Goal: Task Accomplishment & Management: Manage account settings

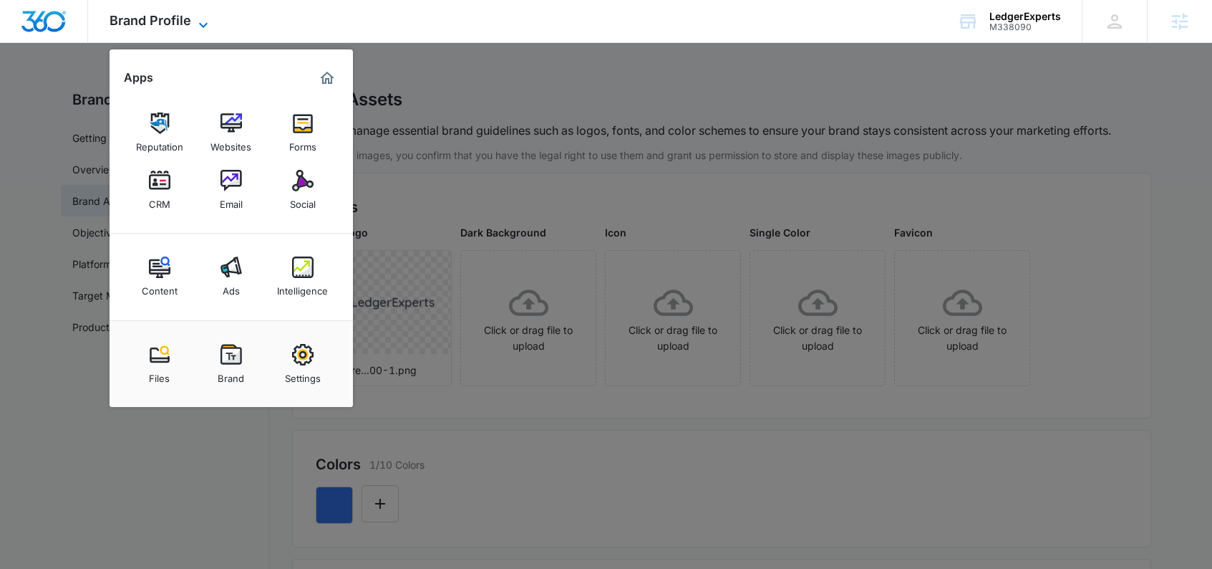
click at [163, 23] on span "Brand Profile" at bounding box center [151, 20] width 82 height 15
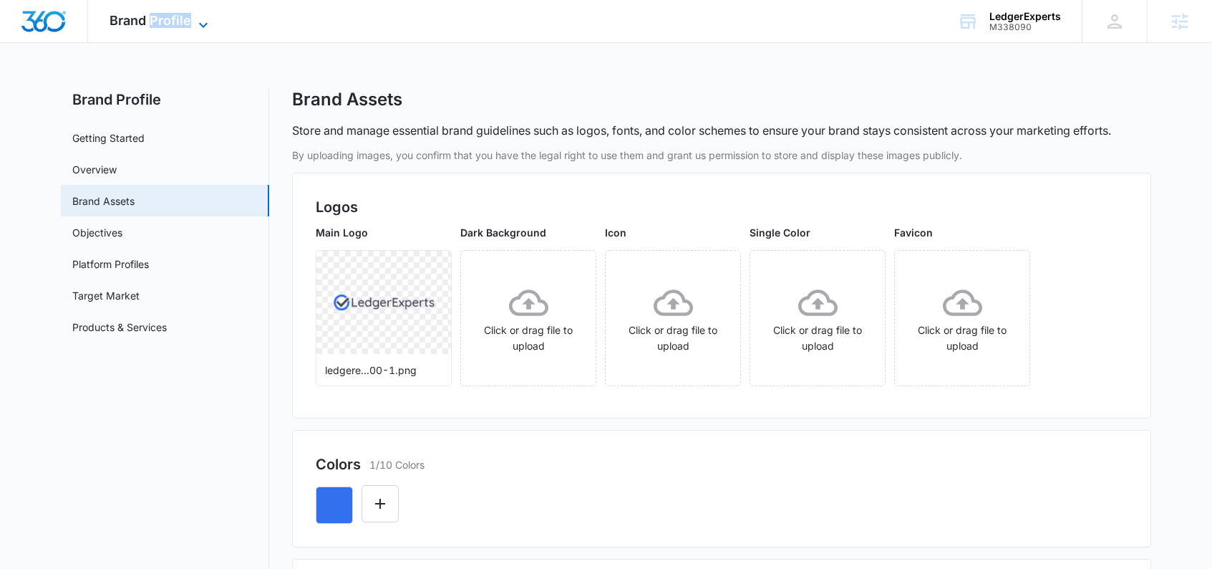
click at [163, 23] on span "Brand Profile" at bounding box center [151, 20] width 82 height 15
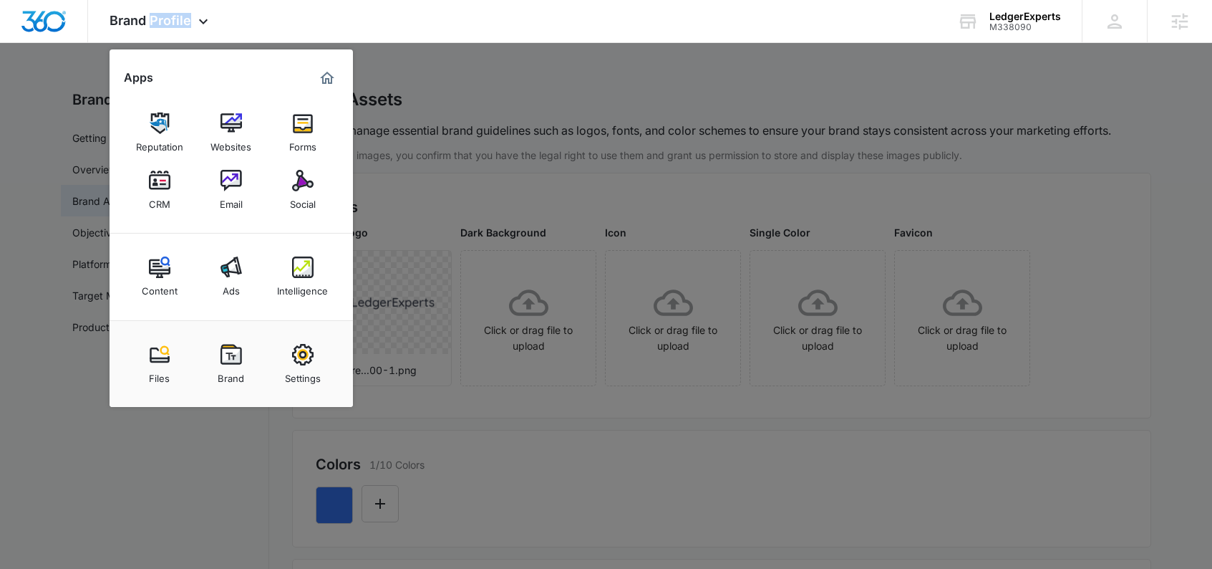
click at [297, 127] on img at bounding box center [302, 122] width 21 height 21
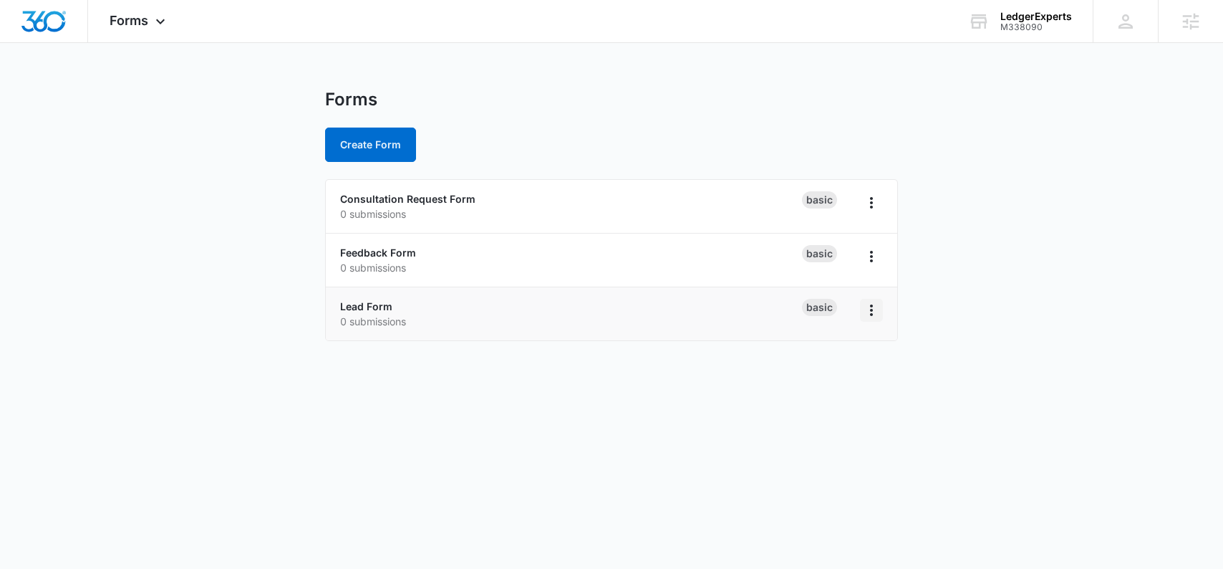
click at [872, 316] on icon "Overflow Menu" at bounding box center [871, 309] width 17 height 17
click at [372, 306] on link "Lead Form" at bounding box center [366, 306] width 52 height 12
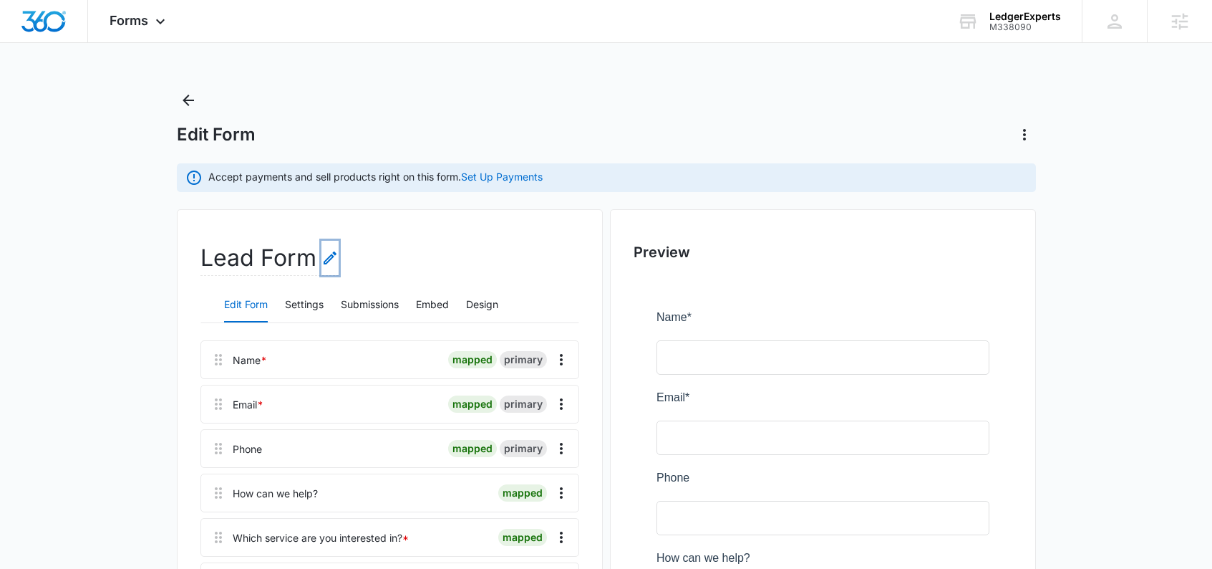
click at [325, 258] on icon "Edit Form Name" at bounding box center [330, 257] width 13 height 13
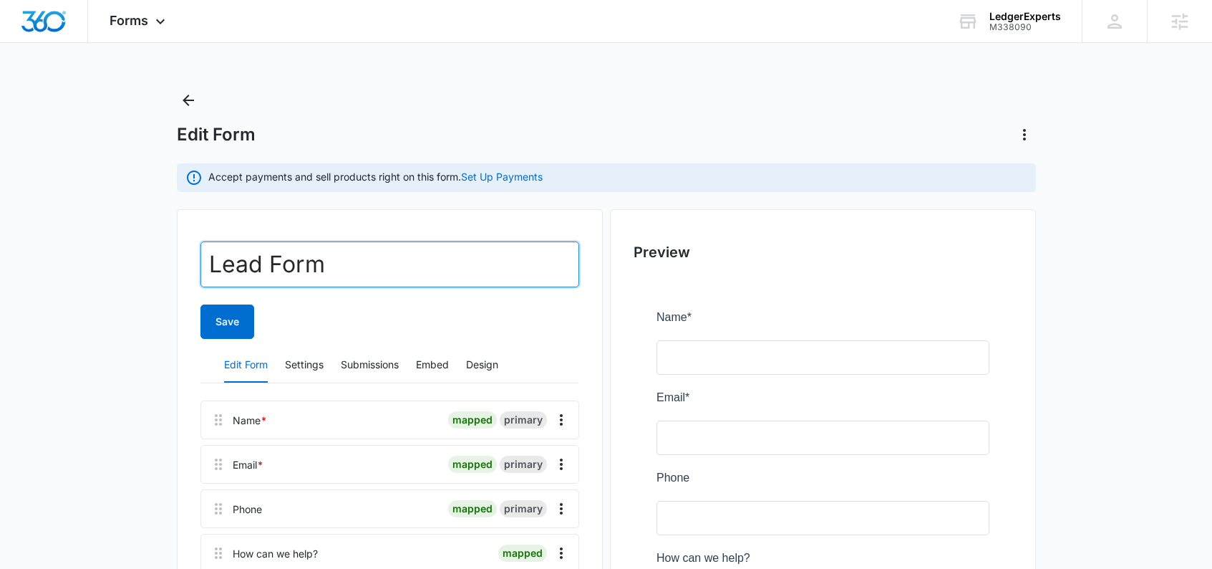
drag, startPoint x: 342, startPoint y: 262, endPoint x: 102, endPoint y: 261, distance: 240.6
click at [92, 262] on main "Edit Form Accept payments and sell products right on this form. Set Up Payments…" at bounding box center [606, 522] width 1212 height 867
type input "Contact Form"
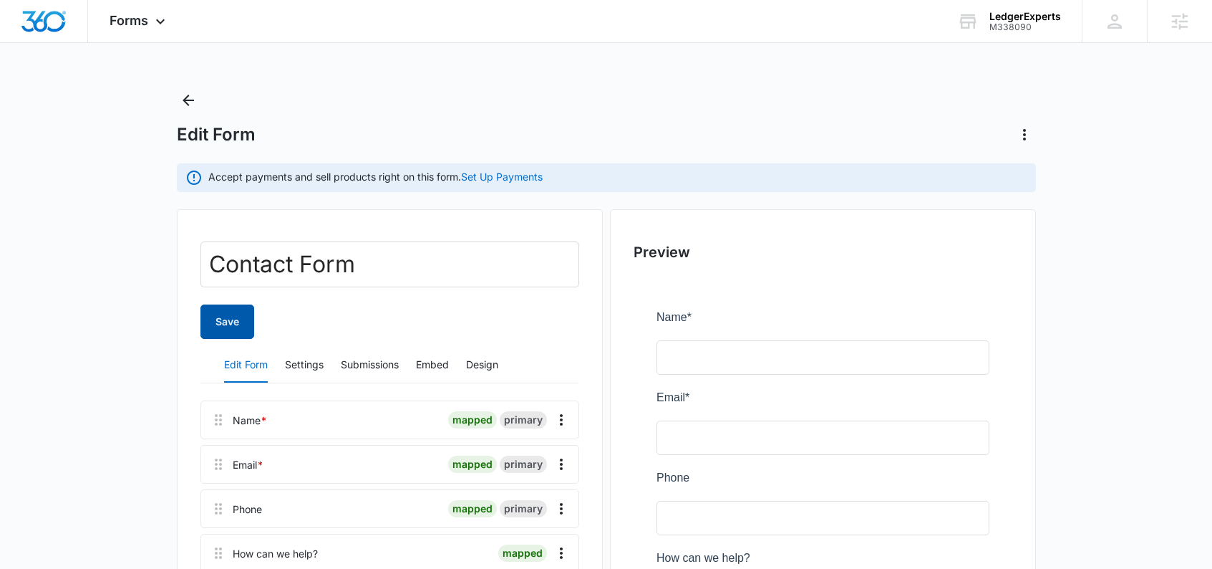
click at [236, 329] on button "Save" at bounding box center [227, 321] width 54 height 34
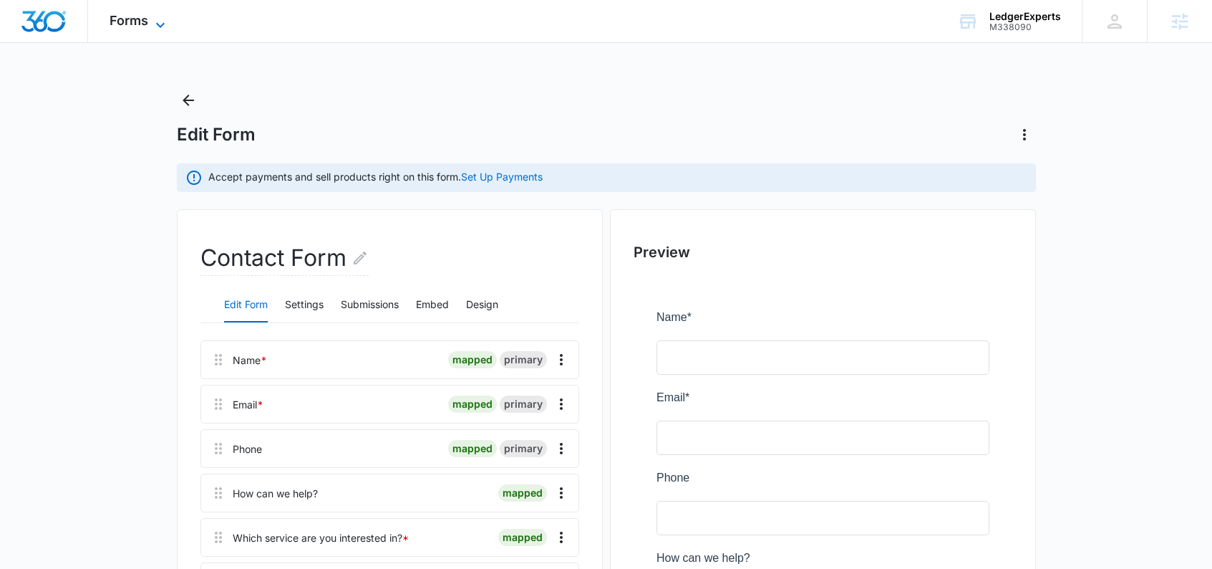
click at [152, 26] on icon at bounding box center [160, 24] width 17 height 17
click at [150, 26] on div "Forms Apps Reputation Websites Forms CRM Email Social Content Ads Intelligence …" at bounding box center [139, 21] width 102 height 42
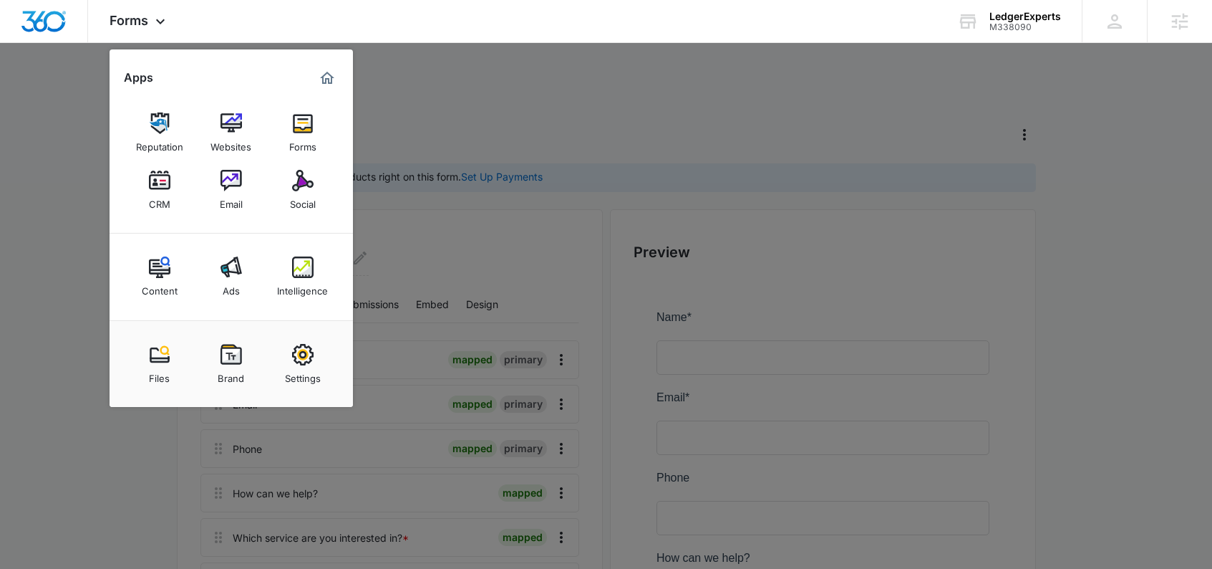
click at [241, 369] on div "Brand" at bounding box center [231, 374] width 26 height 19
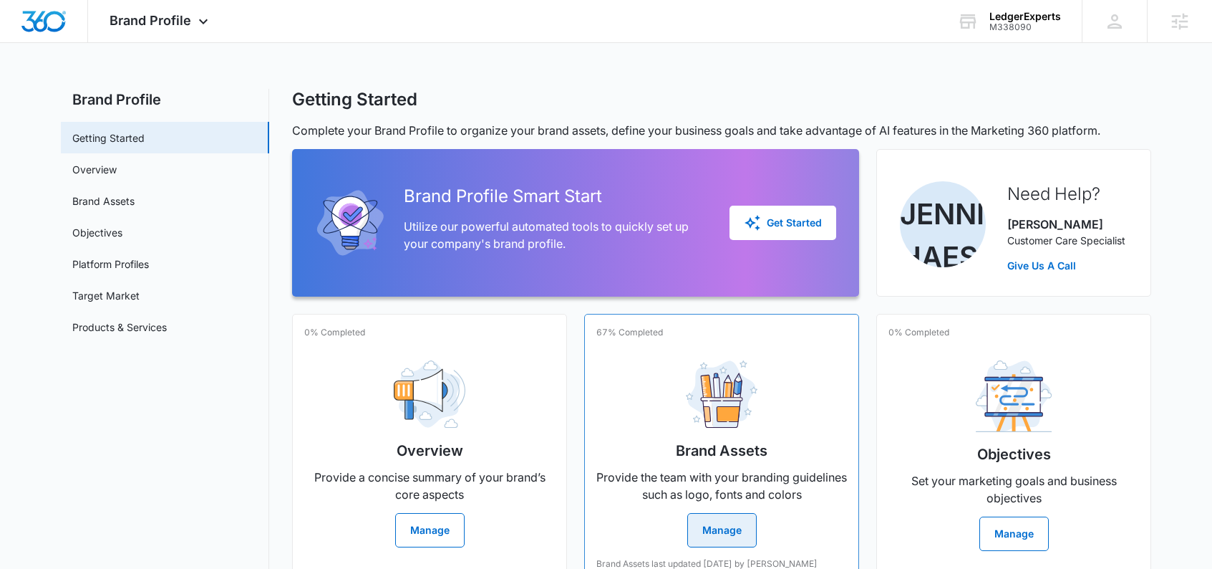
click at [704, 523] on button "Manage" at bounding box center [721, 530] width 69 height 34
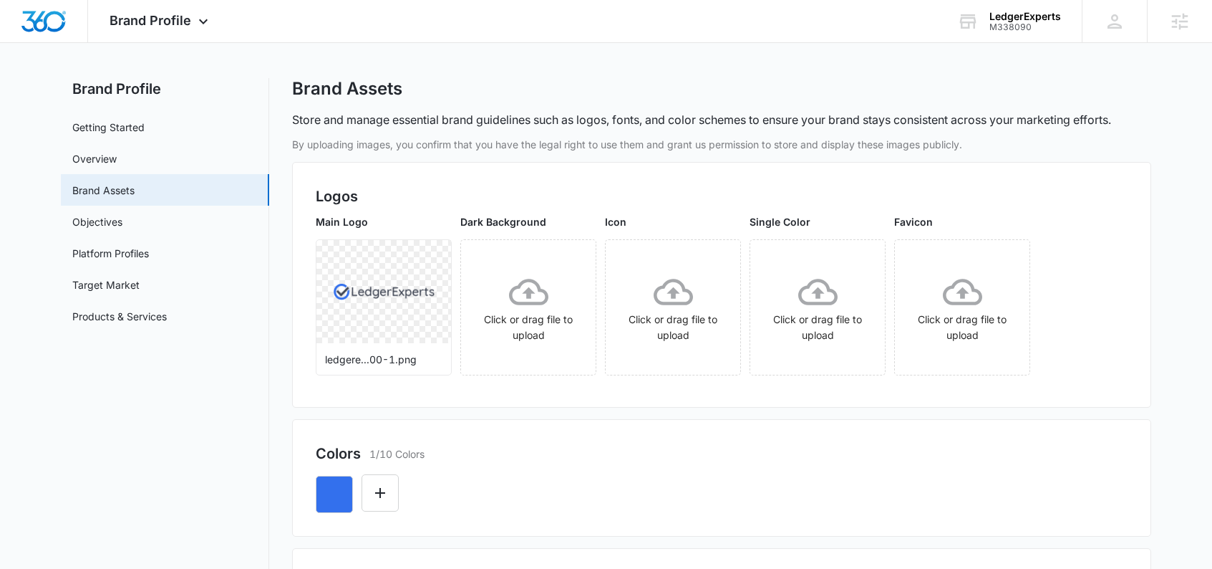
scroll to position [20, 0]
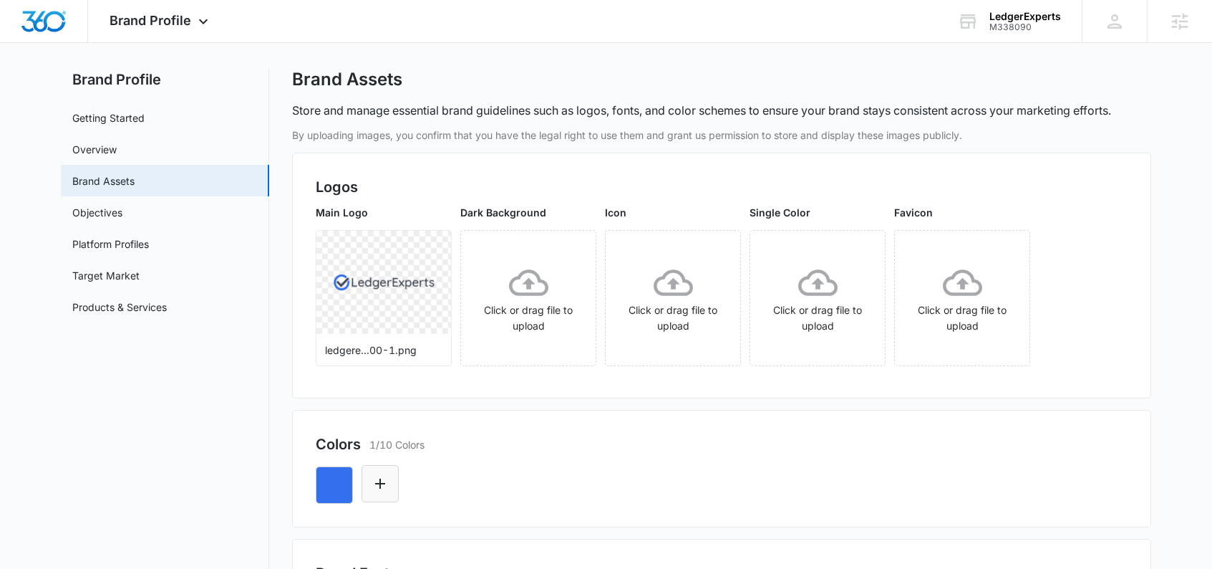
click at [384, 475] on icon "Edit Color" at bounding box center [380, 483] width 17 height 17
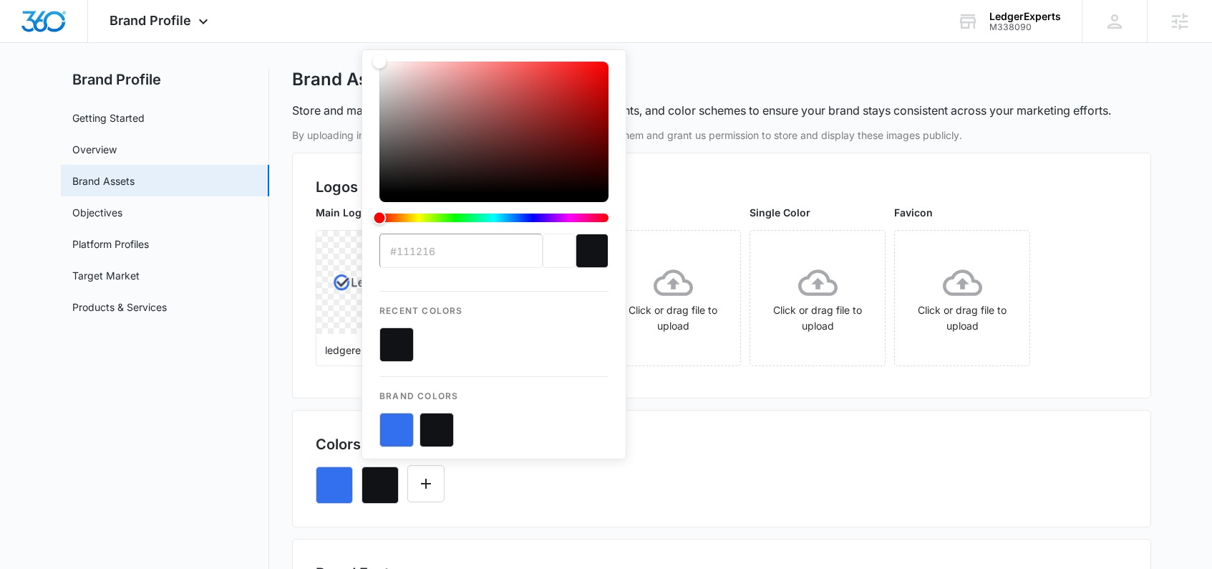
type input "#111216"
click at [616, 458] on div "#111216 Recent Colors Brand Colors" at bounding box center [494, 254] width 265 height 410
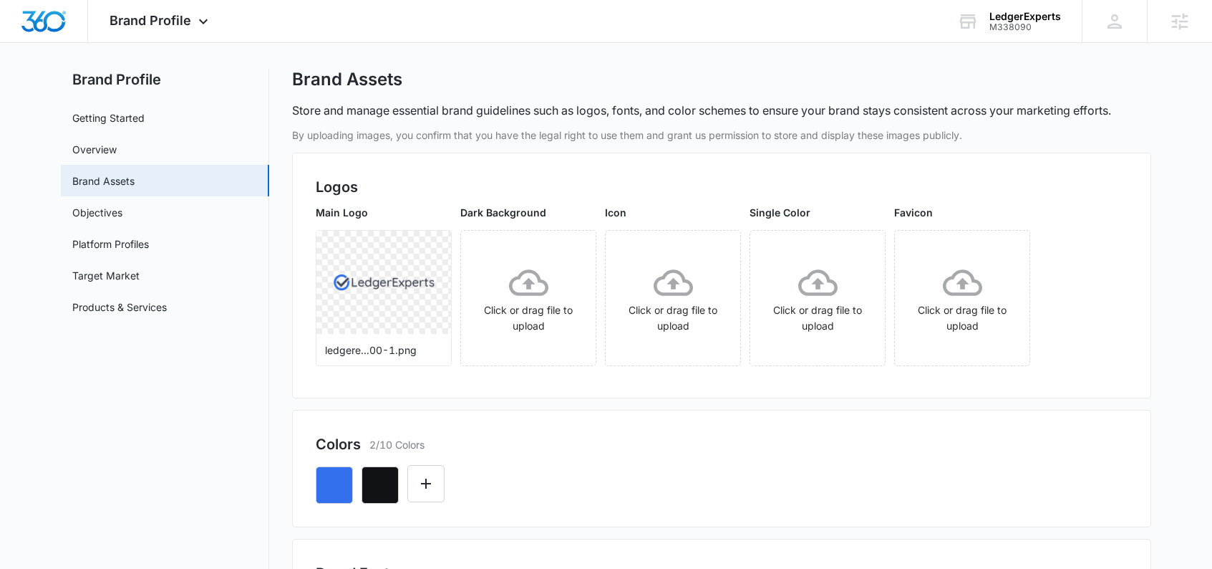
click at [521, 476] on div at bounding box center [722, 479] width 812 height 49
click at [435, 488] on button "Edit Color" at bounding box center [425, 483] width 37 height 37
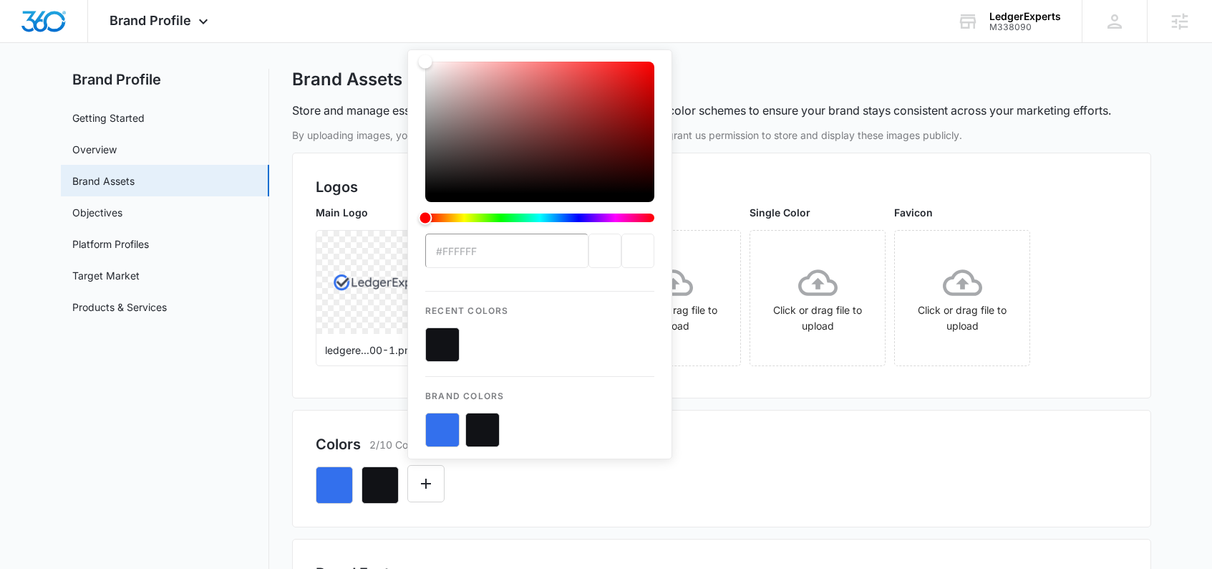
type input "#F3F4F4"
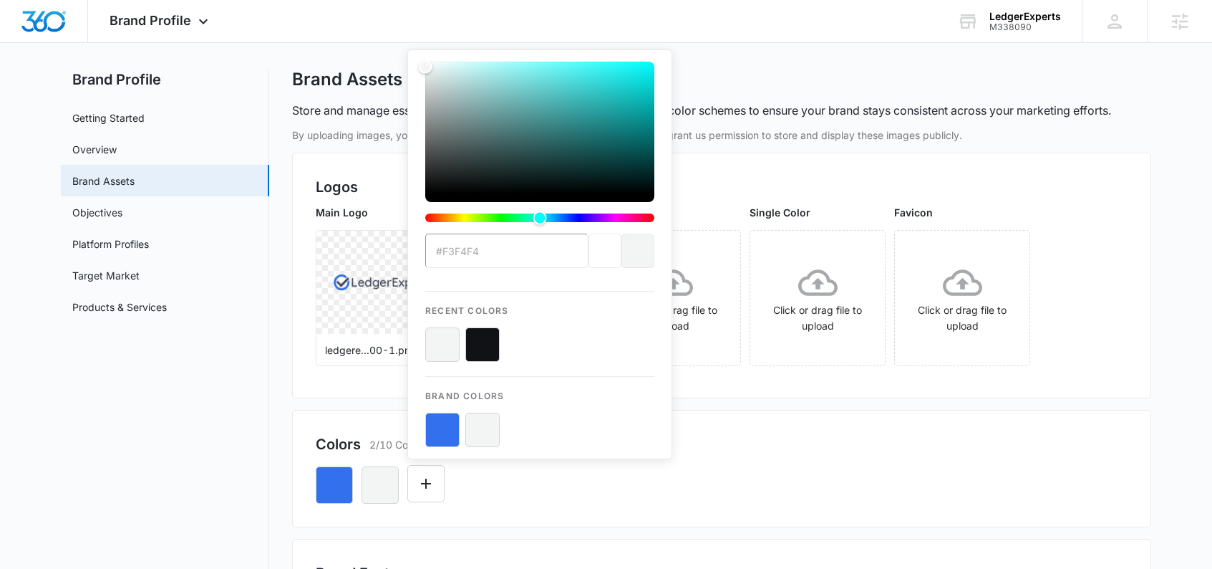
click at [530, 486] on div "#F3F4F4 Recent Colors Brand Colors" at bounding box center [722, 479] width 812 height 49
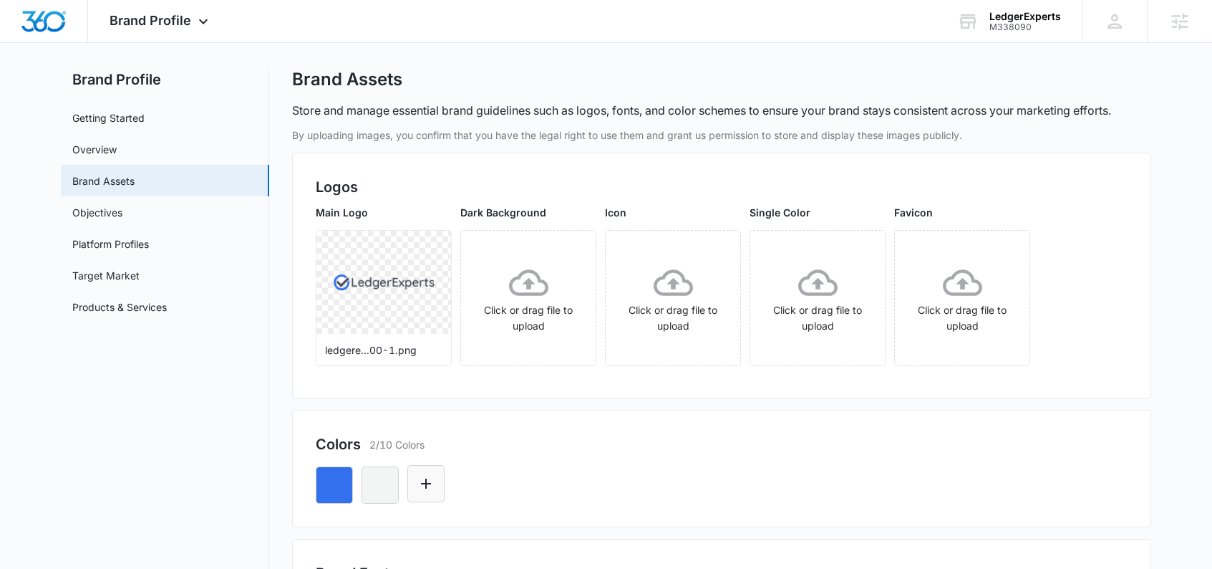
drag, startPoint x: 428, startPoint y: 484, endPoint x: 440, endPoint y: 464, distance: 23.1
click at [428, 484] on icon "Edit Color" at bounding box center [425, 483] width 17 height 17
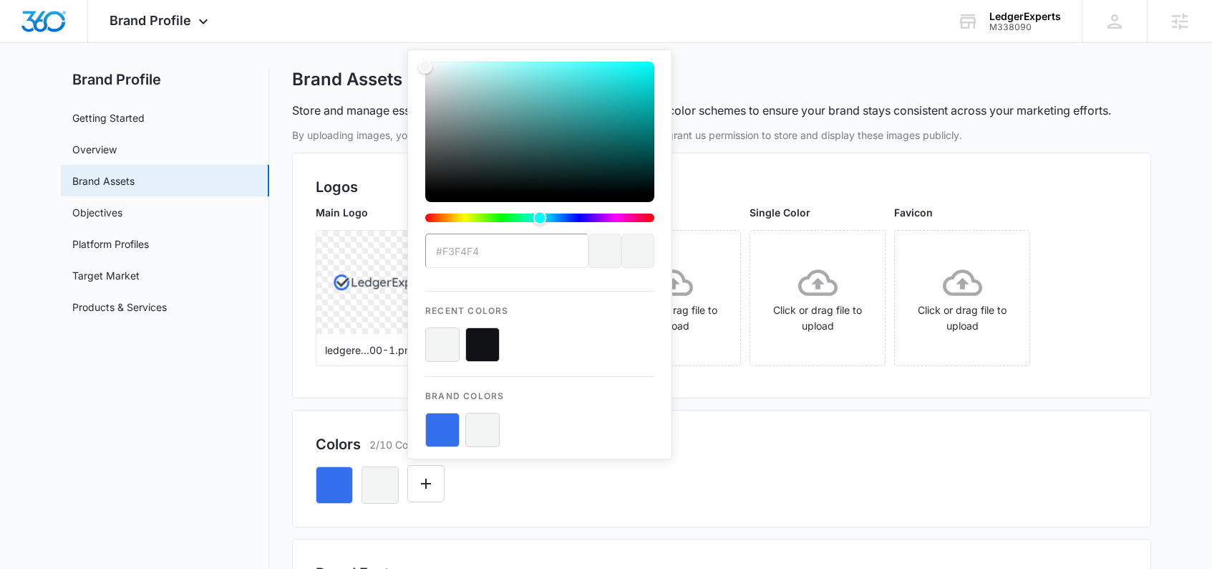
click at [480, 345] on button "color-picker-container" at bounding box center [482, 344] width 34 height 34
type input "#FFFFFF"
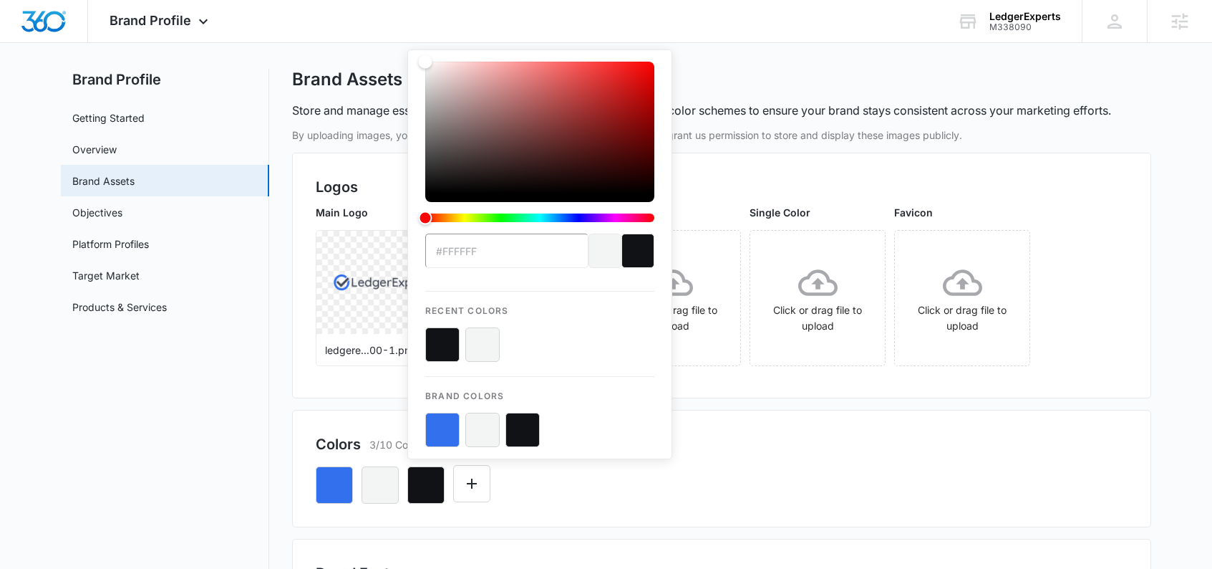
click at [624, 473] on div "#FFFFFF Recent Colors Brand Colors" at bounding box center [722, 479] width 812 height 49
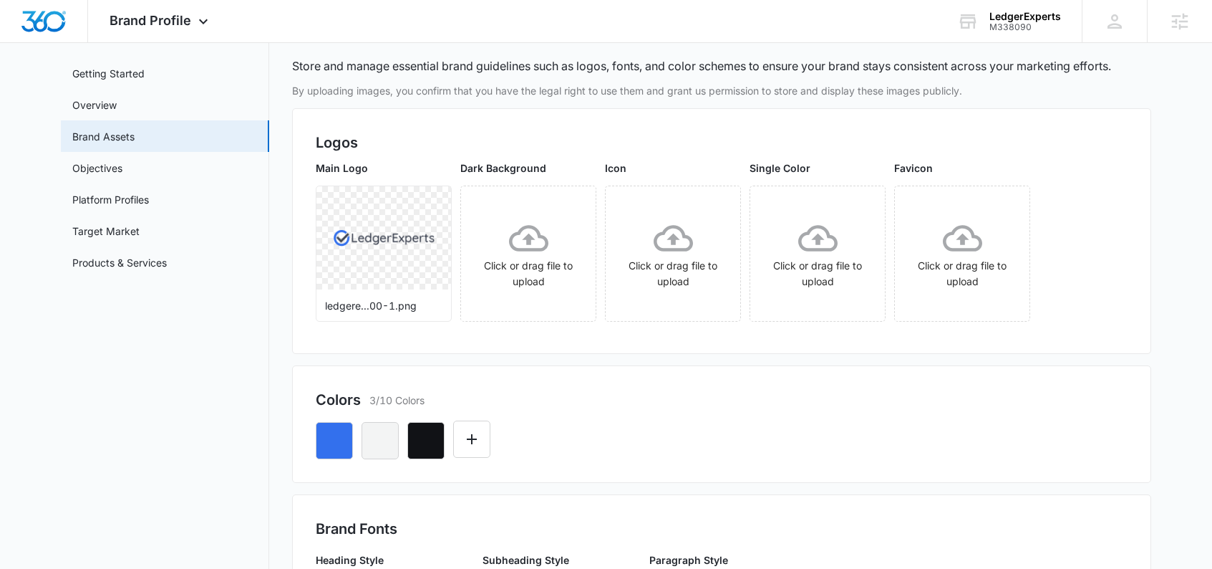
scroll to position [295, 0]
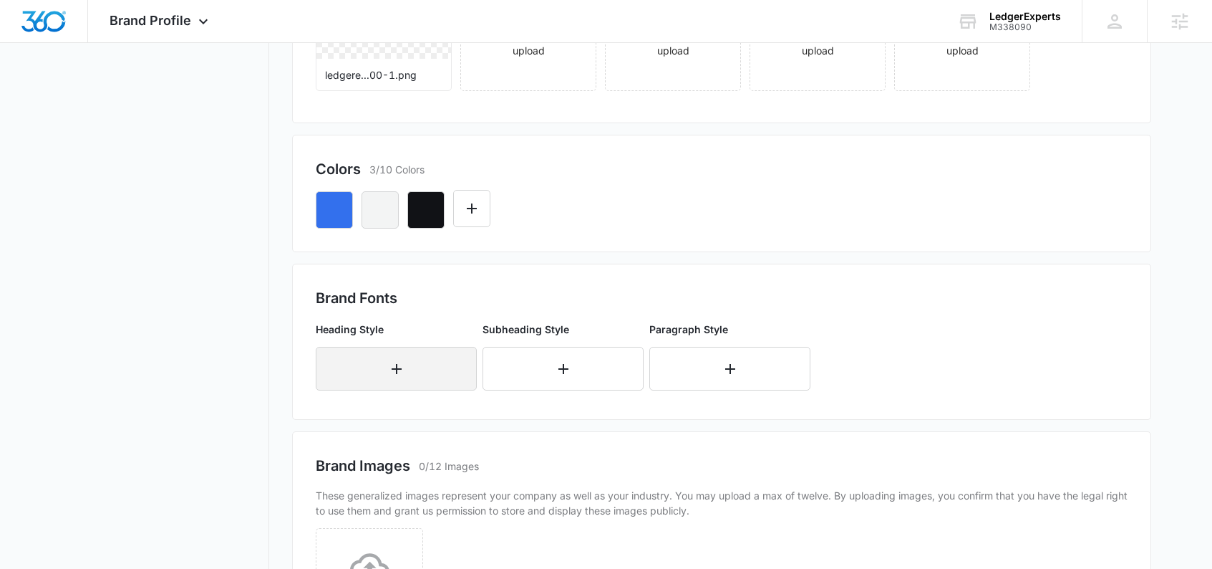
click at [402, 377] on button "button" at bounding box center [396, 369] width 161 height 44
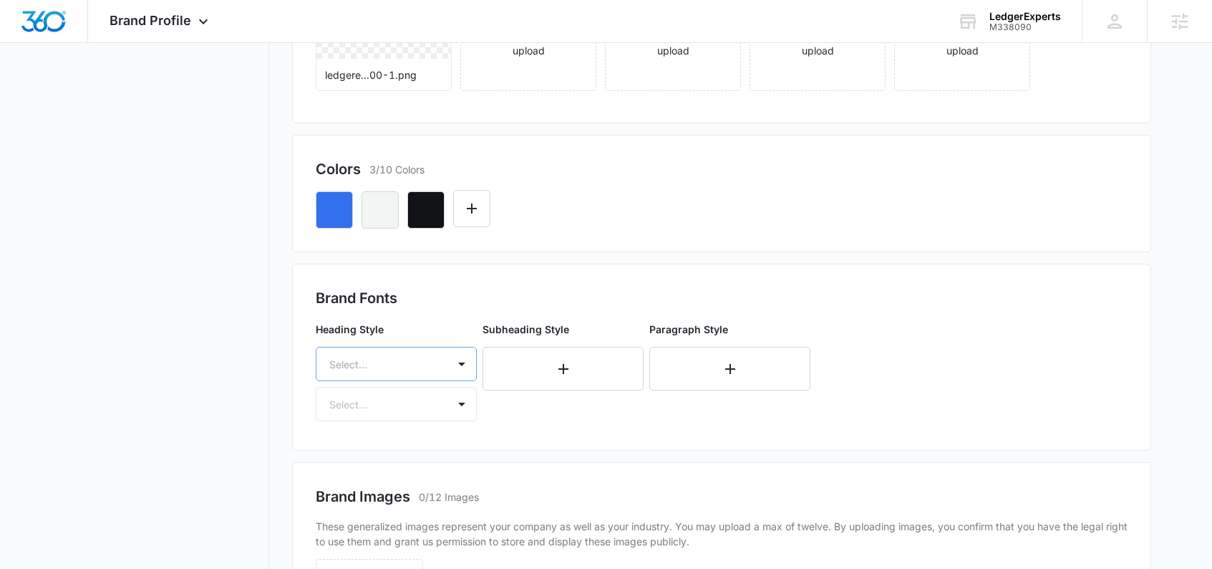
click at [401, 364] on div "Select..." at bounding box center [396, 364] width 161 height 34
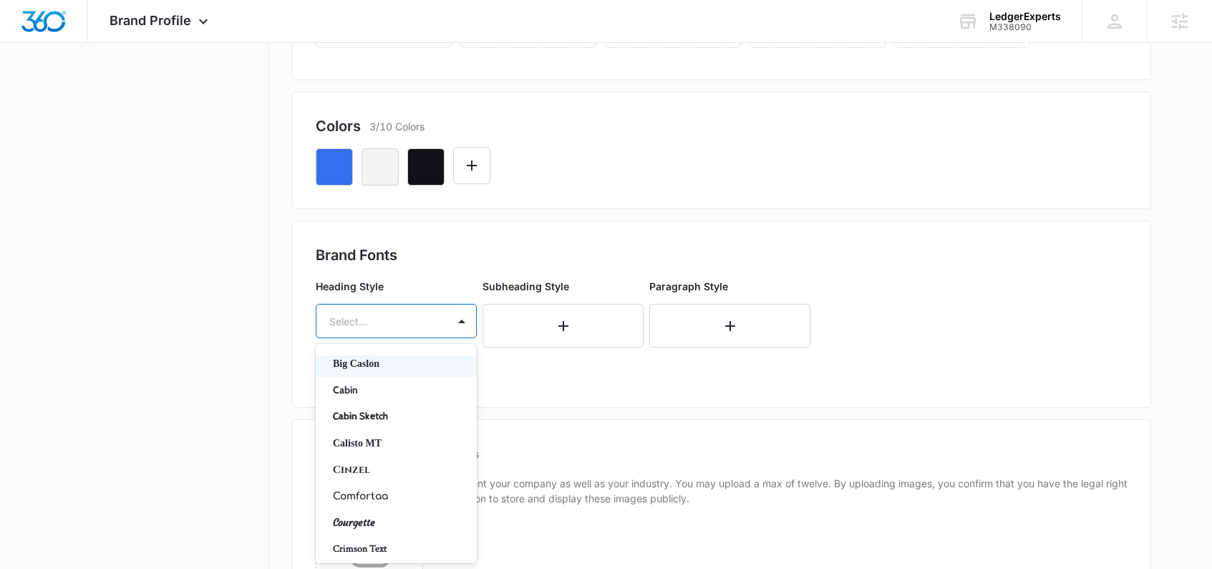
scroll to position [113, 0]
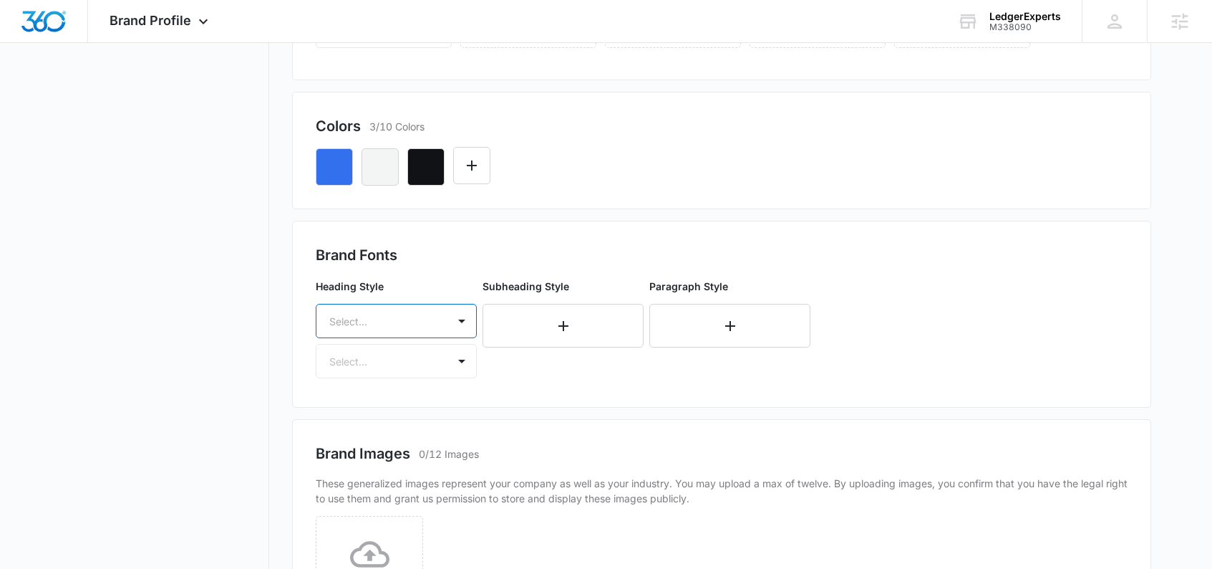
click at [360, 306] on div "Select..." at bounding box center [381, 321] width 131 height 32
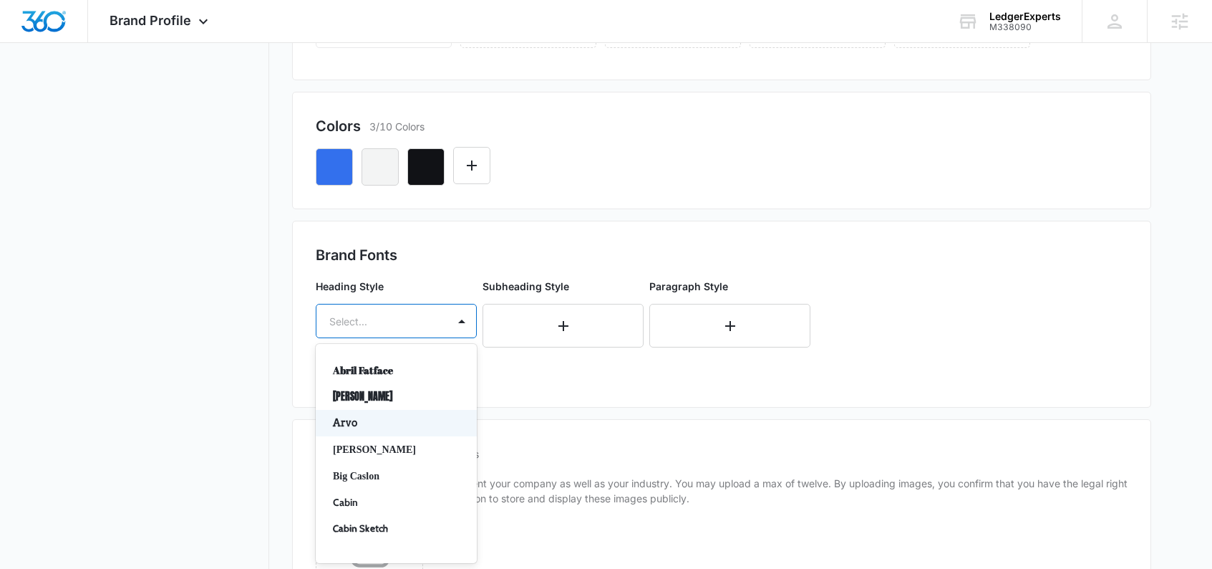
scroll to position [3, 0]
click at [345, 499] on p "Cabin" at bounding box center [395, 500] width 124 height 15
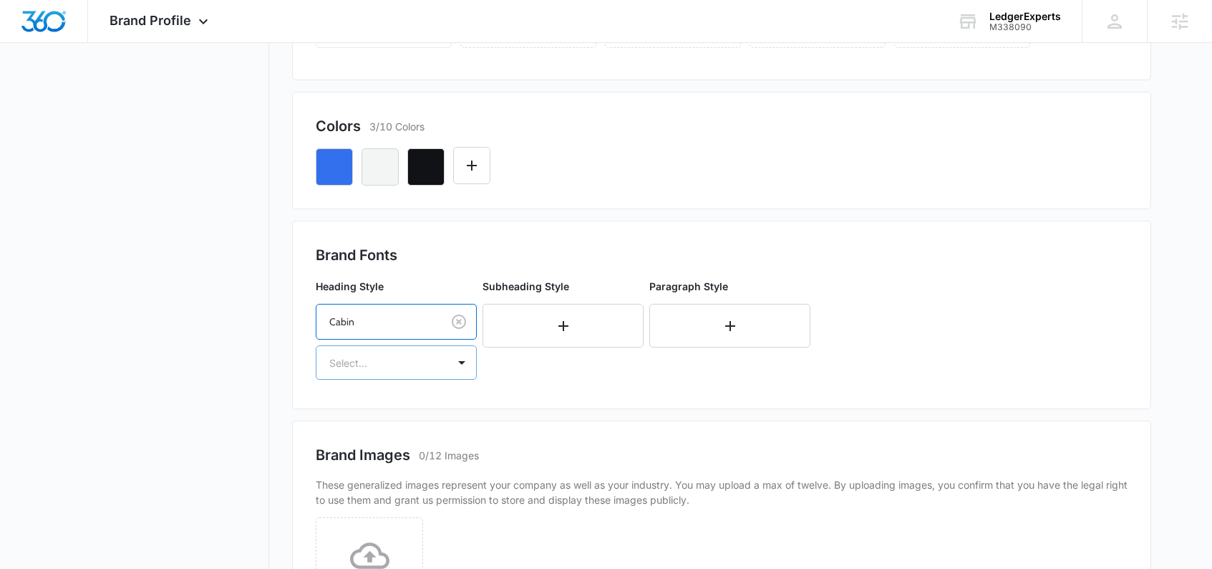
drag, startPoint x: 363, startPoint y: 362, endPoint x: 362, endPoint y: 372, distance: 10.1
click at [363, 364] on div at bounding box center [379, 363] width 100 height 18
click at [354, 405] on p "Regular" at bounding box center [395, 412] width 124 height 15
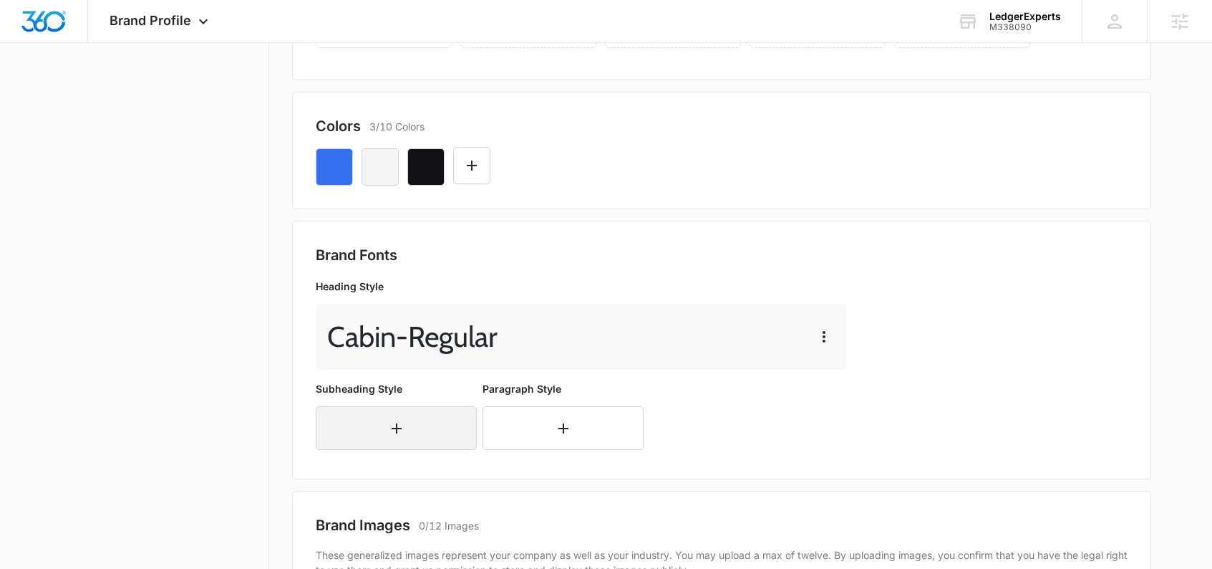
click at [368, 425] on button "button" at bounding box center [396, 428] width 161 height 44
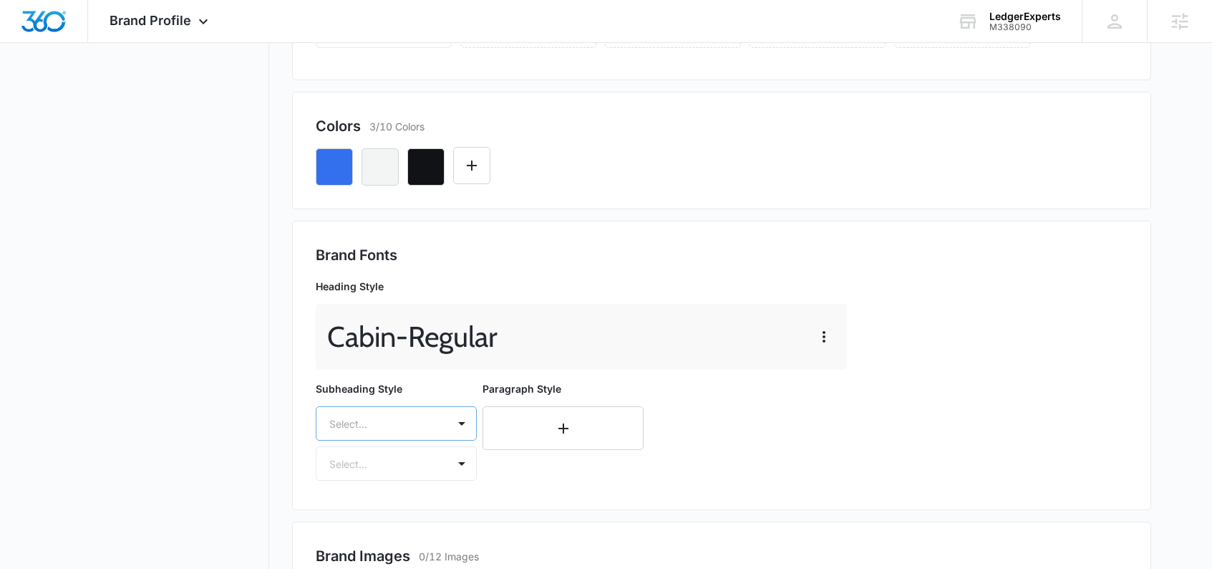
scroll to position [440, 0]
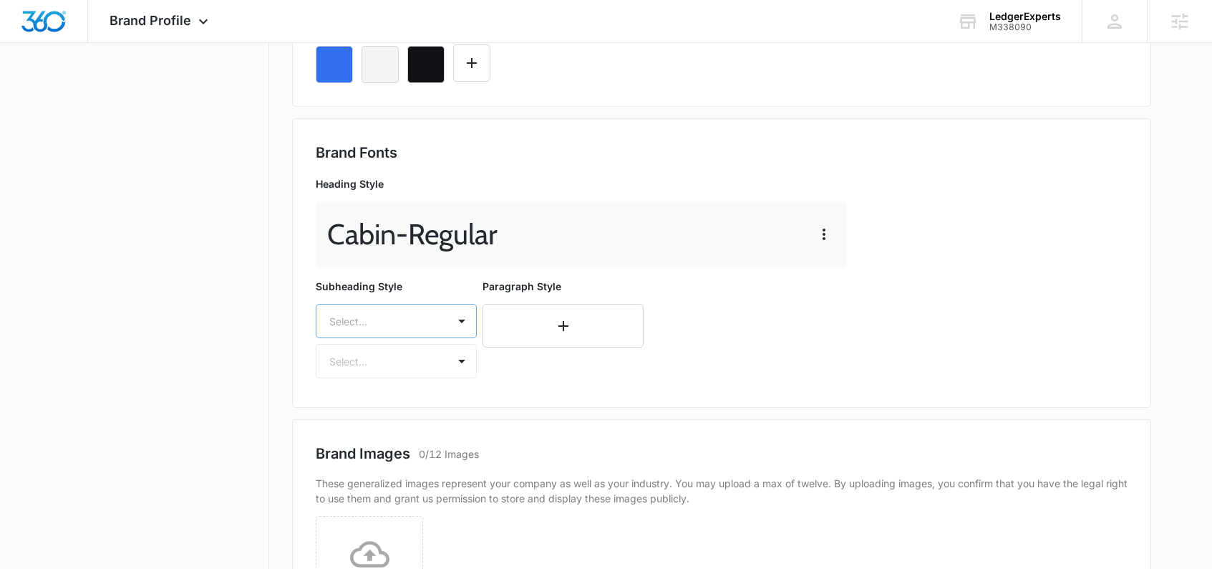
click at [383, 338] on div "Select..." at bounding box center [396, 321] width 161 height 34
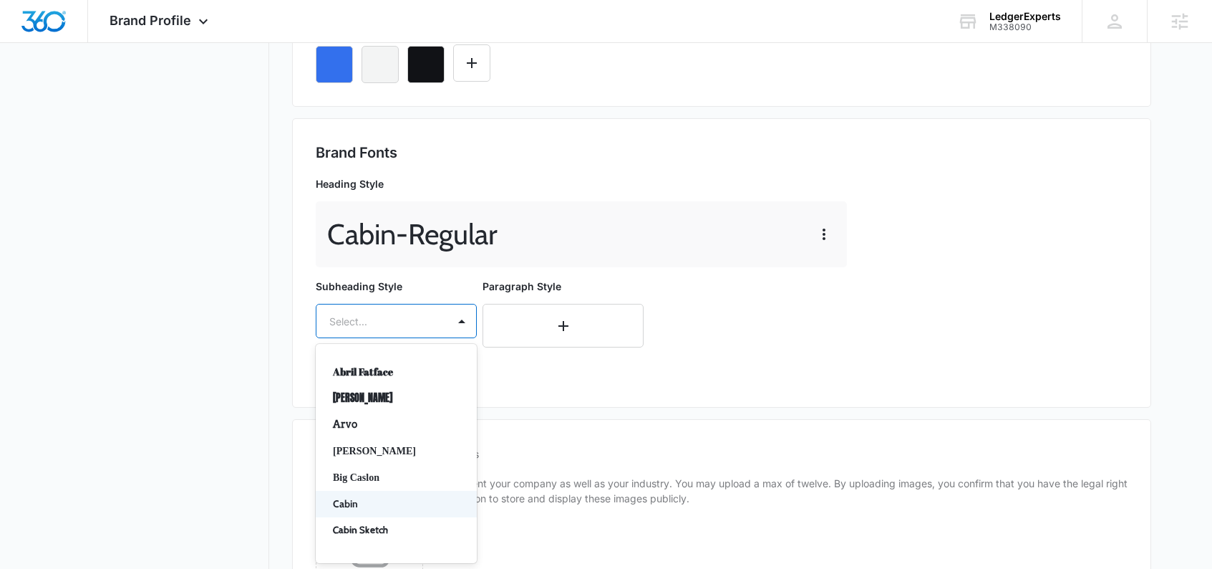
click at [360, 503] on p "Cabin" at bounding box center [395, 503] width 124 height 15
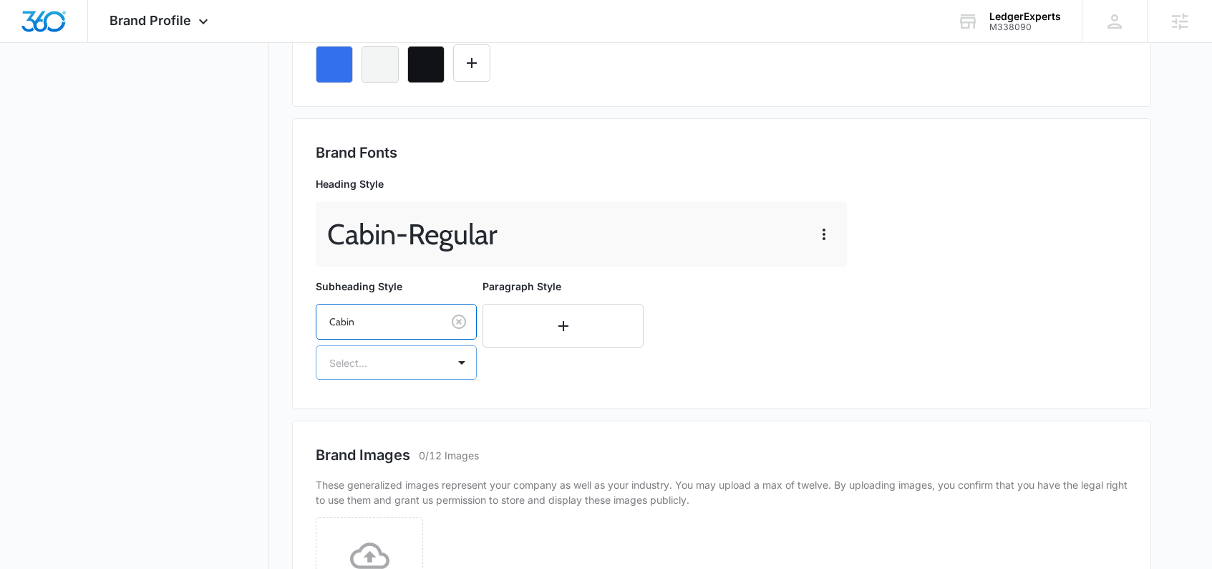
click at [372, 361] on div at bounding box center [379, 363] width 100 height 18
click at [359, 409] on p "Regular" at bounding box center [395, 412] width 124 height 15
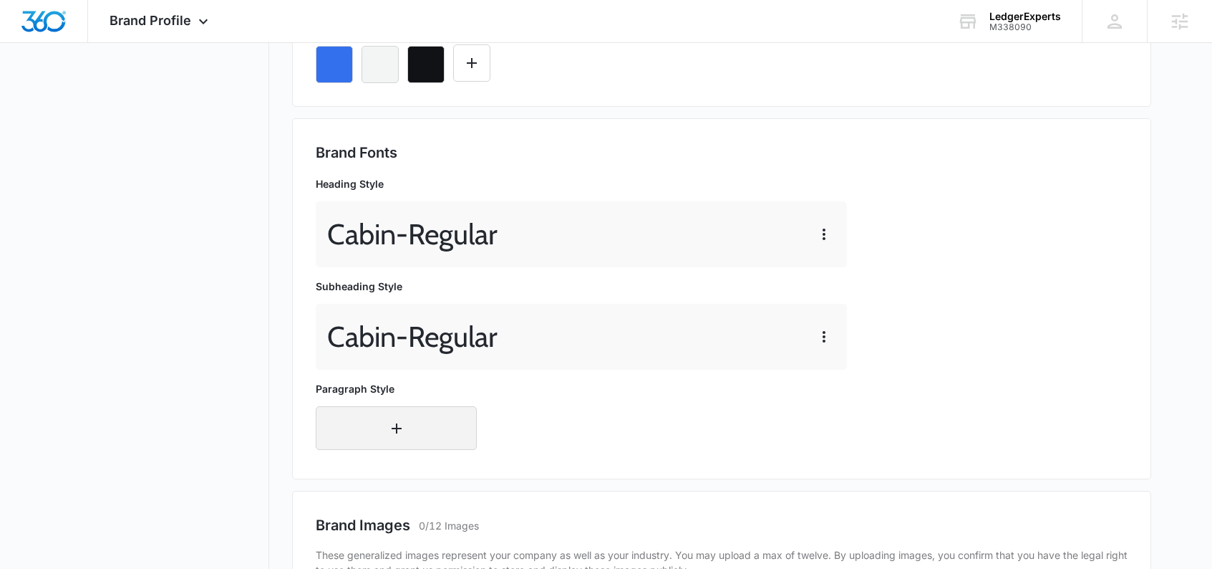
click at [358, 429] on button "button" at bounding box center [396, 428] width 161 height 44
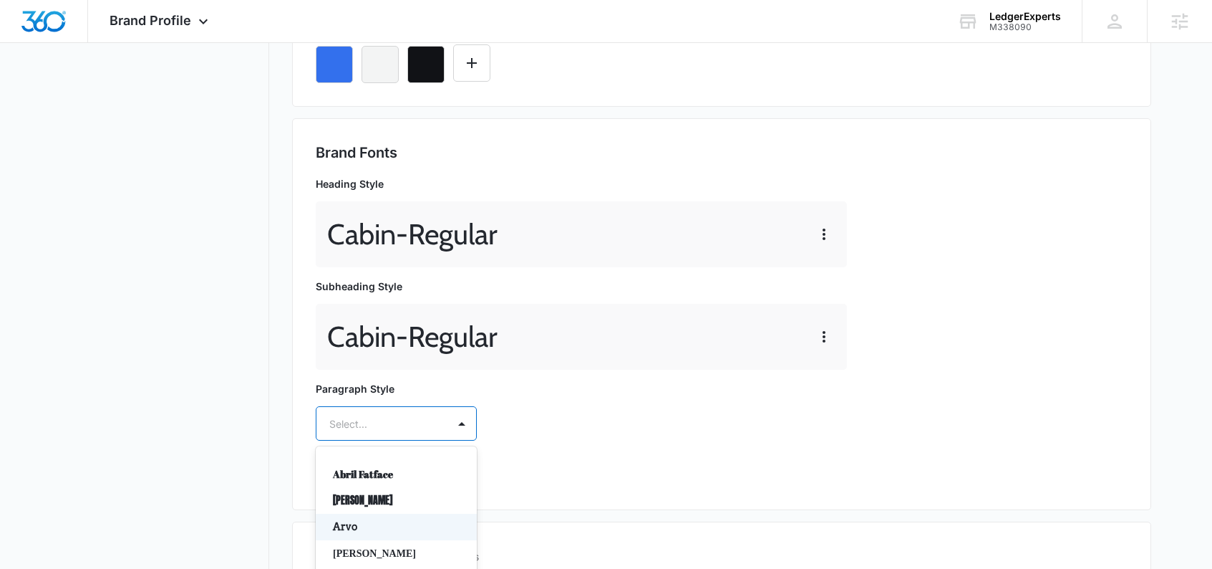
scroll to position [543, 0]
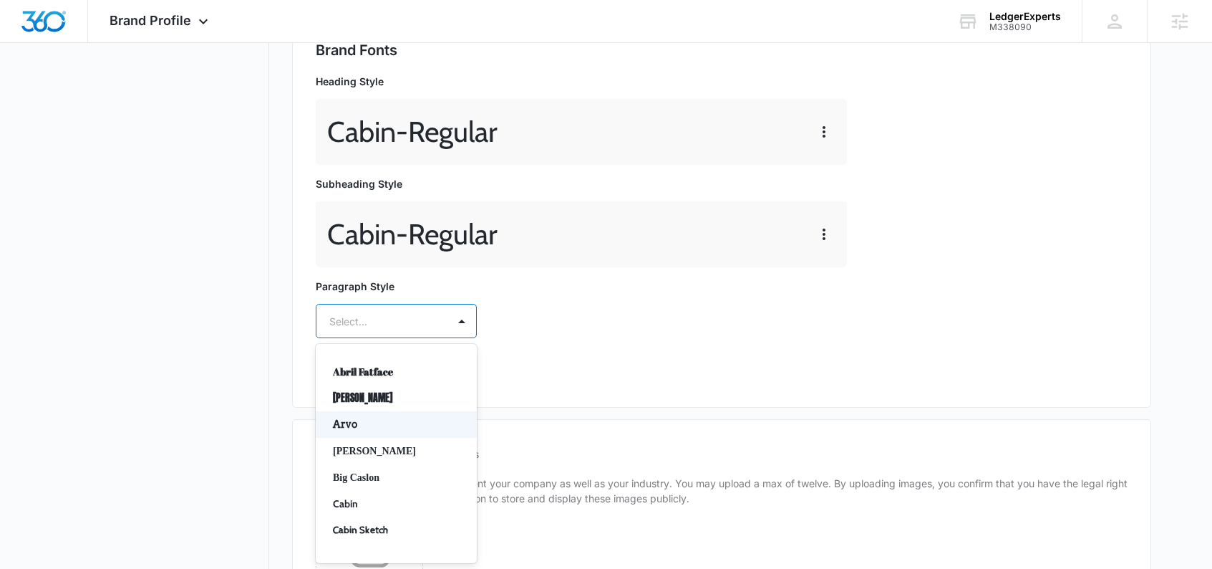
click at [373, 338] on div "Arvo, 3 of 50. 50 results available. Use Up and Down to choose options, press E…" at bounding box center [396, 321] width 161 height 34
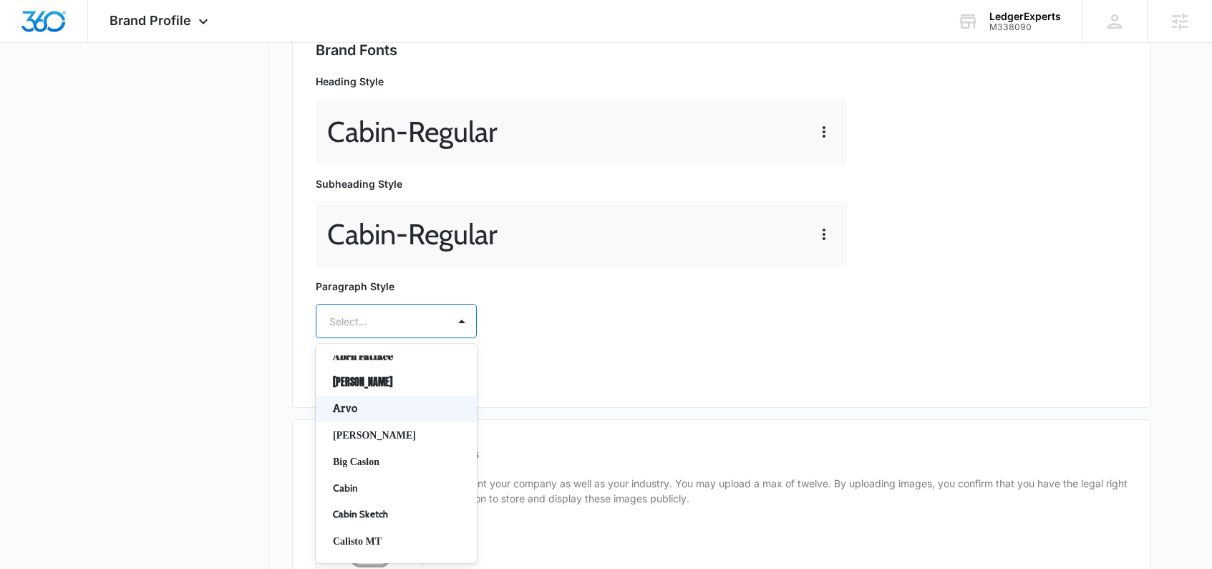
scroll to position [23, 0]
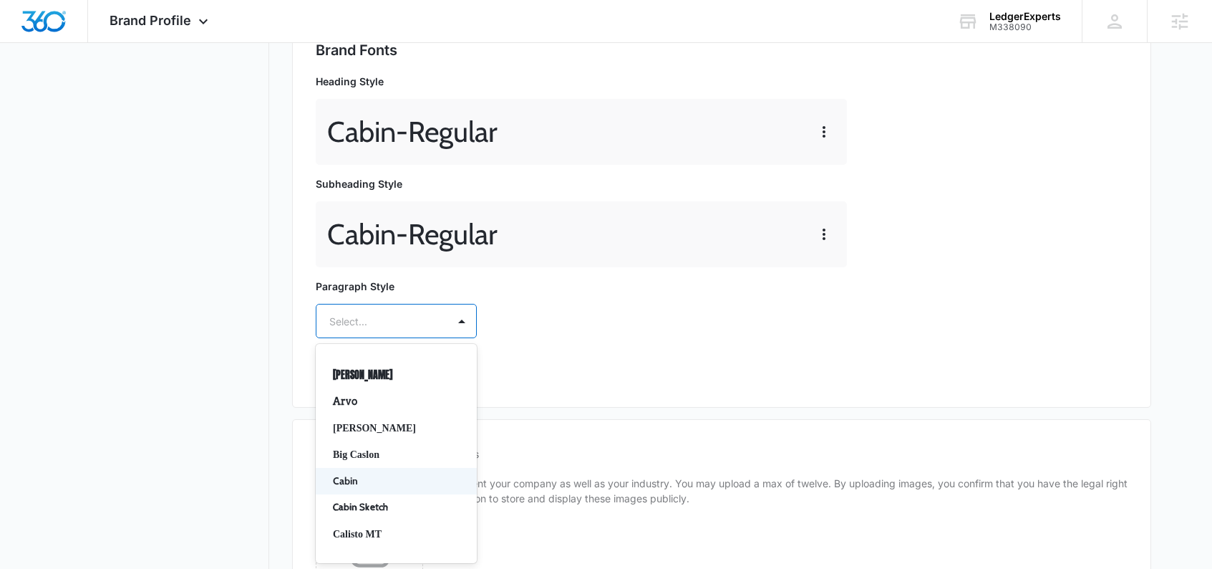
click at [349, 480] on p "Cabin" at bounding box center [395, 480] width 124 height 15
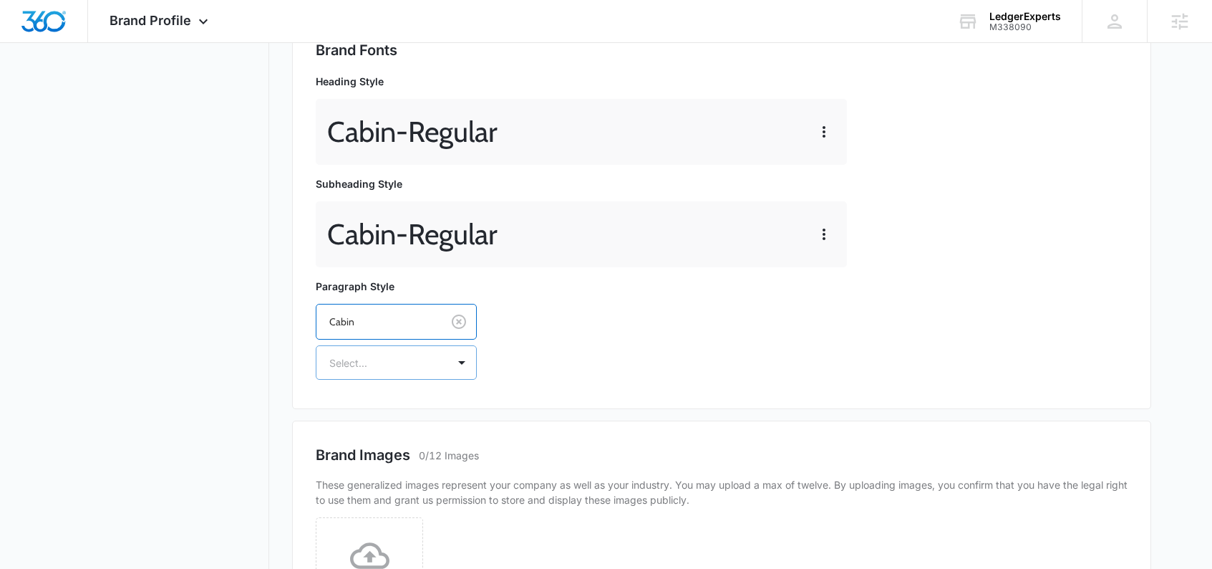
click at [375, 372] on div "Select..." at bounding box center [381, 363] width 131 height 32
click at [360, 410] on p "Regular" at bounding box center [395, 412] width 124 height 15
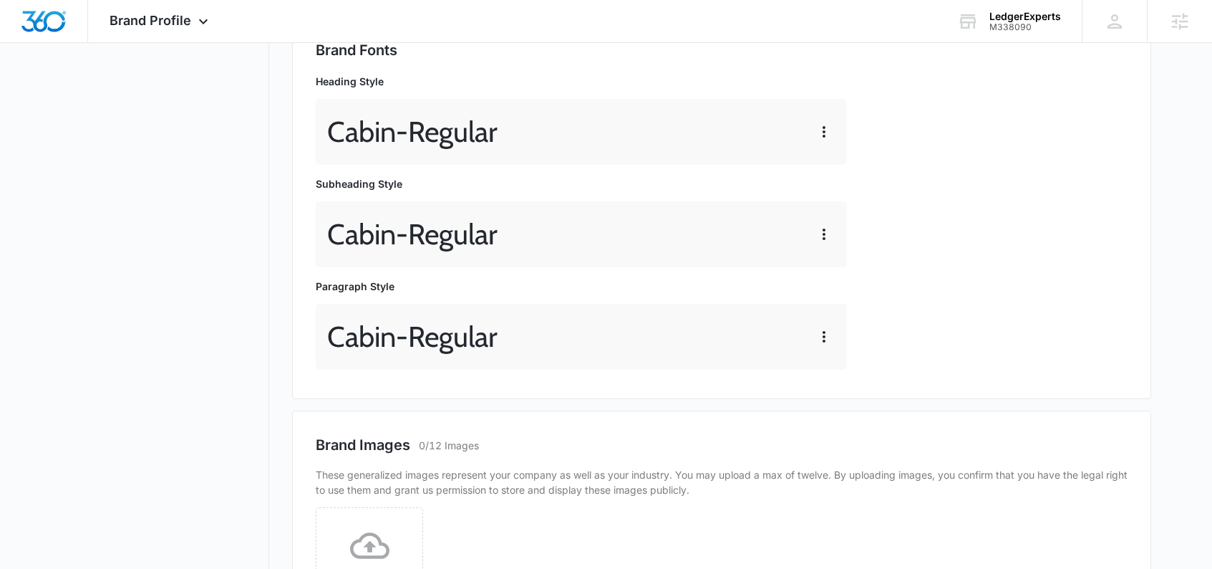
click at [594, 387] on div "Brand Fonts Heading Style Cabin - Regular Subheading Style Cabin - Regular Para…" at bounding box center [721, 207] width 859 height 383
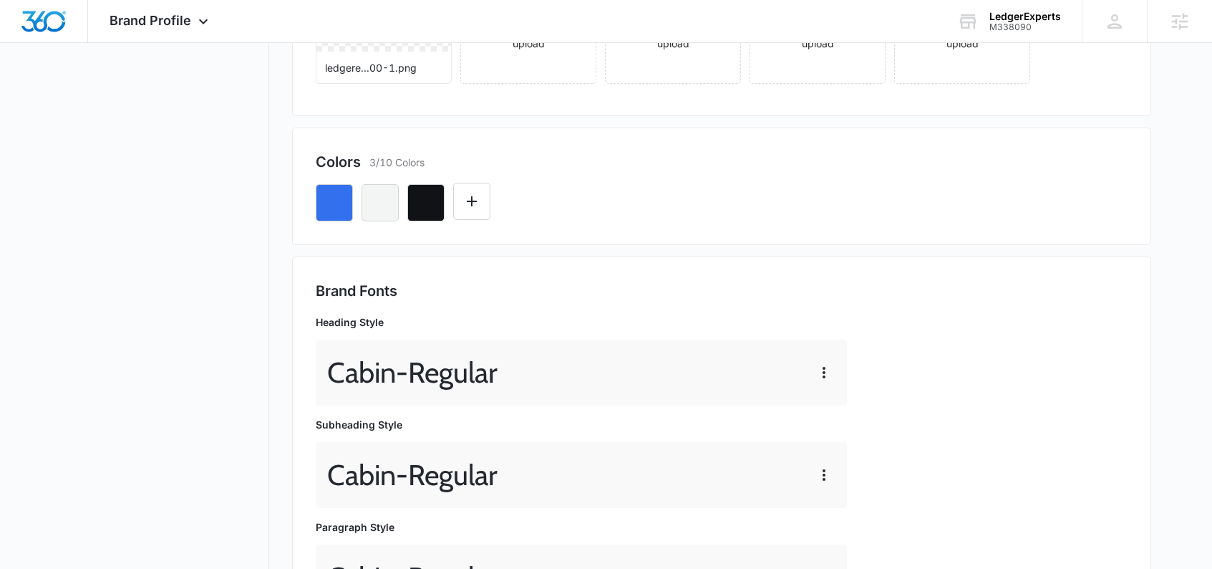
scroll to position [0, 0]
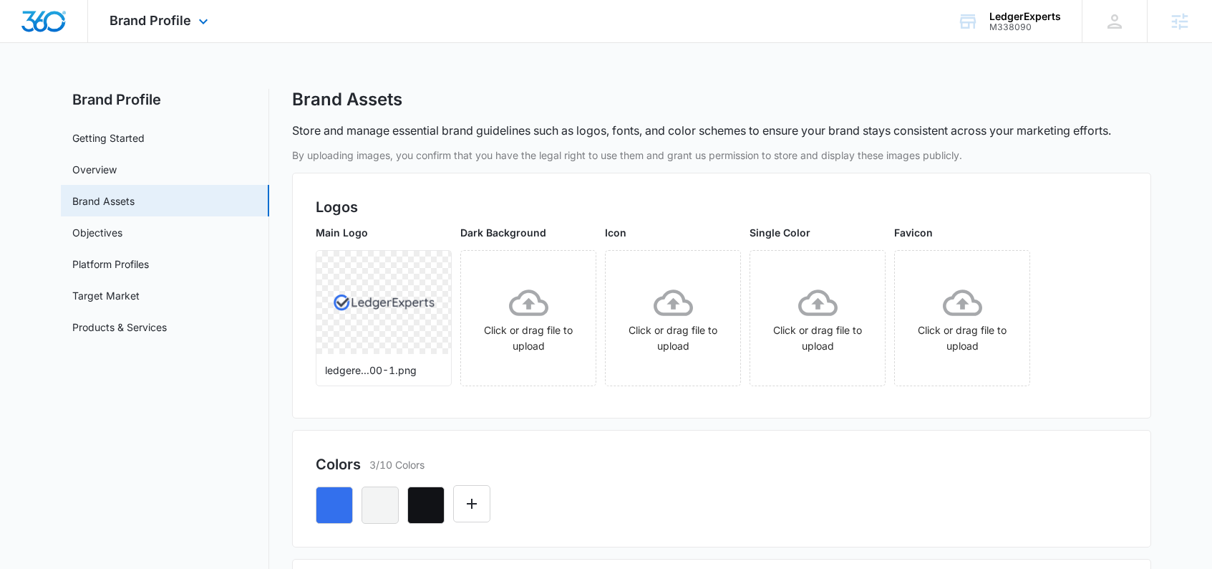
click at [32, 19] on img "Dashboard" at bounding box center [44, 21] width 46 height 21
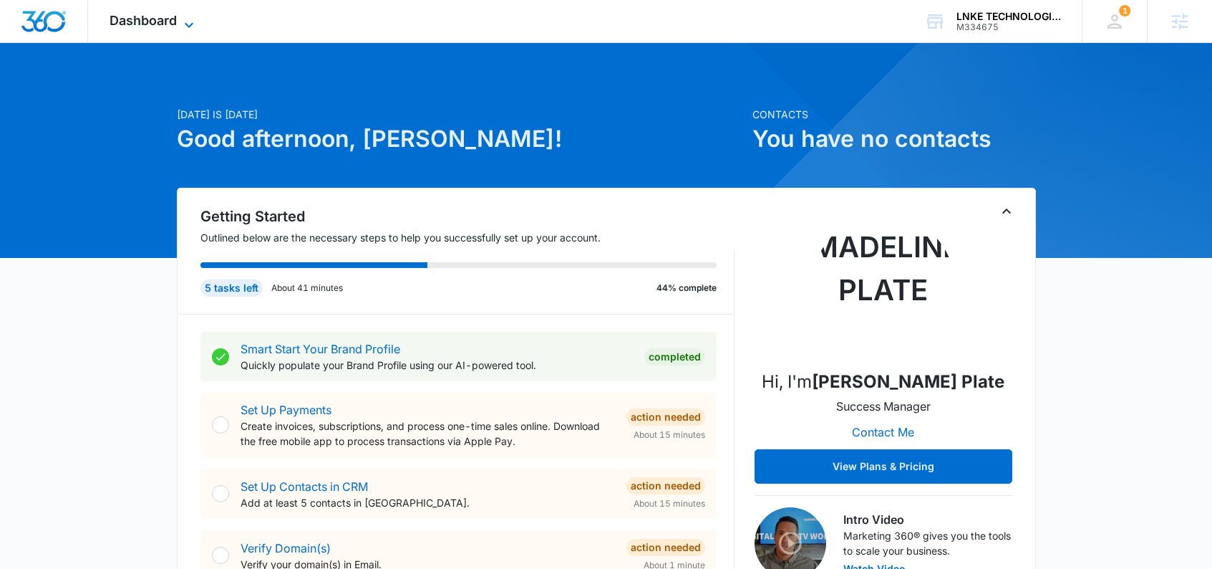
click at [192, 25] on icon at bounding box center [188, 24] width 17 height 17
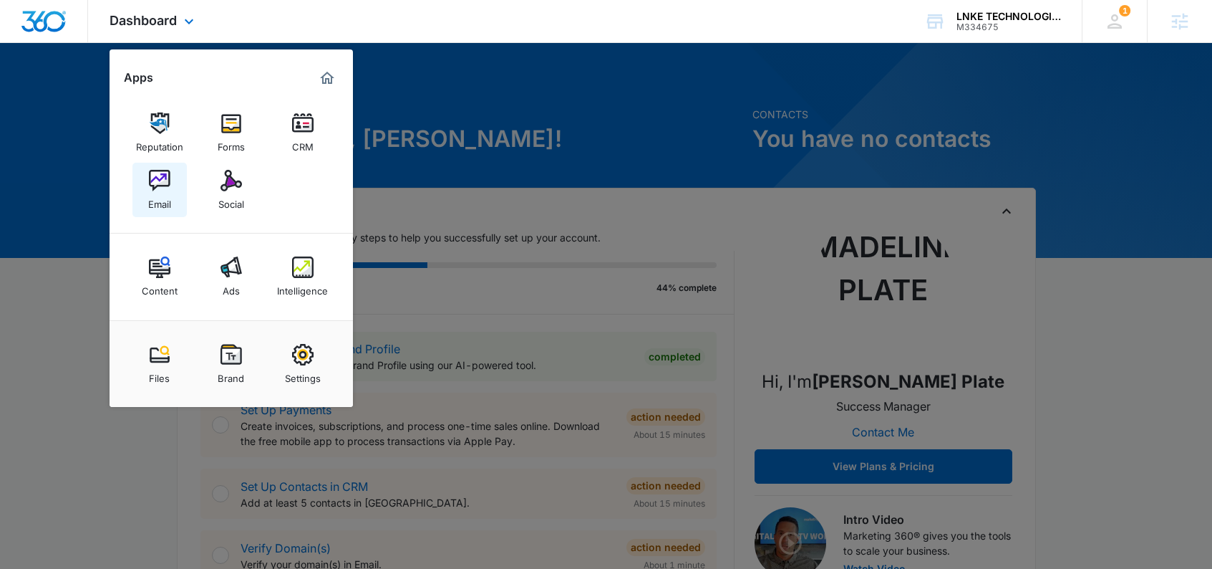
click at [164, 187] on img at bounding box center [159, 180] width 21 height 21
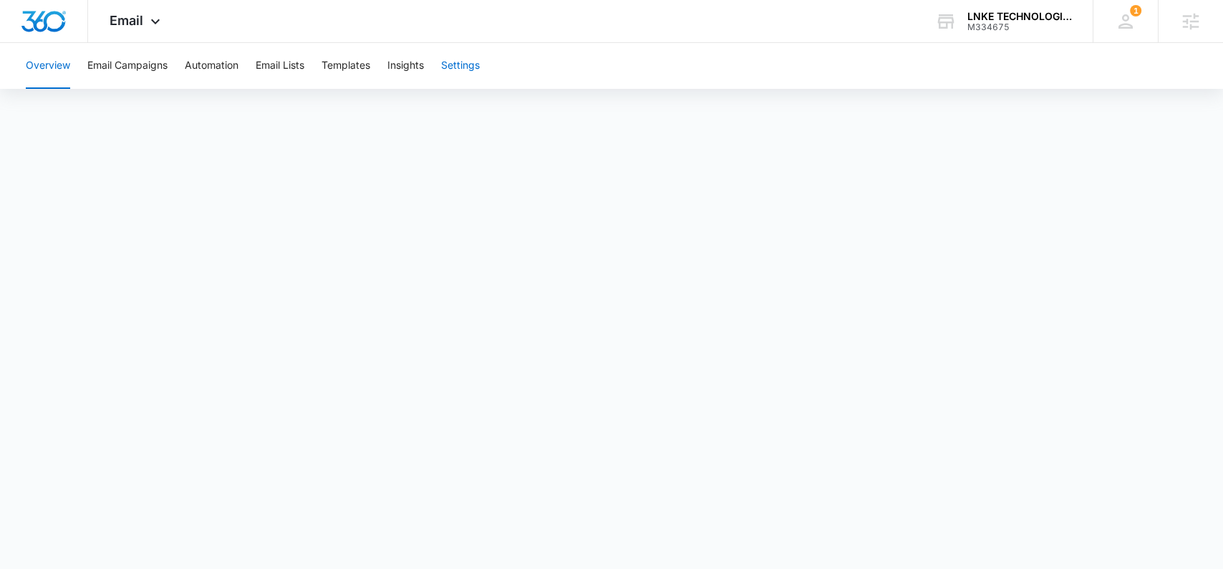
click at [461, 67] on button "Settings" at bounding box center [460, 66] width 39 height 46
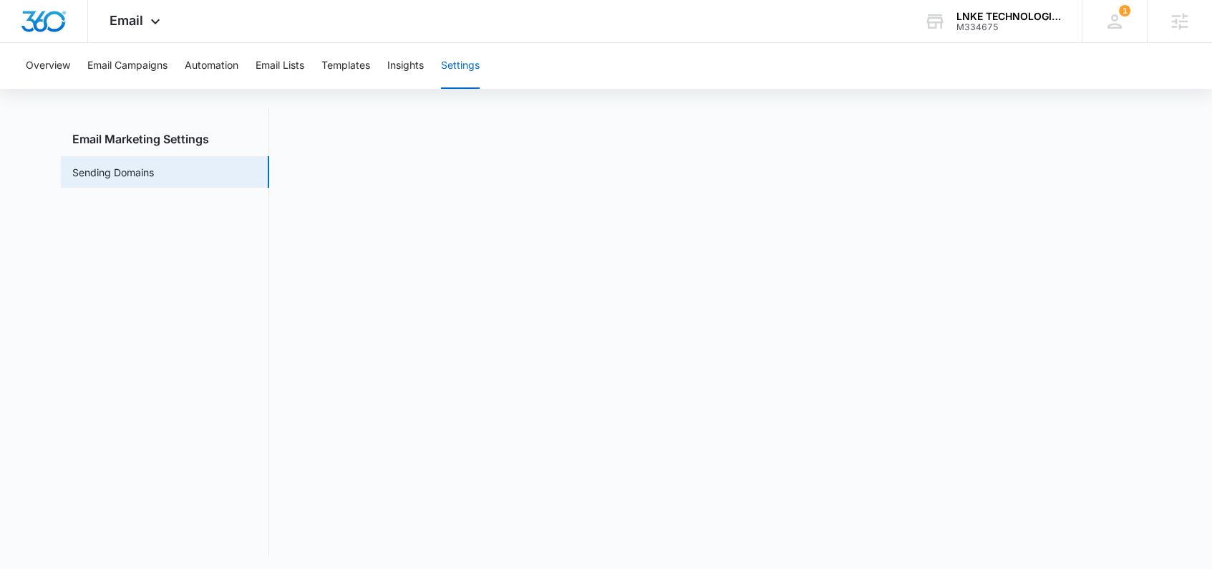
scroll to position [32, 0]
click at [215, 62] on button "Automation" at bounding box center [212, 66] width 54 height 46
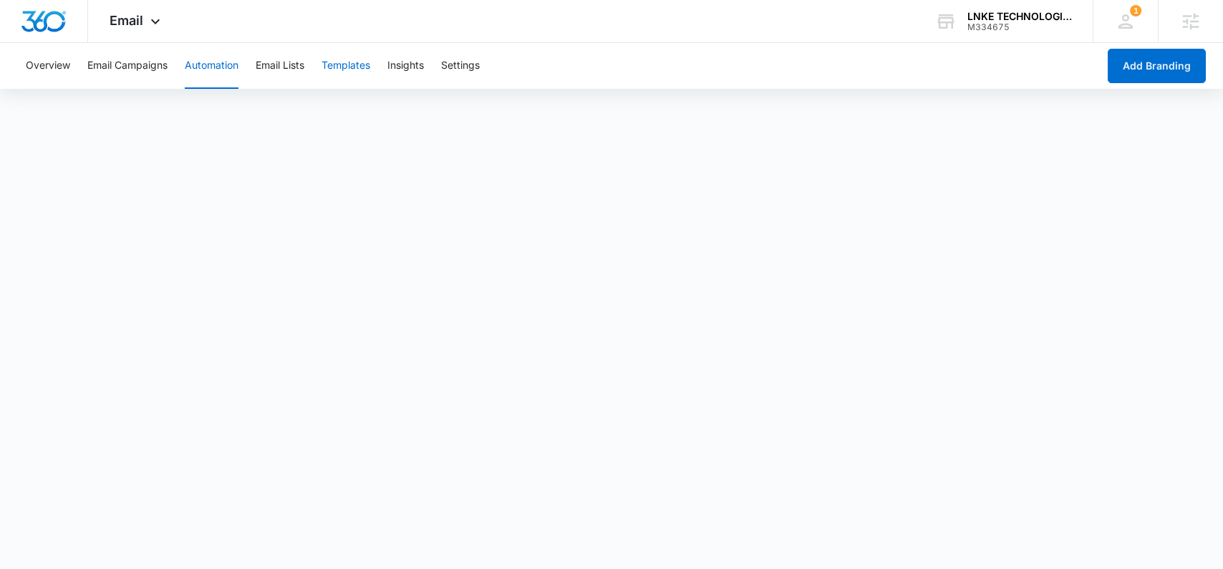
click at [348, 64] on button "Templates" at bounding box center [345, 66] width 49 height 46
click at [147, 23] on icon at bounding box center [155, 24] width 17 height 17
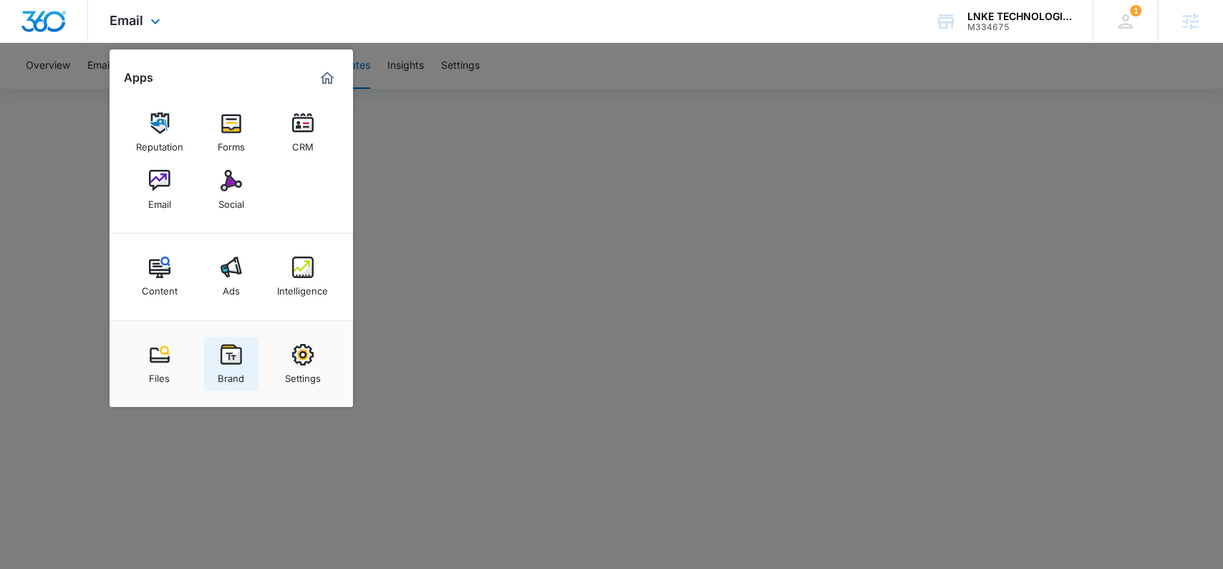
click at [232, 359] on img at bounding box center [231, 354] width 21 height 21
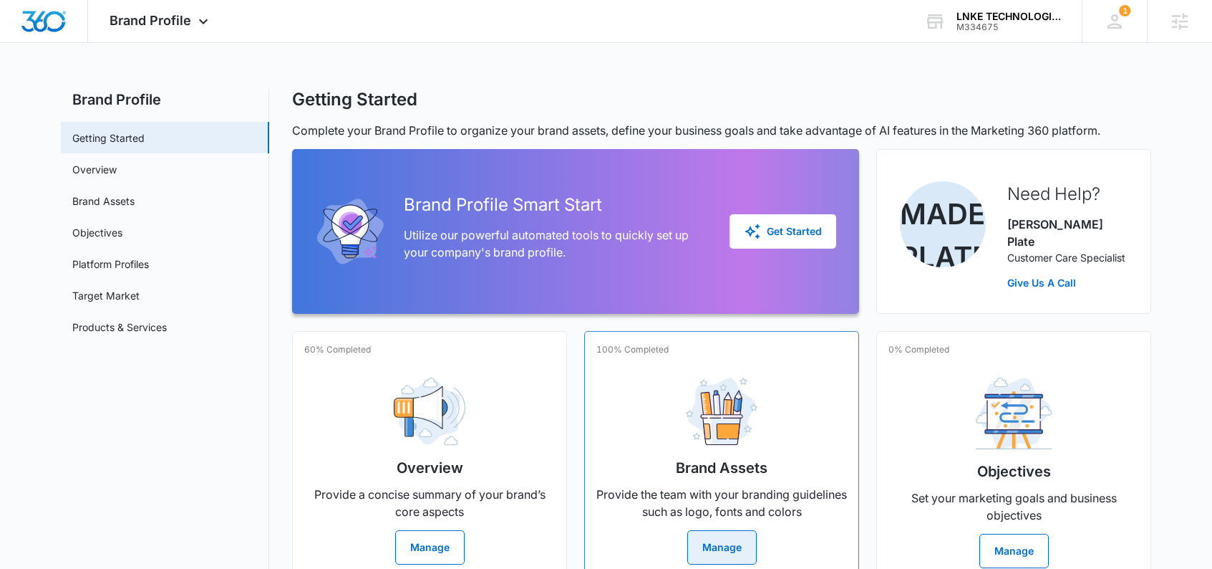
click at [727, 530] on button "Manage" at bounding box center [721, 547] width 69 height 34
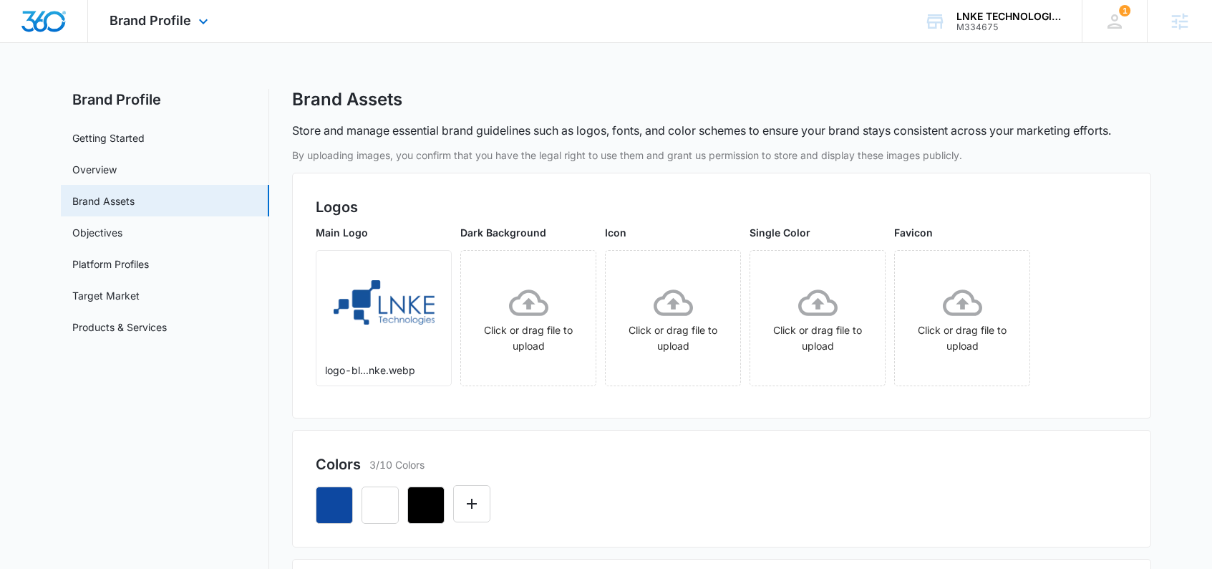
click at [51, 22] on img "Dashboard" at bounding box center [44, 21] width 46 height 21
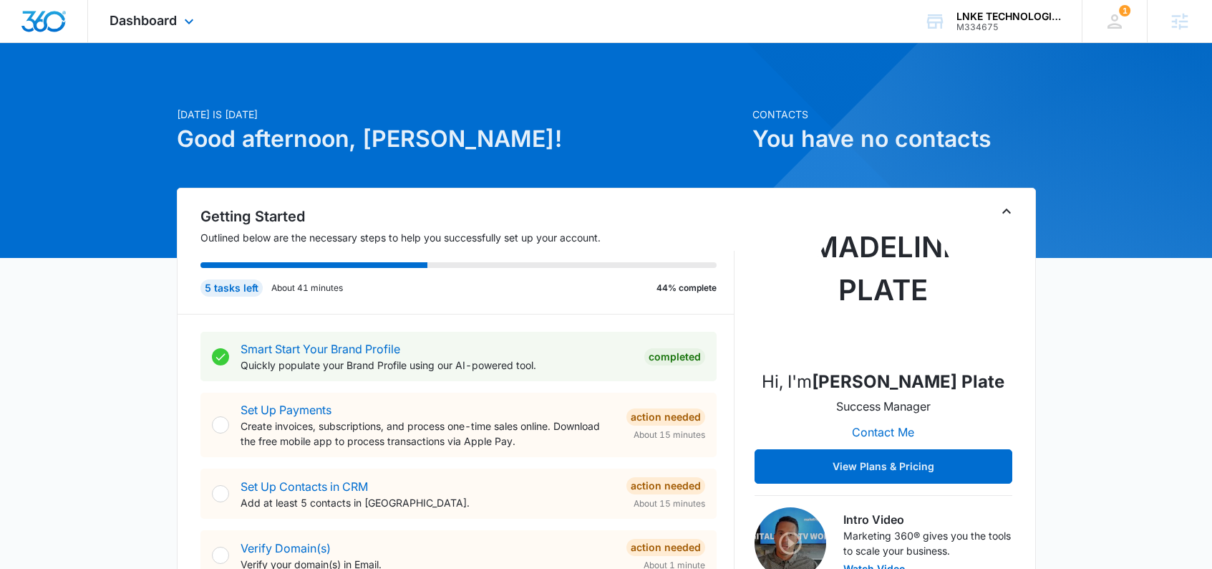
click at [155, 29] on div "Dashboard Apps Reputation Forms CRM Email Social Content Ads Intelligence Files…" at bounding box center [153, 21] width 131 height 42
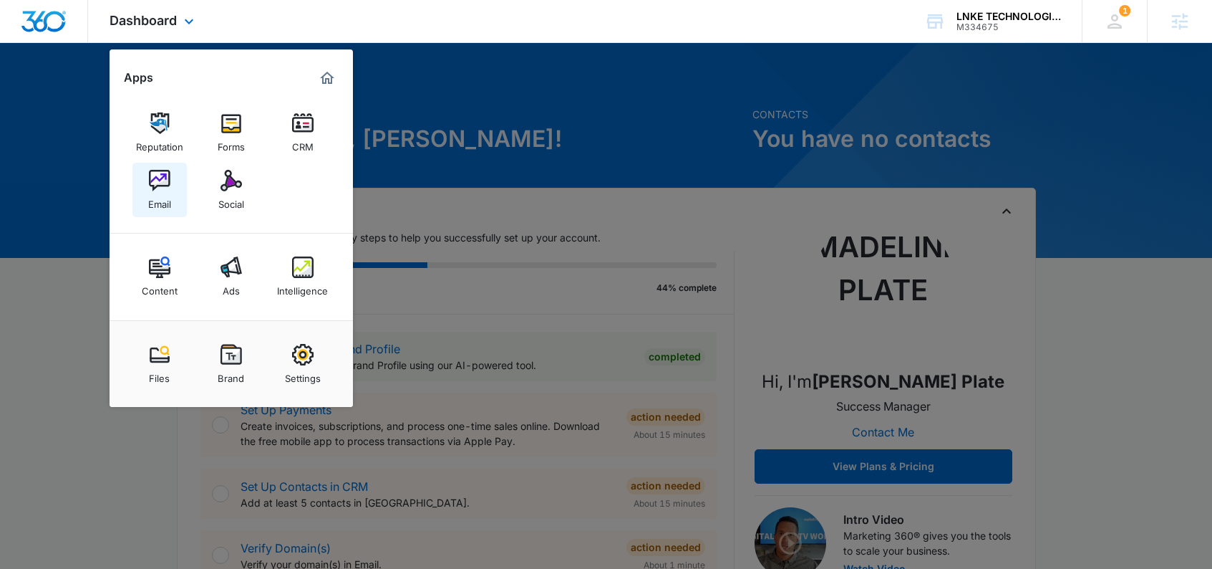
click at [165, 182] on img at bounding box center [159, 180] width 21 height 21
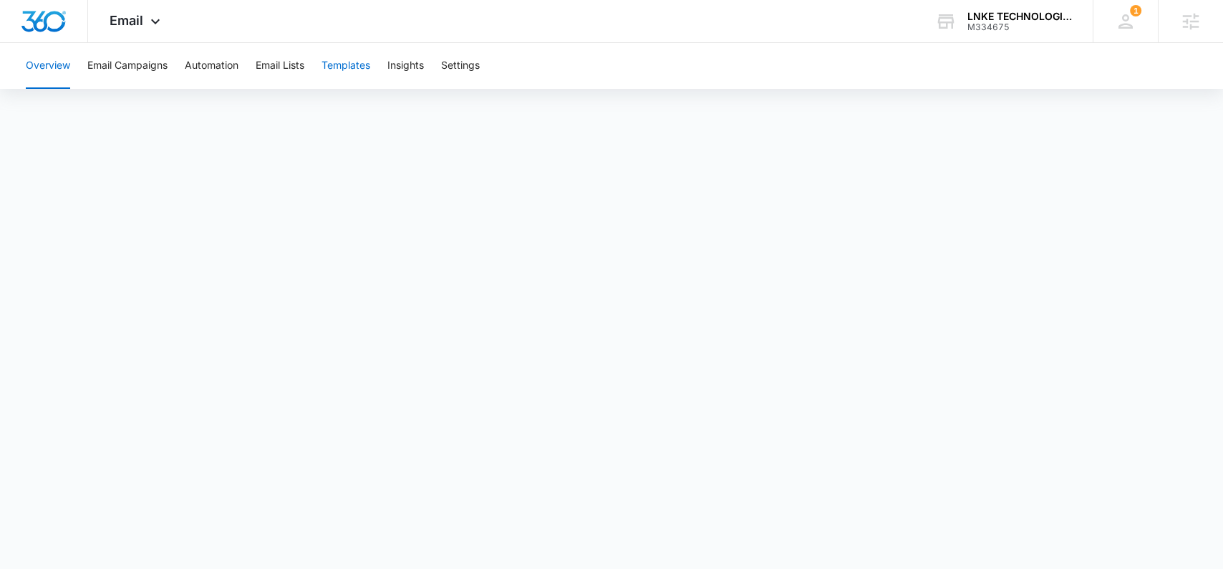
click at [359, 66] on button "Templates" at bounding box center [345, 66] width 49 height 46
click at [224, 69] on button "Automation" at bounding box center [212, 66] width 54 height 46
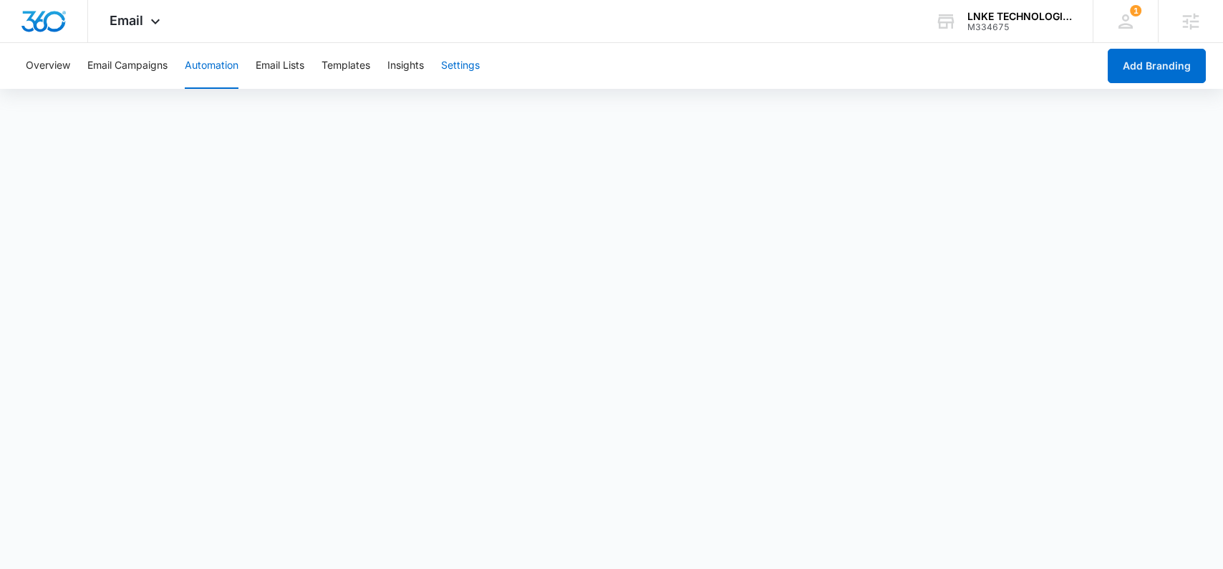
click at [458, 69] on button "Settings" at bounding box center [460, 66] width 39 height 46
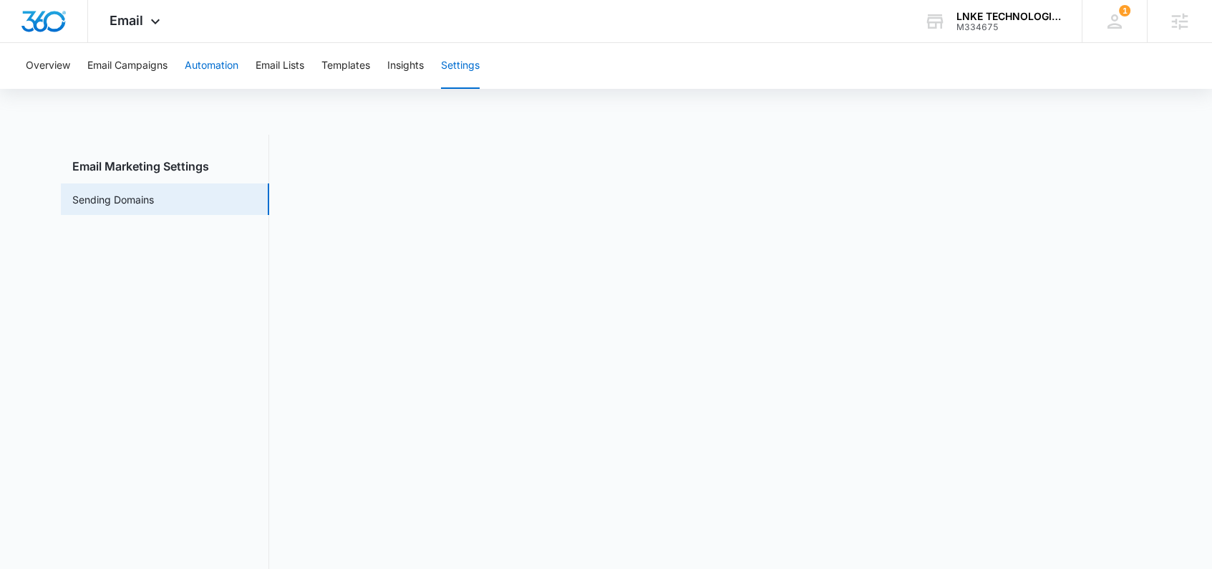
click at [216, 67] on button "Automation" at bounding box center [212, 66] width 54 height 46
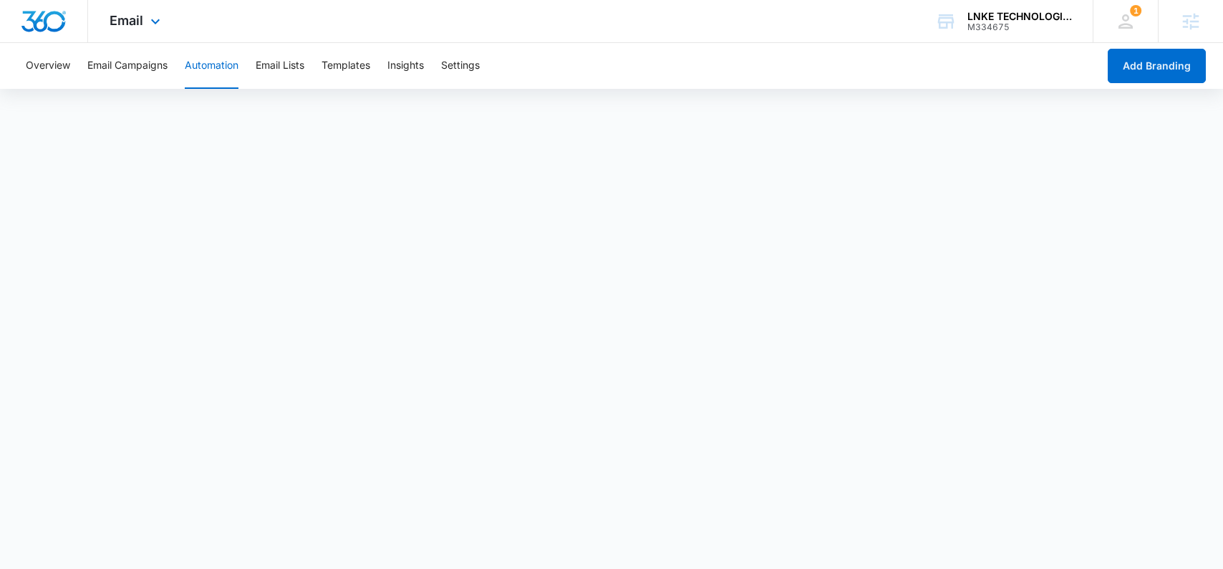
click at [39, 21] on img "Dashboard" at bounding box center [44, 21] width 46 height 21
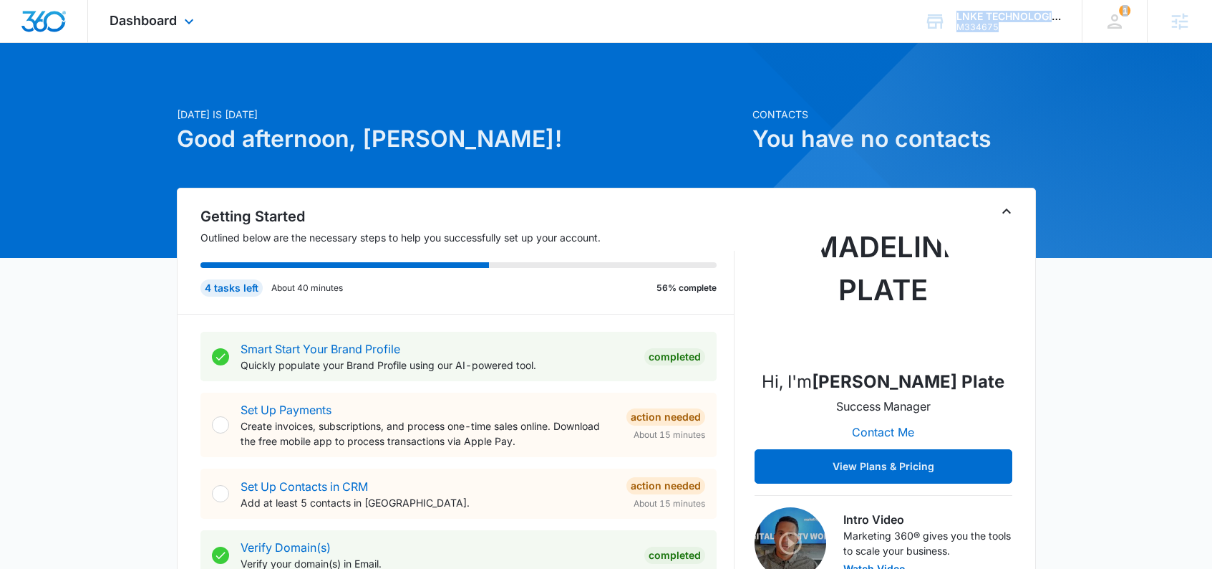
click at [178, 29] on div "Dashboard Apps Reputation Forms CRM Email Social Content Ads Intelligence Files…" at bounding box center [153, 21] width 131 height 42
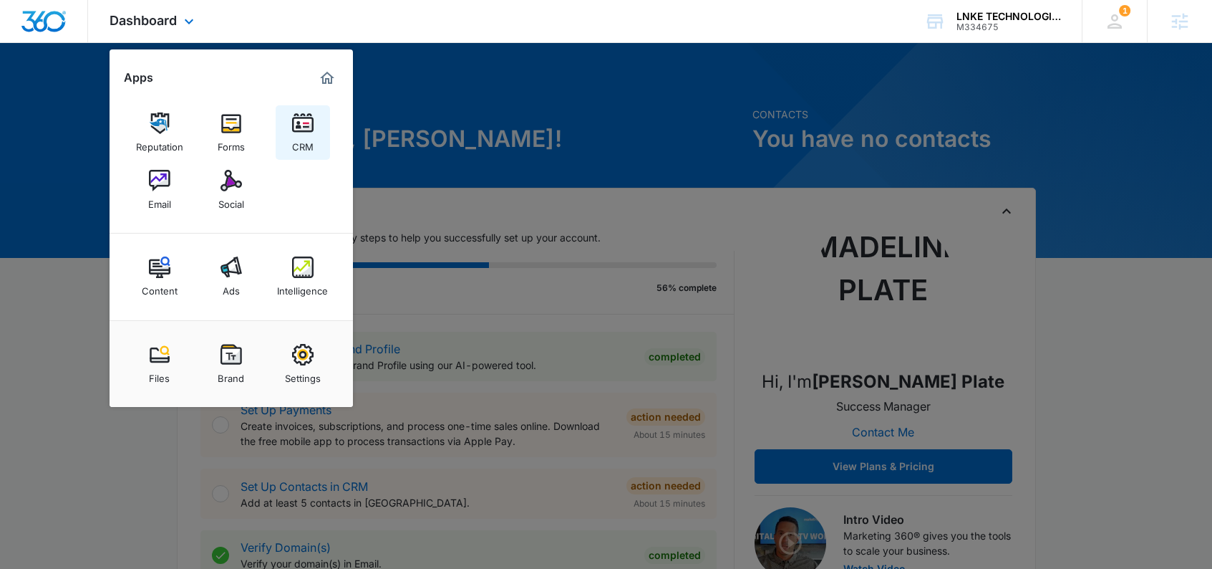
click at [312, 129] on img at bounding box center [302, 122] width 21 height 21
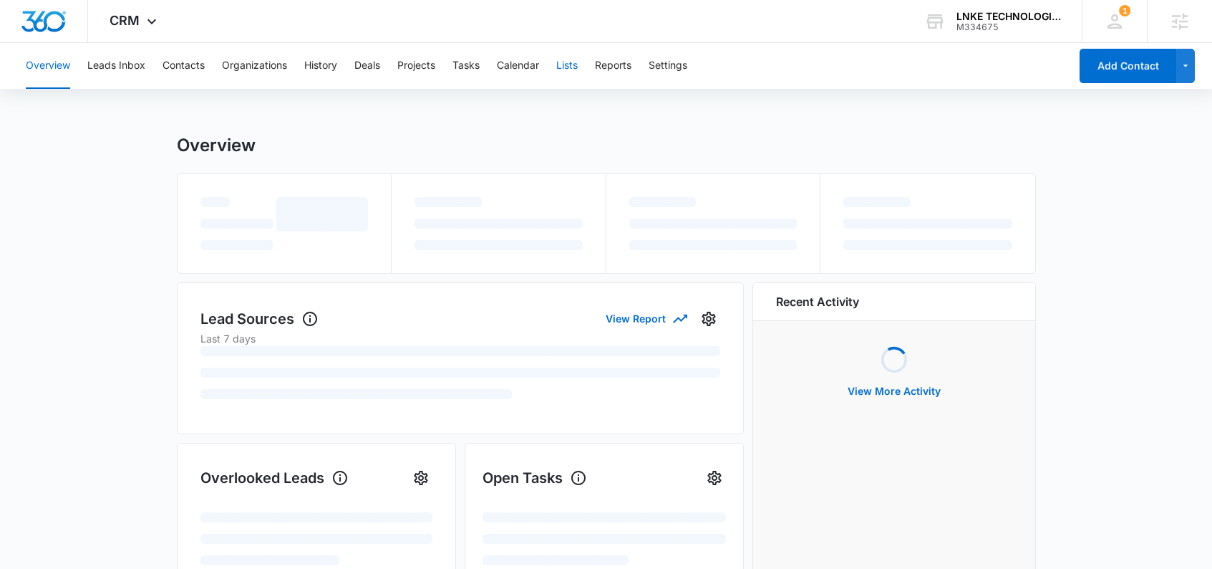
click at [570, 68] on button "Lists" at bounding box center [566, 66] width 21 height 46
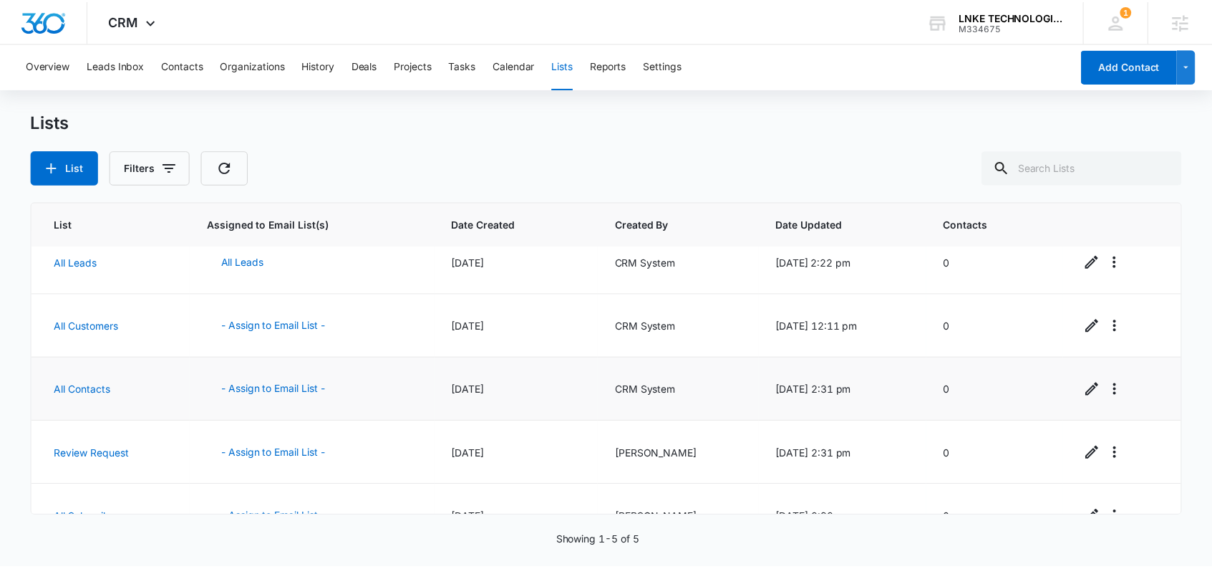
scroll to position [49, 0]
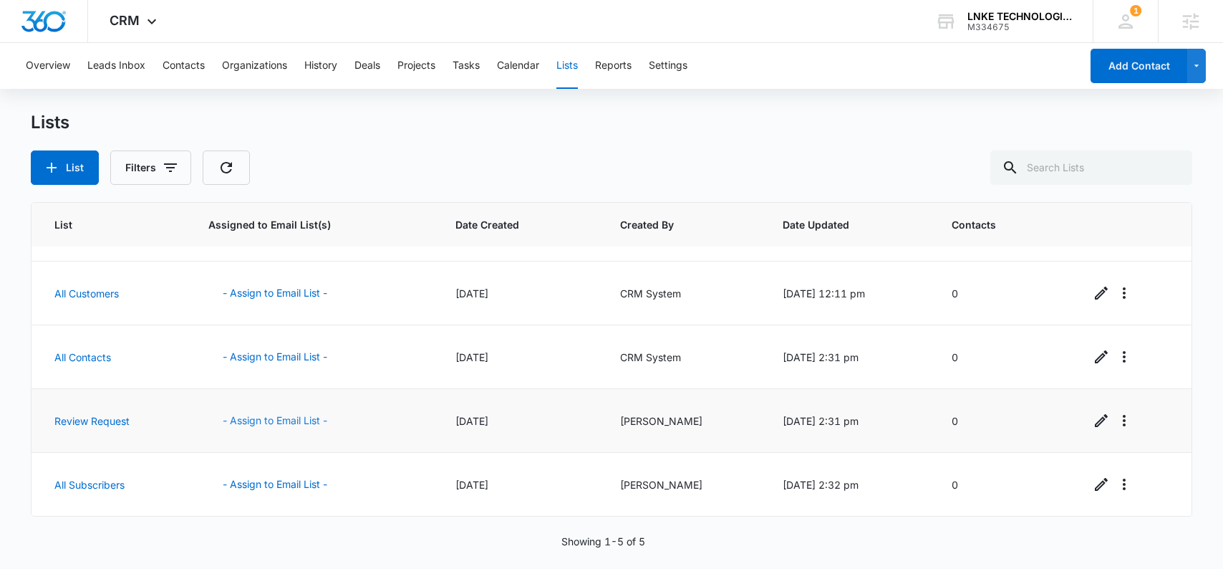
click at [304, 420] on button "- Assign to Email List -" at bounding box center [274, 420] width 133 height 34
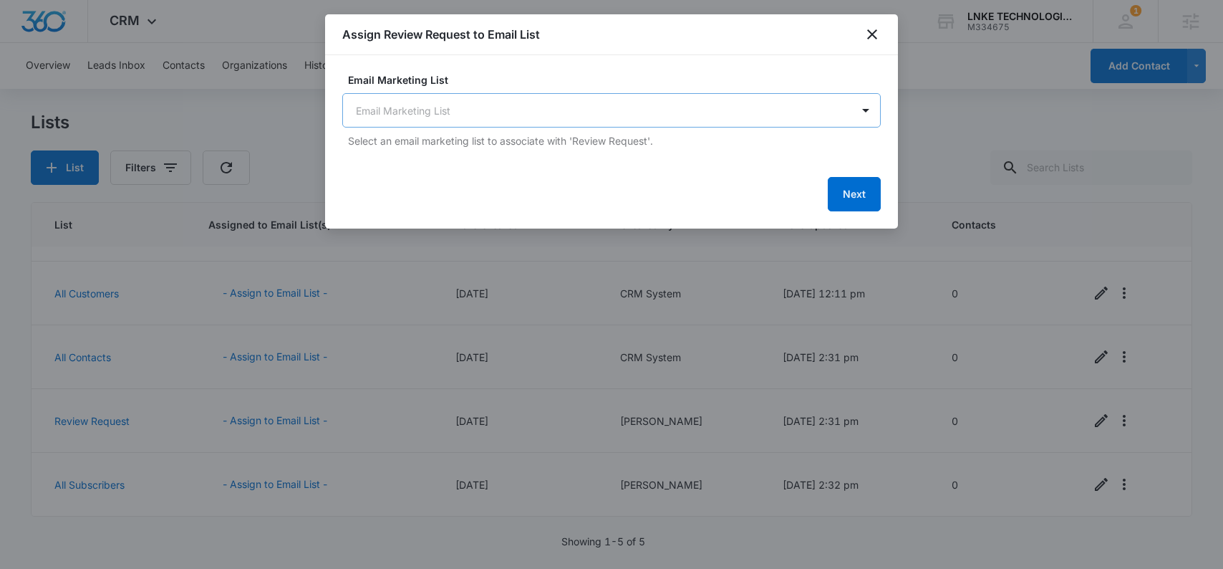
click at [448, 107] on body "CRM Apps Reputation Forms CRM Email Social Content Ads Intelligence Files Brand…" at bounding box center [611, 284] width 1223 height 569
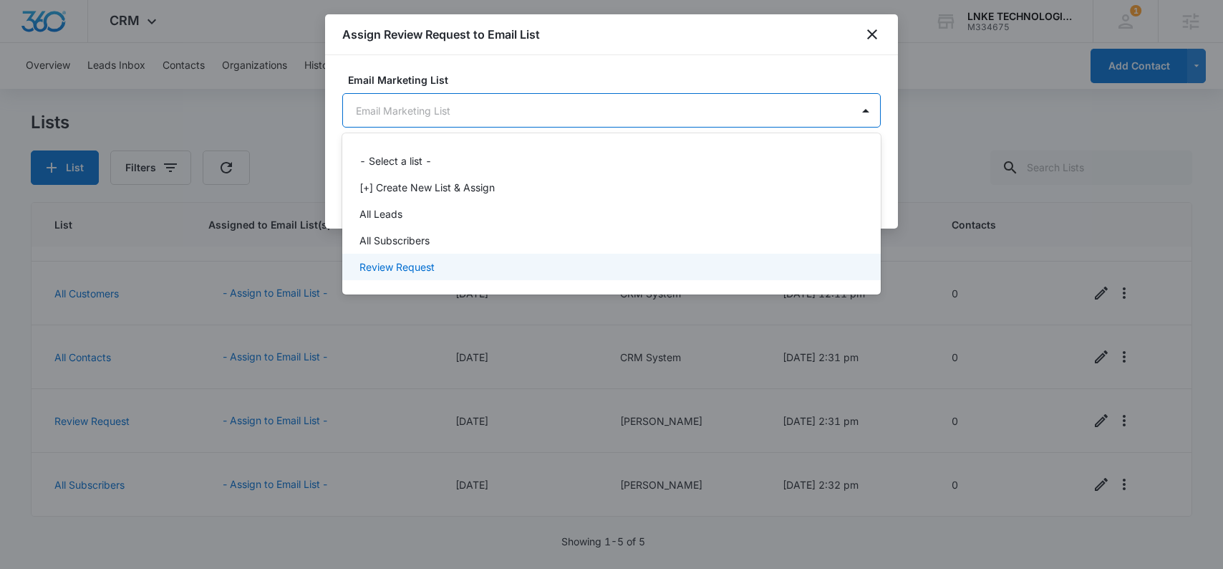
click at [424, 270] on p "Review Request" at bounding box center [396, 266] width 75 height 15
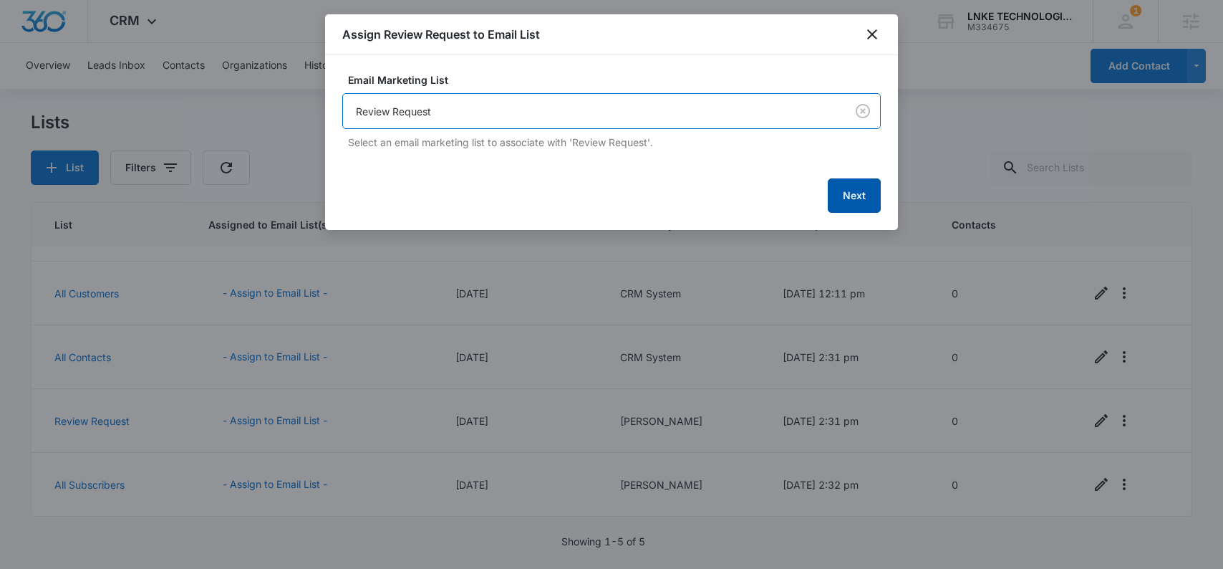
click at [852, 196] on button "Next" at bounding box center [854, 195] width 53 height 34
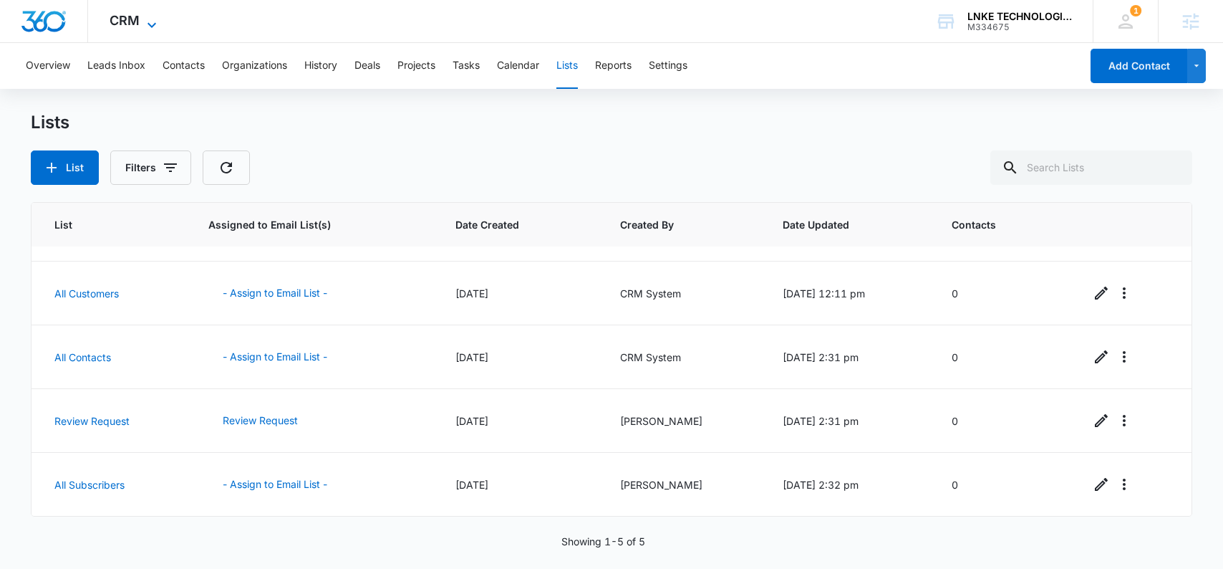
click at [120, 21] on span "CRM" at bounding box center [125, 20] width 30 height 15
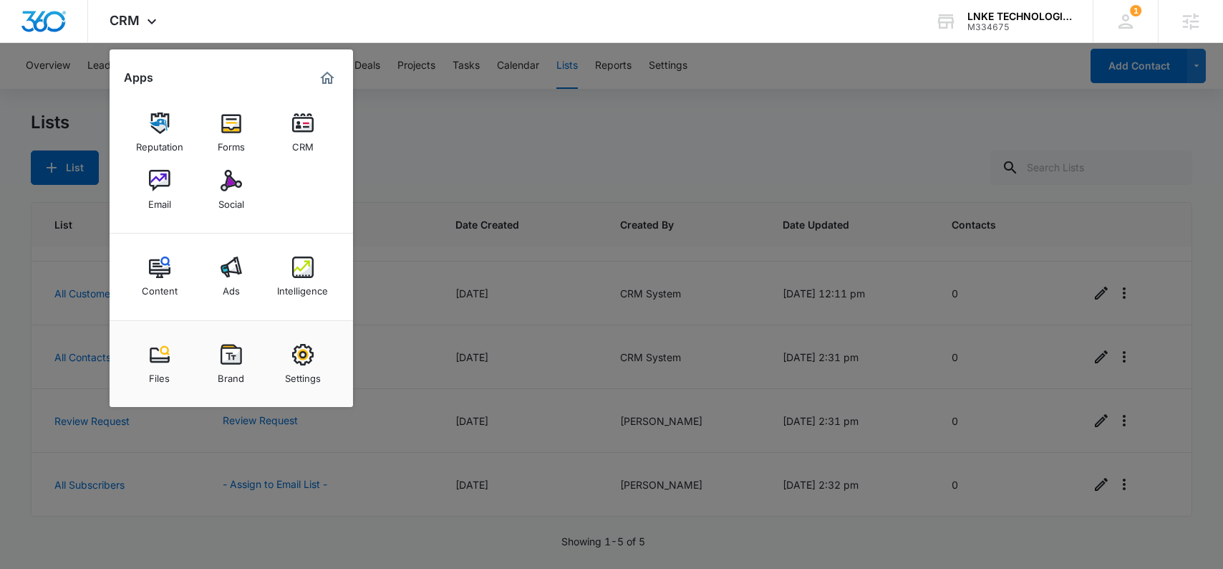
click at [233, 117] on img at bounding box center [231, 122] width 21 height 21
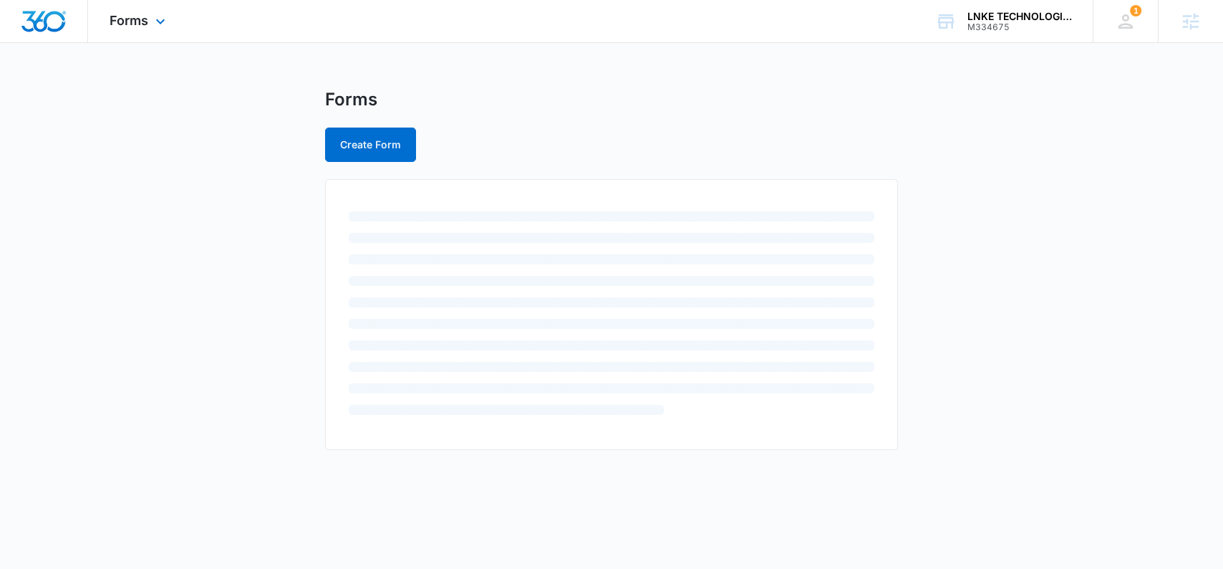
click at [171, 24] on div "Forms Apps Reputation Forms CRM Email Social Content Ads Intelligence Files Bra…" at bounding box center [139, 21] width 102 height 42
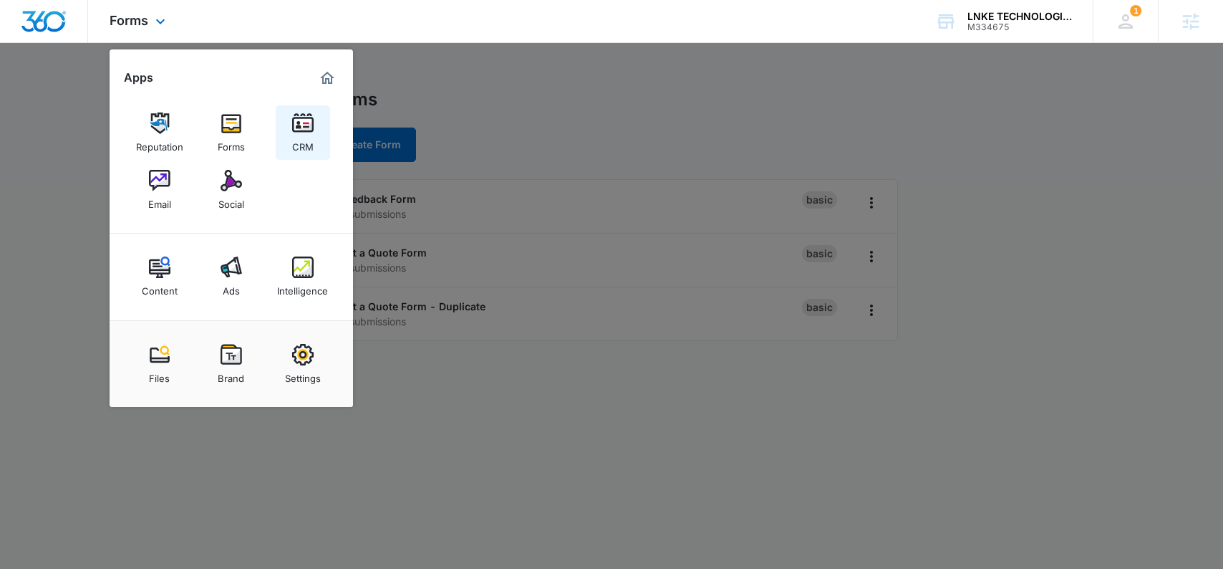
click at [318, 123] on link "CRM" at bounding box center [303, 132] width 54 height 54
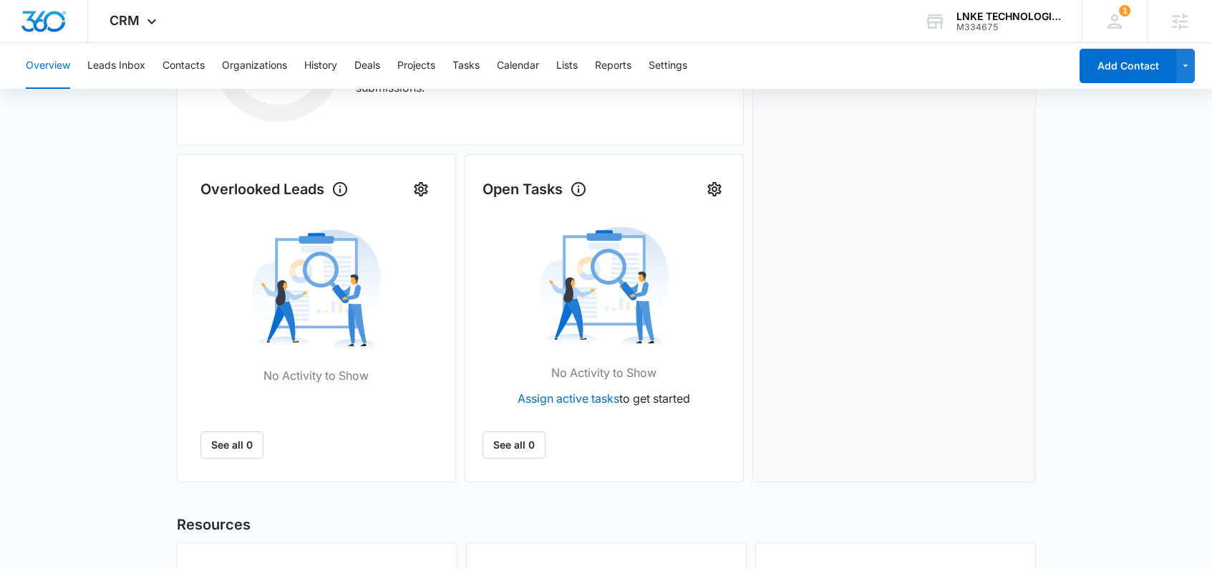
scroll to position [92, 0]
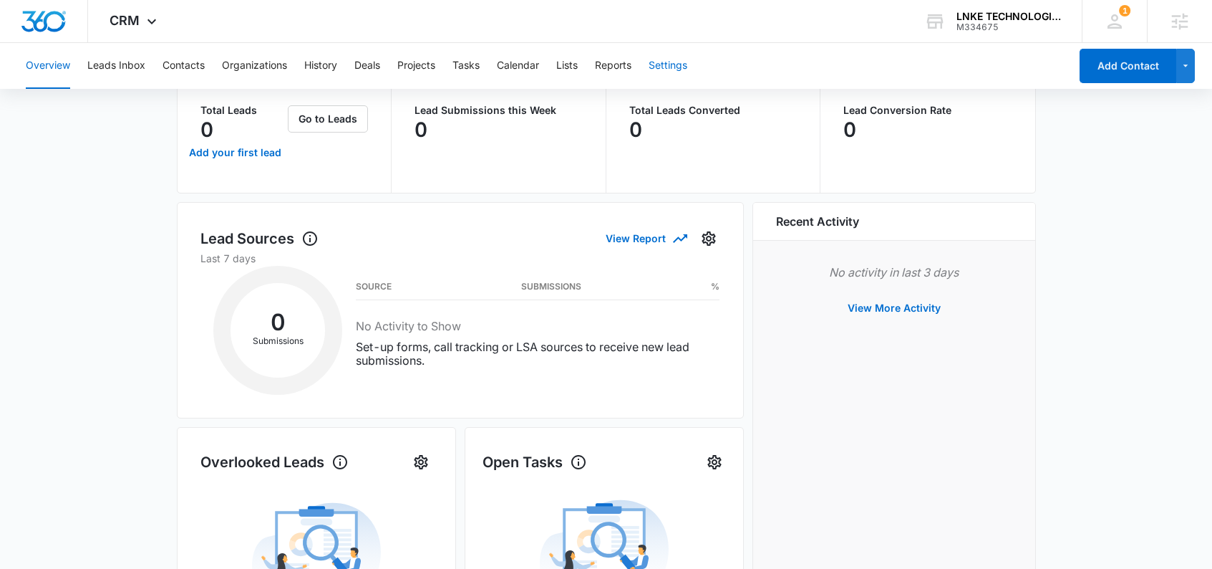
click at [667, 64] on button "Settings" at bounding box center [668, 66] width 39 height 46
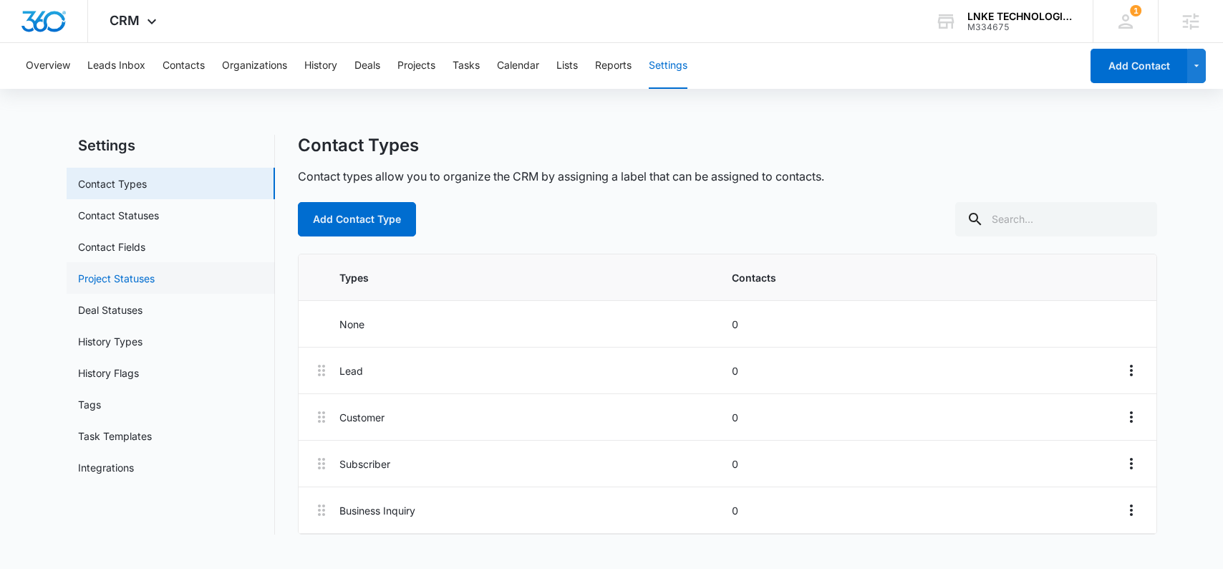
click at [155, 271] on link "Project Statuses" at bounding box center [116, 278] width 77 height 15
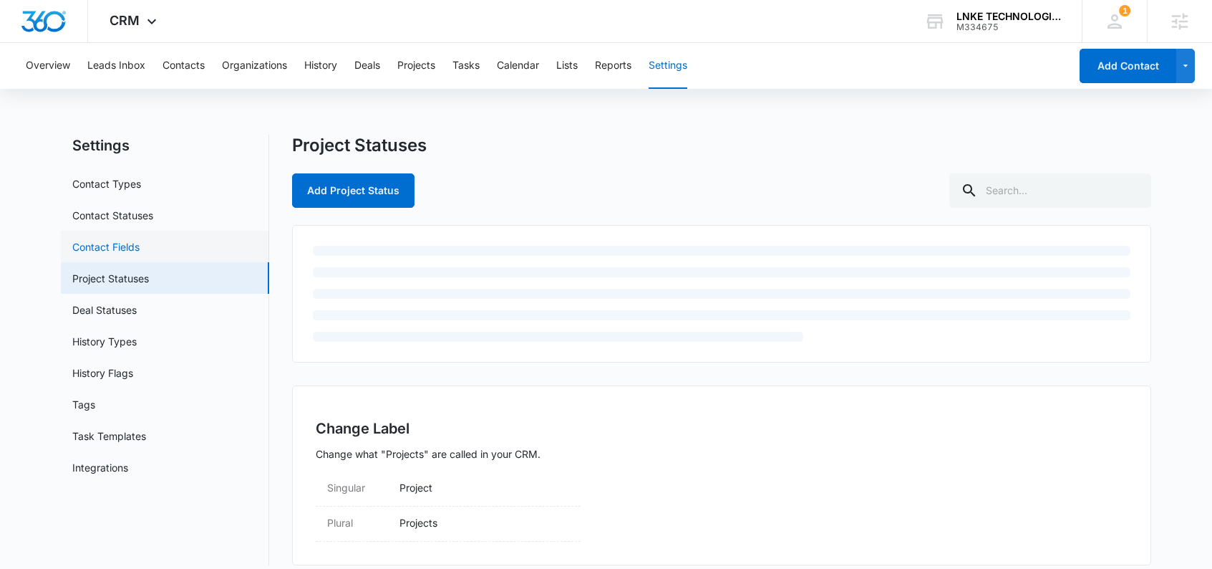
click at [140, 253] on link "Contact Fields" at bounding box center [105, 246] width 67 height 15
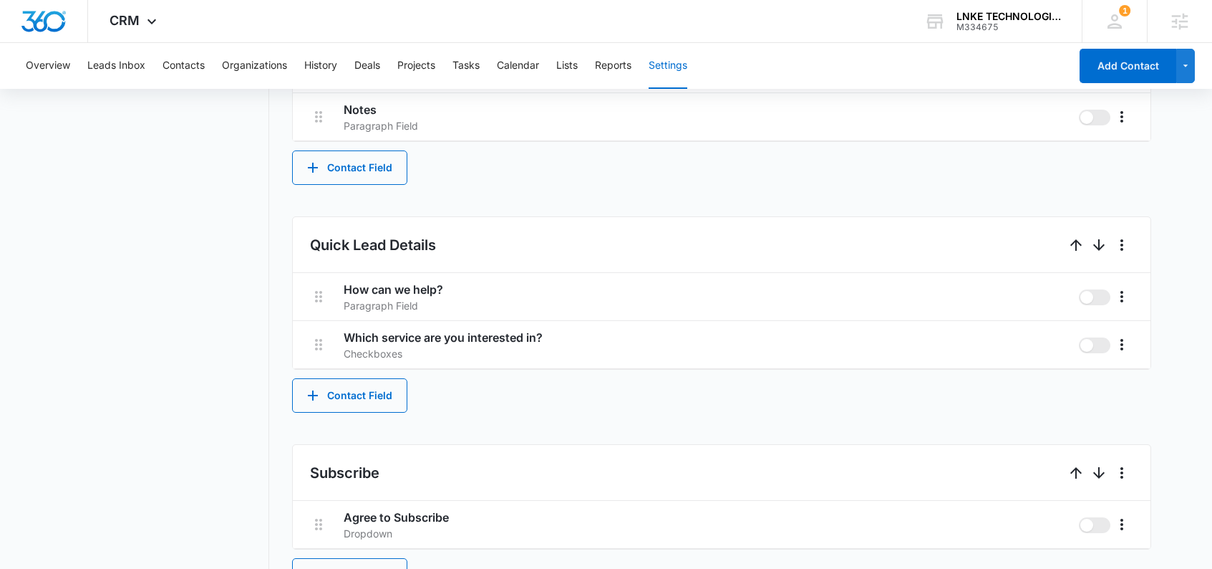
scroll to position [745, 0]
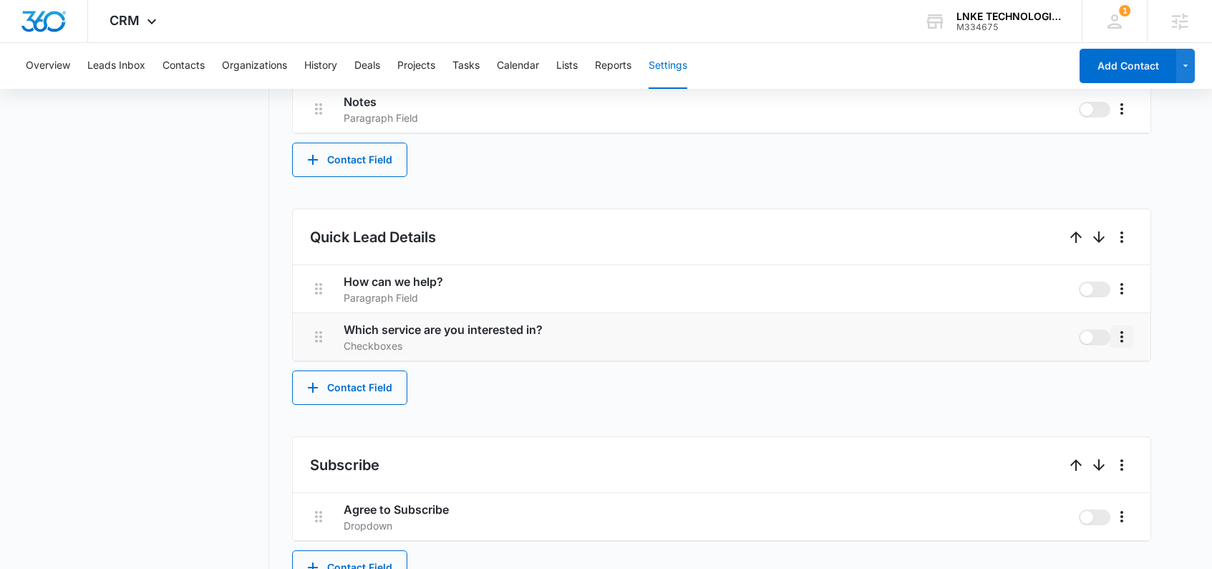
click at [1124, 344] on icon "More" at bounding box center [1121, 336] width 17 height 17
click at [1135, 376] on div "Edit" at bounding box center [1143, 377] width 30 height 10
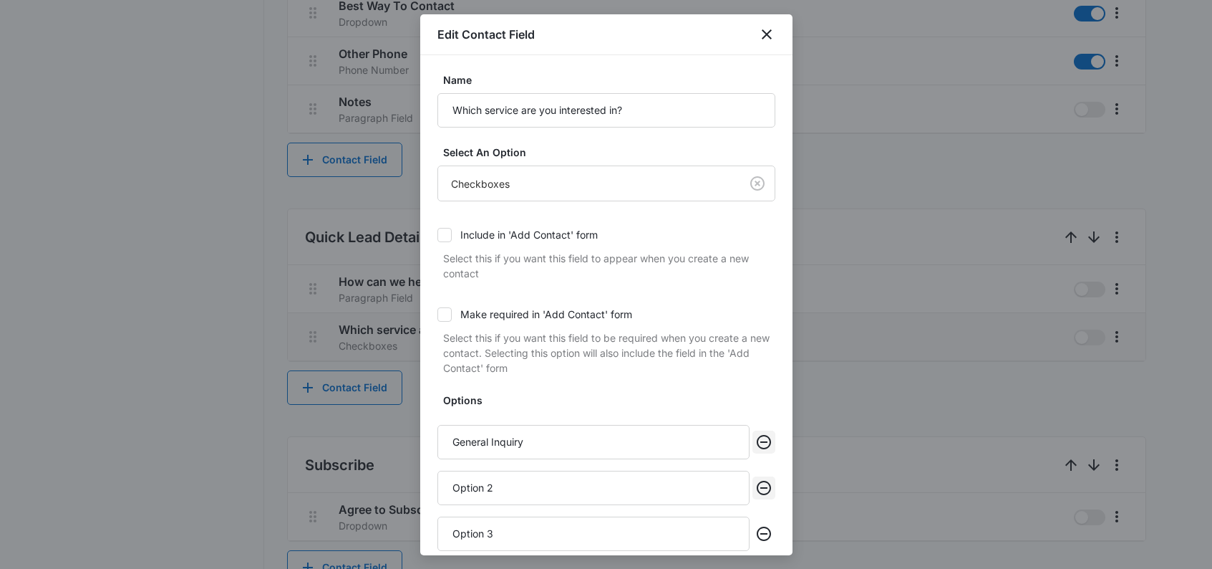
click at [755, 447] on icon "Remove" at bounding box center [763, 441] width 17 height 17
click at [755, 453] on div "Option 3" at bounding box center [606, 442] width 338 height 34
click at [755, 442] on icon "Remove" at bounding box center [763, 441] width 17 height 17
click at [758, 442] on icon "Remove" at bounding box center [763, 441] width 17 height 17
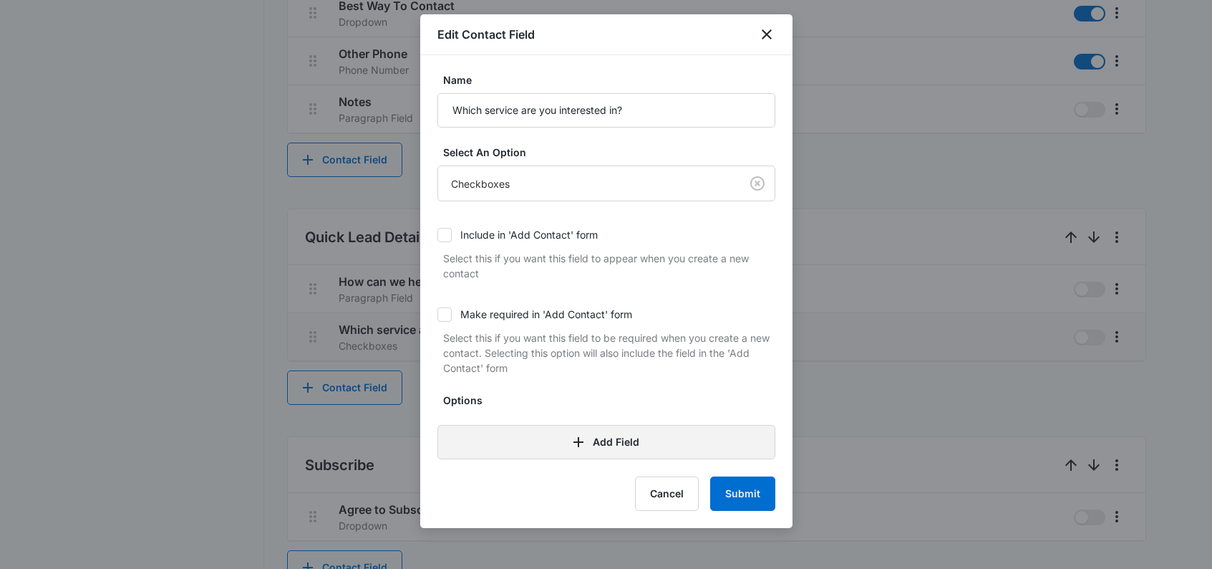
click at [634, 446] on button "Add Field" at bounding box center [606, 442] width 338 height 34
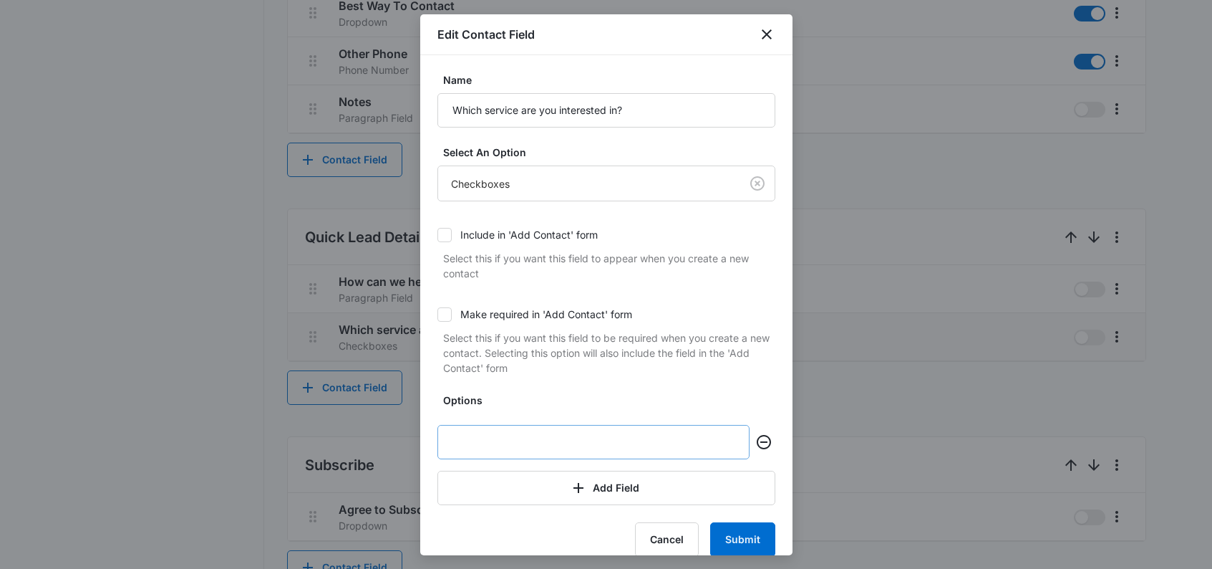
click at [578, 441] on input "text" at bounding box center [593, 442] width 312 height 34
type input "z"
type input "r"
type input "R"
type input "Commercial"
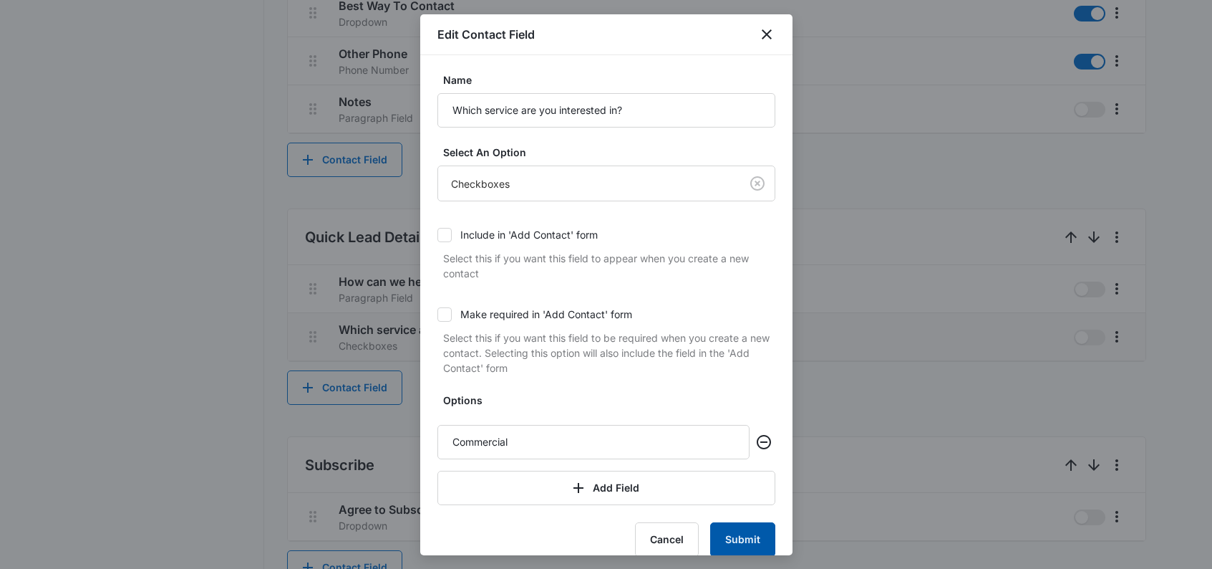
click at [747, 541] on button "Submit" at bounding box center [742, 539] width 65 height 34
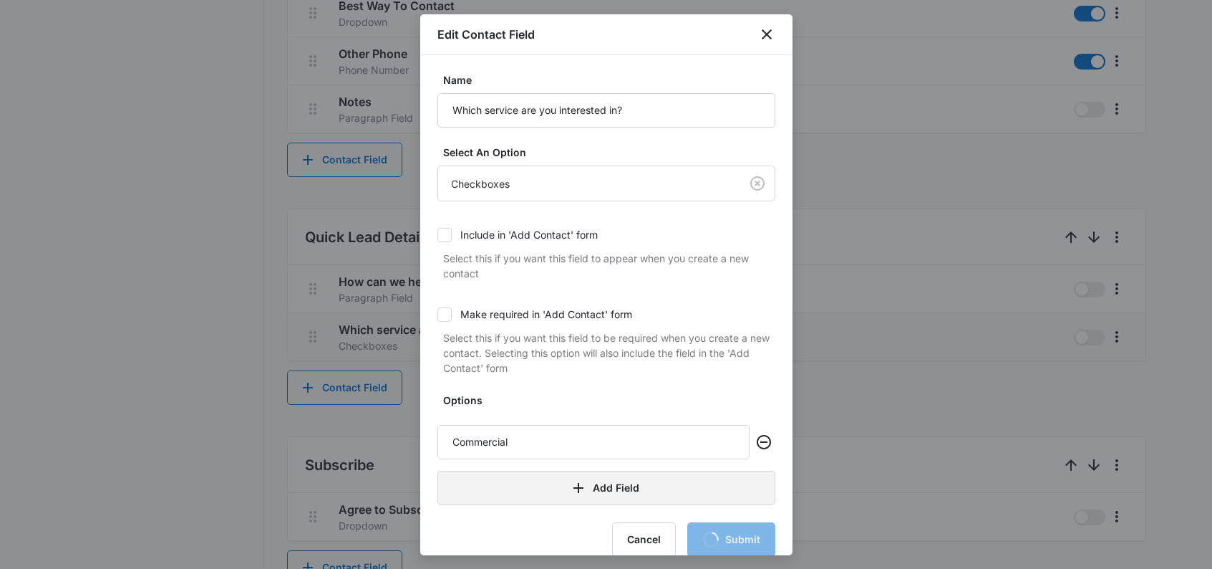
click at [591, 487] on button "Add Field" at bounding box center [606, 487] width 338 height 34
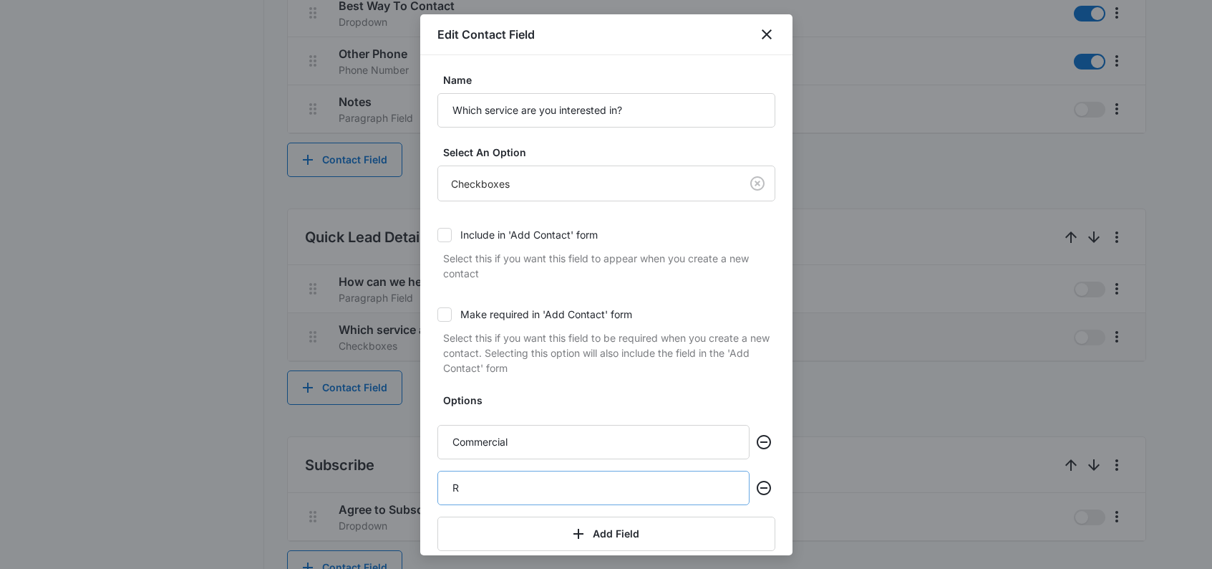
type input "Re"
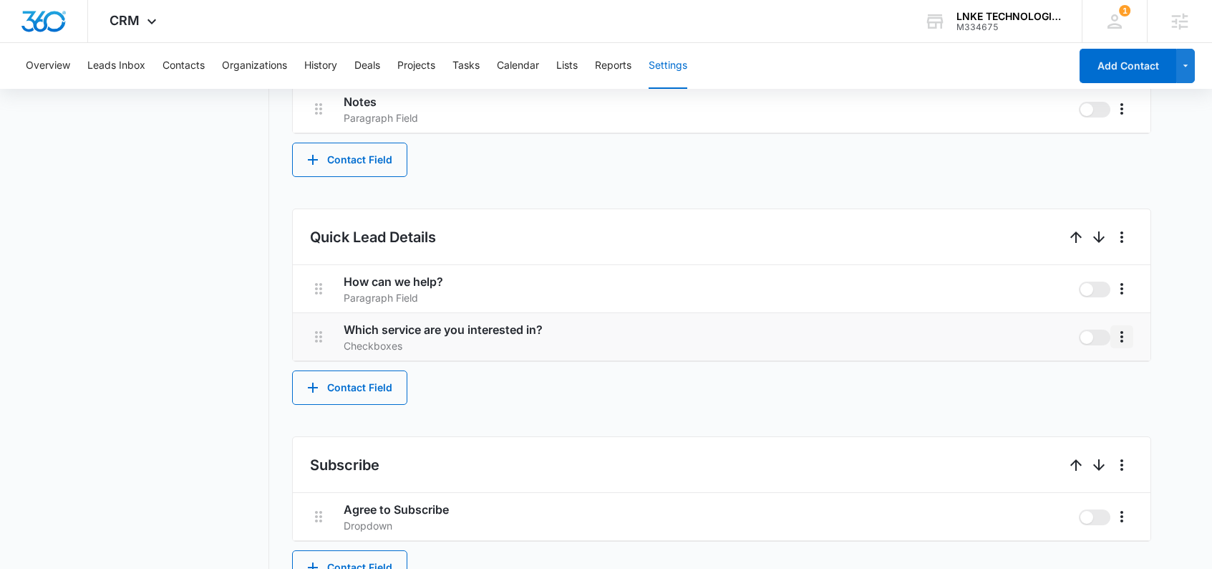
click at [1130, 333] on icon "More" at bounding box center [1121, 336] width 17 height 17
click at [1128, 372] on div "Edit" at bounding box center [1143, 377] width 30 height 10
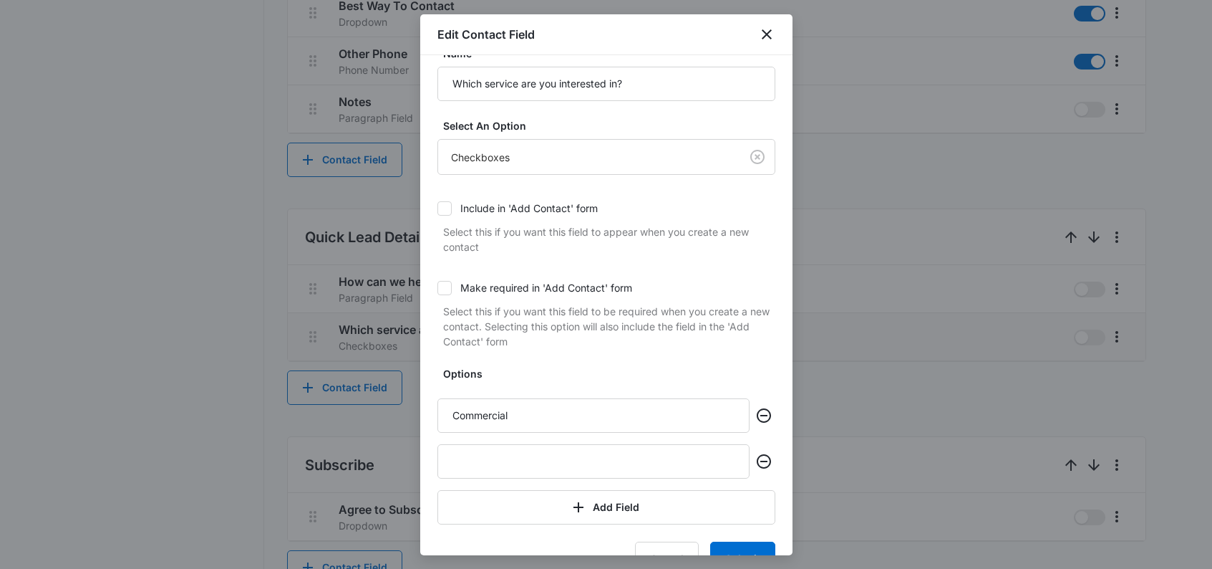
scroll to position [64, 0]
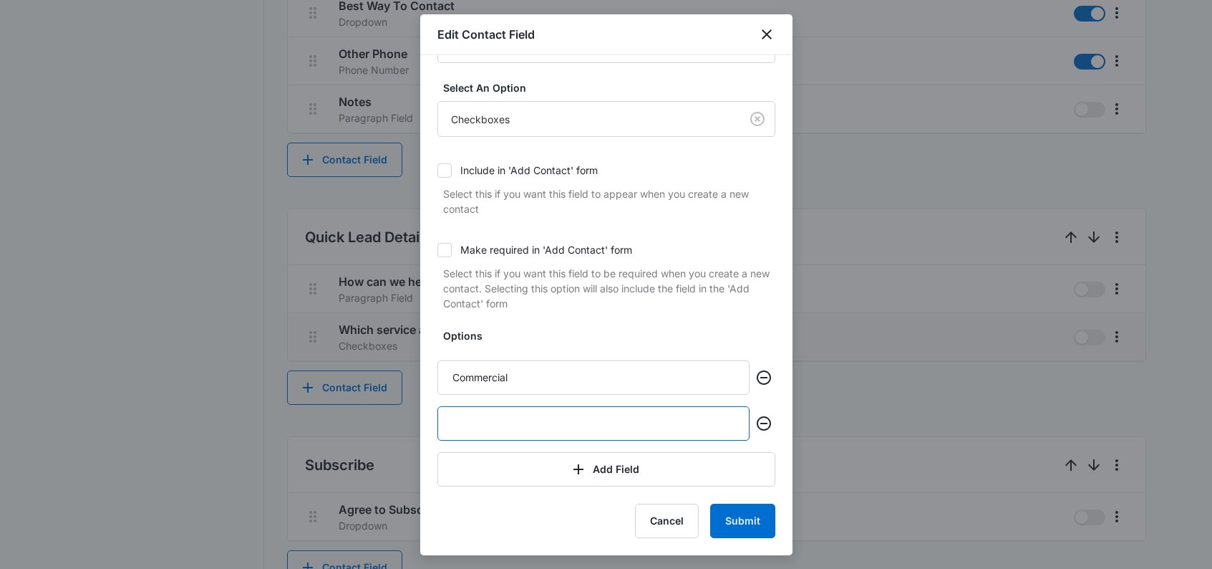
click at [560, 418] on input "text" at bounding box center [593, 423] width 312 height 34
type input "Residential"
click at [748, 523] on button "Submit" at bounding box center [742, 520] width 65 height 34
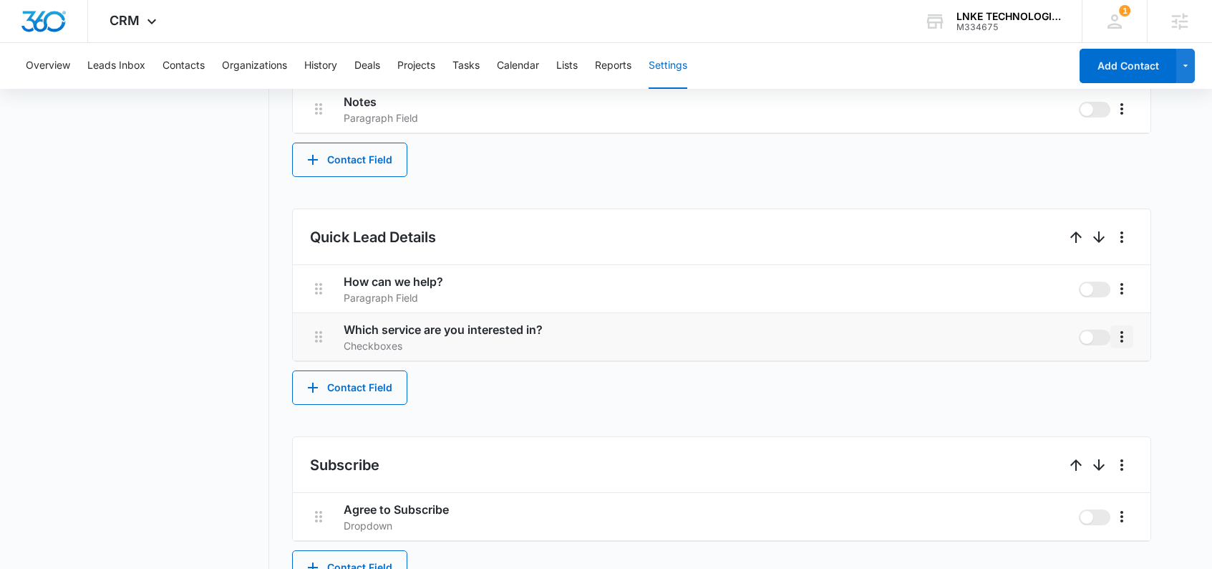
click at [1118, 334] on icon "More" at bounding box center [1121, 336] width 17 height 17
click at [1130, 361] on div "Edit Delete" at bounding box center [1152, 387] width 83 height 67
click at [1121, 330] on icon "More" at bounding box center [1121, 336] width 17 height 17
click at [1138, 379] on div "Edit" at bounding box center [1143, 377] width 30 height 10
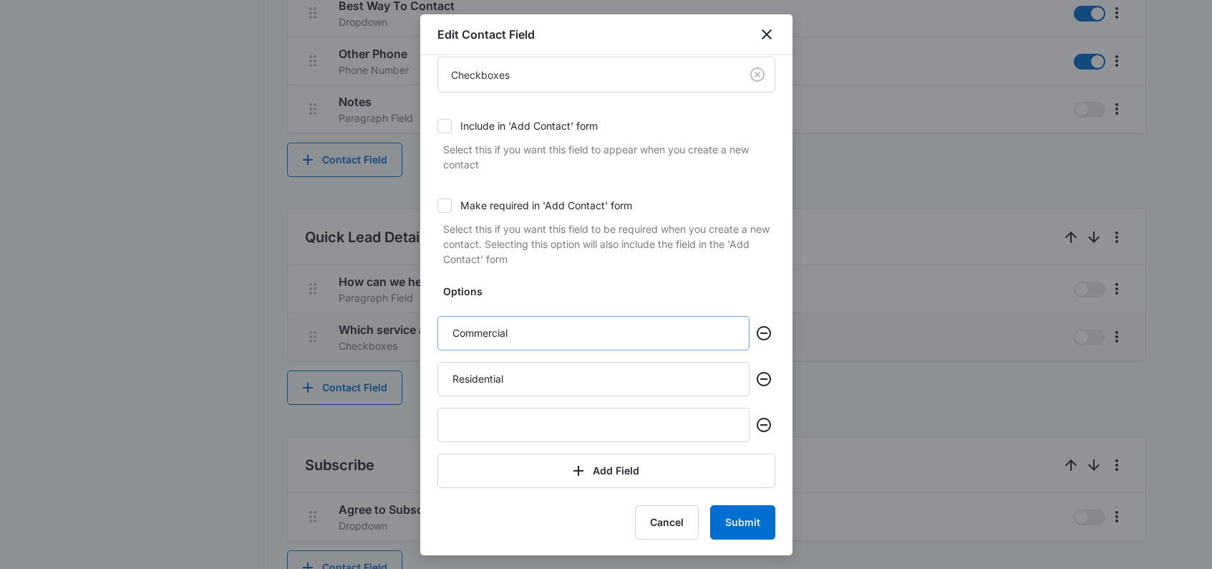
scroll to position [110, 0]
click at [576, 419] on input "text" at bounding box center [593, 423] width 312 height 34
type input "G"
type input "E"
type input "General Inquiry"
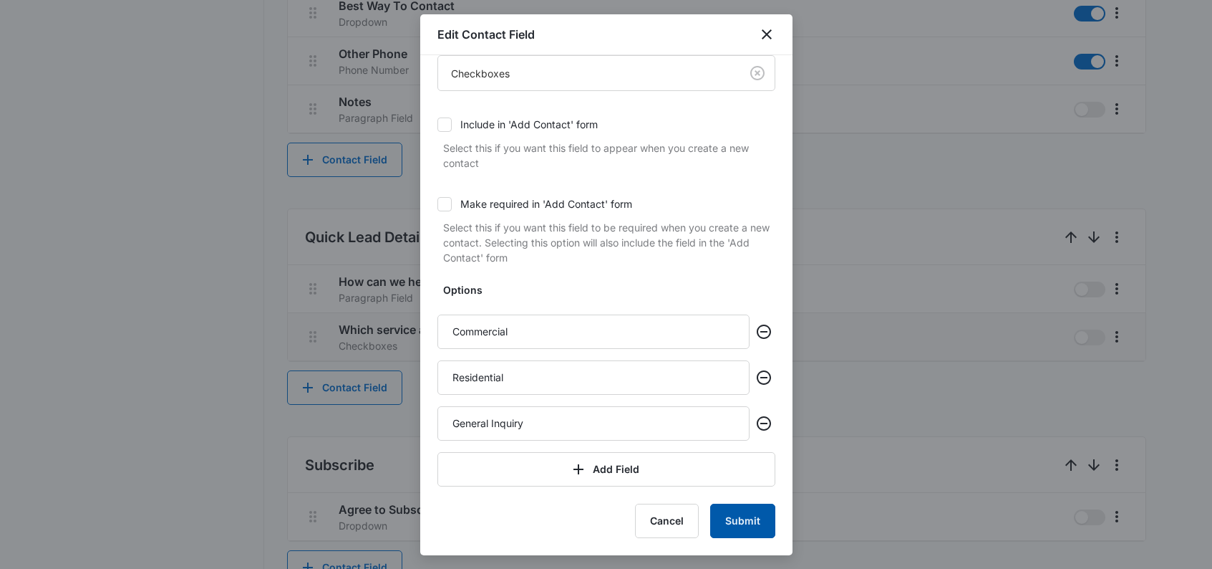
click at [738, 523] on button "Submit" at bounding box center [742, 520] width 65 height 34
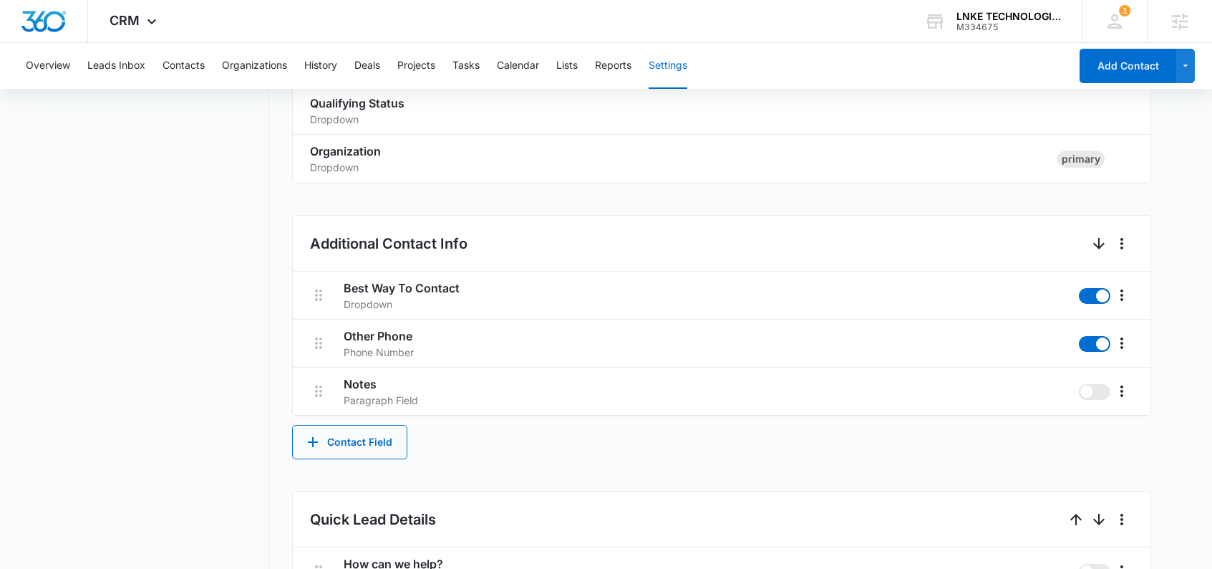
scroll to position [297, 0]
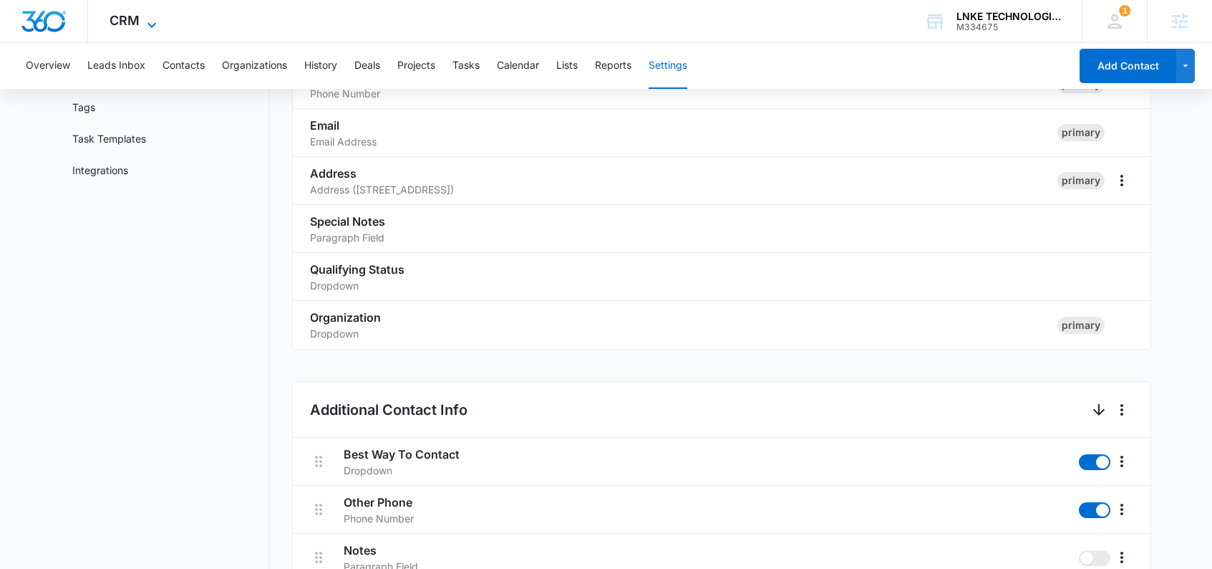
click at [132, 17] on span "CRM" at bounding box center [125, 20] width 30 height 15
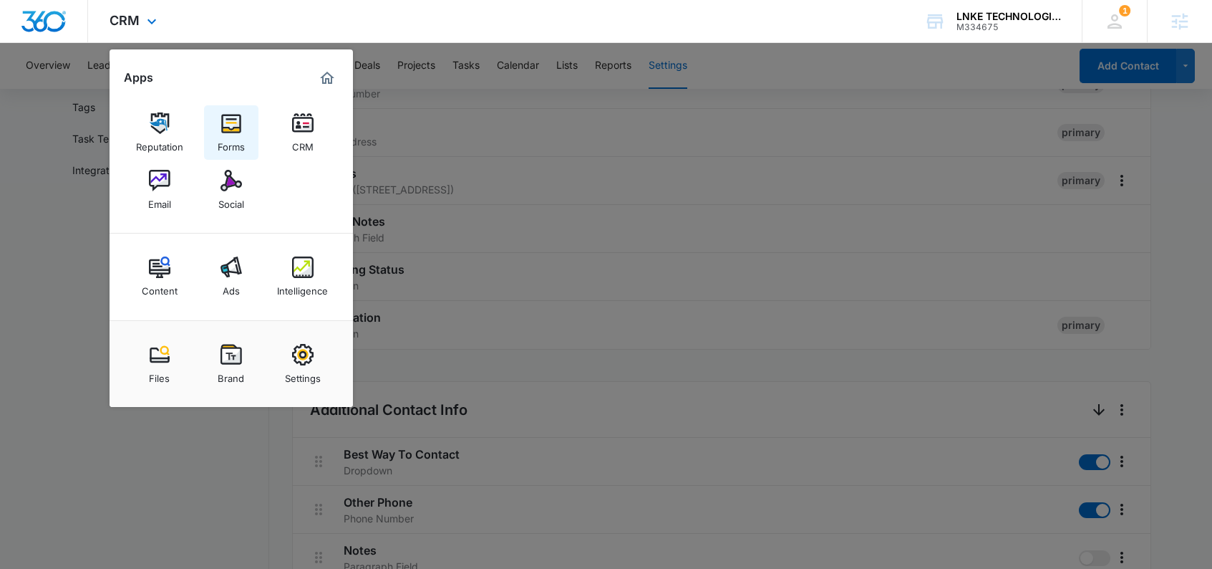
click at [224, 134] on div "Forms" at bounding box center [231, 143] width 27 height 19
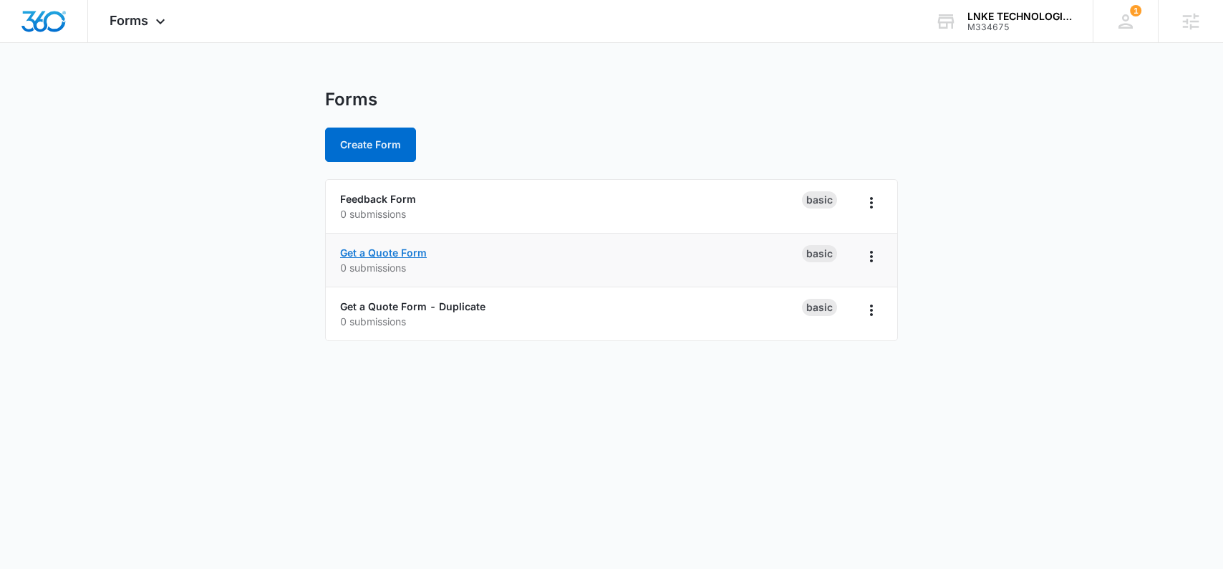
click at [403, 249] on link "Get a Quote Form" at bounding box center [383, 252] width 87 height 12
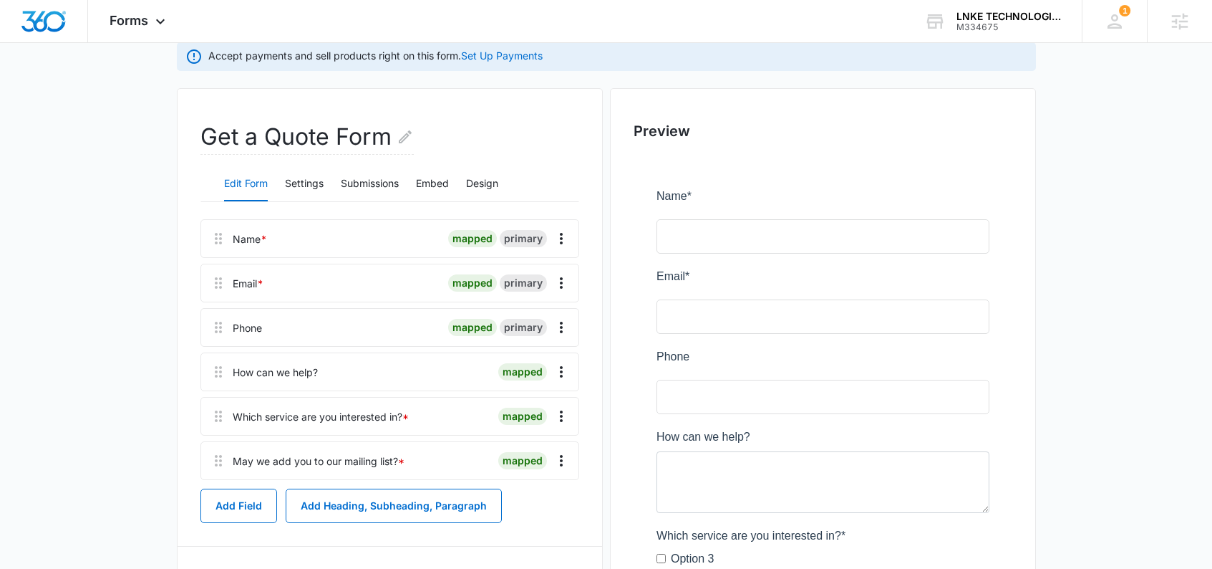
scroll to position [145, 0]
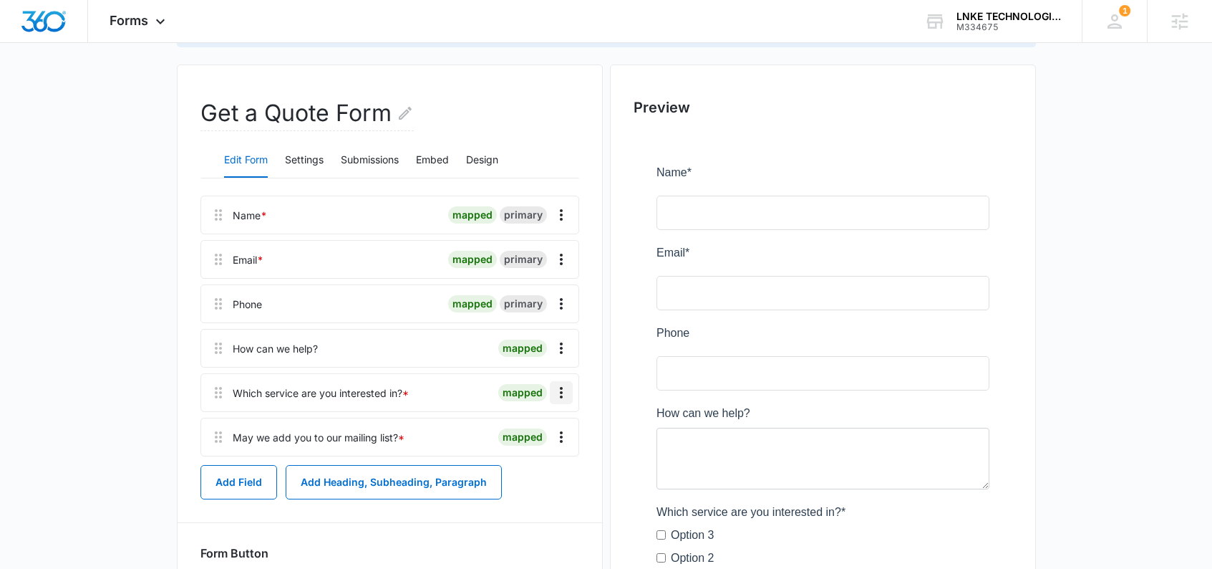
click at [569, 387] on button "Overflow Menu" at bounding box center [561, 392] width 23 height 23
click at [525, 427] on div "Edit" at bounding box center [523, 432] width 30 height 10
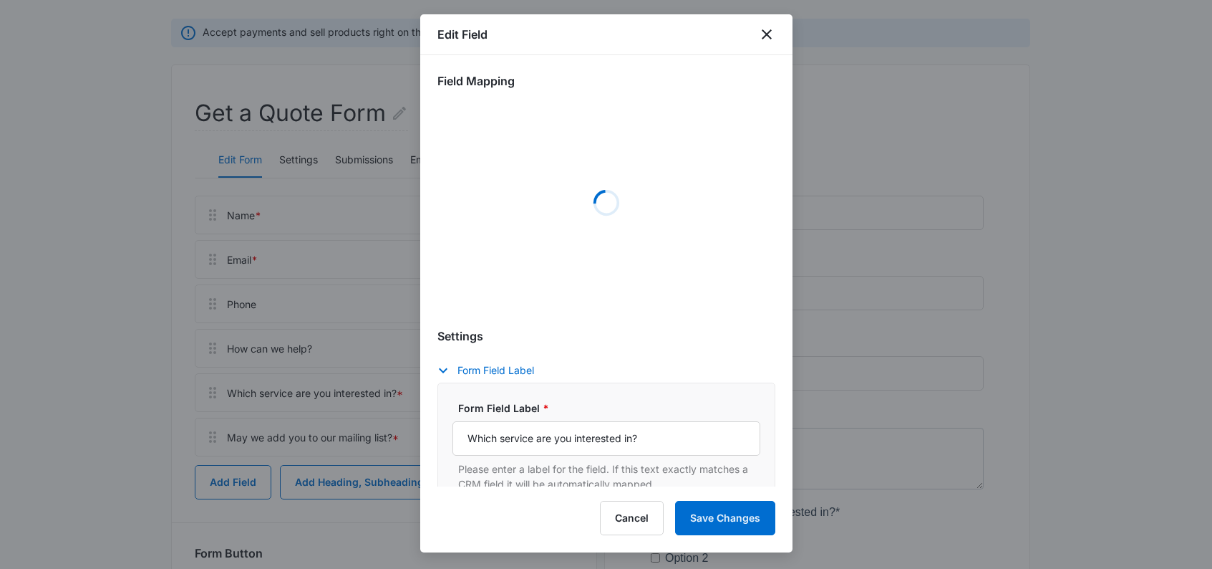
select select "350"
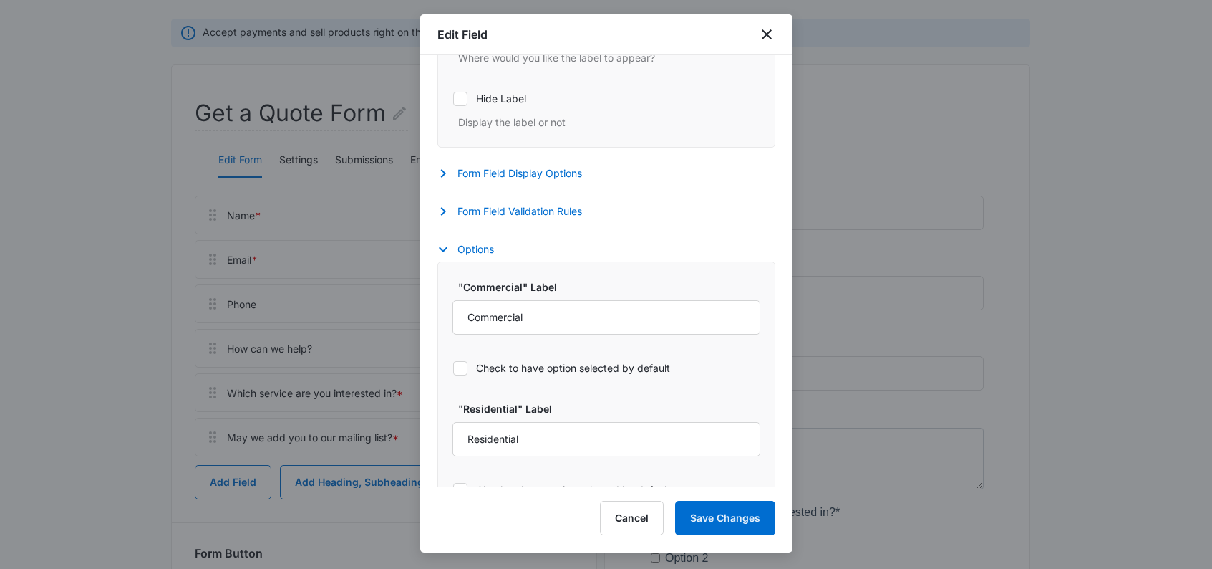
scroll to position [685, 0]
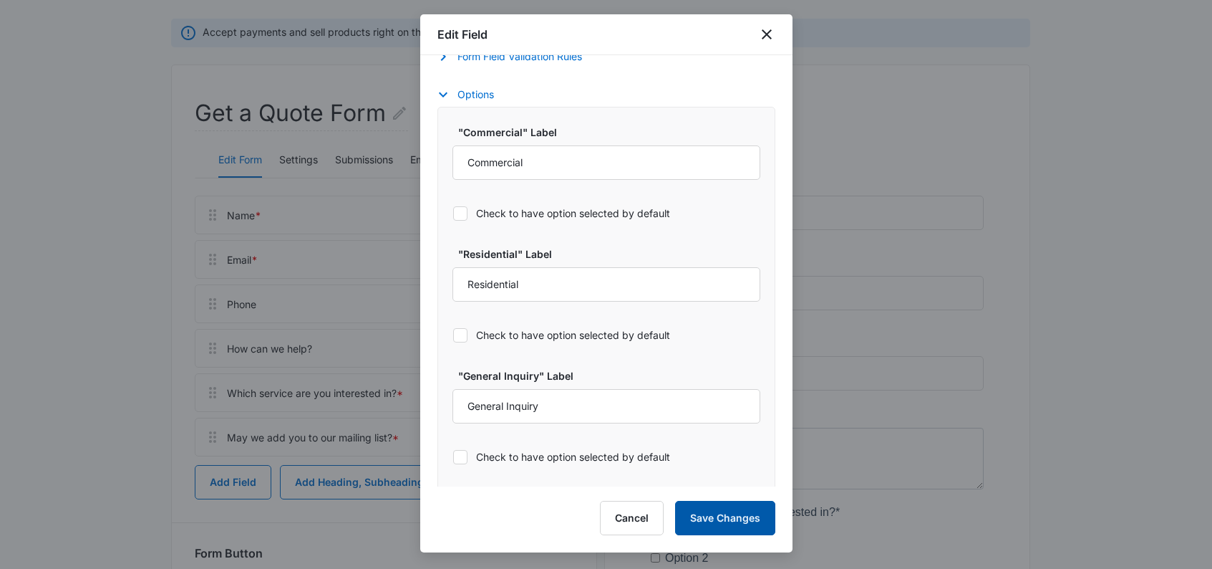
drag, startPoint x: 734, startPoint y: 521, endPoint x: 735, endPoint y: 508, distance: 13.7
click at [733, 521] on button "Save Changes" at bounding box center [725, 517] width 100 height 34
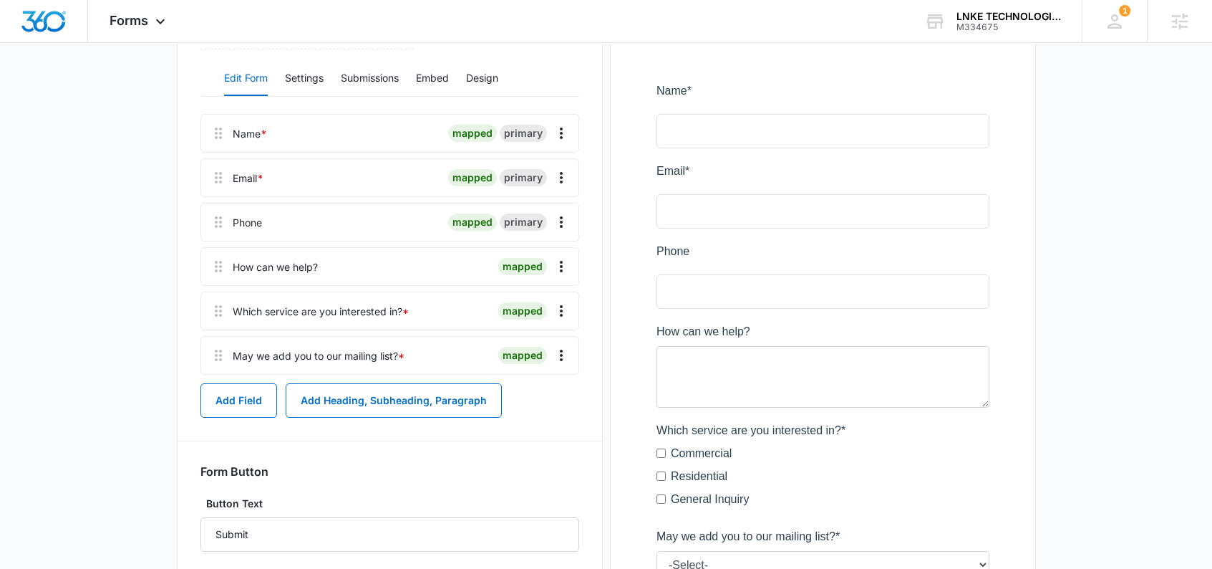
scroll to position [217, 0]
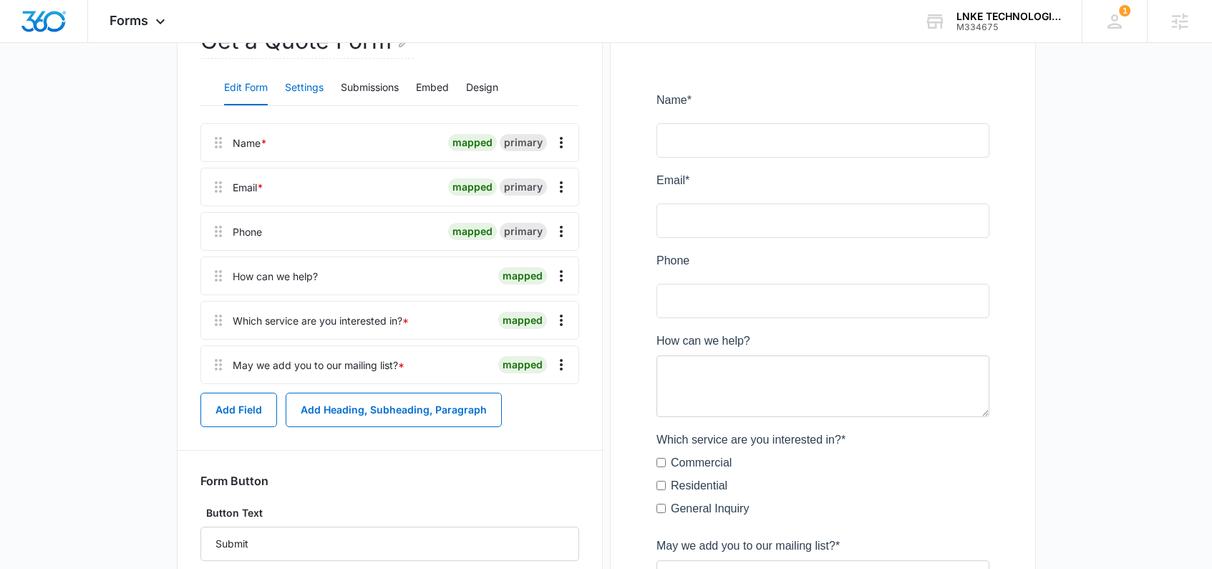
click at [297, 104] on button "Settings" at bounding box center [304, 88] width 39 height 34
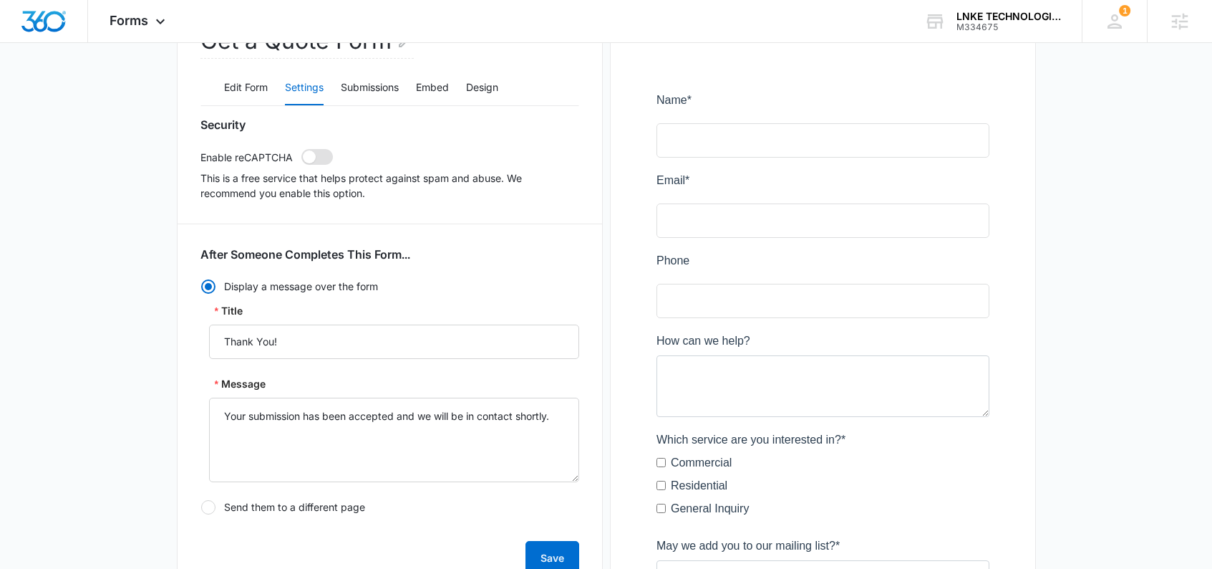
click at [311, 152] on span at bounding box center [309, 156] width 13 height 13
click at [301, 149] on input "checkbox" at bounding box center [301, 148] width 1 height 1
checkbox input "true"
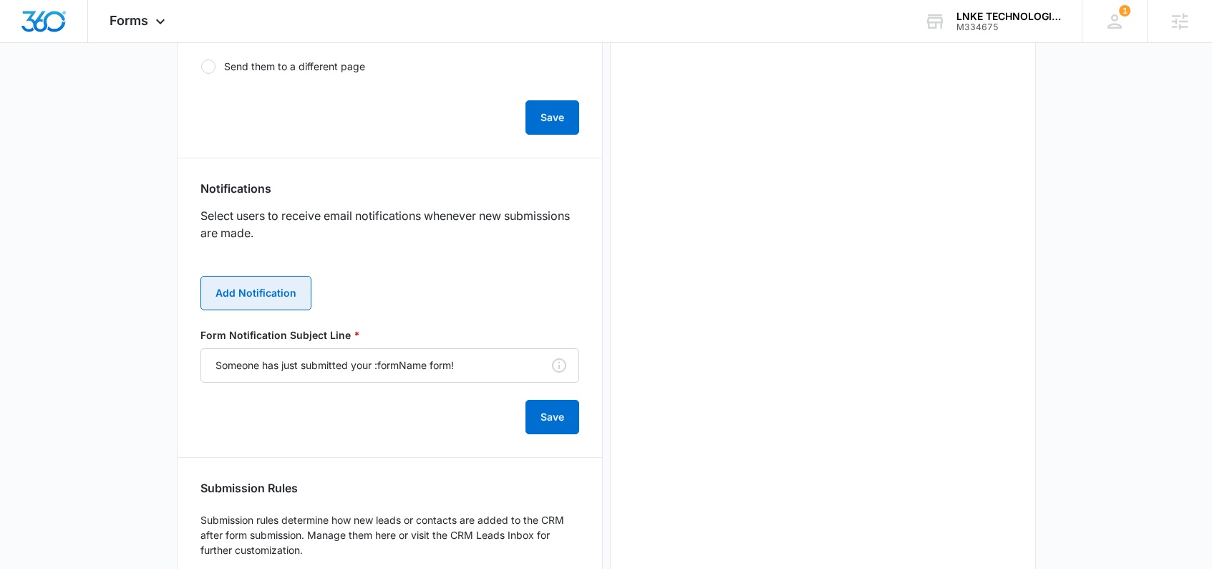
scroll to position [0, 0]
click at [256, 300] on button "Add Notification" at bounding box center [255, 293] width 111 height 34
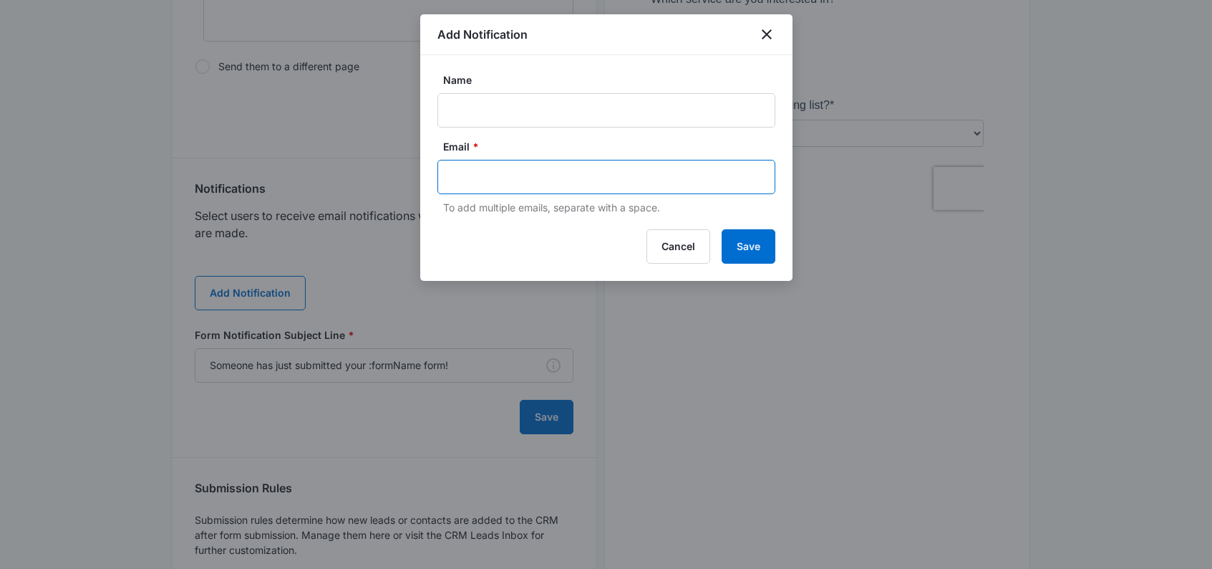
click at [594, 180] on input "text" at bounding box center [608, 176] width 311 height 21
paste input "CustomerCare@LNKETECH.com"
type input "CustomerCare@LNKETECH.com"
click at [602, 109] on input "Name" at bounding box center [606, 110] width 338 height 34
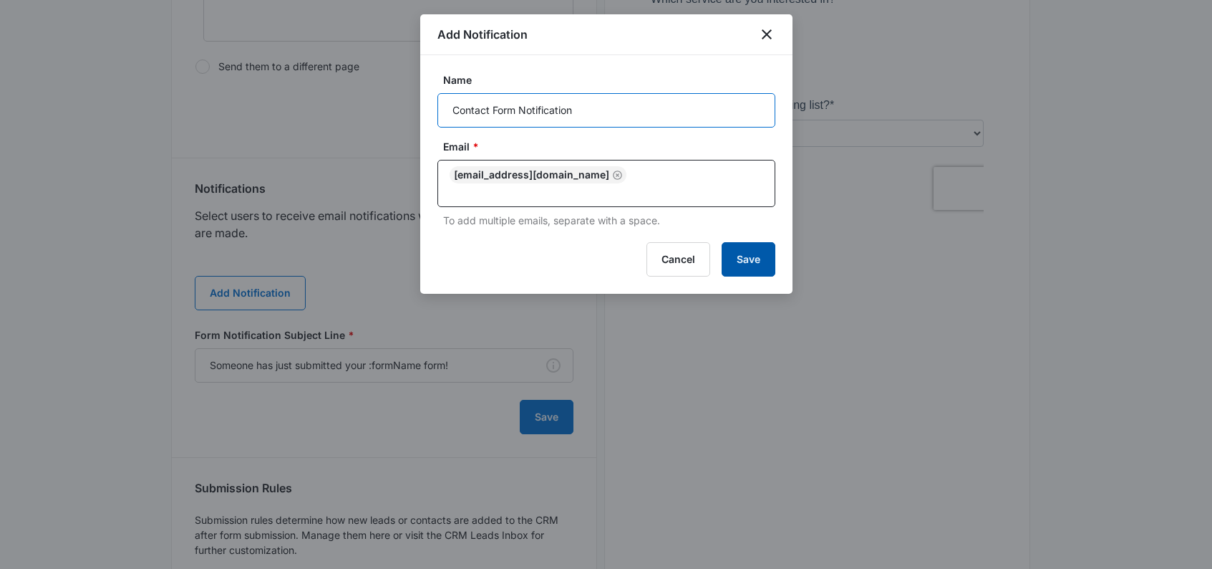
type input "Contact Form Notification"
click at [765, 243] on button "Save" at bounding box center [749, 259] width 54 height 34
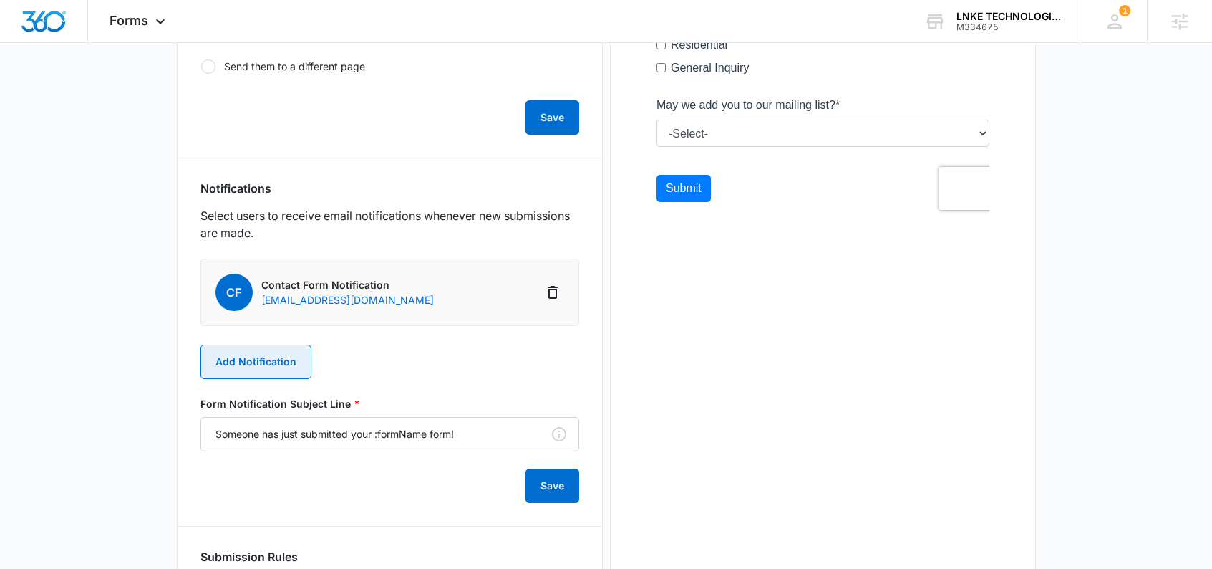
click at [264, 356] on button "Add Notification" at bounding box center [255, 361] width 111 height 34
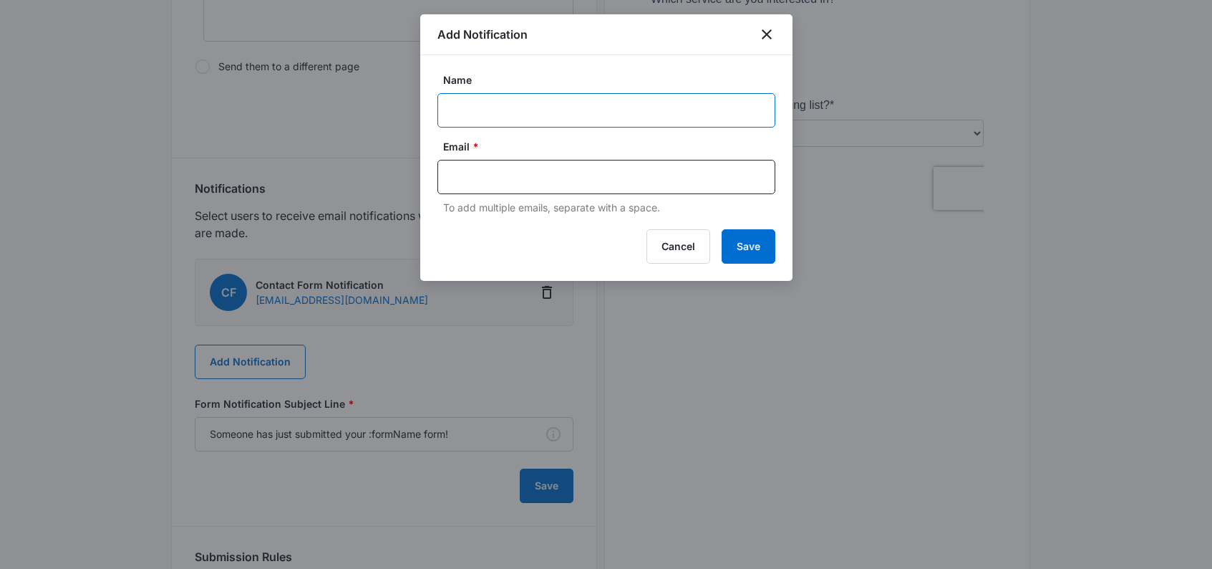
click at [590, 117] on input "Name" at bounding box center [606, 110] width 338 height 34
paste input "M334675"
paste input "LNKE TECHNOLOGIES INC"
type input "M334675 - LNKE TECHNOLOGIES INC"
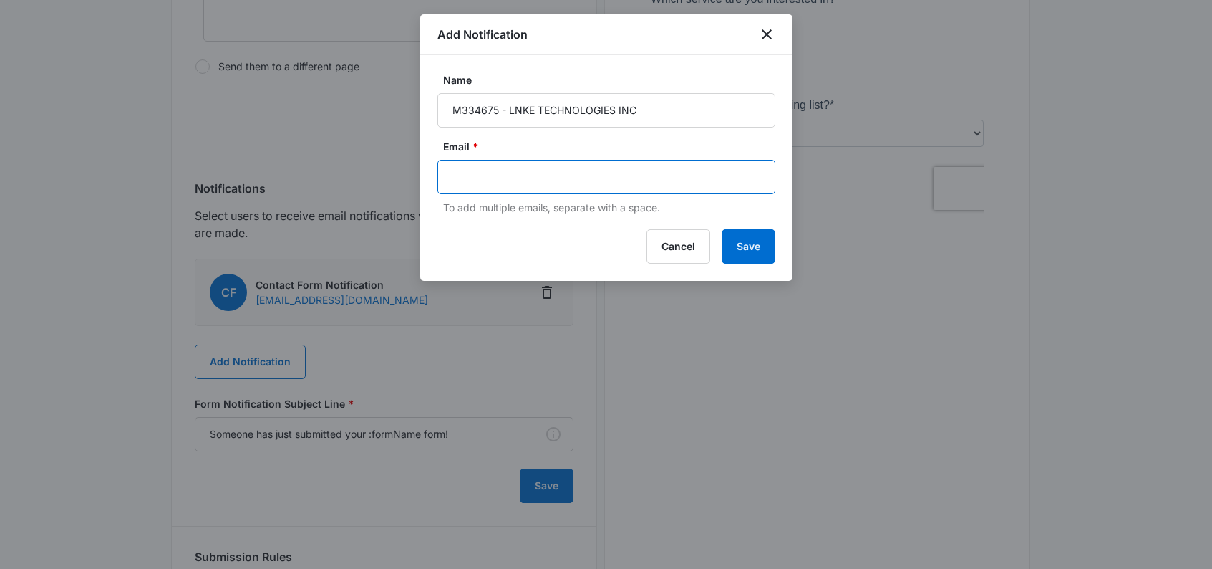
click at [503, 185] on input "text" at bounding box center [608, 176] width 311 height 21
paste input "madeline.plate@madwire.com"
type input "madeline.plate@madwire.com"
click at [750, 246] on button "Save" at bounding box center [749, 246] width 54 height 34
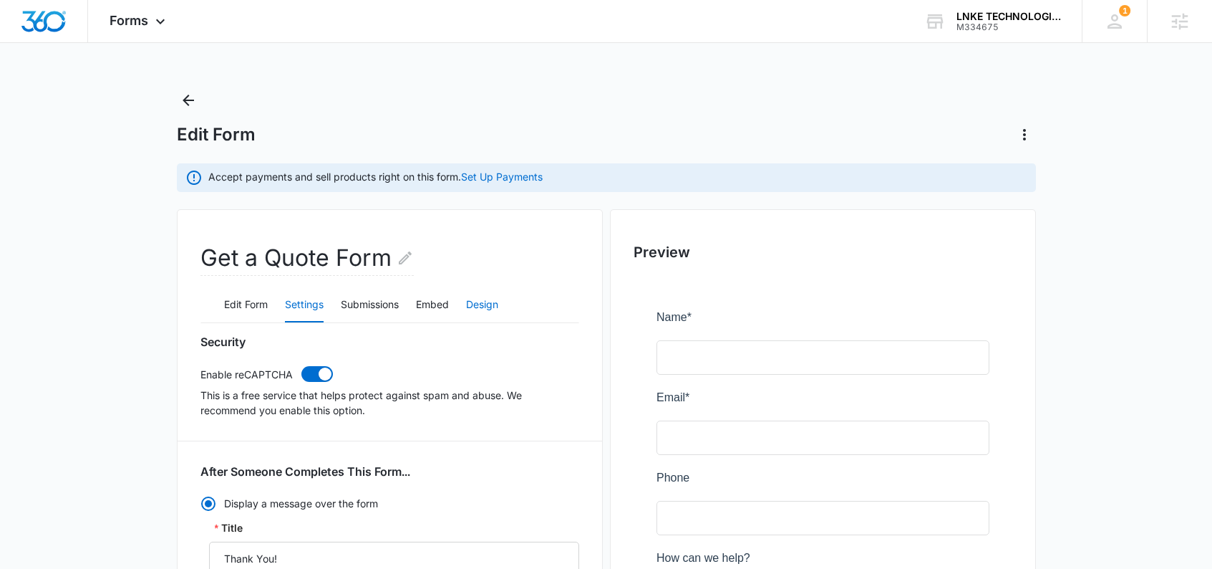
click at [488, 307] on button "Design" at bounding box center [482, 305] width 32 height 34
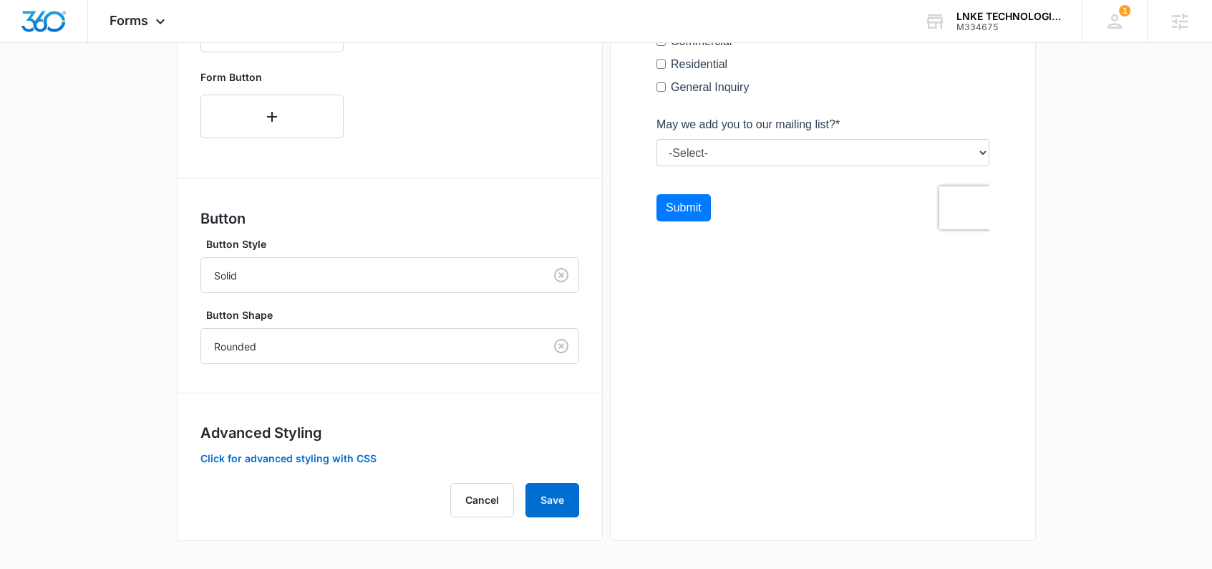
scroll to position [639, 0]
click at [551, 495] on button "Save" at bounding box center [553, 499] width 54 height 34
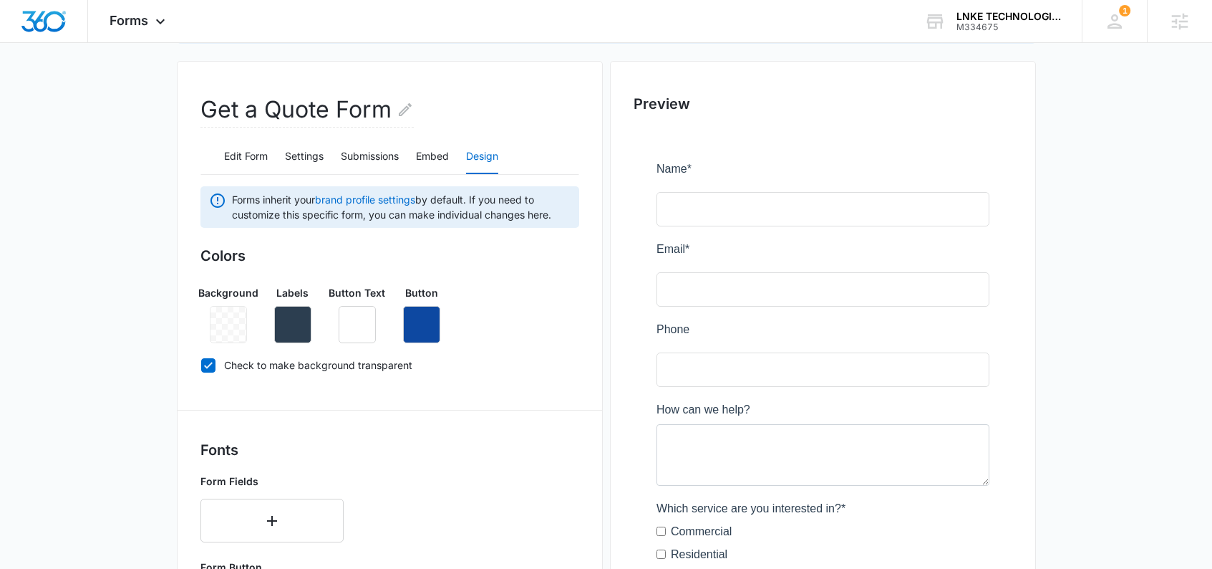
scroll to position [136, 0]
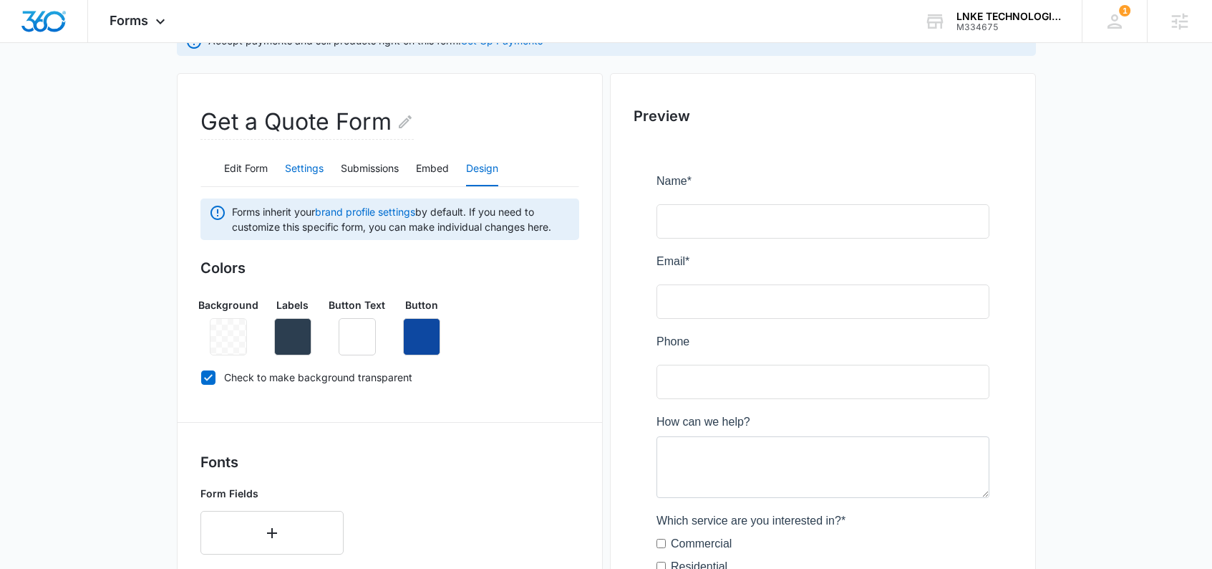
click at [291, 167] on button "Settings" at bounding box center [304, 169] width 39 height 34
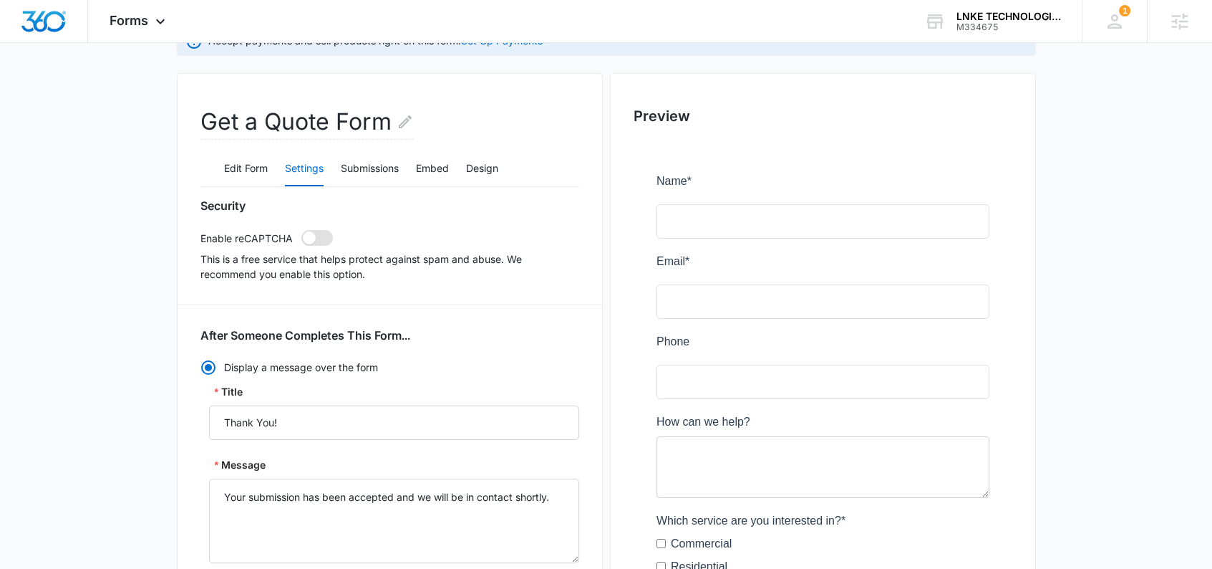
click at [310, 239] on span at bounding box center [309, 237] width 13 height 13
click at [301, 230] on input "checkbox" at bounding box center [301, 229] width 1 height 1
checkbox input "true"
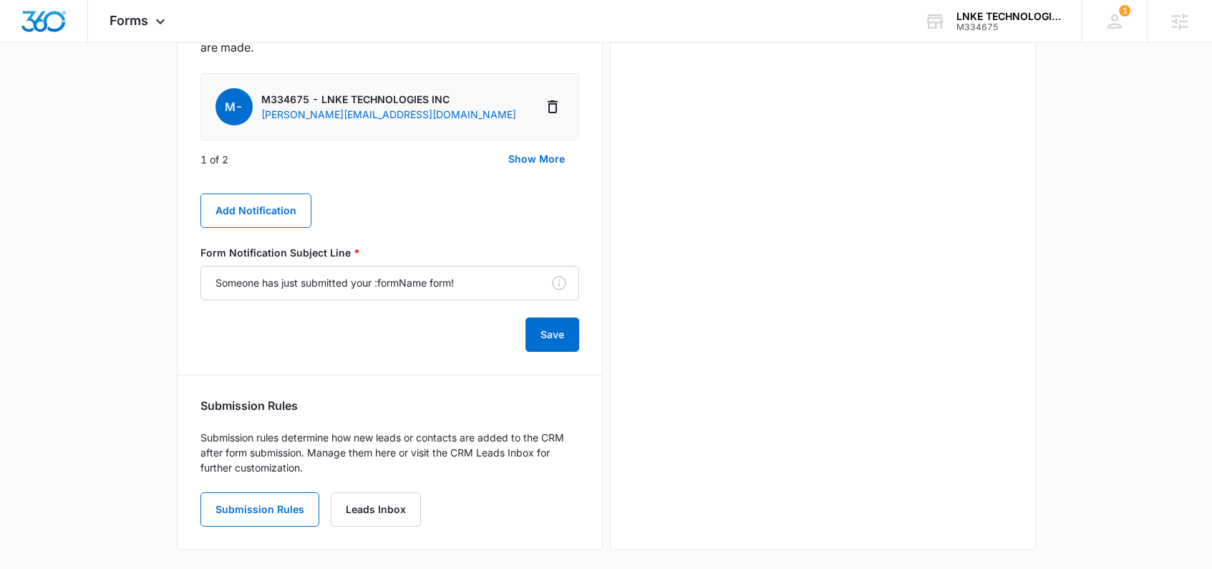
scroll to position [853, 0]
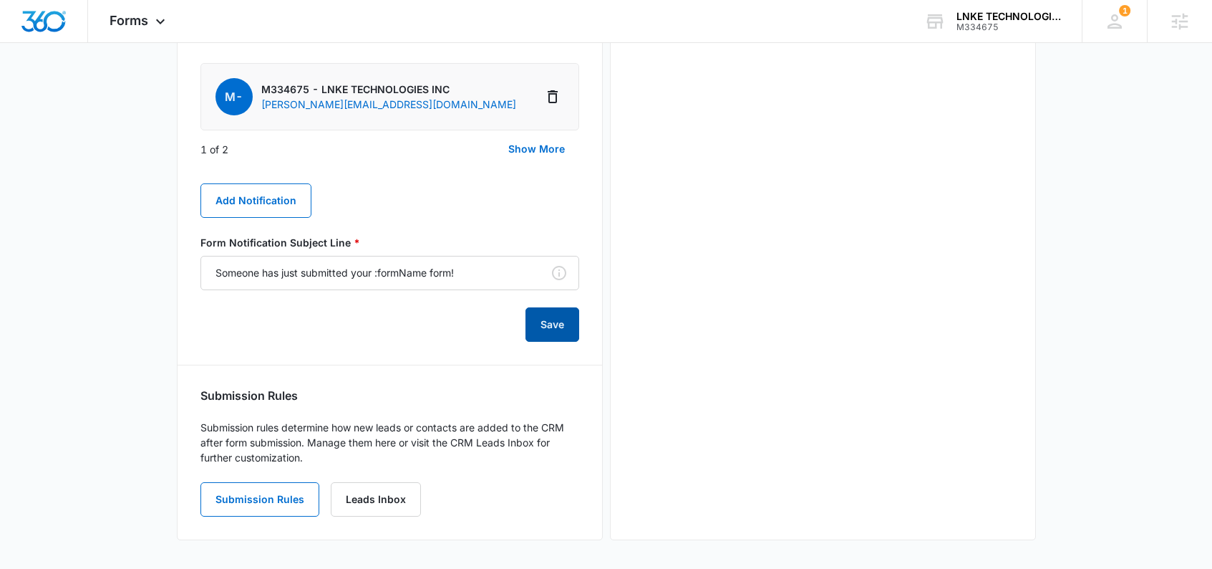
click at [565, 321] on button "Save" at bounding box center [553, 324] width 54 height 34
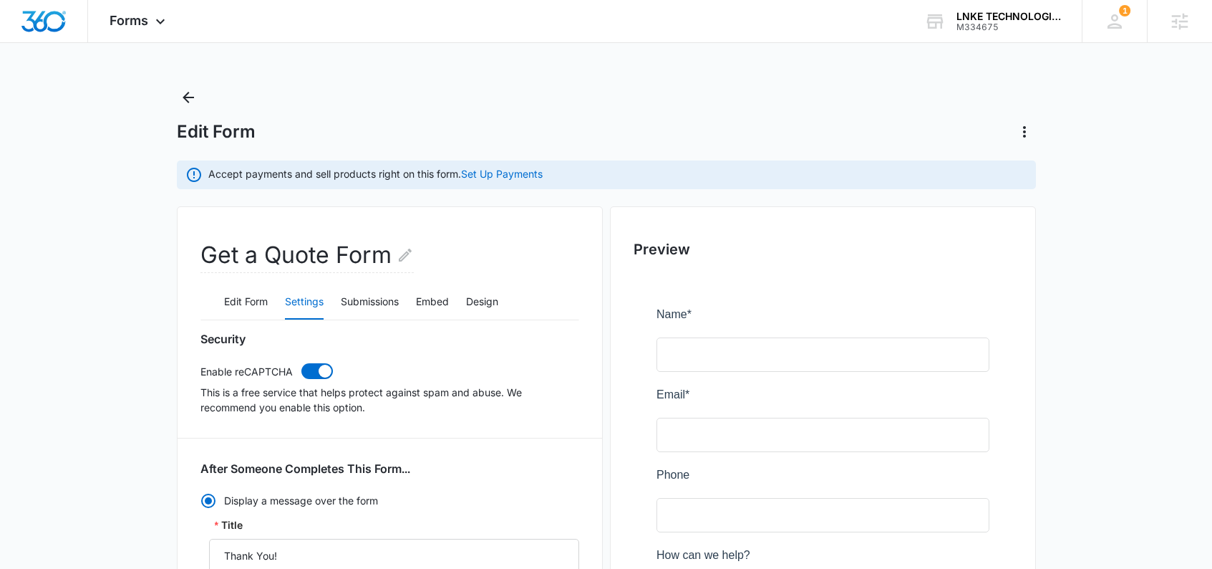
scroll to position [0, 0]
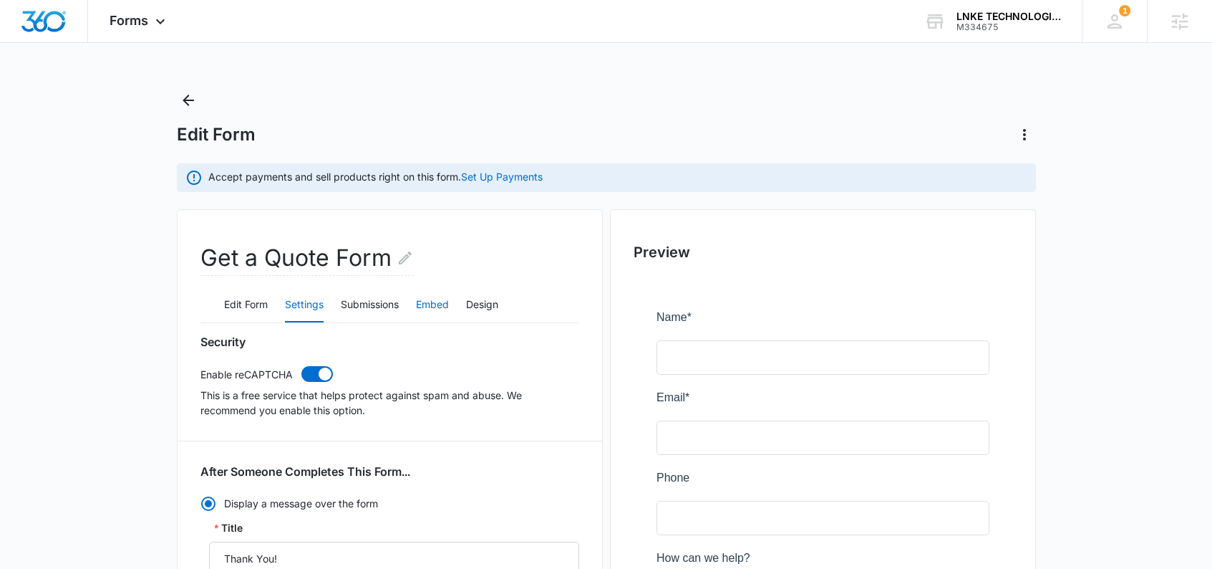
click at [437, 301] on button "Embed" at bounding box center [432, 305] width 33 height 34
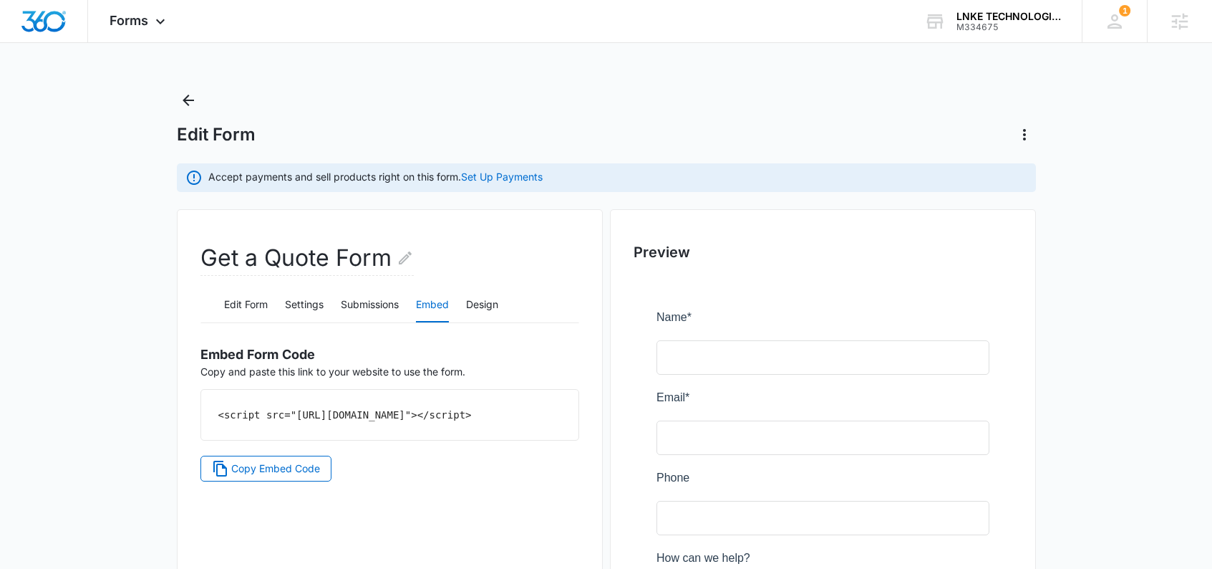
drag, startPoint x: 460, startPoint y: 435, endPoint x: 179, endPoint y: 410, distance: 282.5
click at [179, 410] on div "Get a Quote Form Edit Form Settings Submissions Embed Design Embed Form Code Co…" at bounding box center [390, 568] width 426 height 718
copy code "<script src="https://forms.marketing360.com/load.js?id=68767ab6de62c4ccba054332…"
click at [485, 437] on div "<script src="https://forms.marketing360.com/load.js?id=68767ab6de62c4ccba054332…" at bounding box center [389, 415] width 377 height 50
click at [55, 24] on img "Dashboard" at bounding box center [44, 21] width 46 height 21
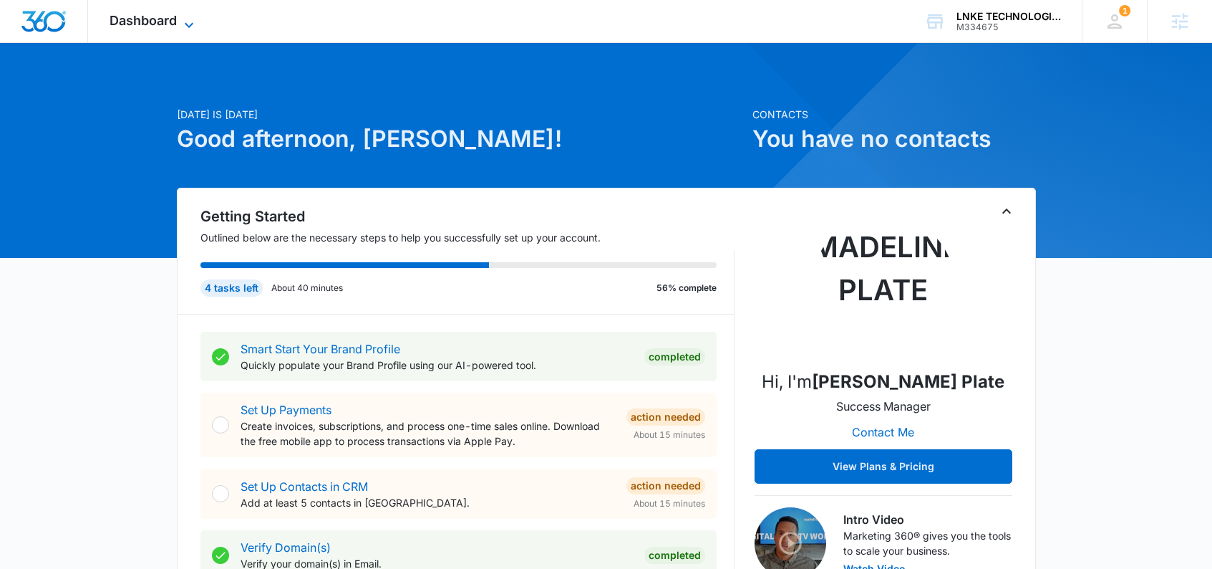
click at [160, 19] on span "Dashboard" at bounding box center [143, 20] width 67 height 15
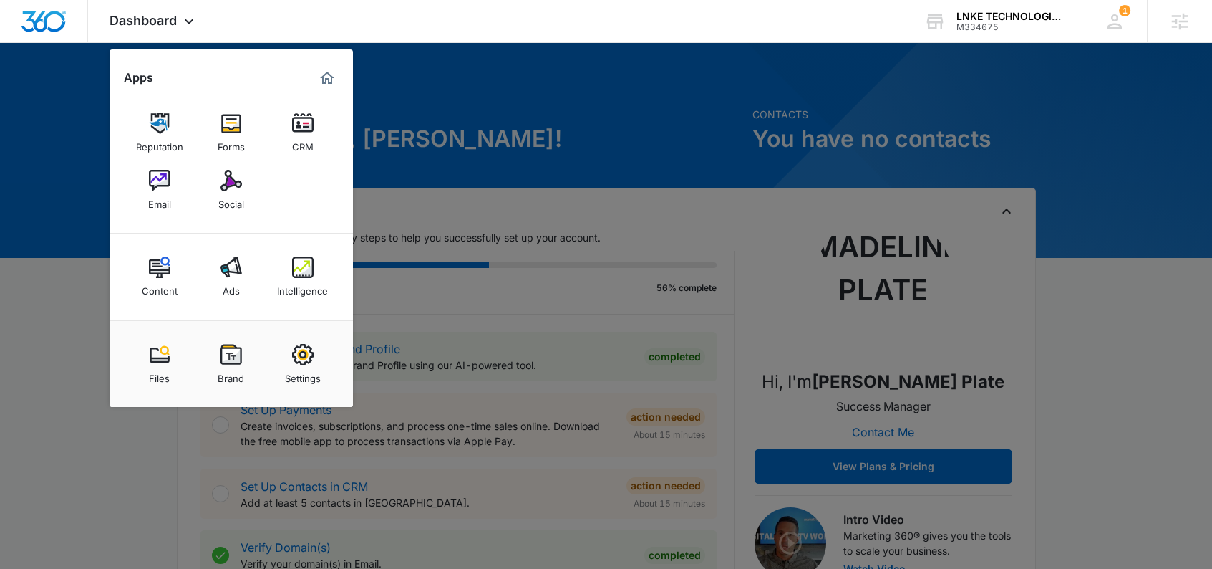
click at [327, 128] on link "CRM" at bounding box center [303, 132] width 54 height 54
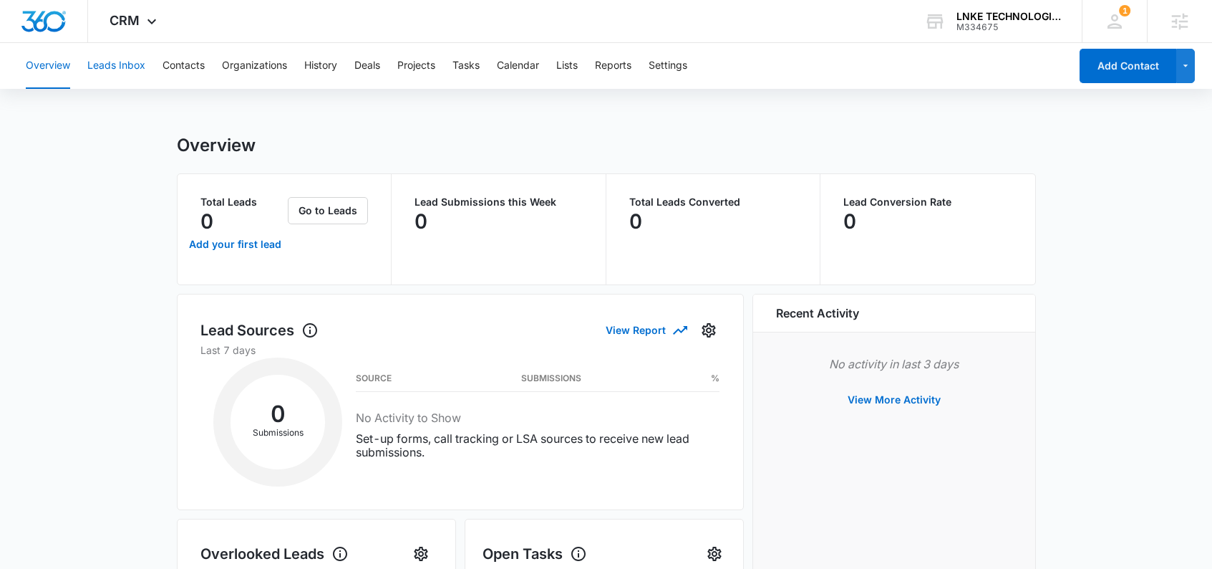
drag, startPoint x: 120, startPoint y: 67, endPoint x: 127, endPoint y: 69, distance: 7.5
click at [125, 68] on button "Leads Inbox" at bounding box center [116, 66] width 58 height 46
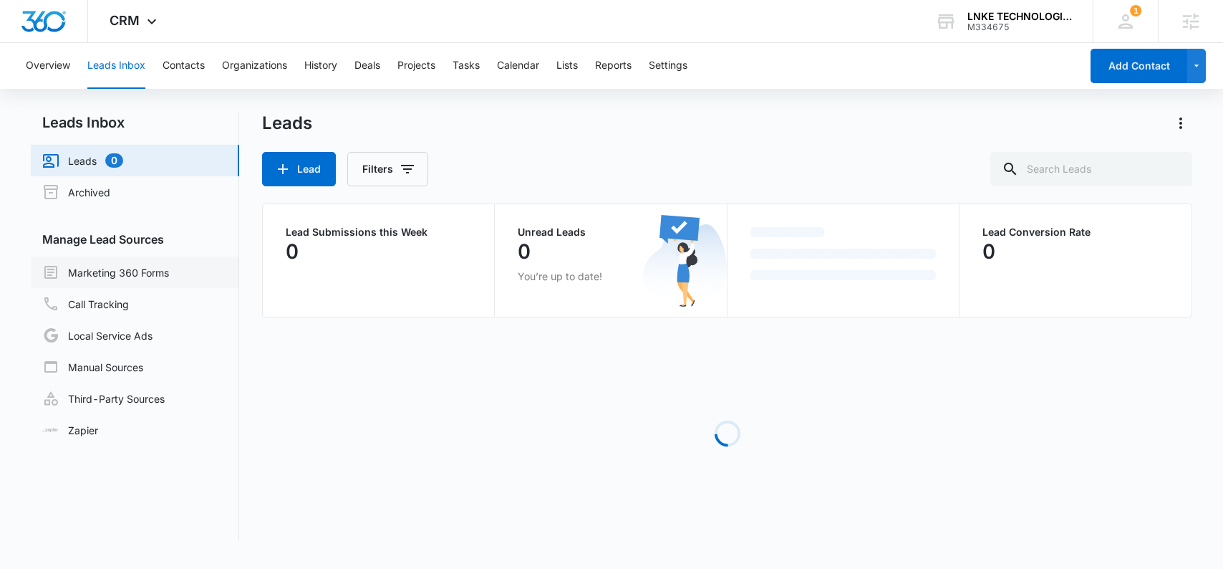
click at [118, 269] on link "Marketing 360 Forms" at bounding box center [105, 271] width 127 height 17
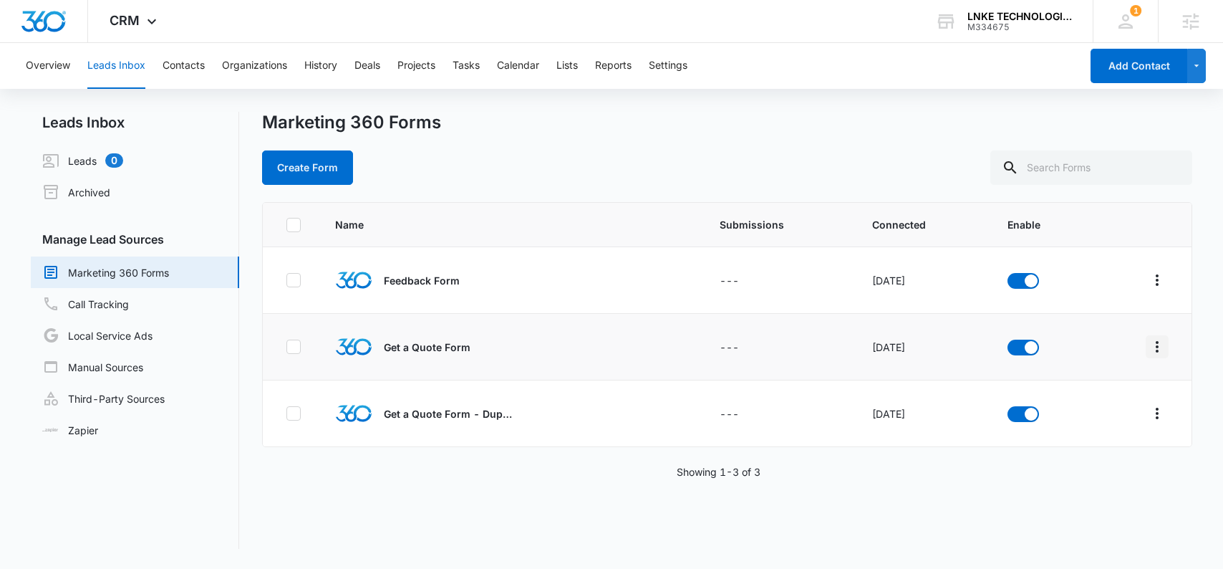
click at [1148, 344] on icon "Overflow Menu" at bounding box center [1156, 346] width 17 height 17
click at [1085, 427] on div "Field Mapping" at bounding box center [1082, 430] width 81 height 10
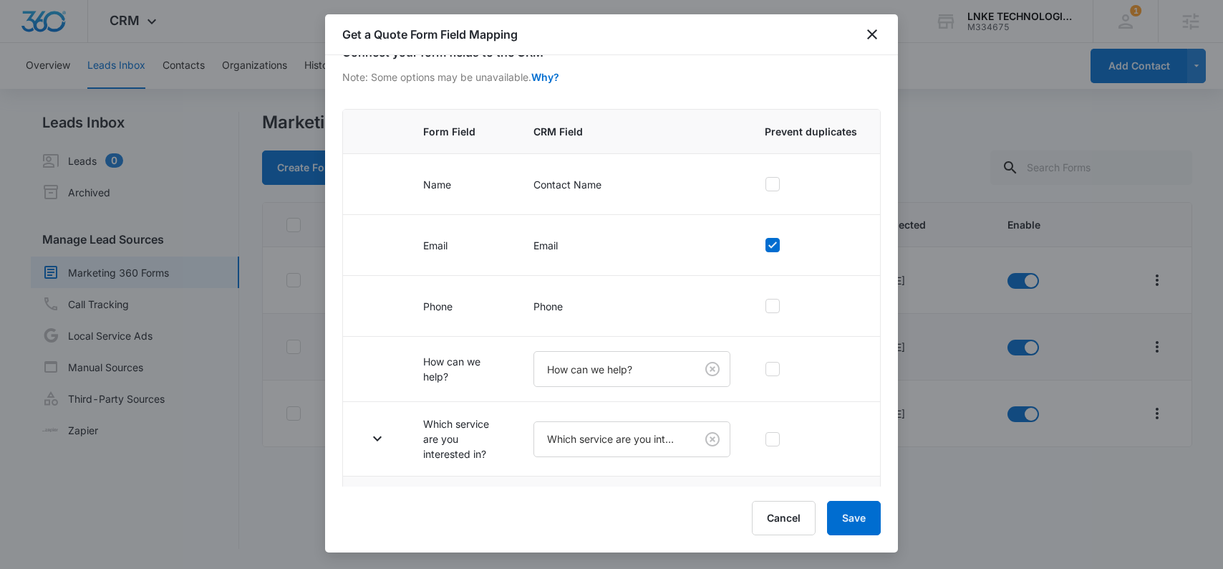
scroll to position [149, 0]
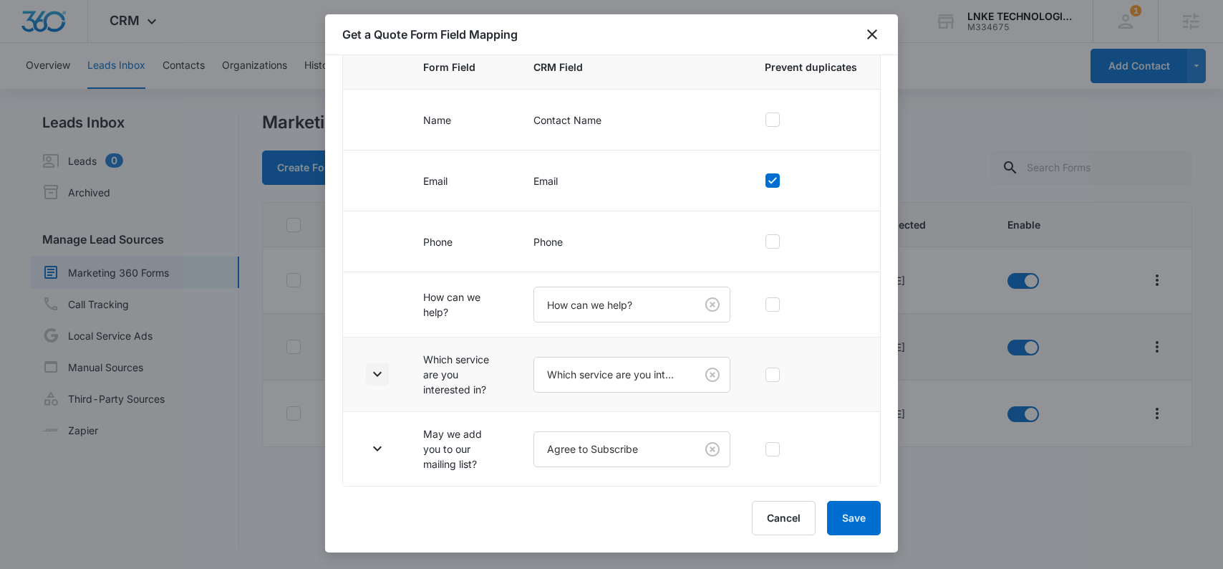
click at [387, 374] on button "button" at bounding box center [377, 373] width 23 height 23
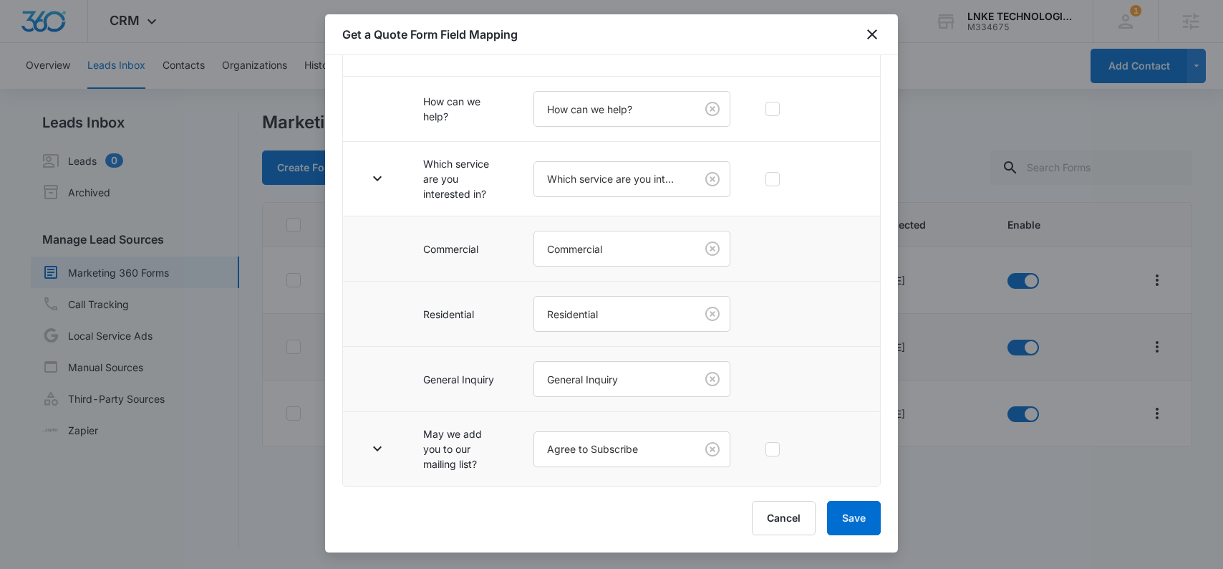
click at [390, 443] on td at bounding box center [374, 449] width 63 height 74
click at [377, 442] on icon "button" at bounding box center [377, 448] width 17 height 17
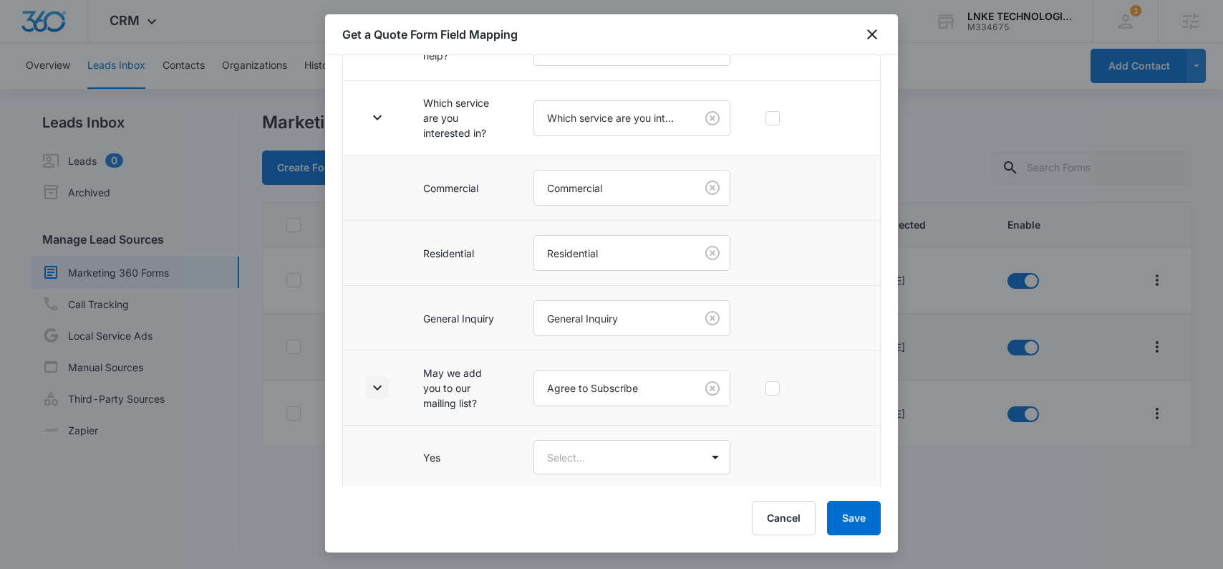
scroll to position [472, 0]
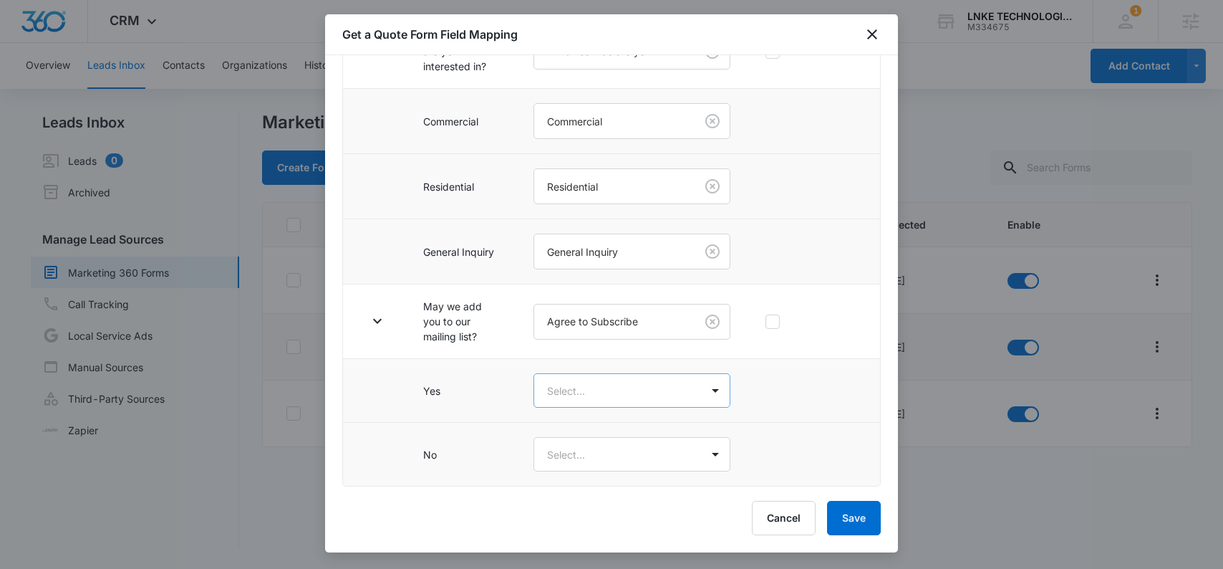
click at [581, 379] on body "CRM Apps Reputation Forms CRM Email Social Content Ads Intelligence Files Brand…" at bounding box center [611, 284] width 1223 height 569
click at [561, 448] on p "Yes" at bounding box center [559, 440] width 17 height 15
click at [566, 467] on body "CRM Apps Reputation Forms CRM Email Social Content Ads Intelligence Files Brand…" at bounding box center [611, 284] width 1223 height 569
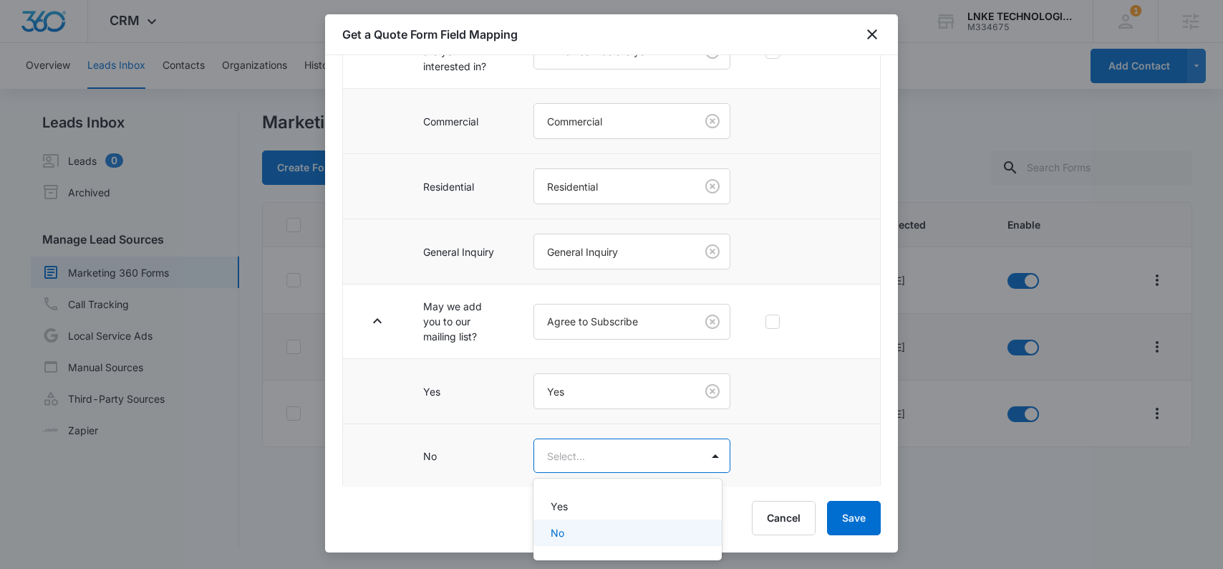
click at [581, 529] on div "No" at bounding box center [626, 532] width 151 height 15
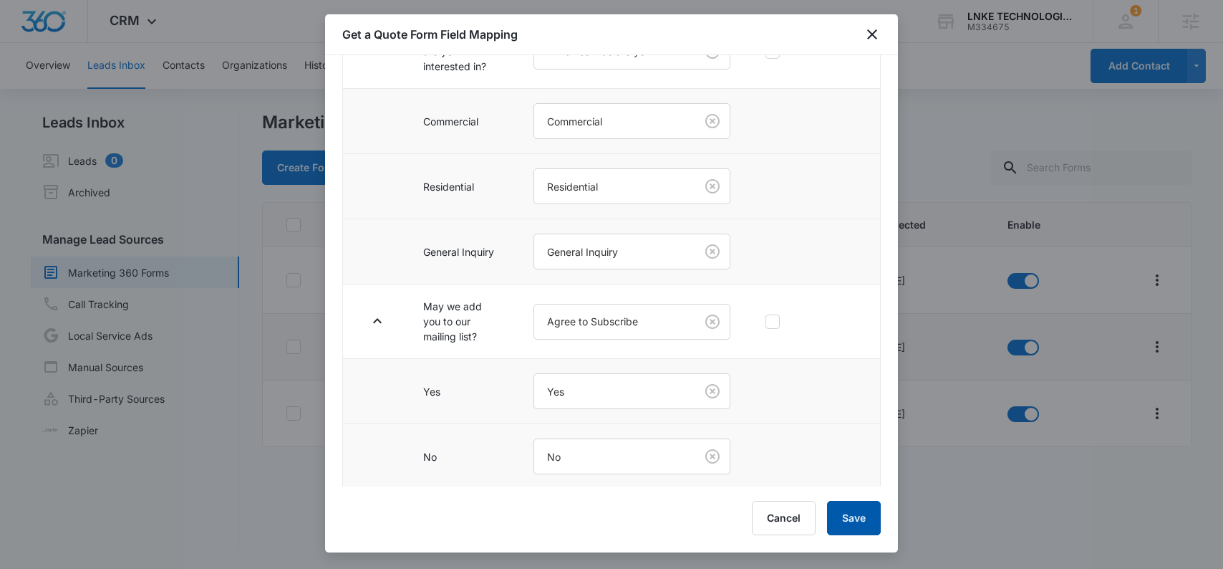
click at [851, 508] on button "Save" at bounding box center [854, 517] width 54 height 34
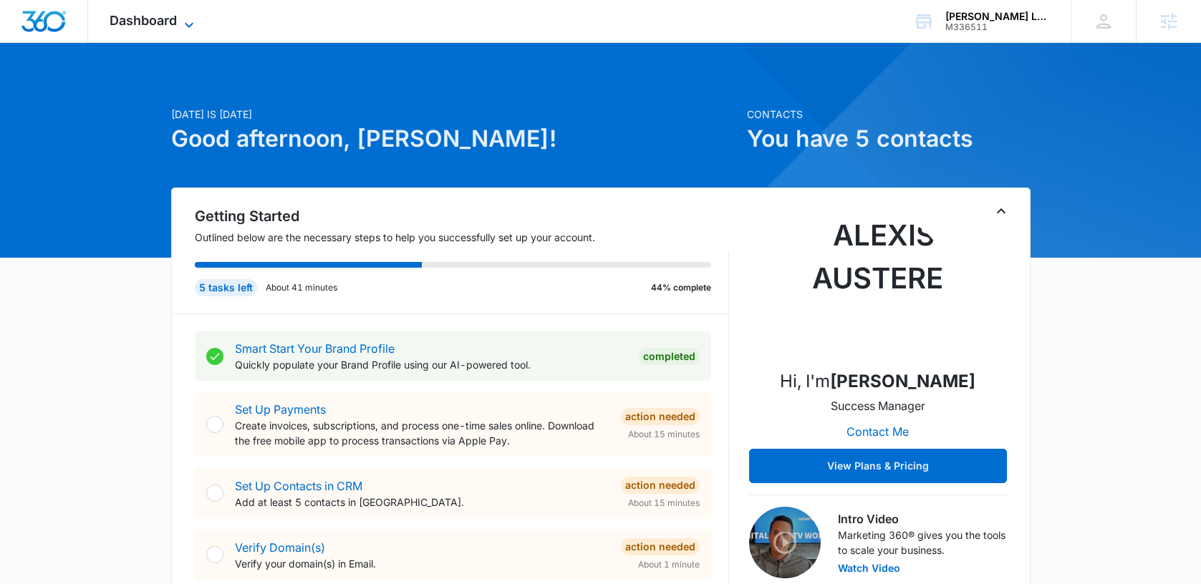
click at [169, 27] on span "Dashboard" at bounding box center [143, 20] width 67 height 15
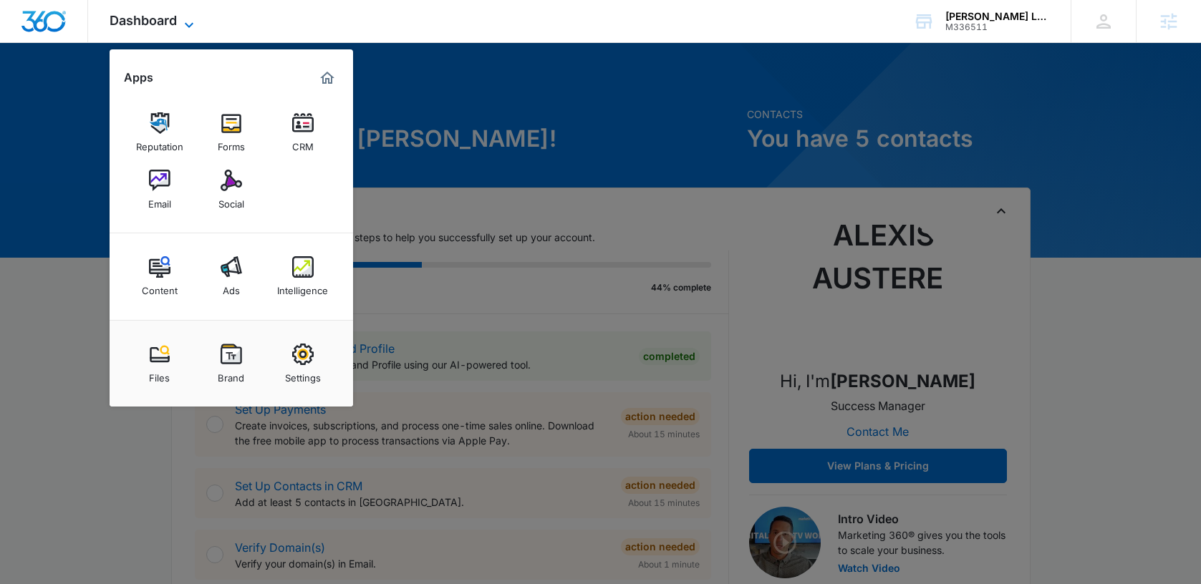
click at [169, 27] on span "Dashboard" at bounding box center [143, 20] width 67 height 15
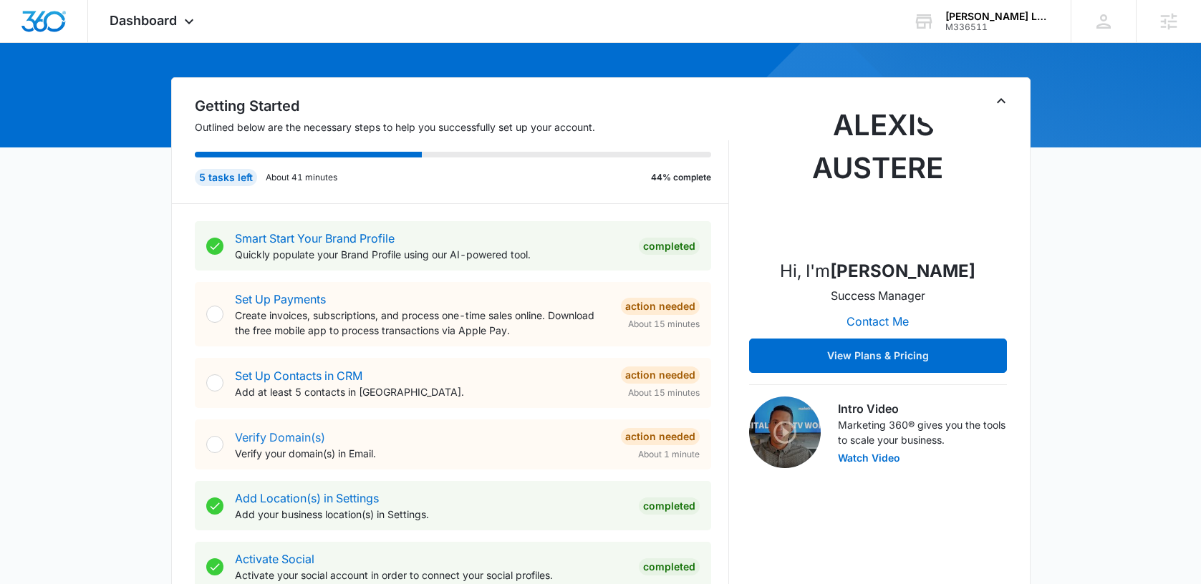
scroll to position [112, 0]
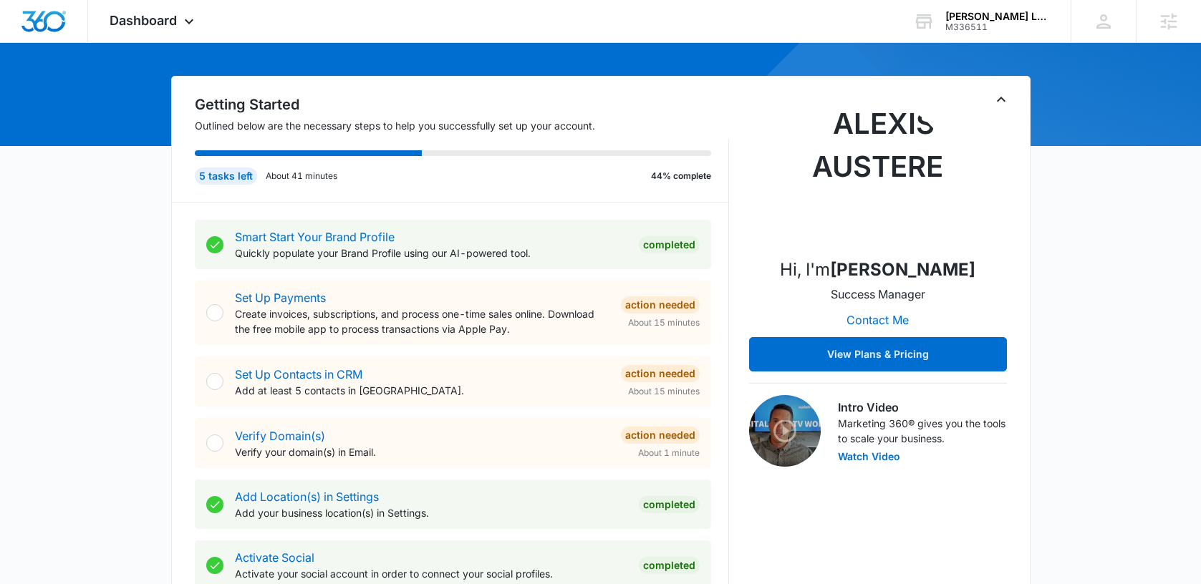
click at [265, 443] on div "Verify Domain(s) Verify your domain(s) in Email." at bounding box center [422, 443] width 374 height 32
click at [270, 435] on link "Verify Domain(s)" at bounding box center [280, 436] width 90 height 14
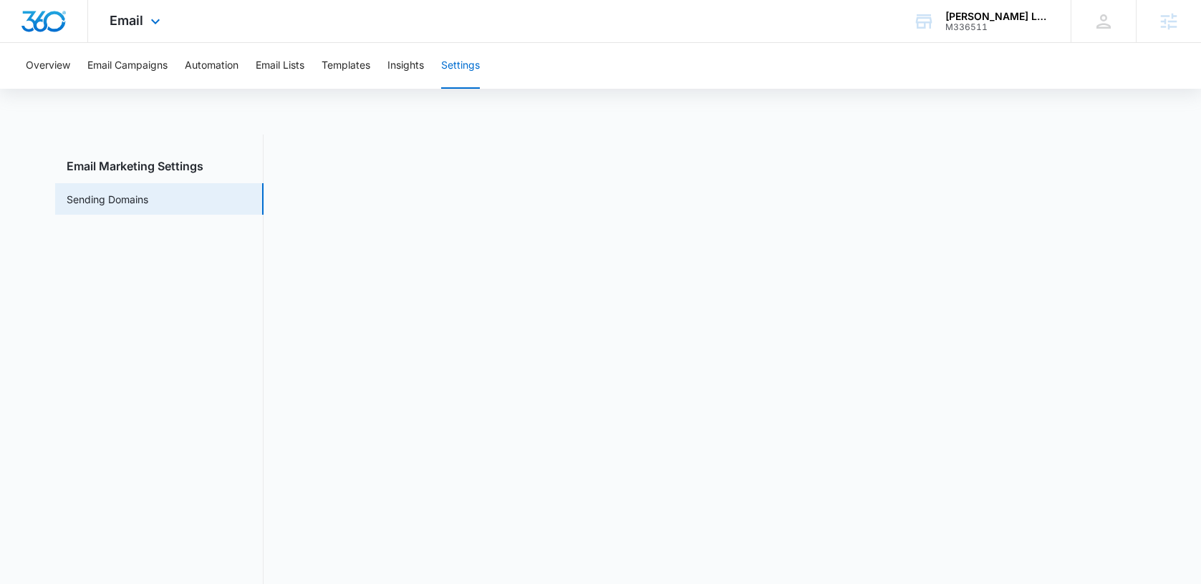
click at [407, 26] on div "Email Apps Reputation Forms CRM Email Social Content Ads Intelligence Files Bra…" at bounding box center [600, 21] width 1201 height 43
click at [645, 95] on div "Overview Email Campaigns Automation Email Lists Templates Insights Settings Ema…" at bounding box center [600, 329] width 1201 height 573
click at [335, 105] on div "Overview Email Campaigns Automation Email Lists Templates Insights Settings Ema…" at bounding box center [600, 329] width 1201 height 573
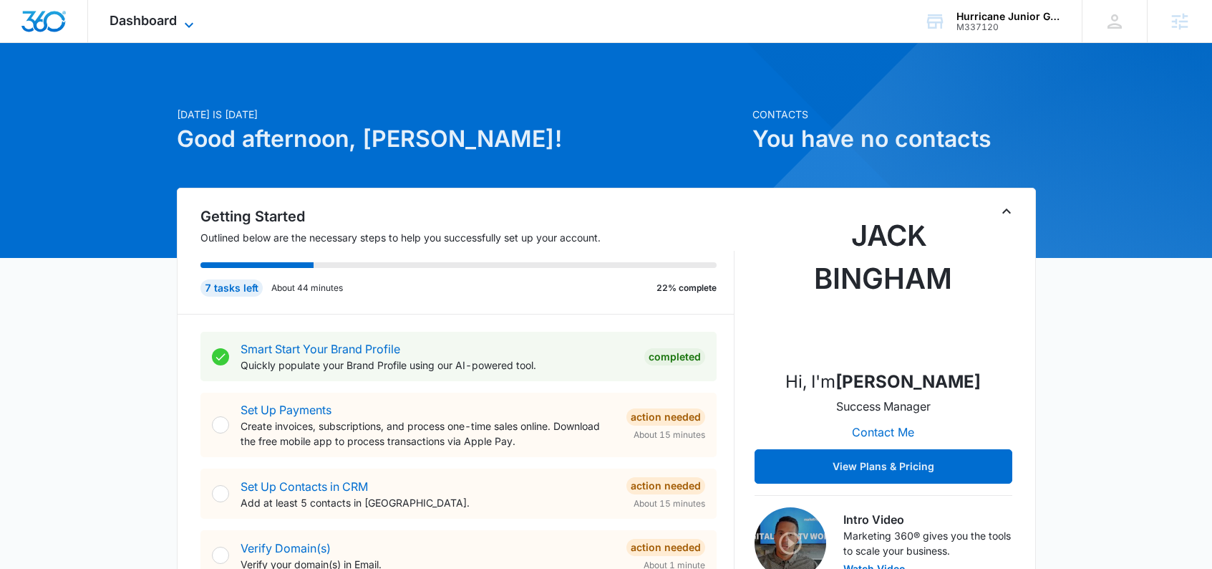
click at [190, 20] on icon at bounding box center [188, 24] width 17 height 17
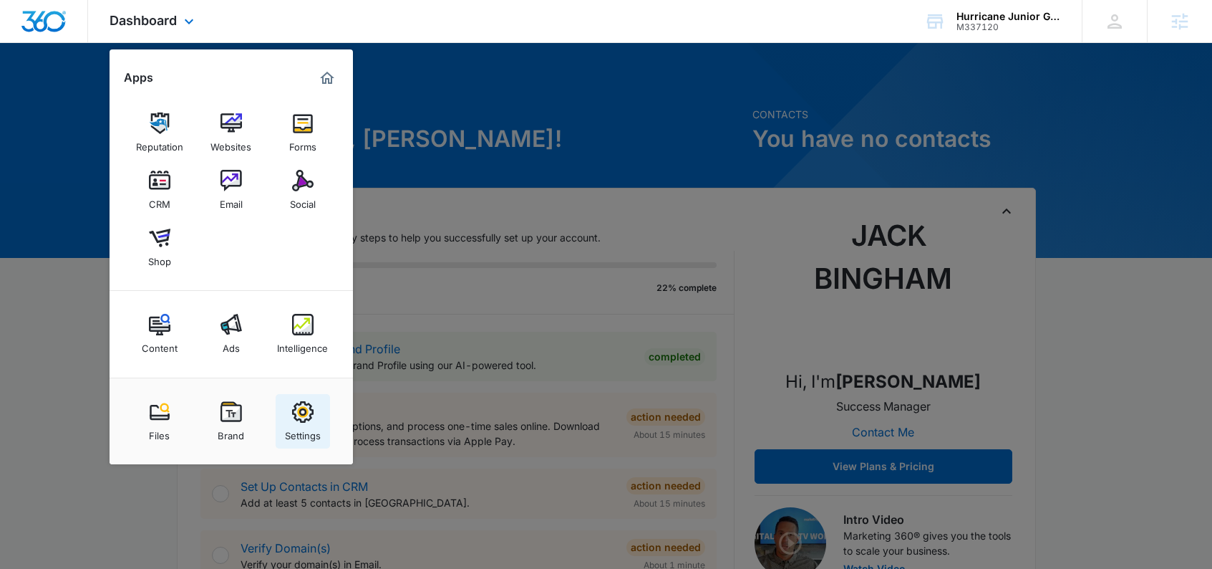
click at [304, 414] on img at bounding box center [302, 411] width 21 height 21
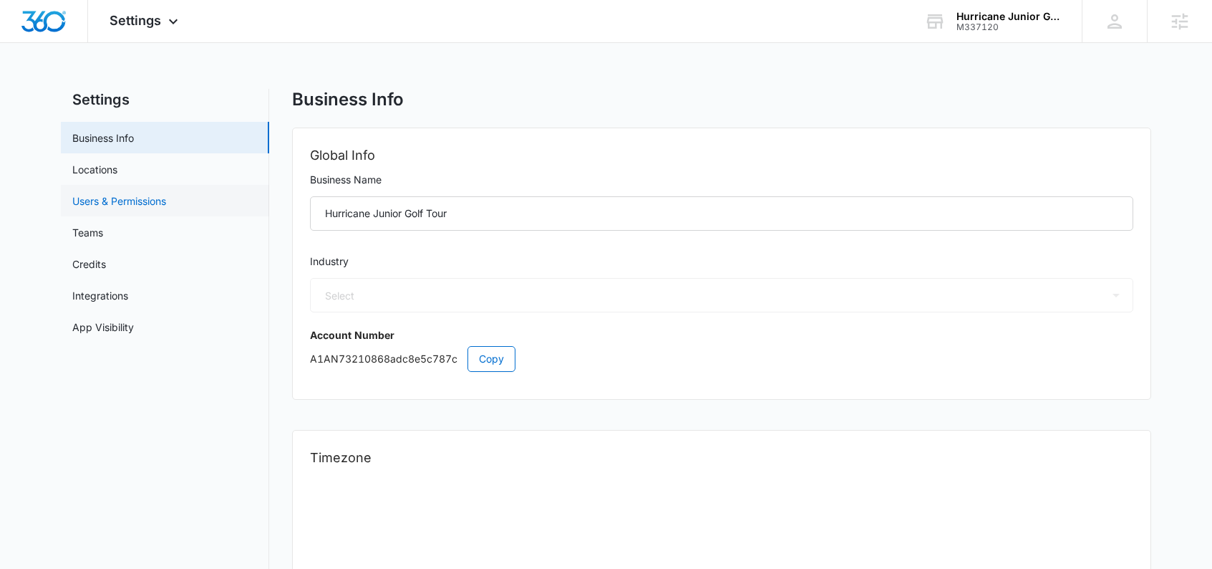
select select "24"
select select "US"
select select "America/New_York"
click at [134, 201] on link "Users & Permissions" at bounding box center [119, 200] width 94 height 15
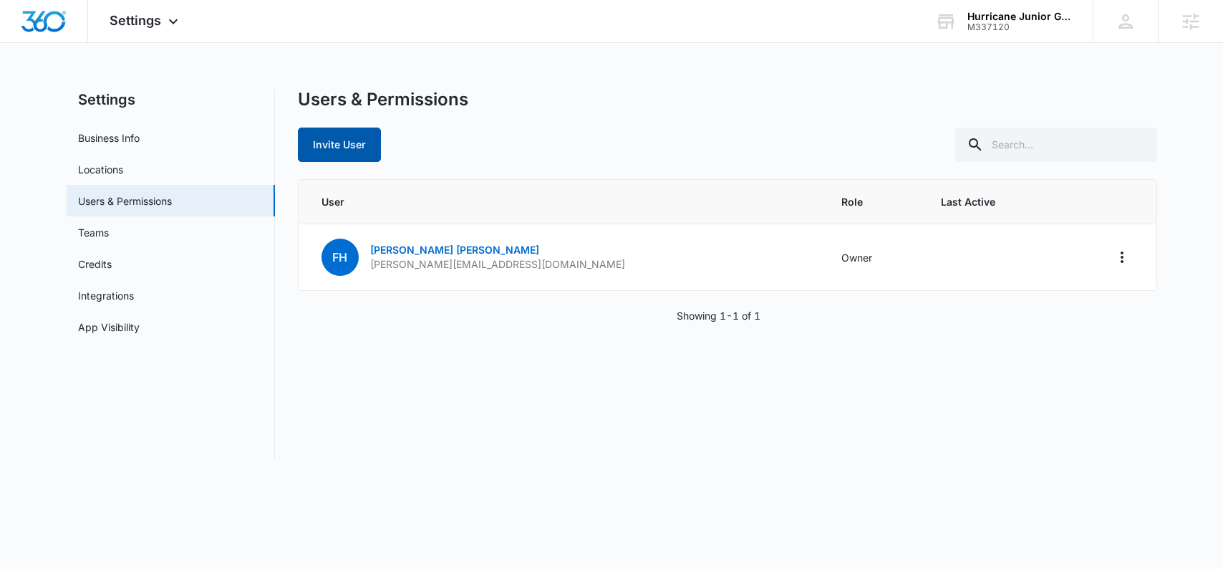
click at [327, 145] on button "Invite User" at bounding box center [339, 144] width 83 height 34
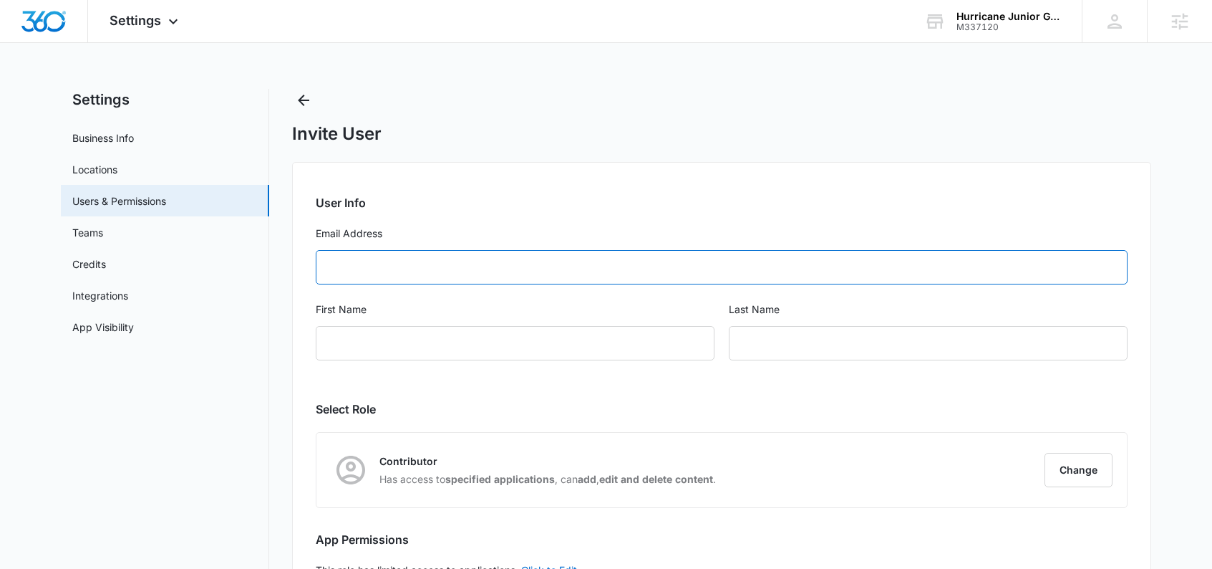
click at [454, 266] on input "Email Address" at bounding box center [722, 267] width 812 height 34
paste input "tamara@hjgt.com"
type input "tamara@hjgt.com"
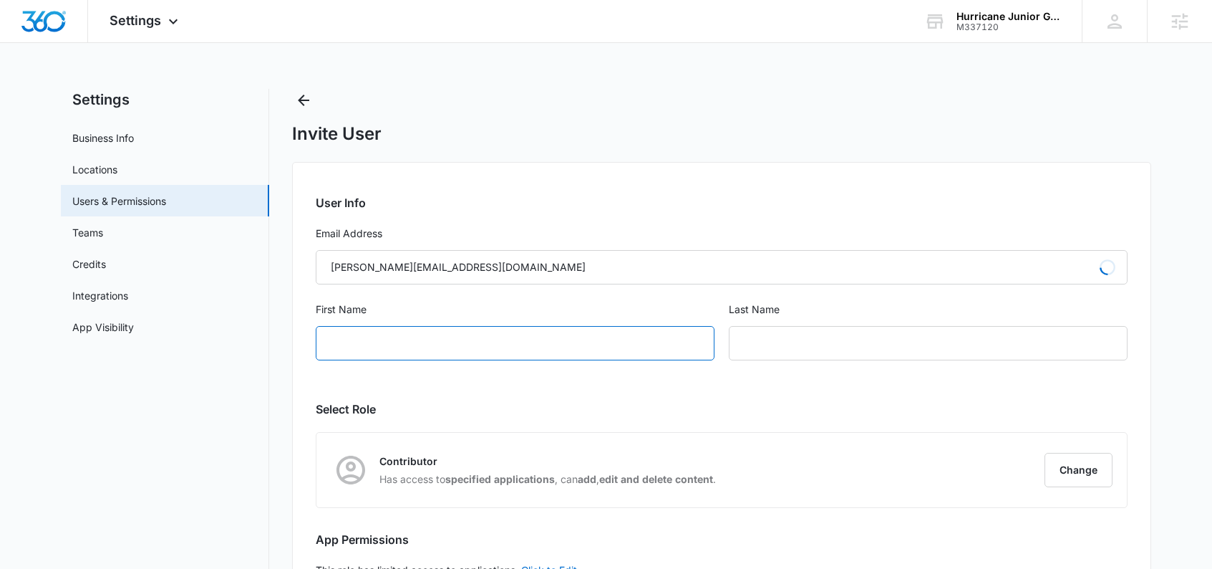
click at [475, 347] on input "First Name" at bounding box center [515, 343] width 399 height 34
type input "Tamara"
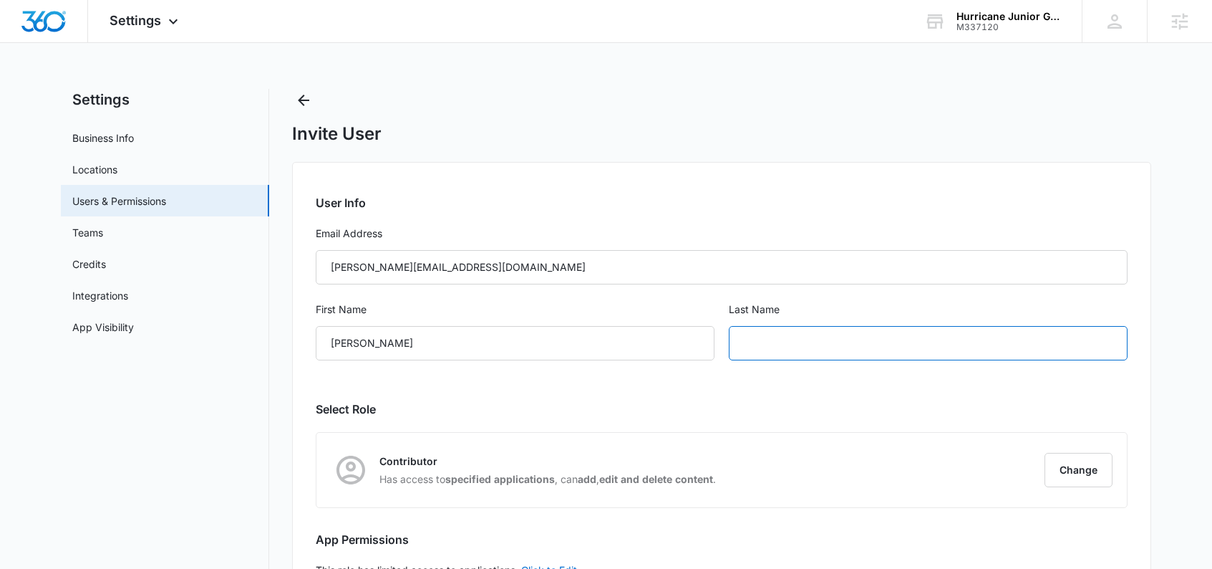
click at [819, 340] on input "text" at bounding box center [928, 343] width 399 height 34
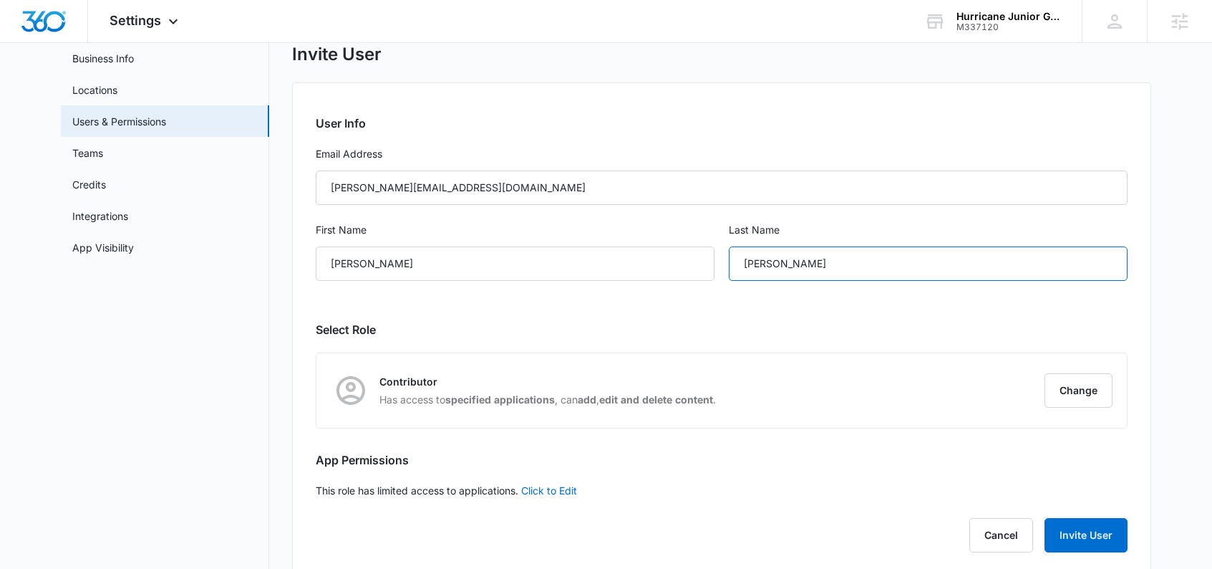
scroll to position [90, 0]
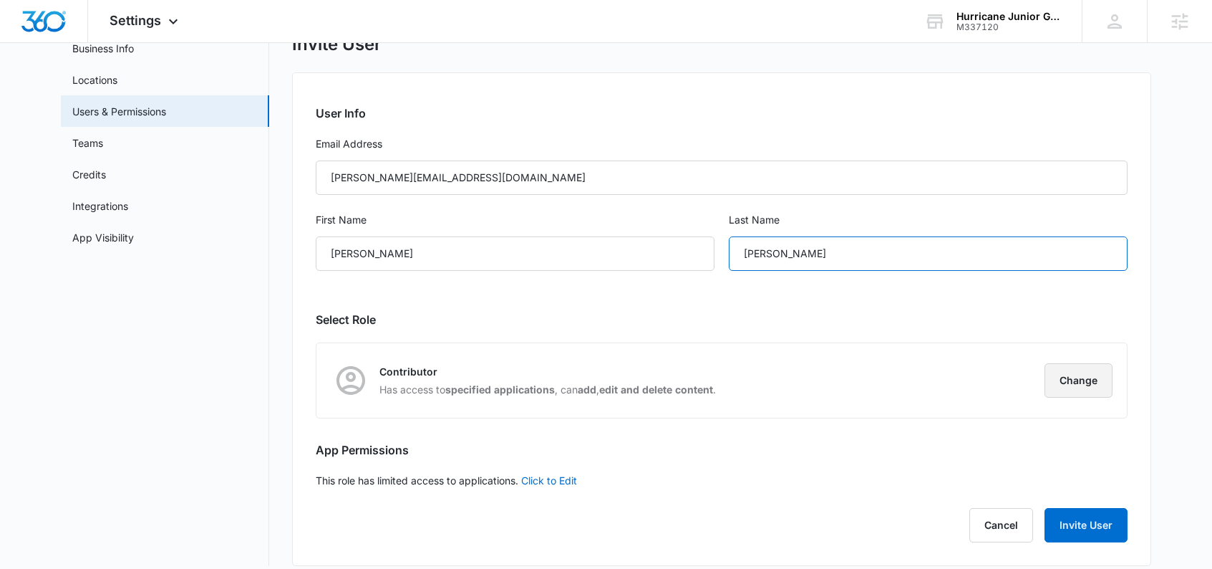
type input "Gann"
click at [1085, 387] on button "Change" at bounding box center [1079, 380] width 68 height 34
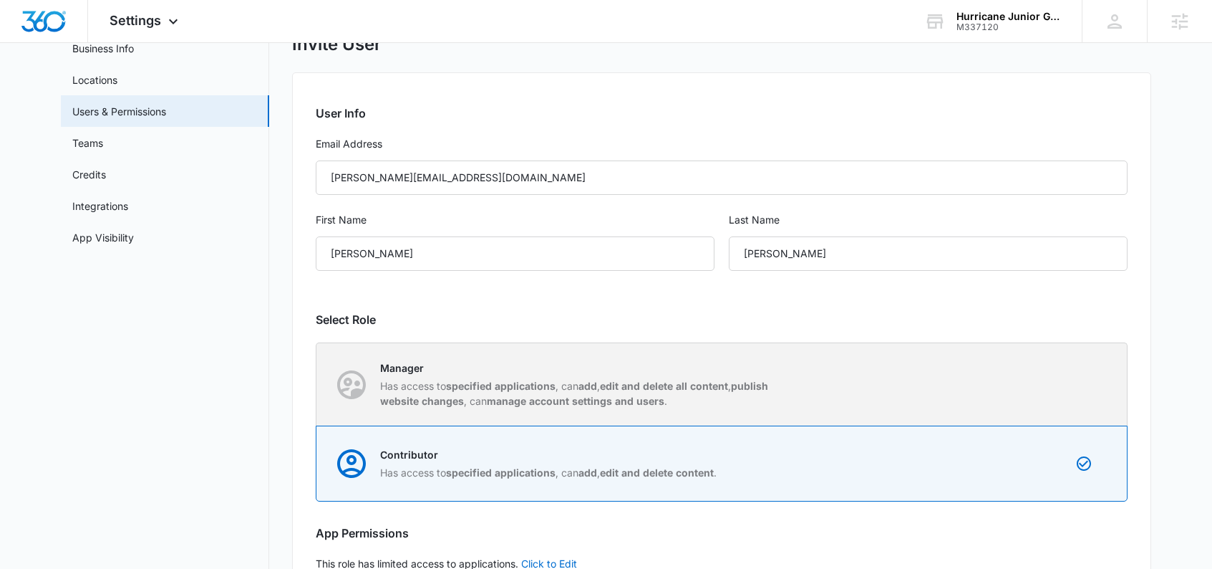
click at [555, 397] on strong "manage account settings and users" at bounding box center [576, 401] width 178 height 12
click at [317, 384] on input "Manager Has access to specified applications , can add , edit and delete all co…" at bounding box center [316, 384] width 1 height 1
radio input "true"
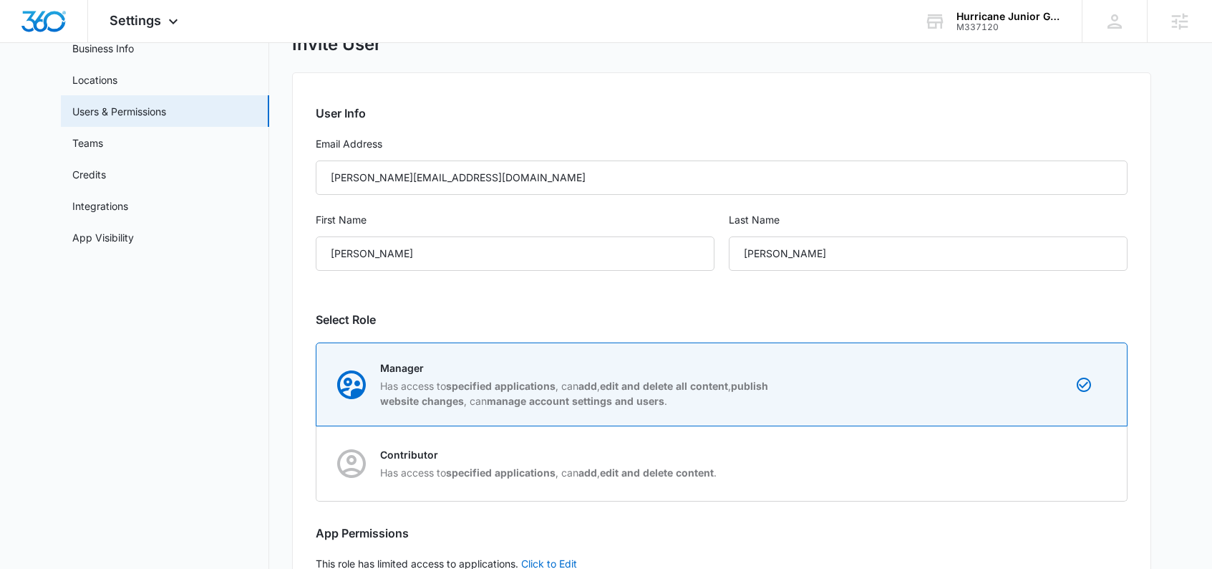
click at [804, 318] on h2 "Select Role" at bounding box center [722, 319] width 812 height 17
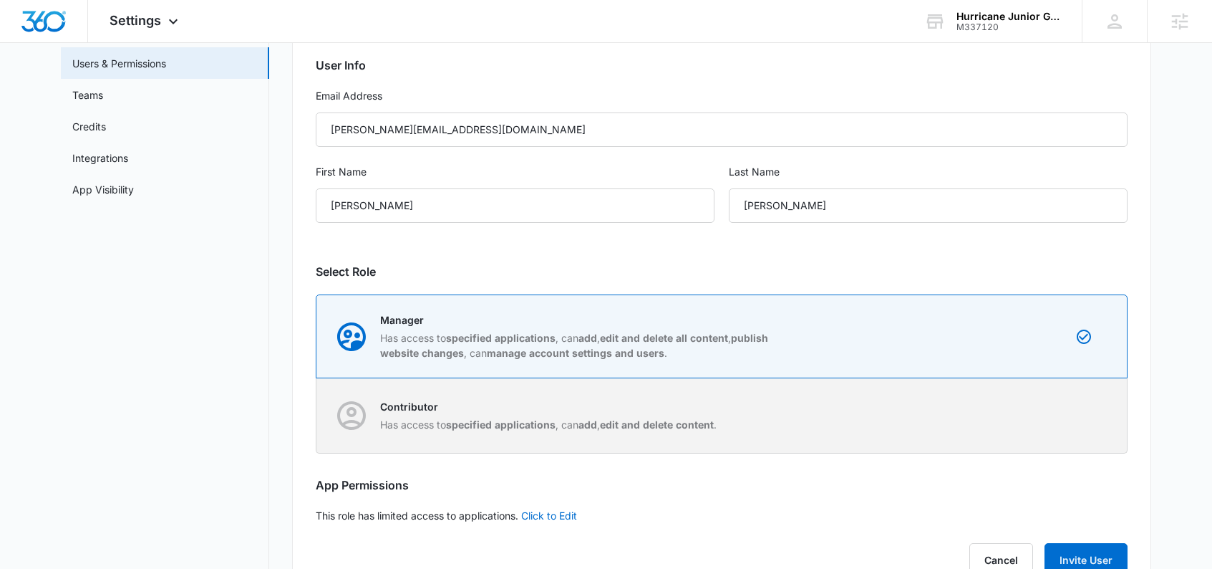
scroll to position [187, 0]
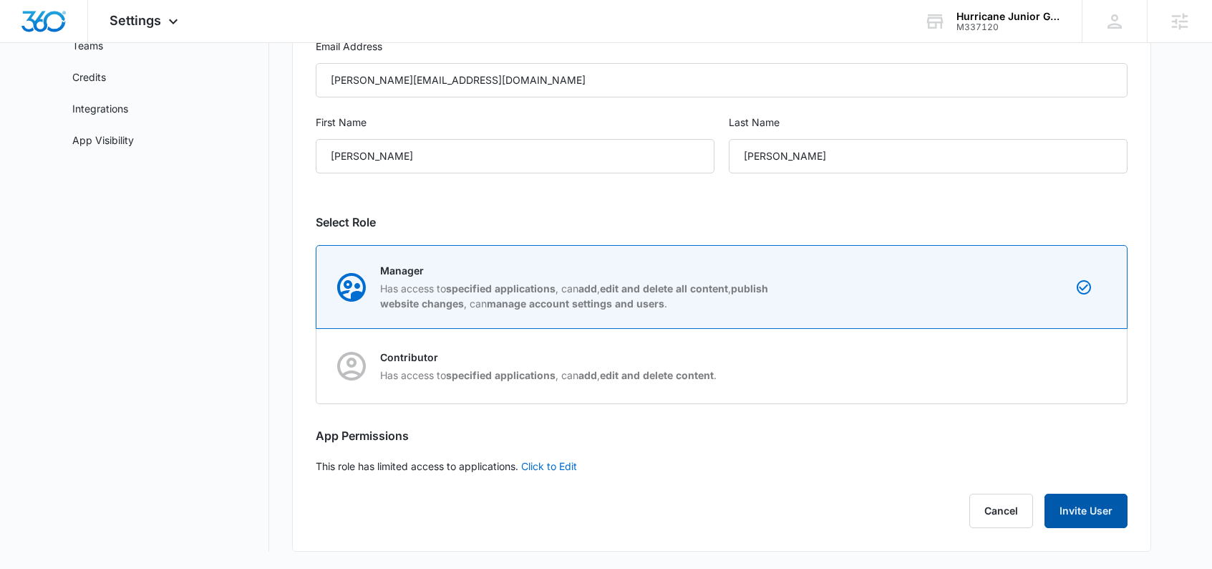
click at [1090, 505] on button "Invite User" at bounding box center [1086, 510] width 83 height 34
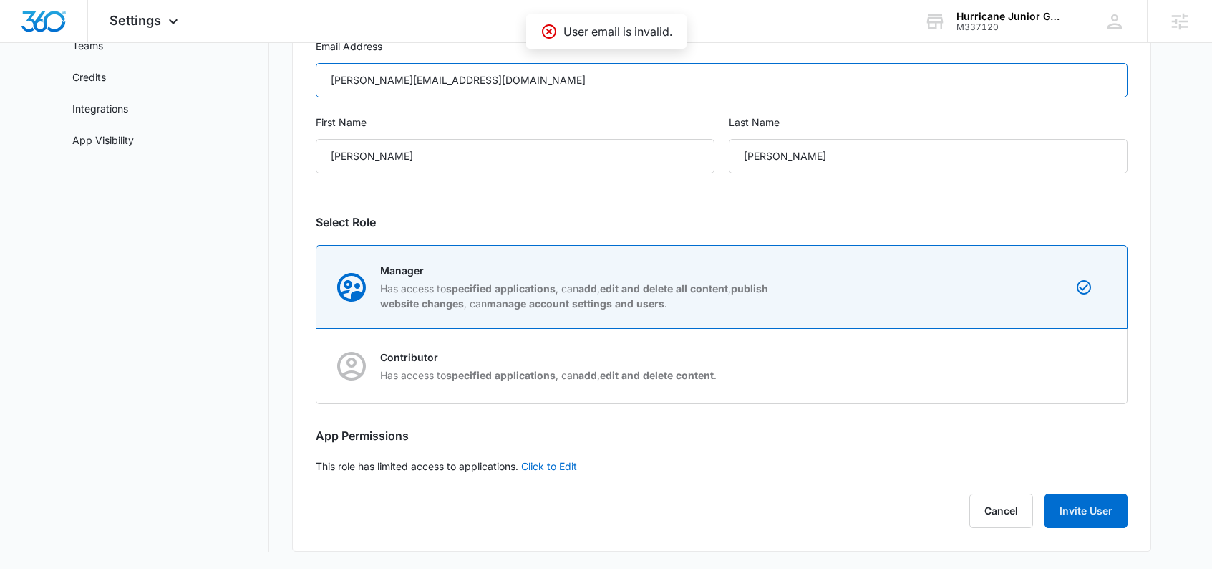
click at [489, 77] on input "tamara@hjgt.com" at bounding box center [722, 80] width 812 height 34
click at [328, 81] on input "tamara@hjgt.com" at bounding box center [722, 80] width 812 height 34
click at [502, 83] on input "tamara@hjgt.com" at bounding box center [722, 80] width 812 height 34
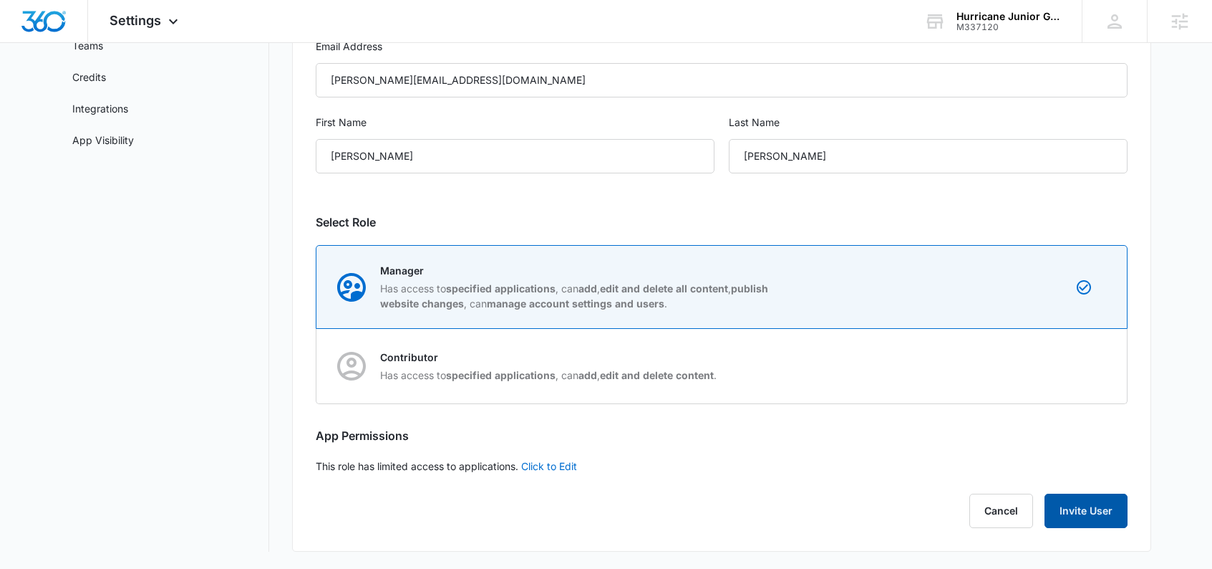
click at [1105, 509] on button "Invite User" at bounding box center [1086, 510] width 83 height 34
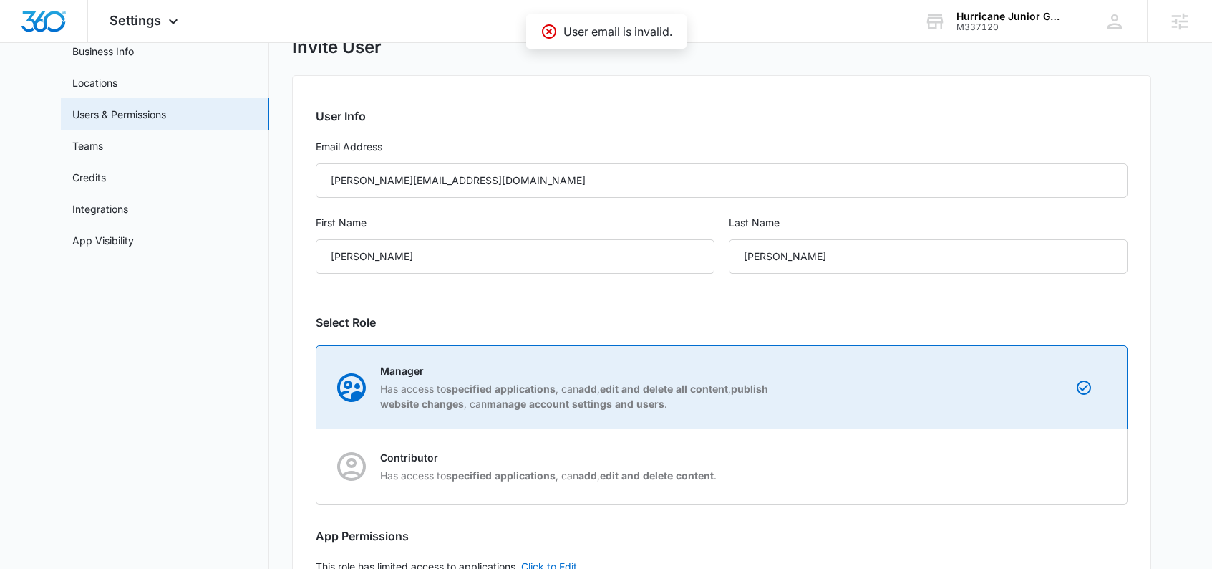
scroll to position [0, 0]
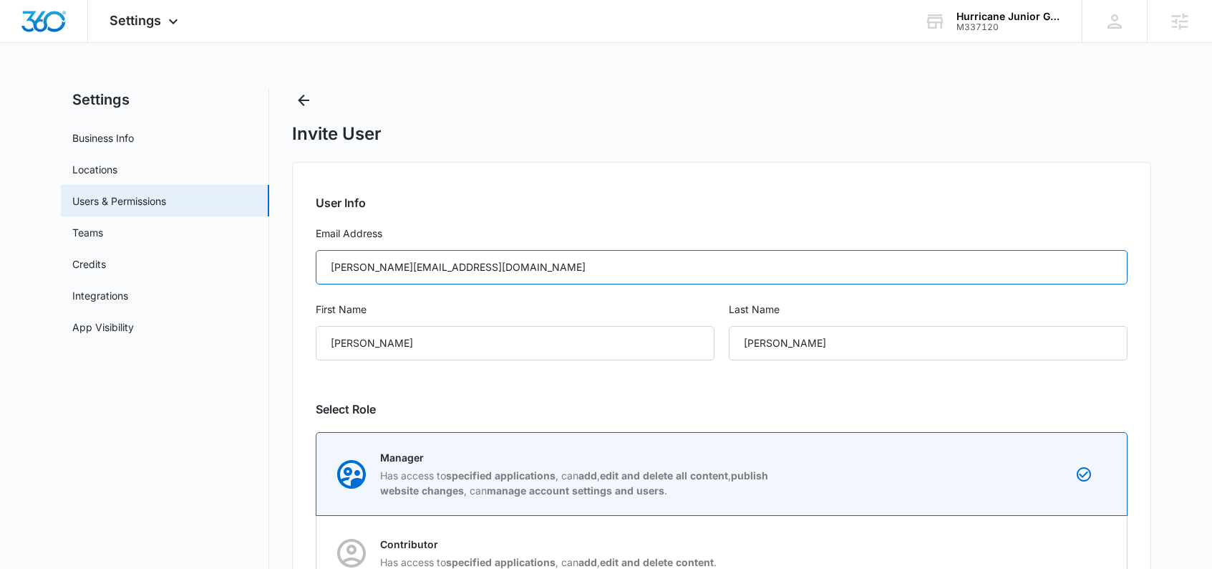
click at [425, 275] on input "tamara@hjgt.com" at bounding box center [722, 267] width 812 height 34
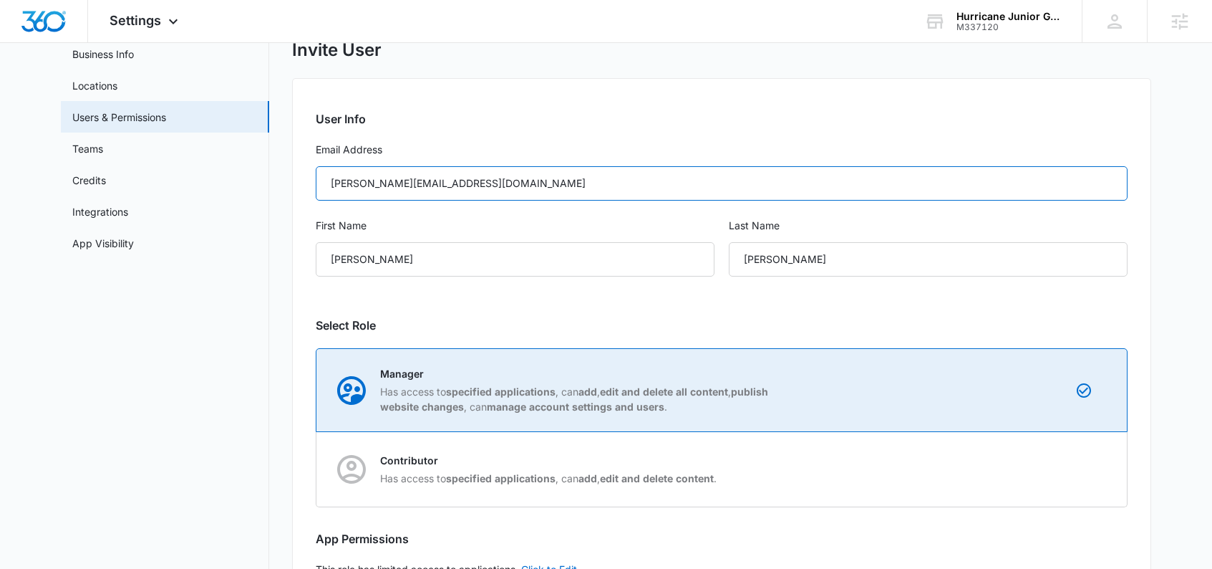
scroll to position [187, 0]
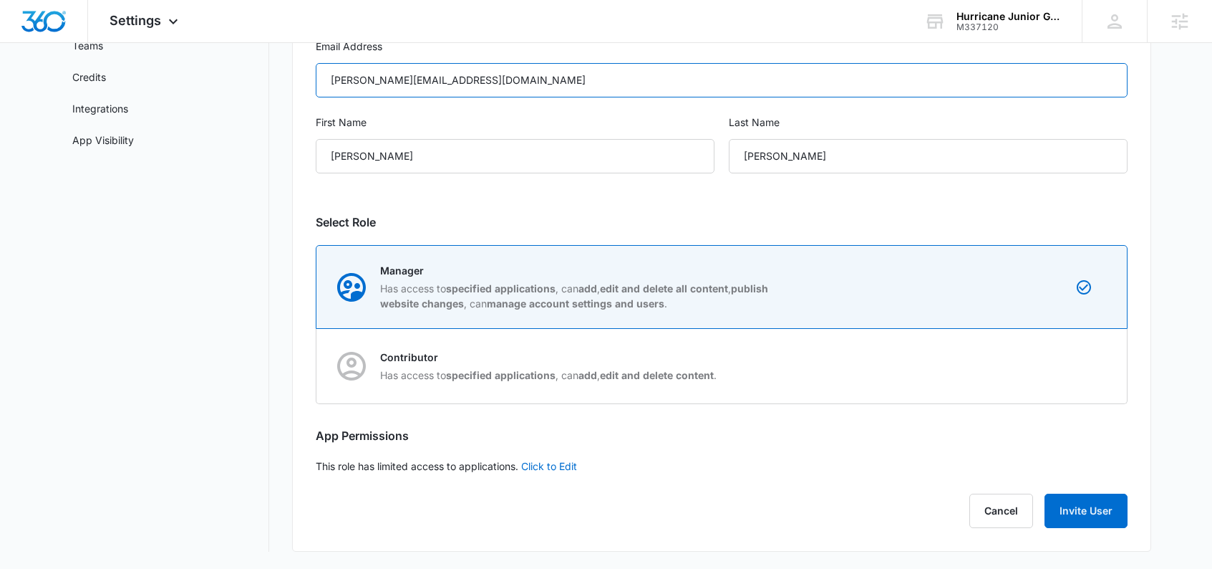
type input "tamara@hjgt.org"
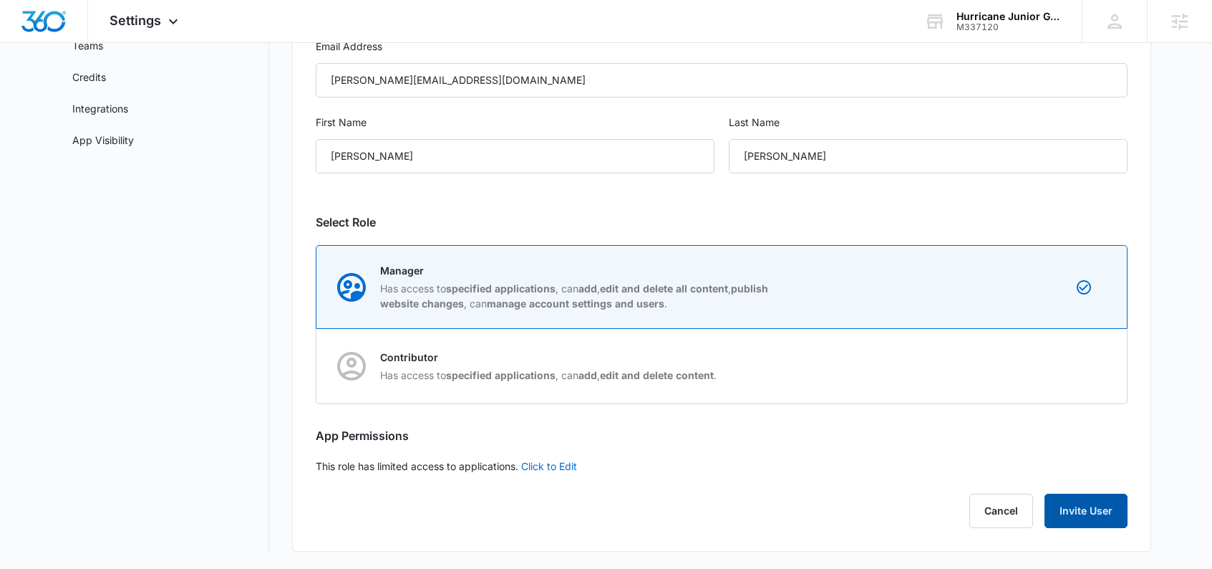
click at [1099, 508] on button "Invite User" at bounding box center [1086, 510] width 83 height 34
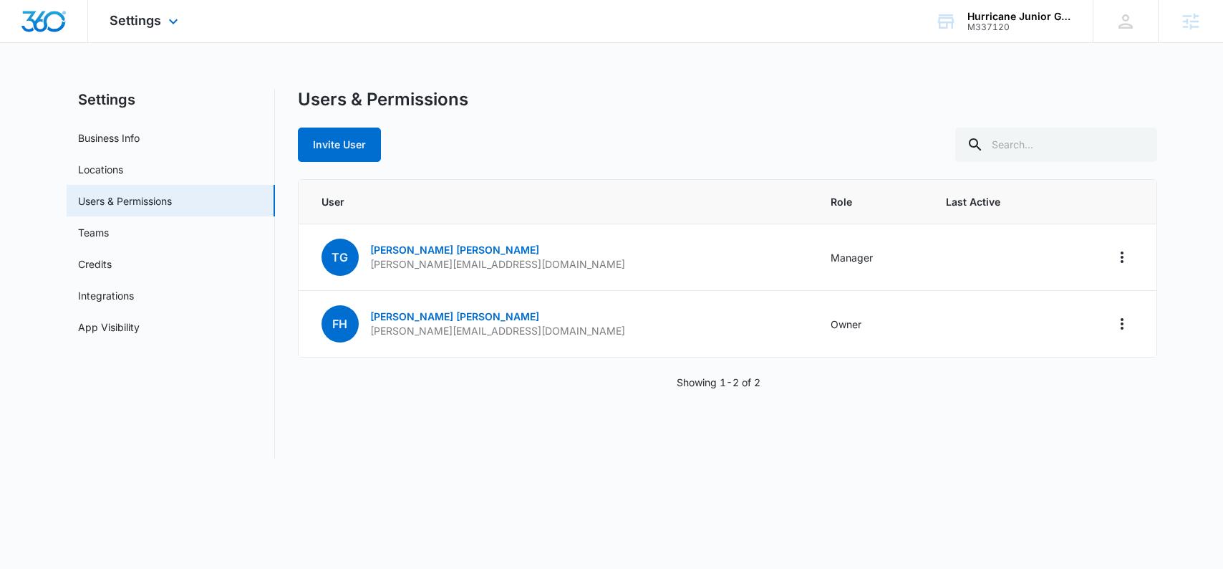
click at [38, 23] on img "Dashboard" at bounding box center [44, 21] width 46 height 21
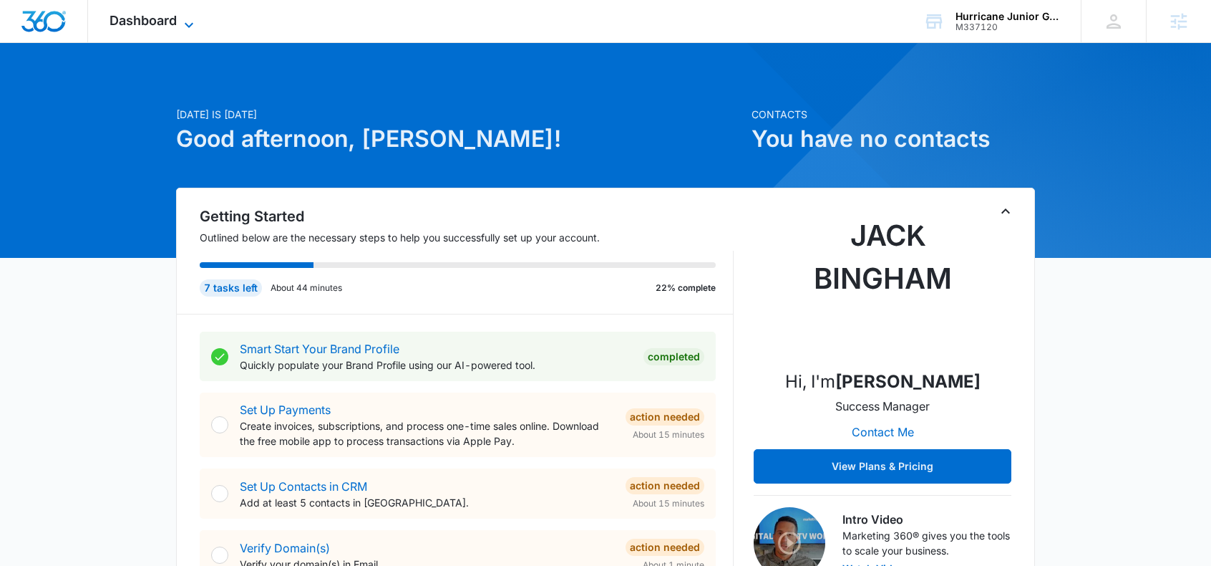
click at [147, 14] on span "Dashboard" at bounding box center [143, 20] width 67 height 15
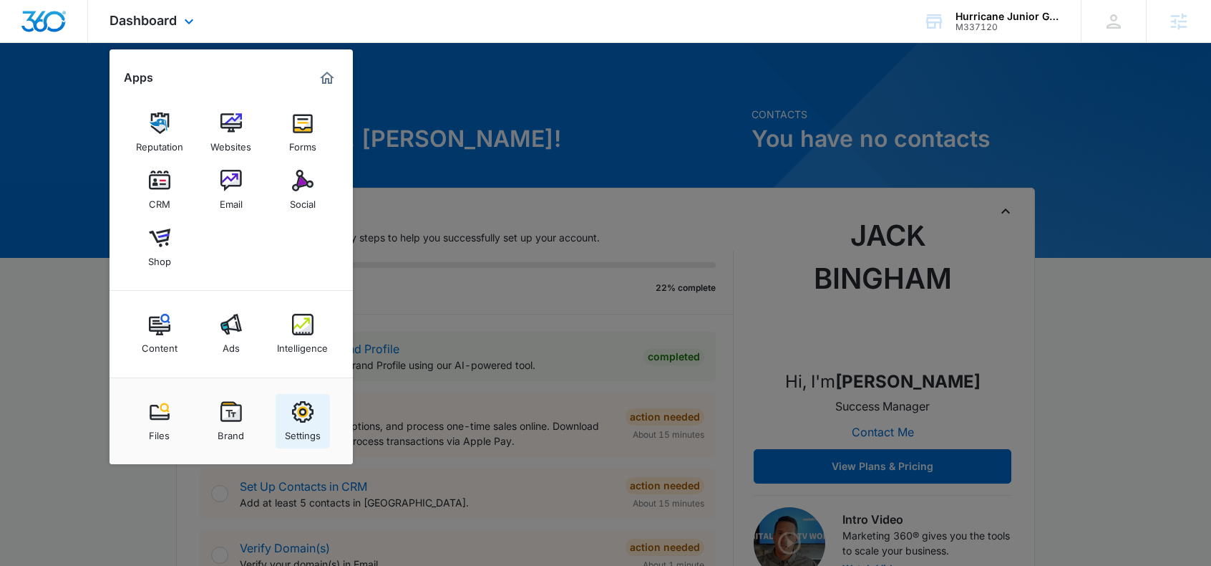
click at [316, 417] on link "Settings" at bounding box center [303, 421] width 54 height 54
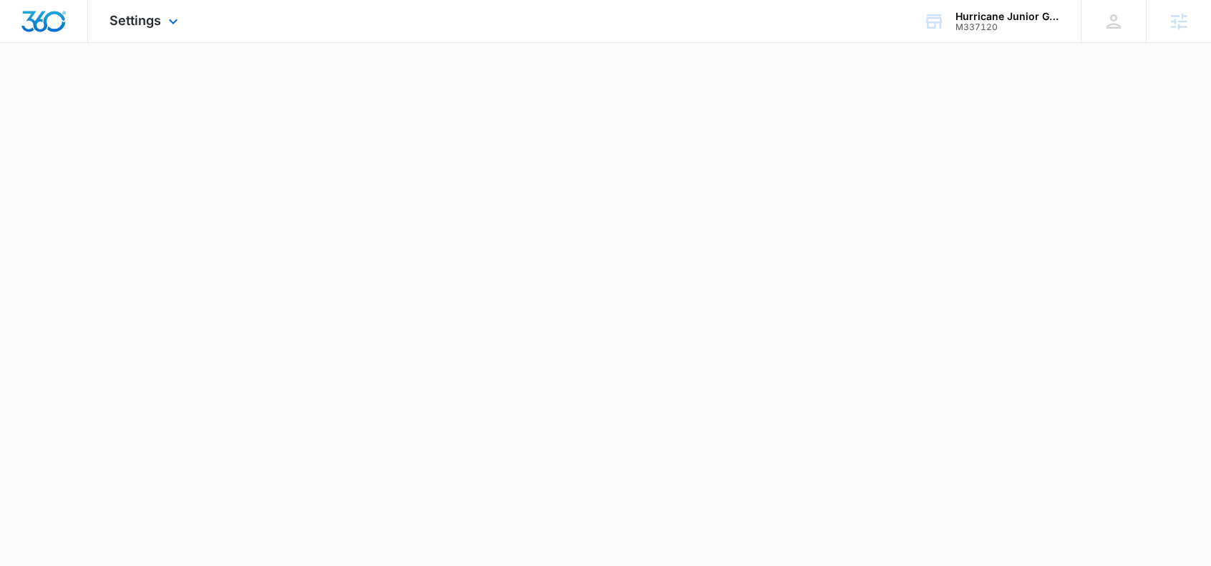
select select "24"
select select "US"
select select "America/New_York"
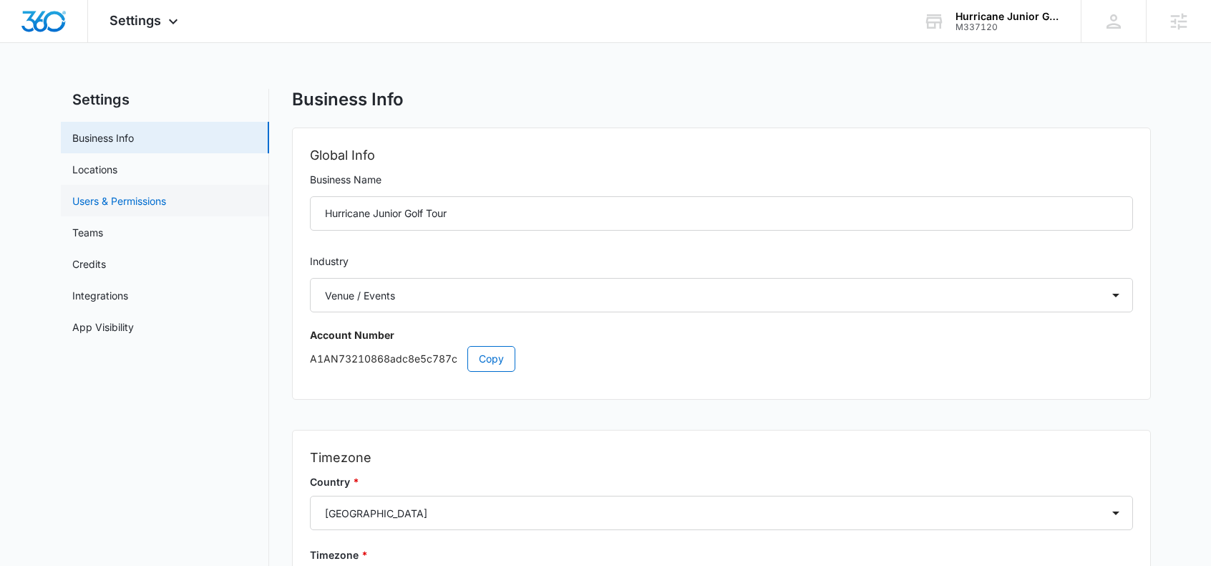
click at [133, 208] on link "Users & Permissions" at bounding box center [119, 200] width 94 height 15
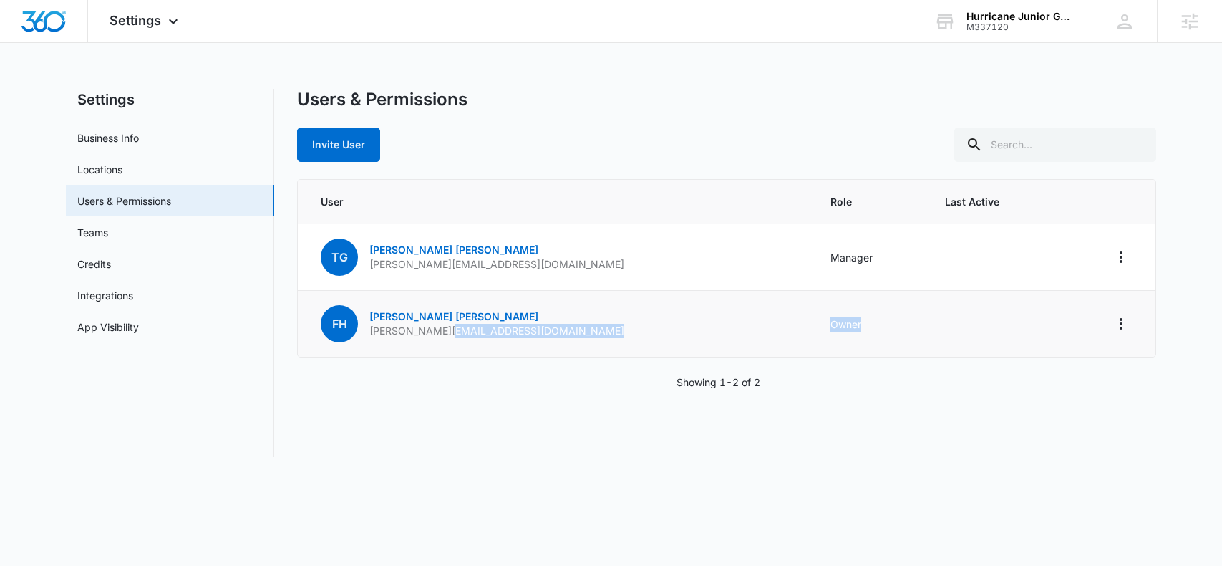
drag, startPoint x: 719, startPoint y: 339, endPoint x: 660, endPoint y: 321, distance: 61.2
click at [660, 321] on tr "FH Frank Hernandez Frank@hjgt.org Owner" at bounding box center [727, 324] width 858 height 67
click at [813, 325] on td "Owner" at bounding box center [870, 324] width 115 height 67
click at [813, 328] on td "Owner" at bounding box center [870, 324] width 115 height 67
drag, startPoint x: 742, startPoint y: 261, endPoint x: 687, endPoint y: 261, distance: 55.1
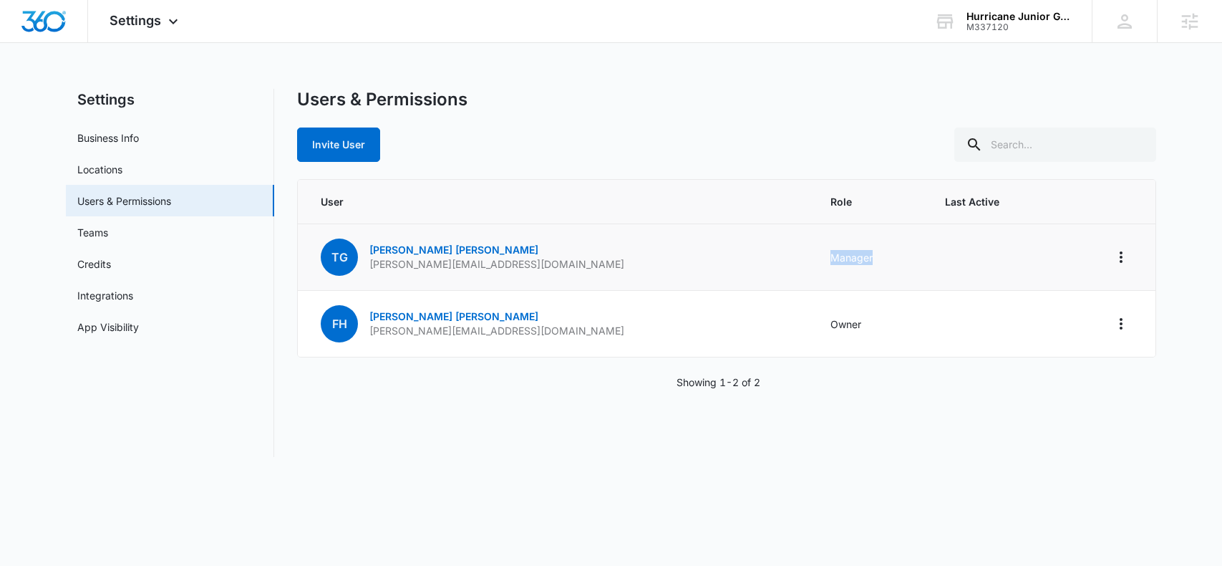
click at [813, 261] on td "Manager" at bounding box center [870, 257] width 115 height 67
drag, startPoint x: 685, startPoint y: 262, endPoint x: 748, endPoint y: 263, distance: 63.0
click at [813, 263] on td "Manager" at bounding box center [870, 257] width 115 height 67
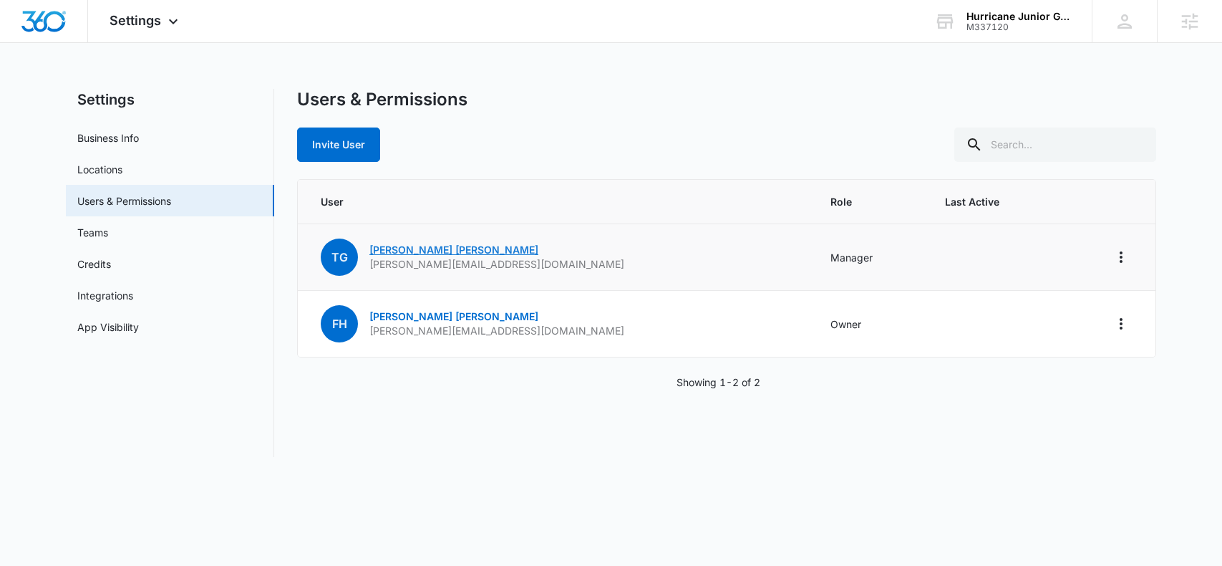
click at [419, 250] on link "Tamara Gann" at bounding box center [453, 249] width 169 height 12
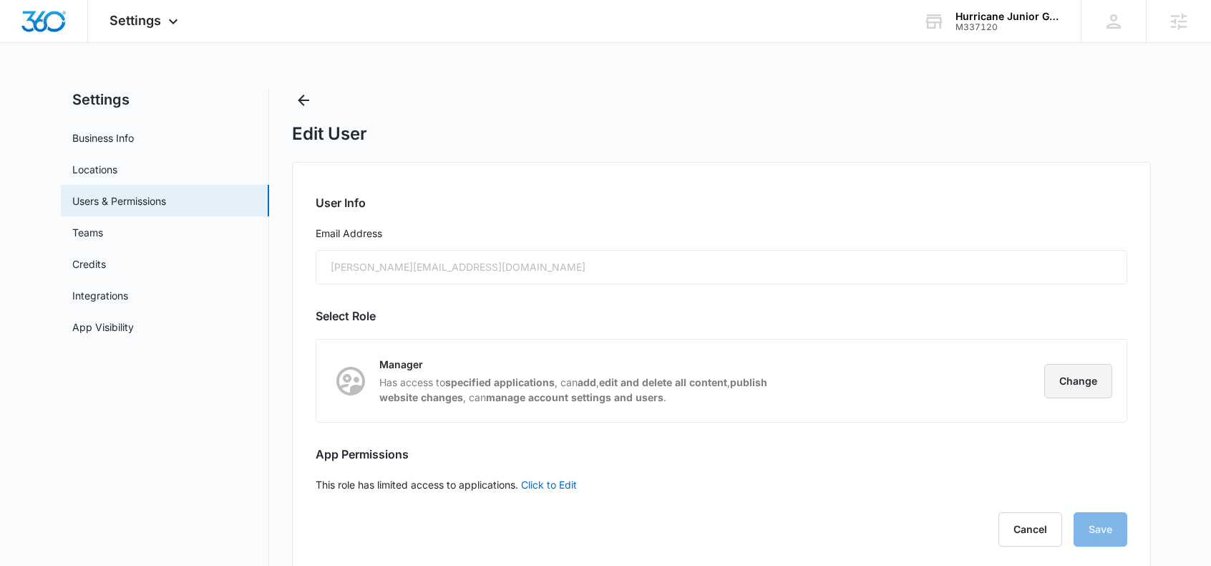
click at [1061, 386] on button "Change" at bounding box center [1079, 381] width 68 height 34
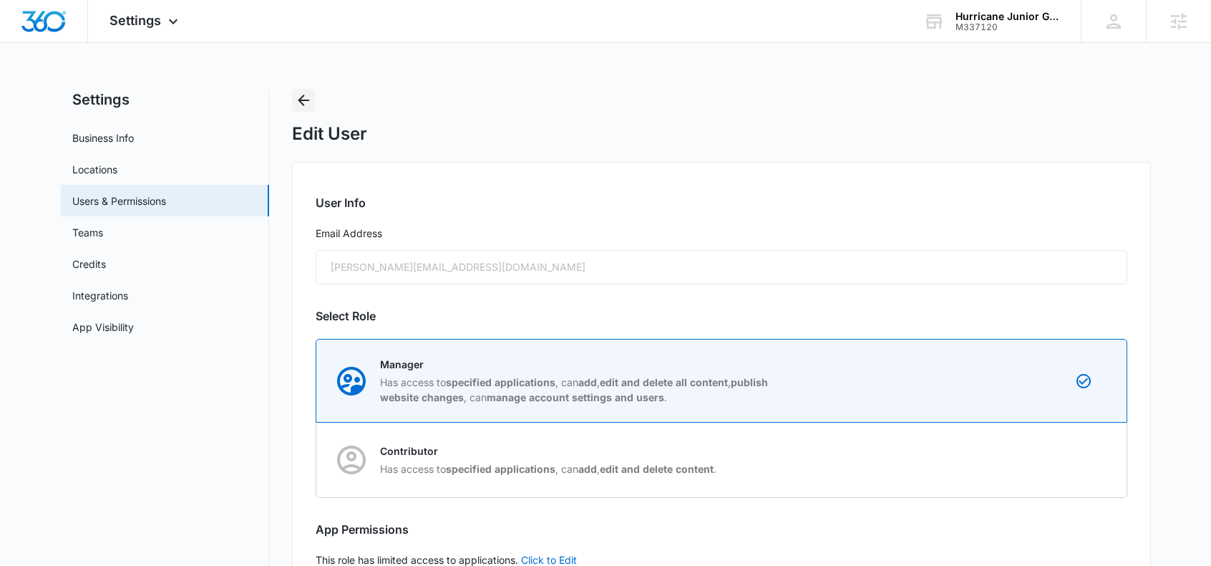
click at [310, 99] on icon "Back" at bounding box center [303, 100] width 17 height 17
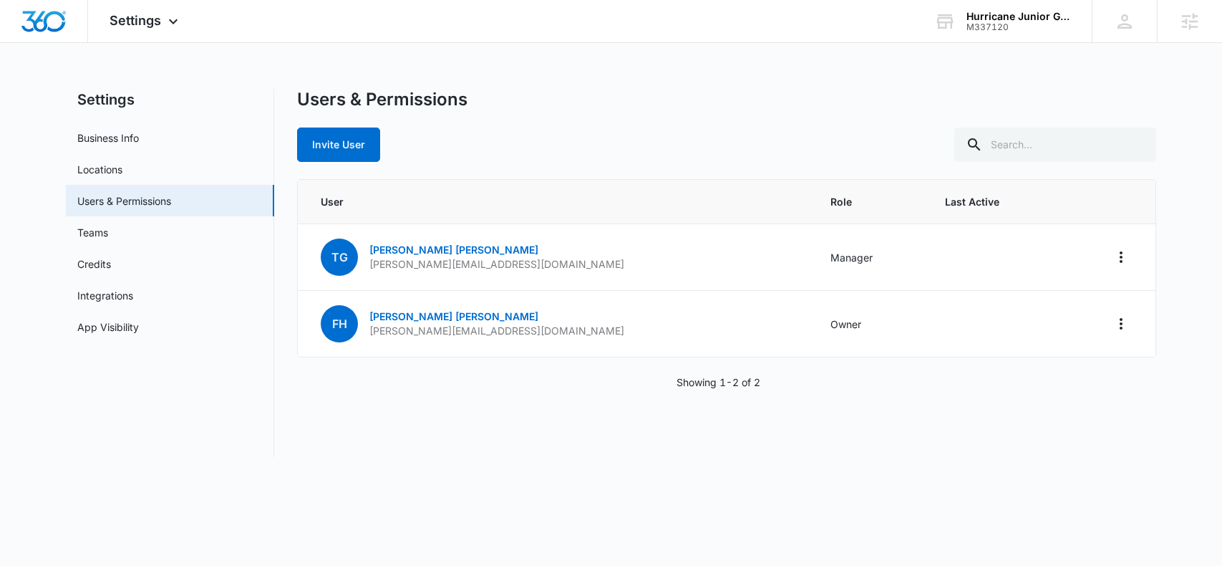
click at [290, 94] on div "Settings Business Info Locations Users & Permissions Teams Credits Integrations…" at bounding box center [611, 273] width 1090 height 368
click at [32, 24] on img "Dashboard" at bounding box center [44, 21] width 46 height 21
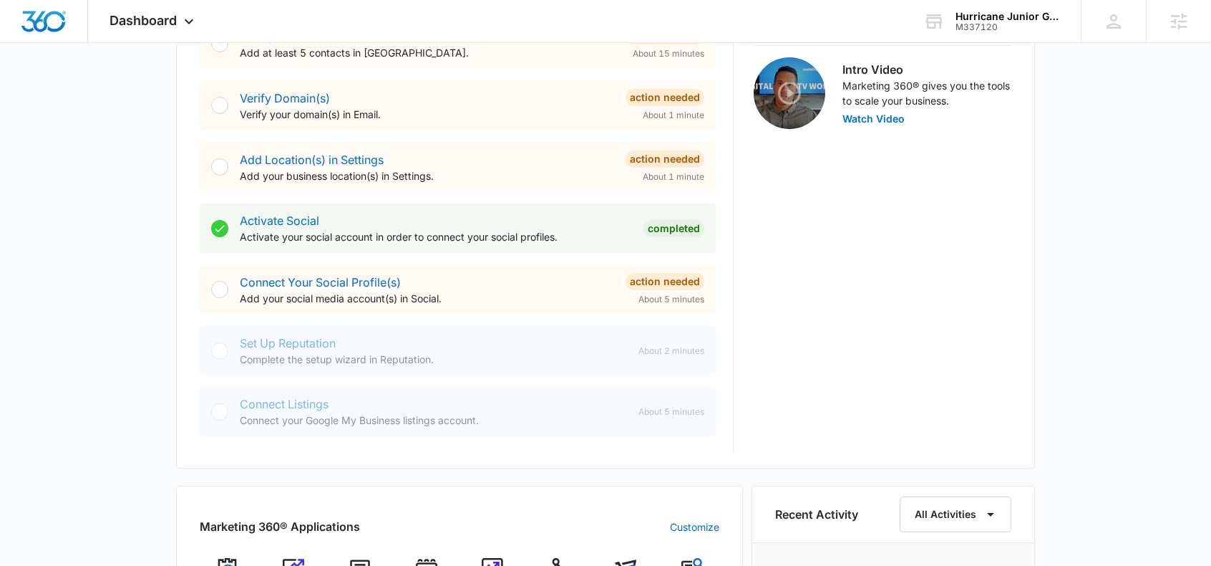
scroll to position [443, 0]
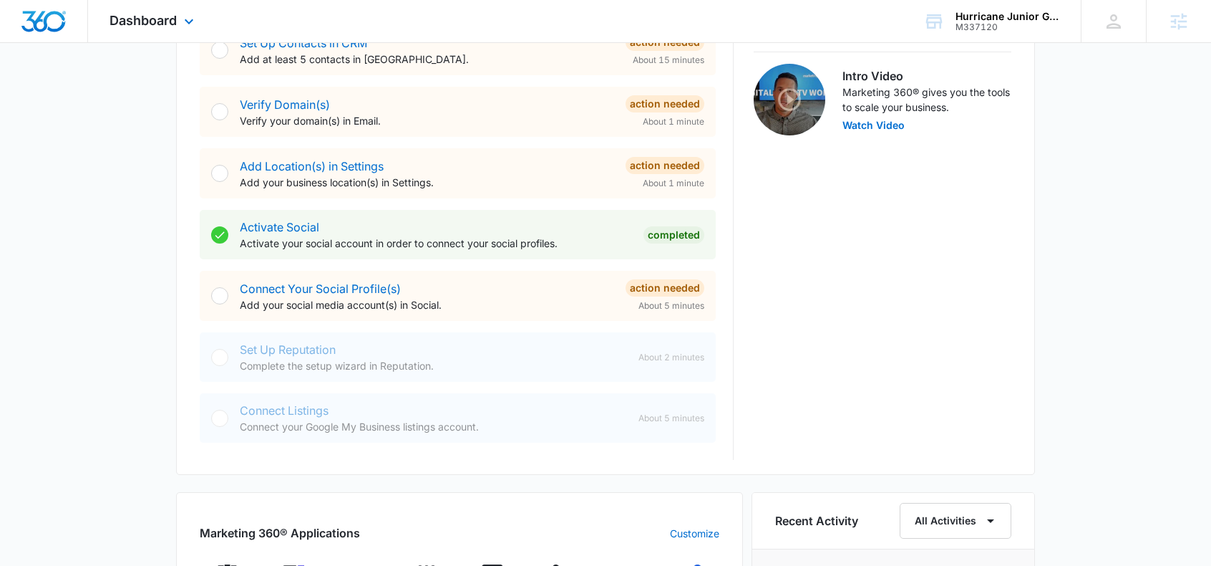
click at [163, 29] on div "Dashboard Apps Reputation Websites Forms CRM Email Social Shop Content Ads Inte…" at bounding box center [153, 21] width 131 height 42
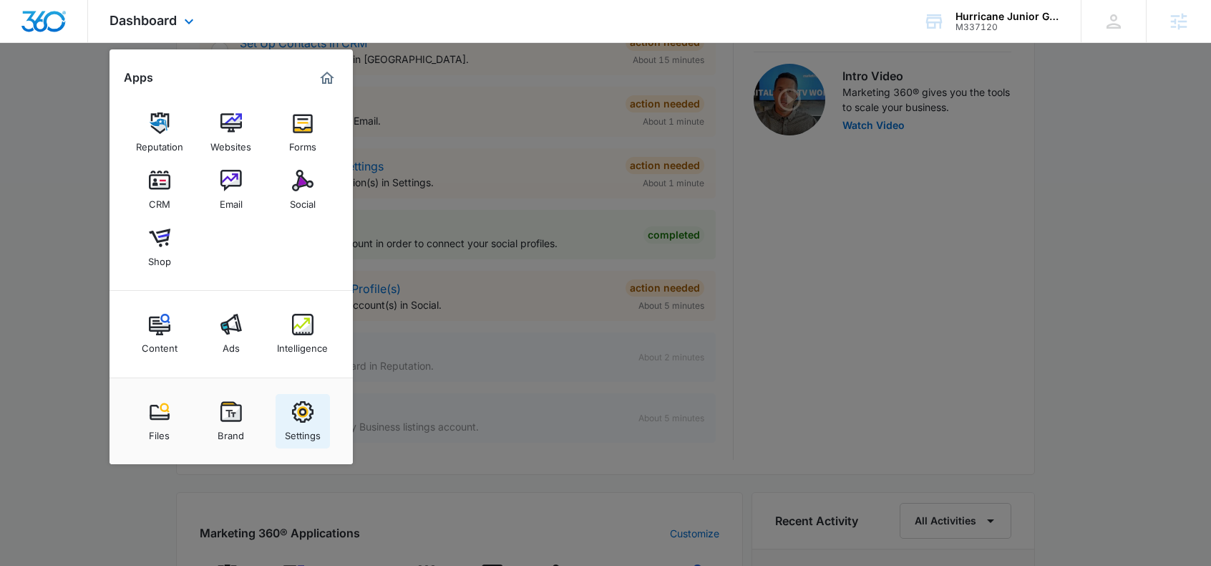
click at [296, 426] on div "Settings" at bounding box center [303, 431] width 36 height 19
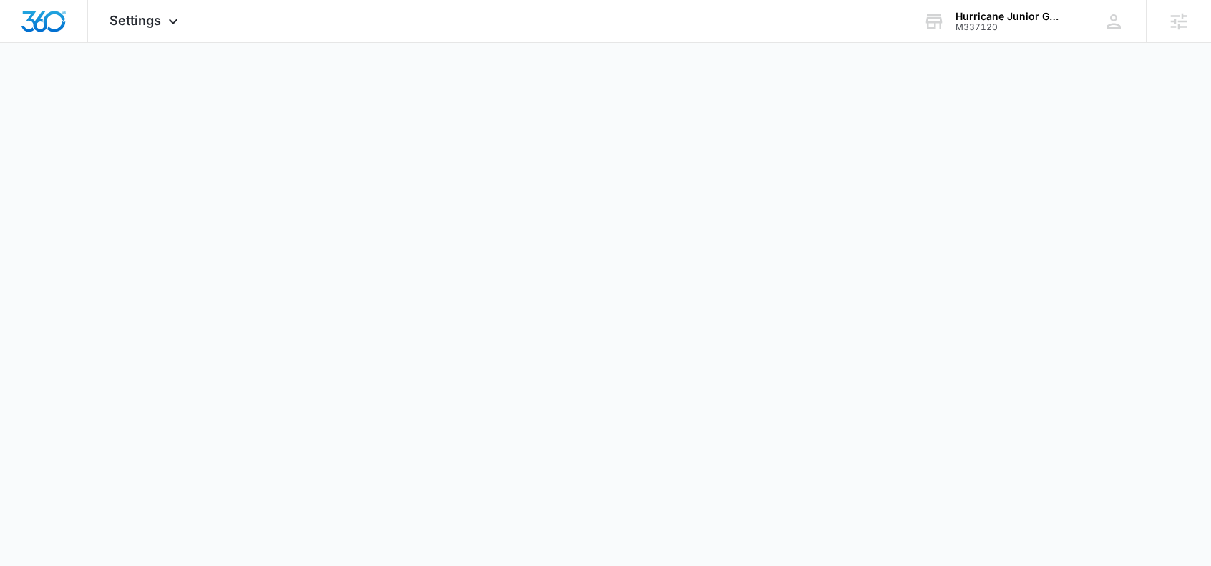
select select "24"
select select "US"
select select "America/New_York"
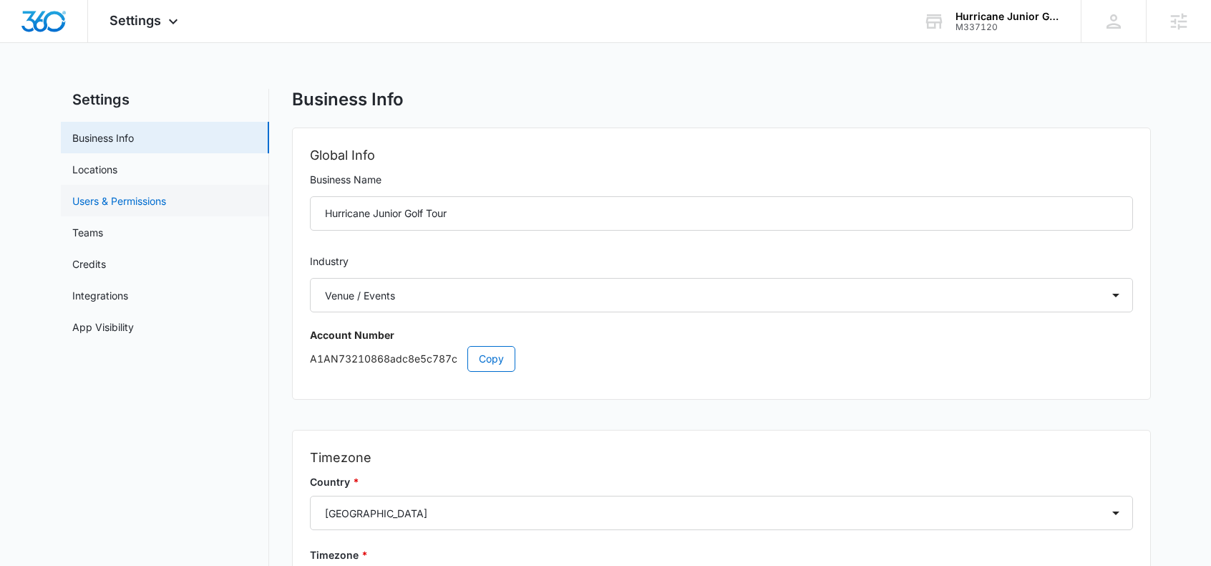
click at [138, 201] on link "Users & Permissions" at bounding box center [119, 200] width 94 height 15
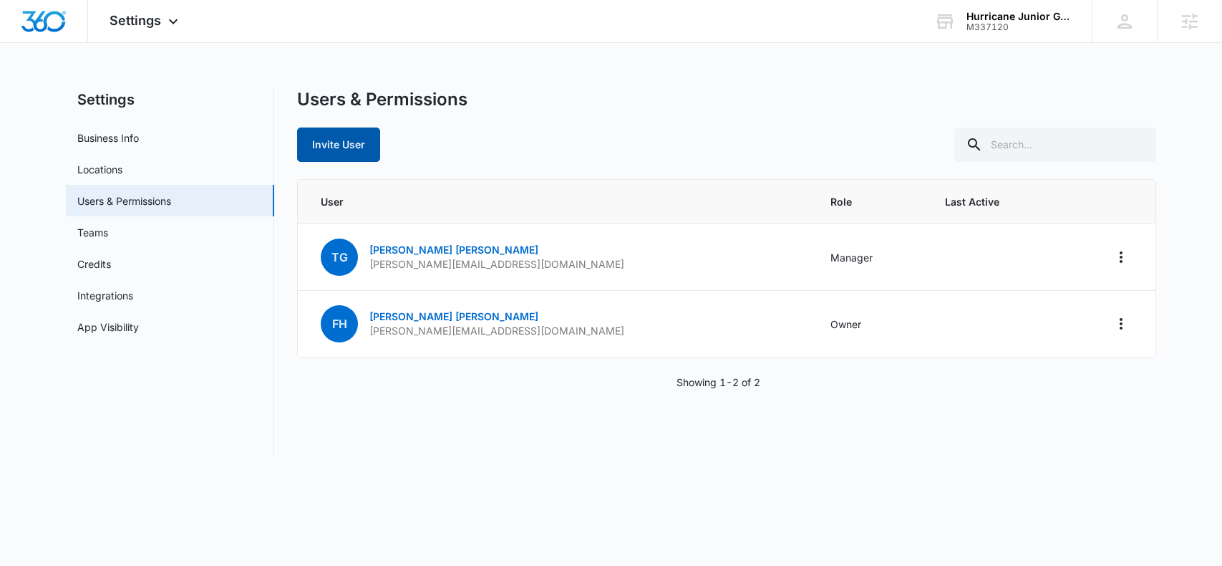
click at [330, 146] on button "Invite User" at bounding box center [338, 144] width 83 height 34
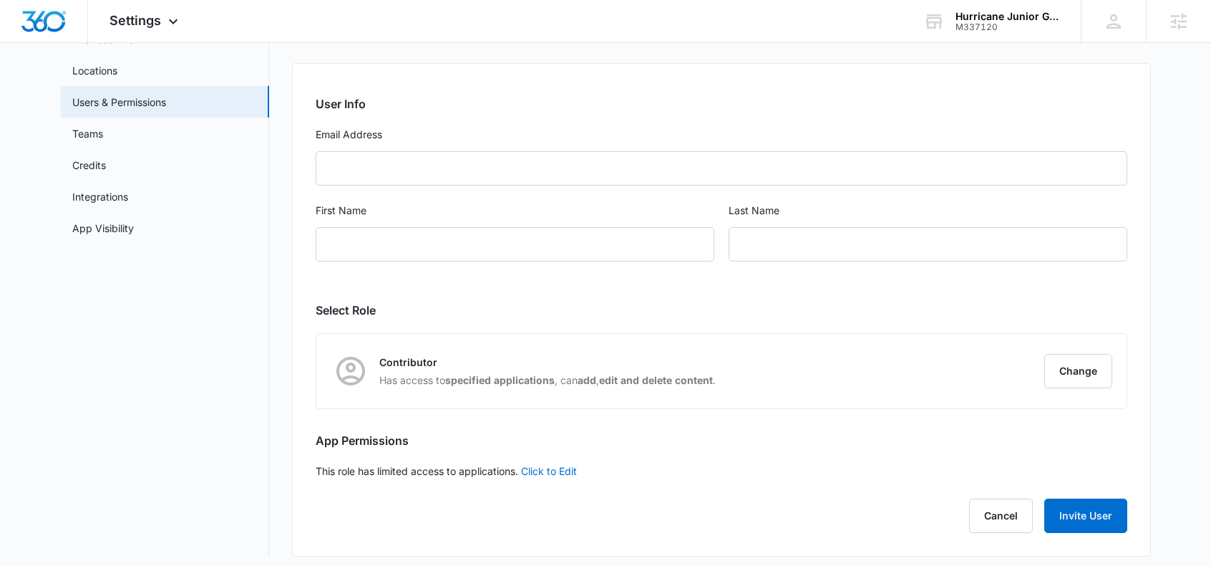
scroll to position [107, 0]
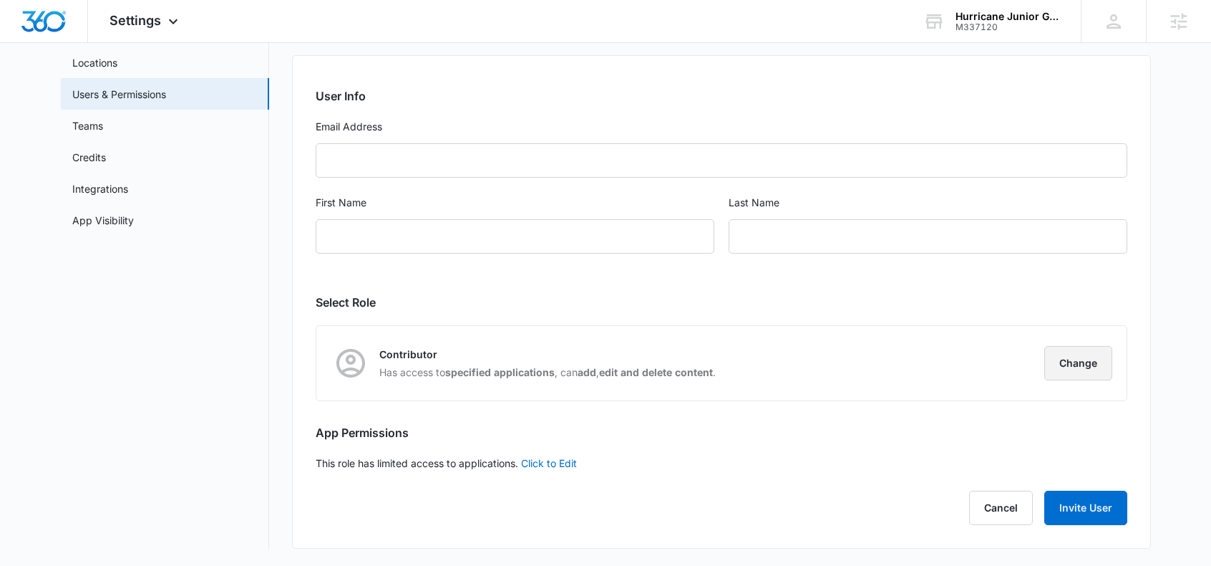
click at [1070, 354] on button "Change" at bounding box center [1079, 363] width 68 height 34
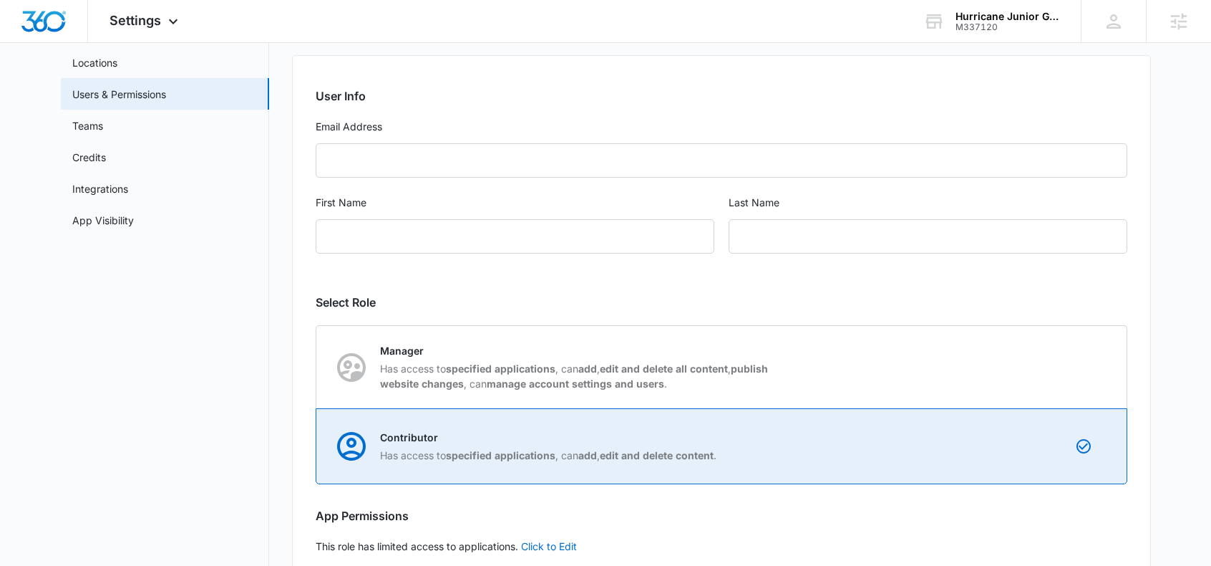
click at [566, 476] on div "Contributor Has access to specified applications , can add , edit and delete co…" at bounding box center [722, 446] width 810 height 74
click at [317, 447] on input "Contributor Has access to specified applications , can add , edit and delete co…" at bounding box center [316, 446] width 1 height 1
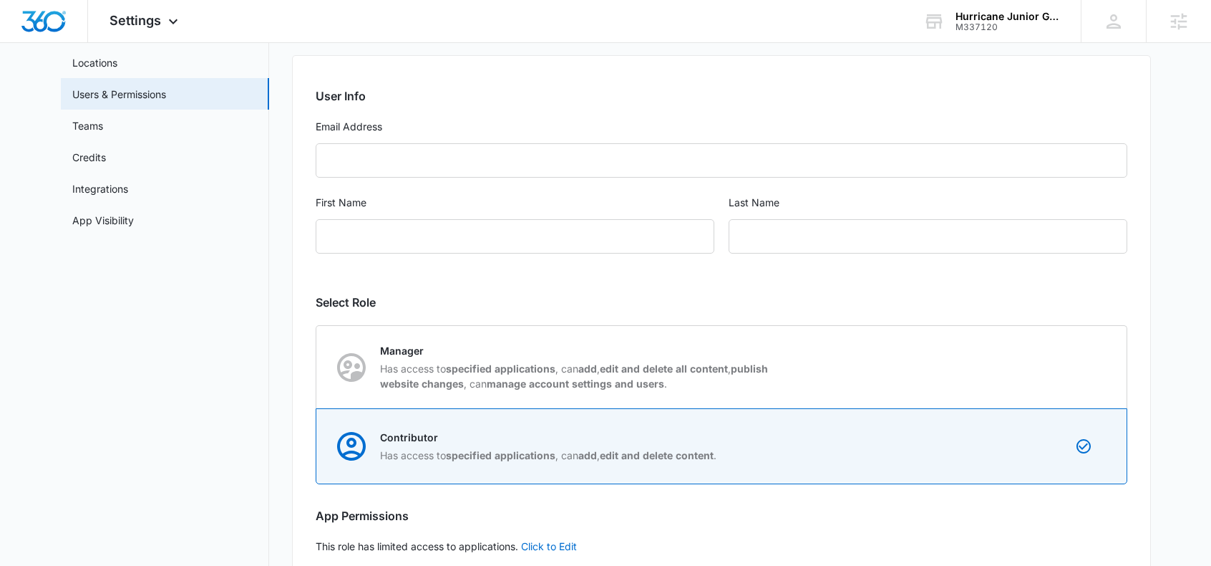
click at [788, 311] on div "User Info Email Address First Name Last Name Select Role Contributor Has access…" at bounding box center [721, 343] width 859 height 576
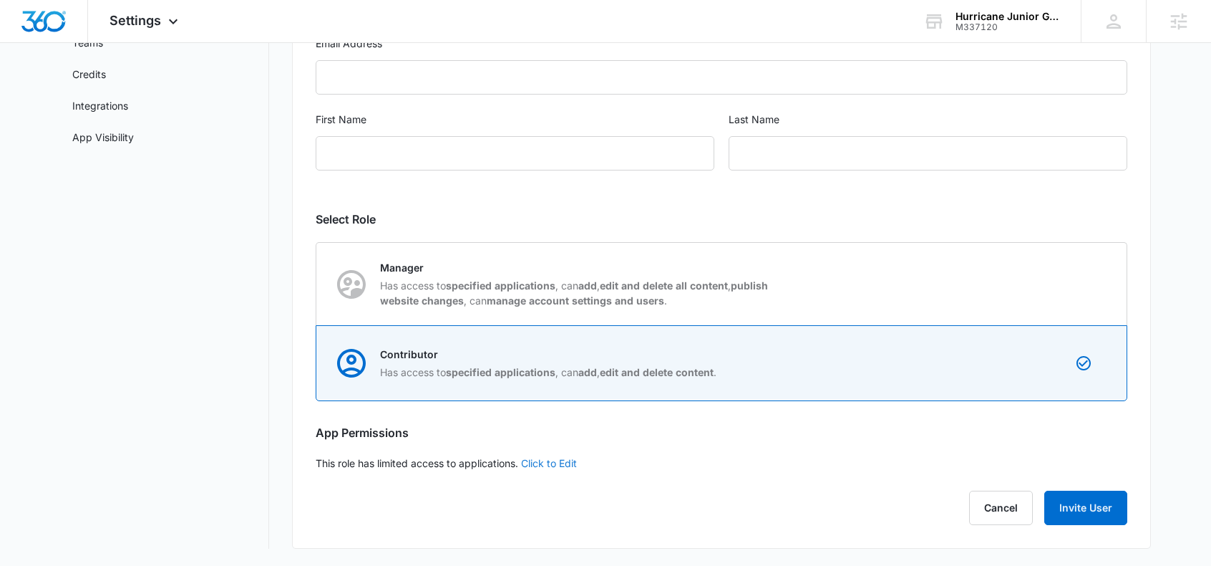
click at [557, 463] on link "Click to Edit" at bounding box center [549, 463] width 56 height 12
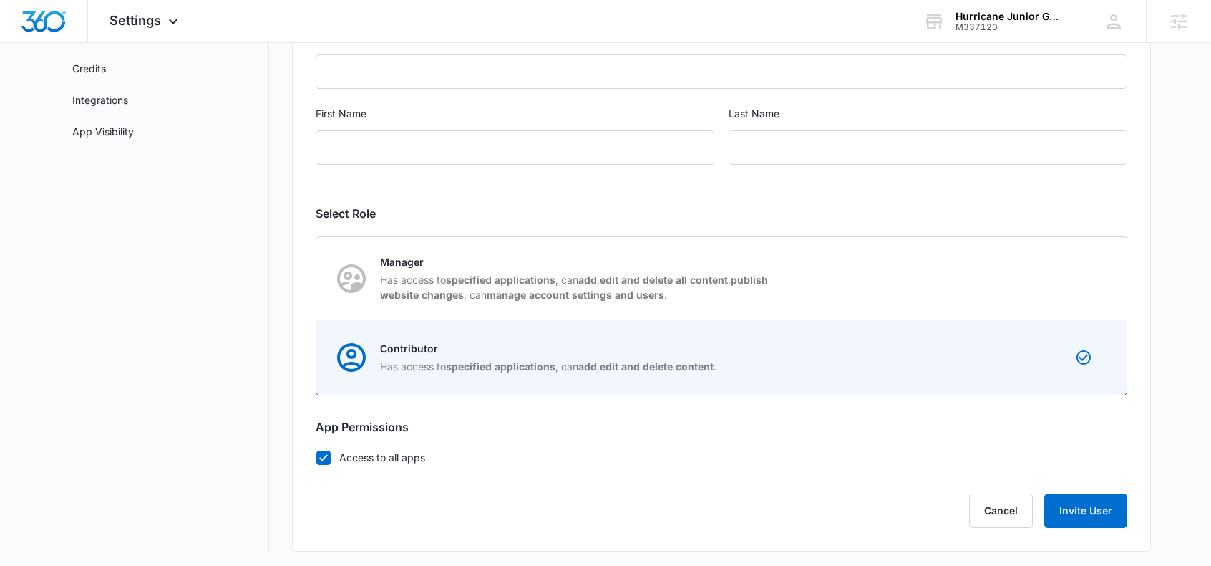
scroll to position [198, 0]
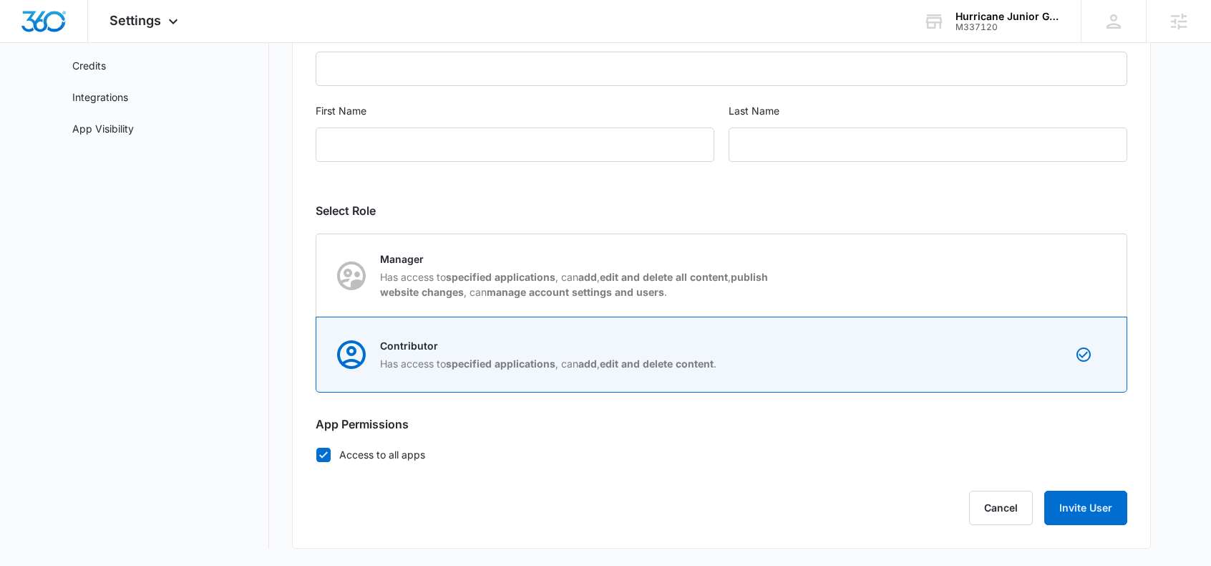
click at [322, 461] on label "Access to all apps" at bounding box center [722, 454] width 812 height 15
click at [316, 455] on input "Access to all apps" at bounding box center [316, 454] width 1 height 1
checkbox input "false"
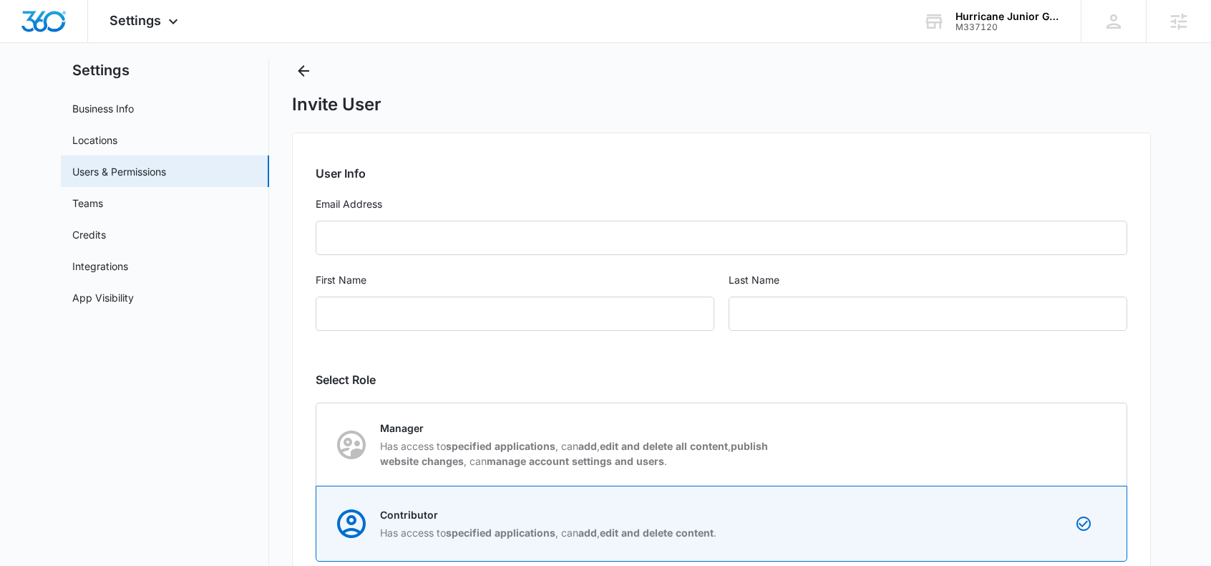
scroll to position [0, 0]
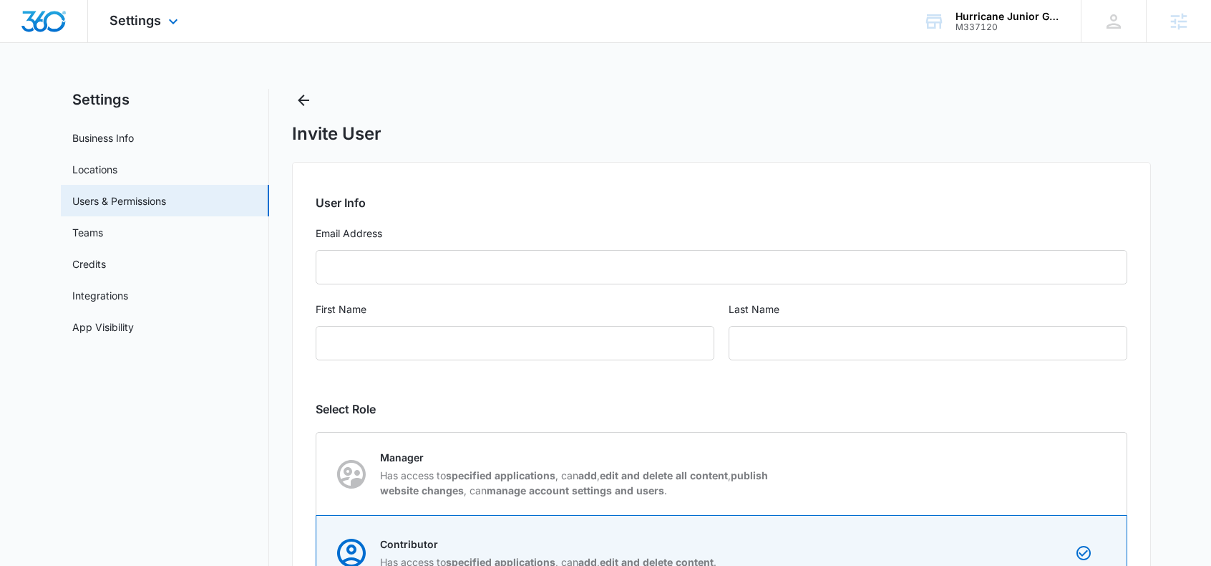
click at [44, 36] on div at bounding box center [44, 21] width 88 height 42
click at [52, 23] on img "Dashboard" at bounding box center [44, 21] width 46 height 21
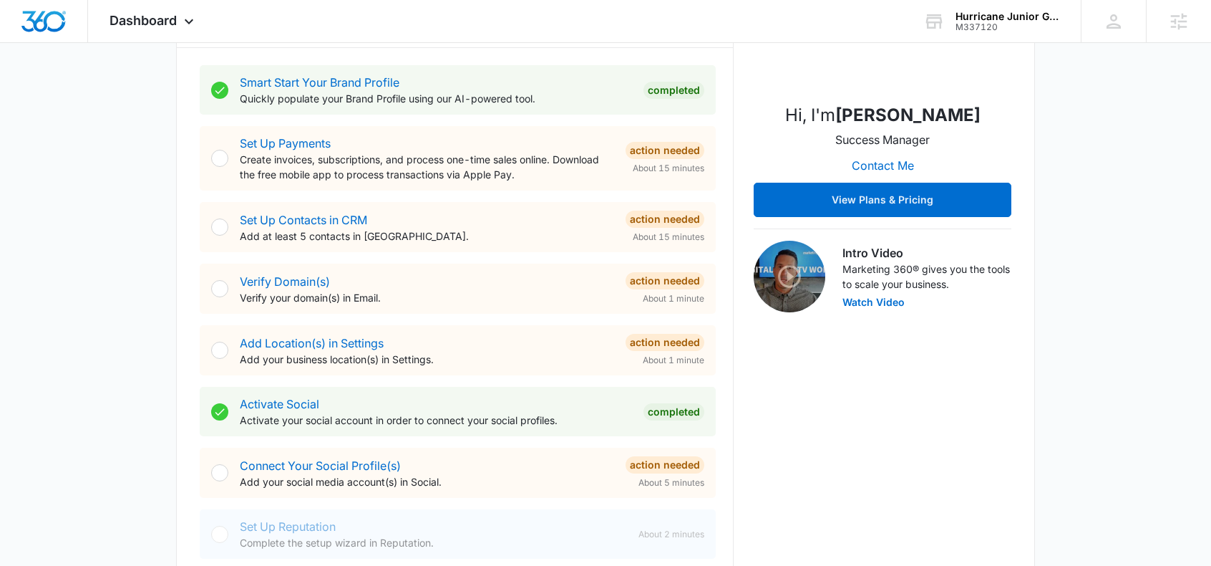
scroll to position [291, 0]
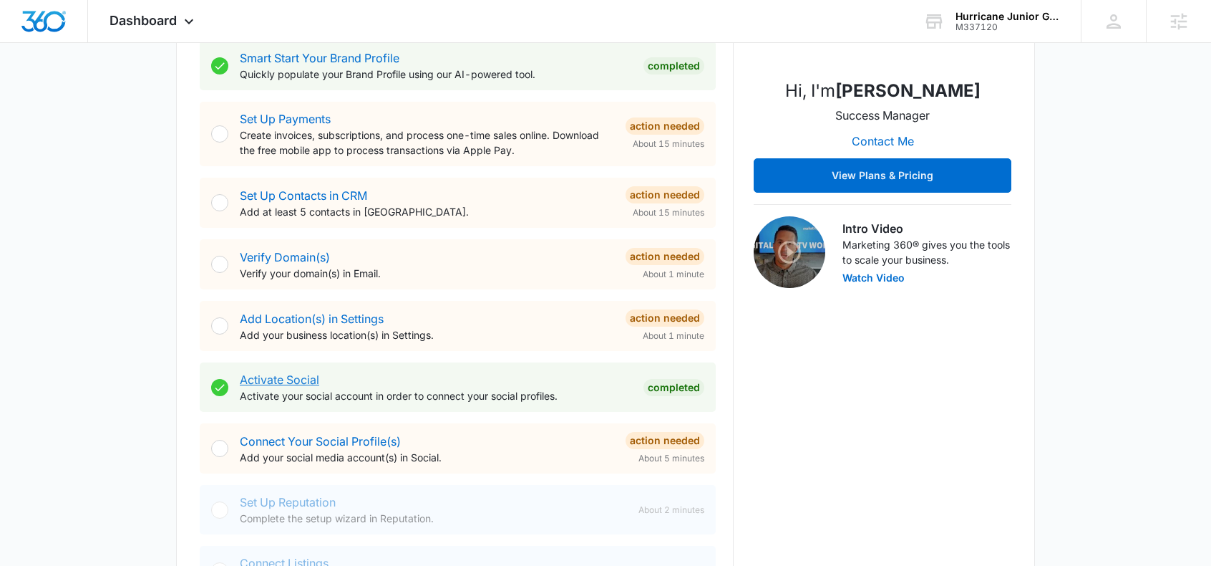
click at [279, 382] on link "Activate Social" at bounding box center [279, 379] width 79 height 14
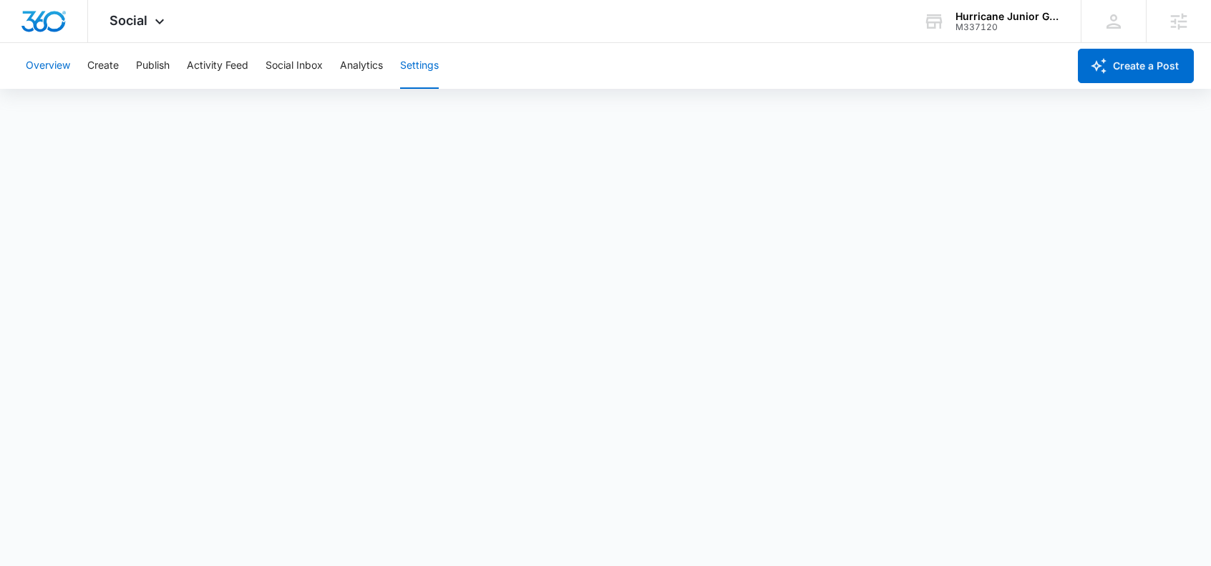
click at [58, 70] on button "Overview" at bounding box center [48, 66] width 44 height 46
click at [103, 65] on button "Create" at bounding box center [103, 66] width 32 height 46
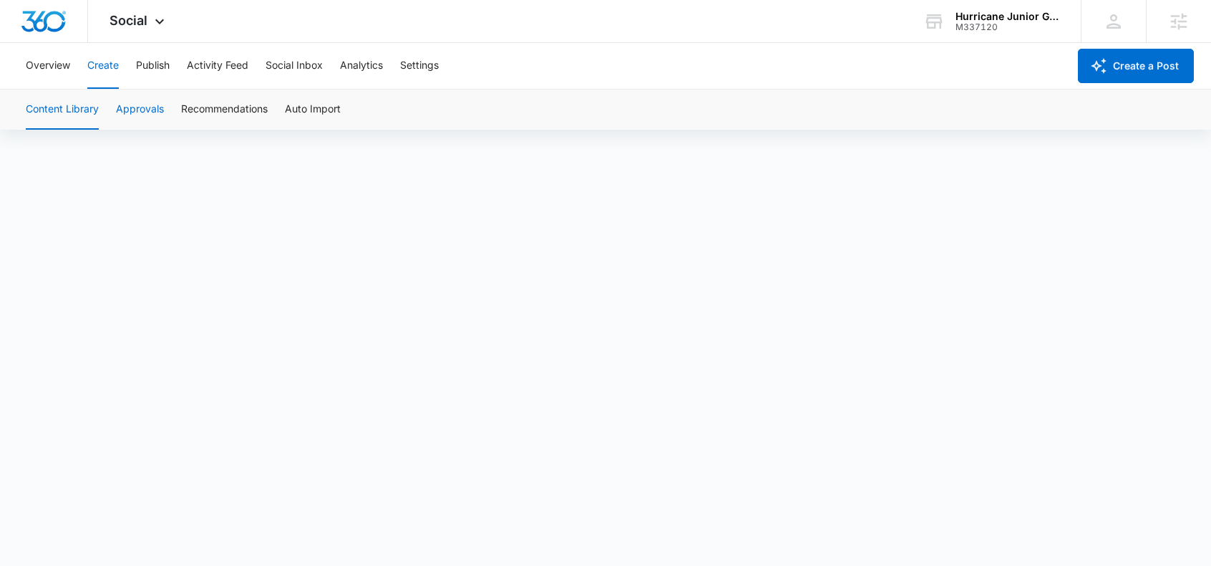
scroll to position [10, 0]
click at [145, 67] on button "Publish" at bounding box center [153, 66] width 34 height 46
click at [90, 117] on button "Schedules" at bounding box center [109, 110] width 49 height 40
click at [221, 69] on button "Activity Feed" at bounding box center [218, 66] width 62 height 46
click at [295, 67] on button "Social Inbox" at bounding box center [294, 66] width 57 height 46
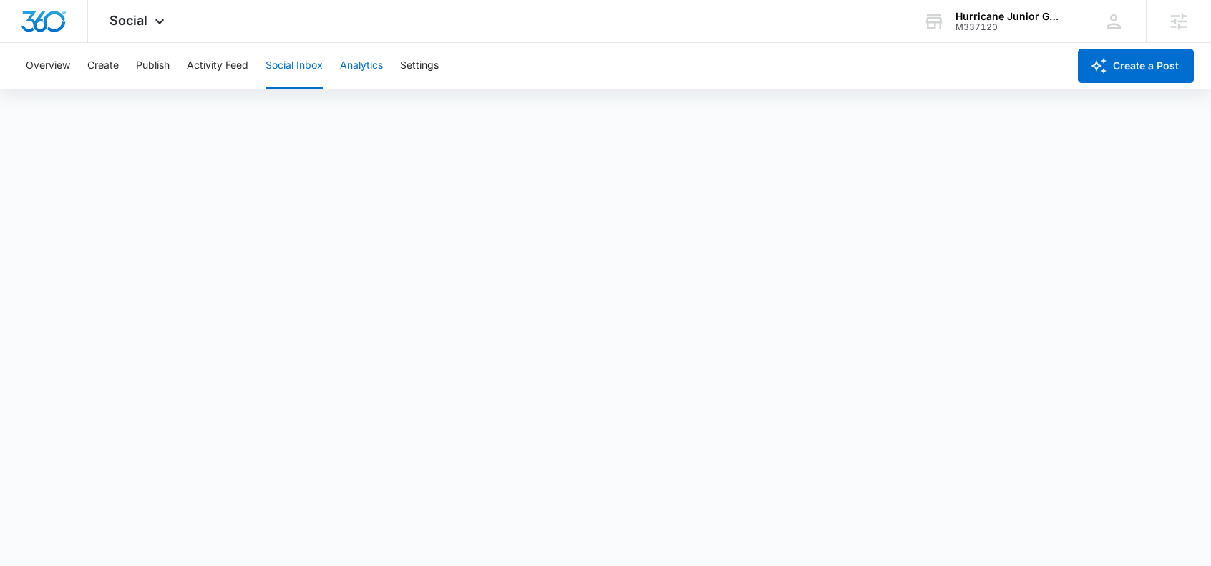
click at [358, 69] on button "Analytics" at bounding box center [361, 66] width 43 height 46
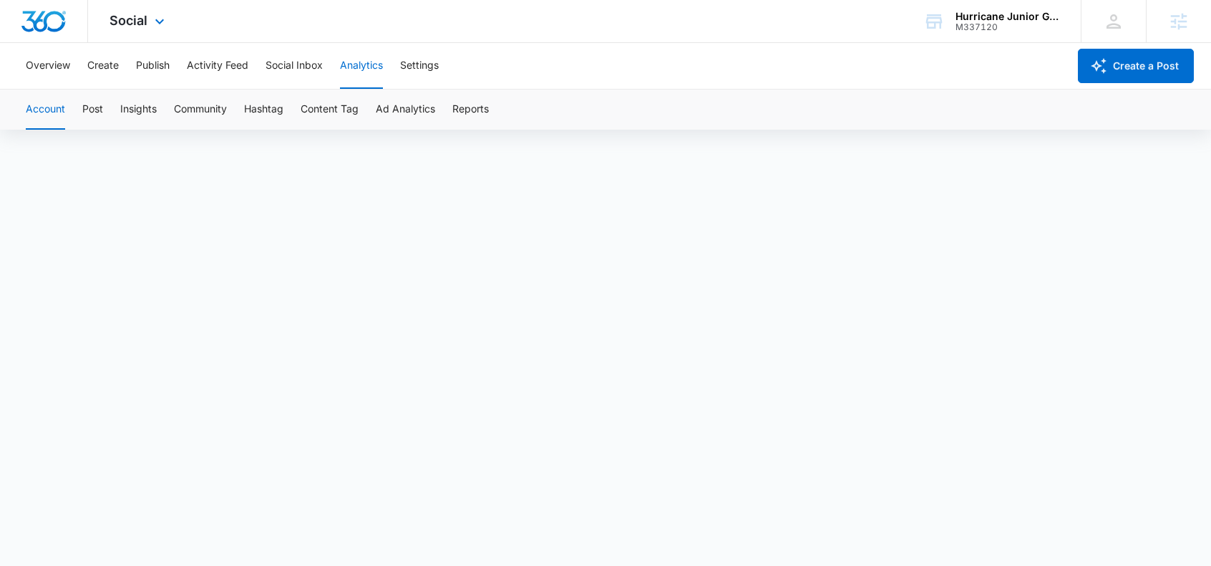
click at [49, 19] on img "Dashboard" at bounding box center [44, 21] width 46 height 21
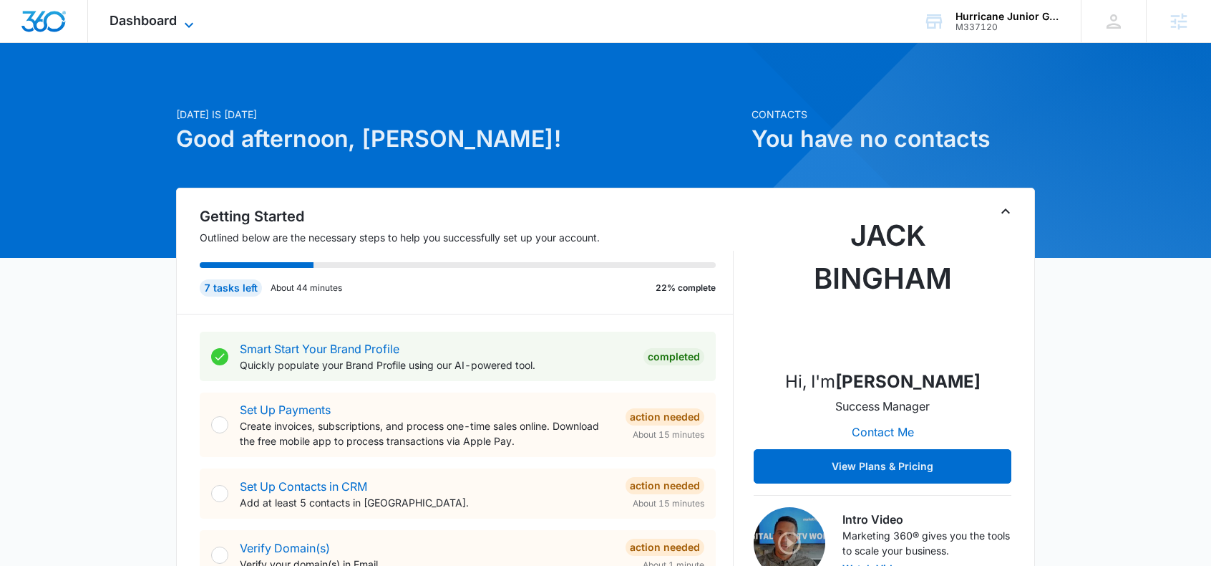
click at [120, 20] on span "Dashboard" at bounding box center [143, 20] width 67 height 15
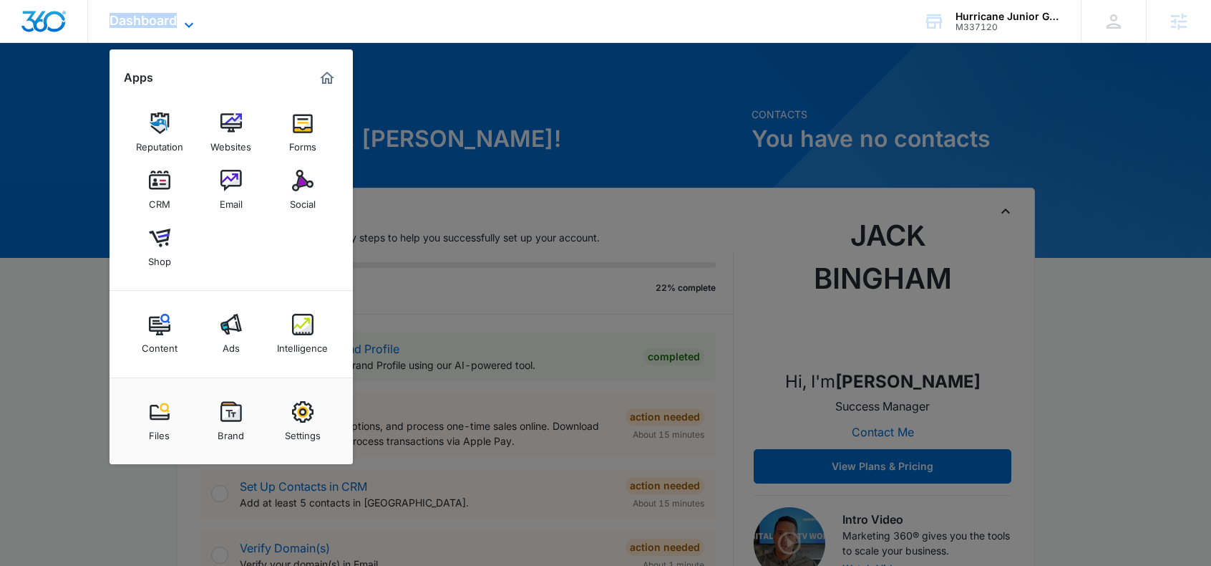
click at [120, 20] on span "Dashboard" at bounding box center [143, 20] width 67 height 15
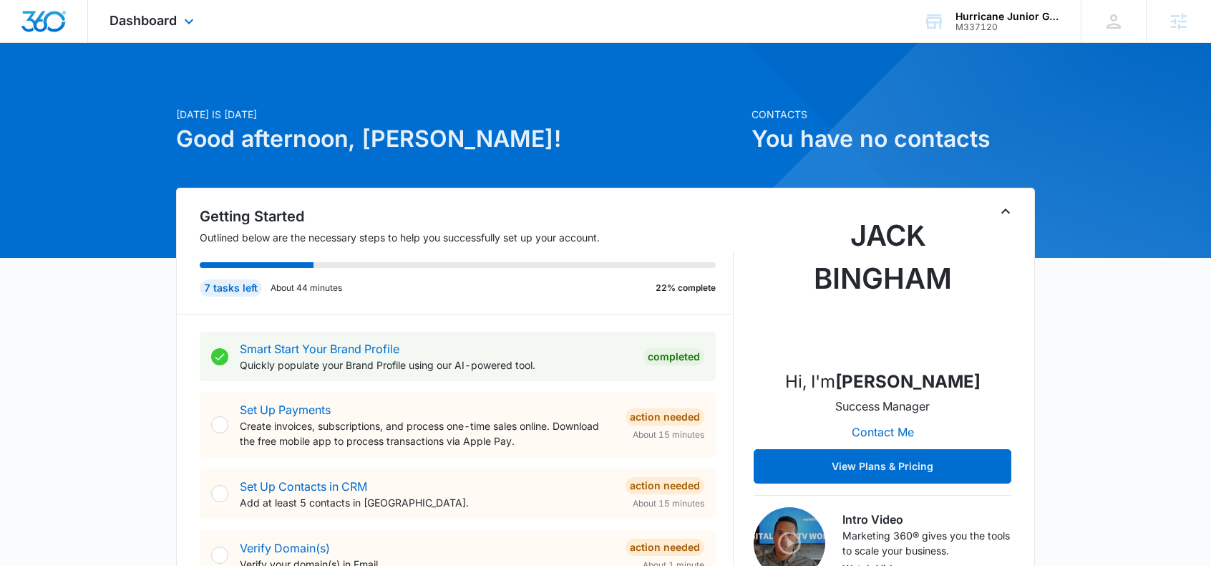
click at [180, 25] on div "Dashboard Apps Reputation Websites Forms CRM Email Social Shop Content Ads Inte…" at bounding box center [153, 21] width 131 height 42
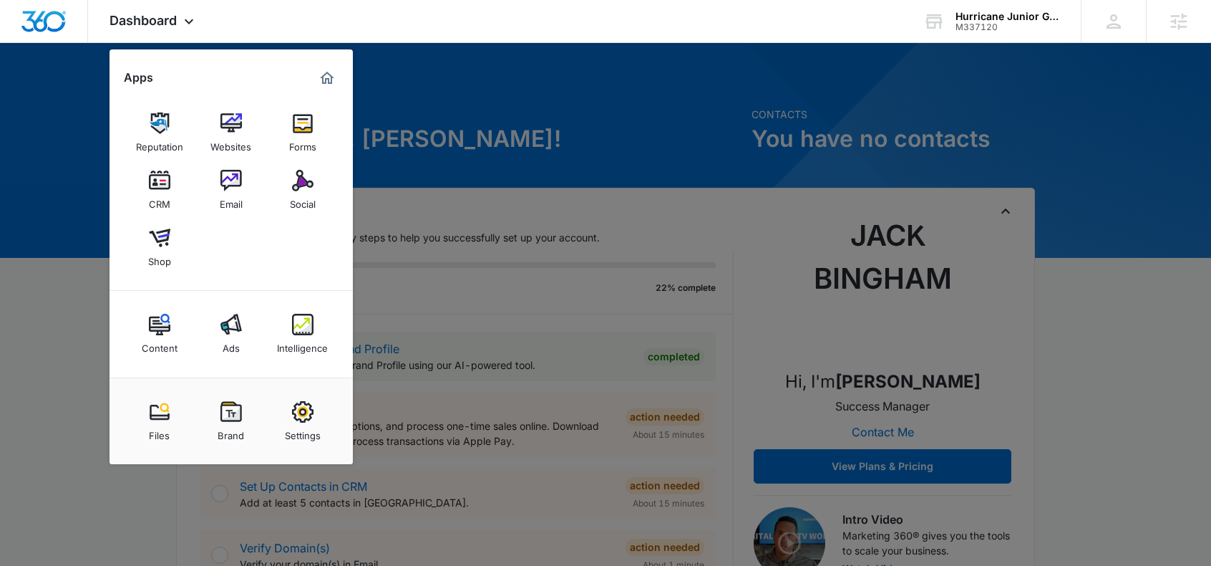
click at [321, 414] on link "Settings" at bounding box center [303, 421] width 54 height 54
select select "24"
select select "US"
select select "America/New_York"
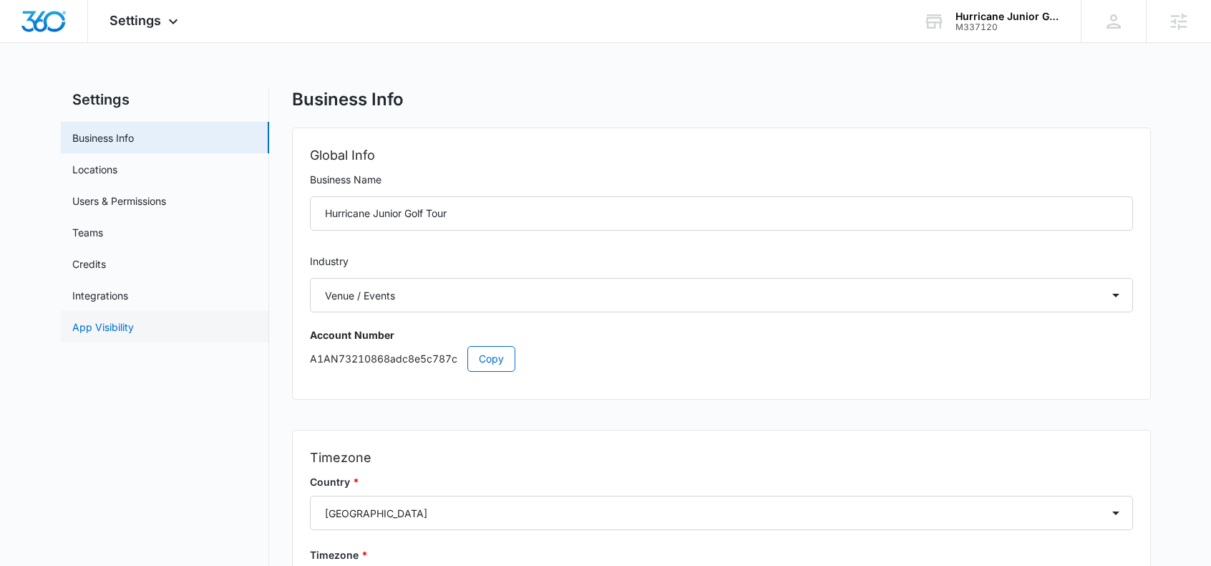
click at [130, 323] on link "App Visibility" at bounding box center [103, 326] width 62 height 15
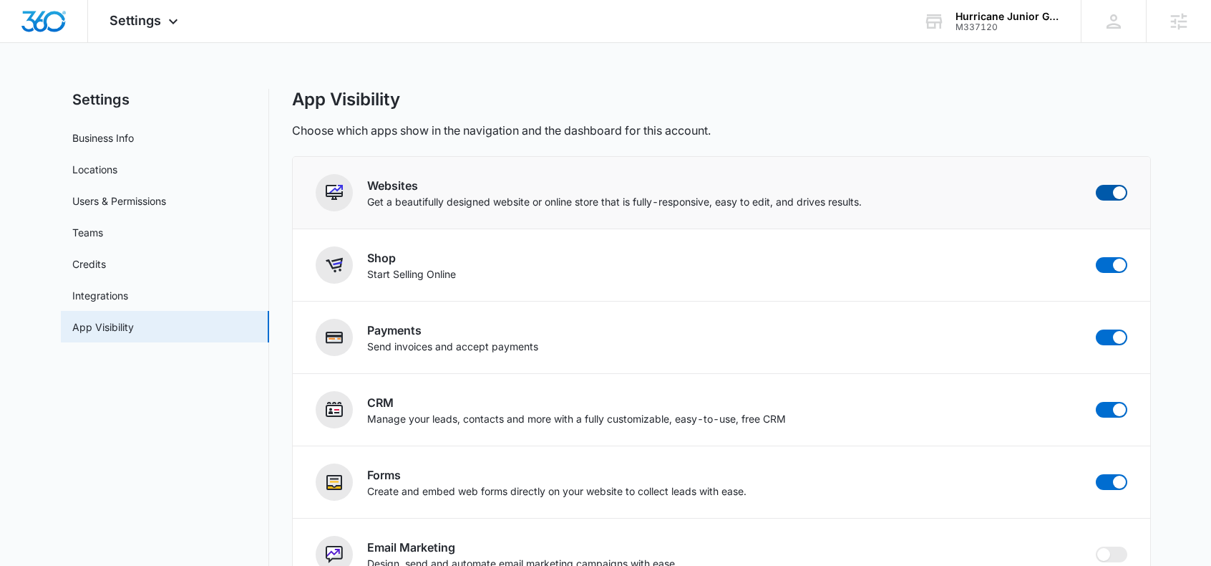
click at [1115, 193] on span at bounding box center [1119, 192] width 13 height 13
click at [1096, 185] on input "checkbox" at bounding box center [1095, 184] width 1 height 1
checkbox input "false"
click at [1117, 263] on span at bounding box center [1119, 264] width 13 height 13
click at [1096, 257] on input "checkbox" at bounding box center [1095, 256] width 1 height 1
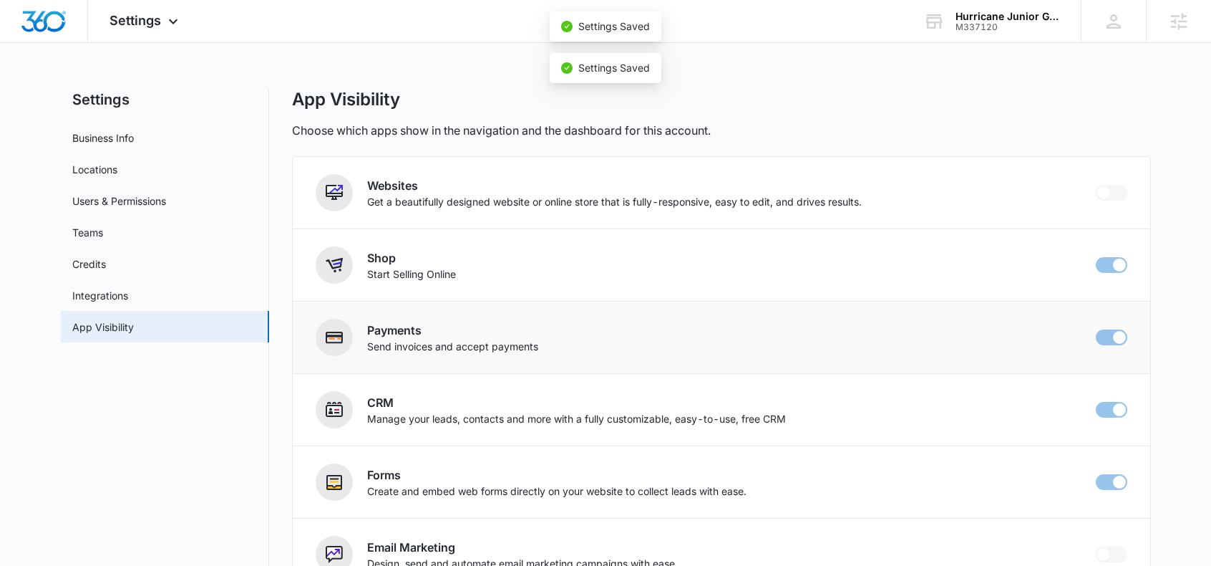
checkbox input "false"
click at [1115, 338] on span at bounding box center [1119, 337] width 13 height 13
click at [1096, 329] on input "checkbox" at bounding box center [1095, 329] width 1 height 1
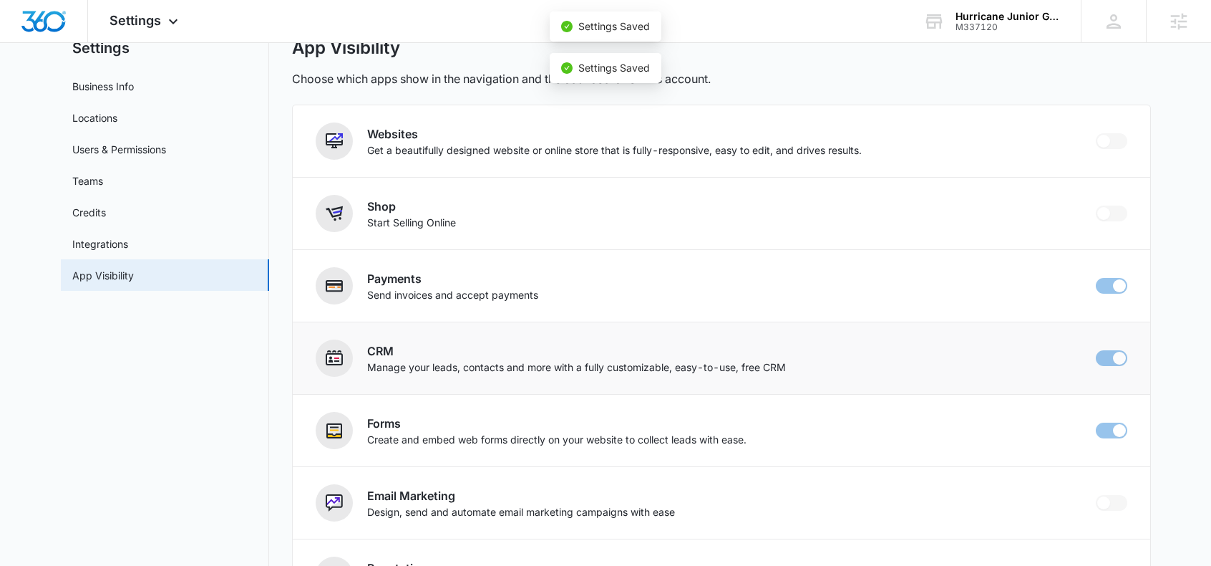
checkbox input "false"
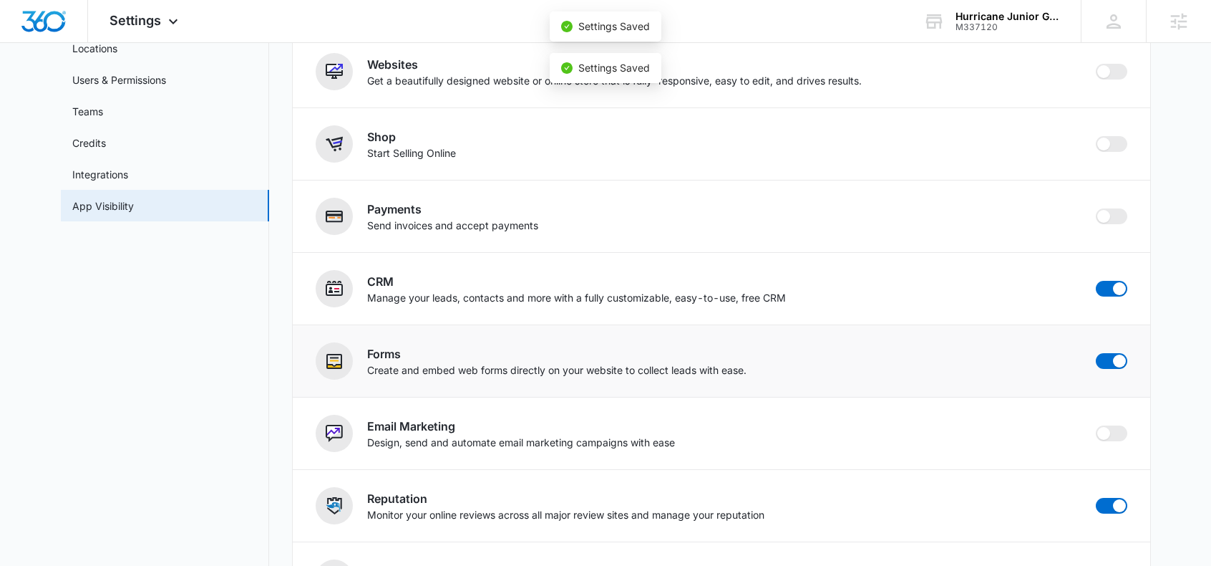
scroll to position [196, 0]
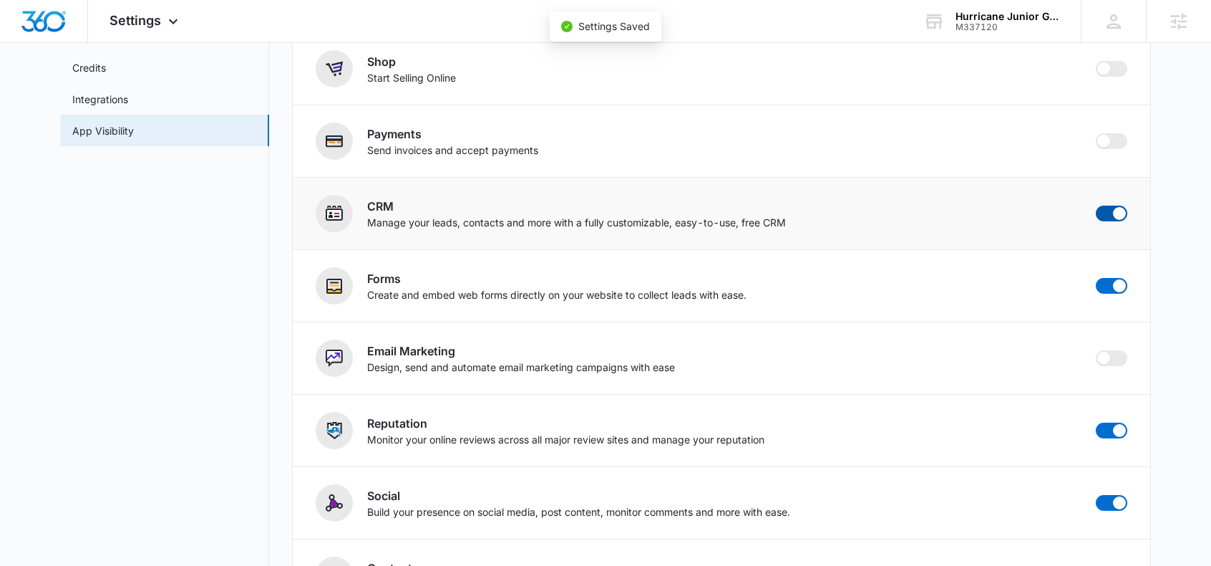
click at [1111, 212] on span at bounding box center [1112, 213] width 32 height 16
click at [1096, 205] on input "checkbox" at bounding box center [1095, 205] width 1 height 1
checkbox input "false"
click at [1116, 289] on span at bounding box center [1119, 285] width 13 height 13
click at [1096, 278] on input "checkbox" at bounding box center [1095, 277] width 1 height 1
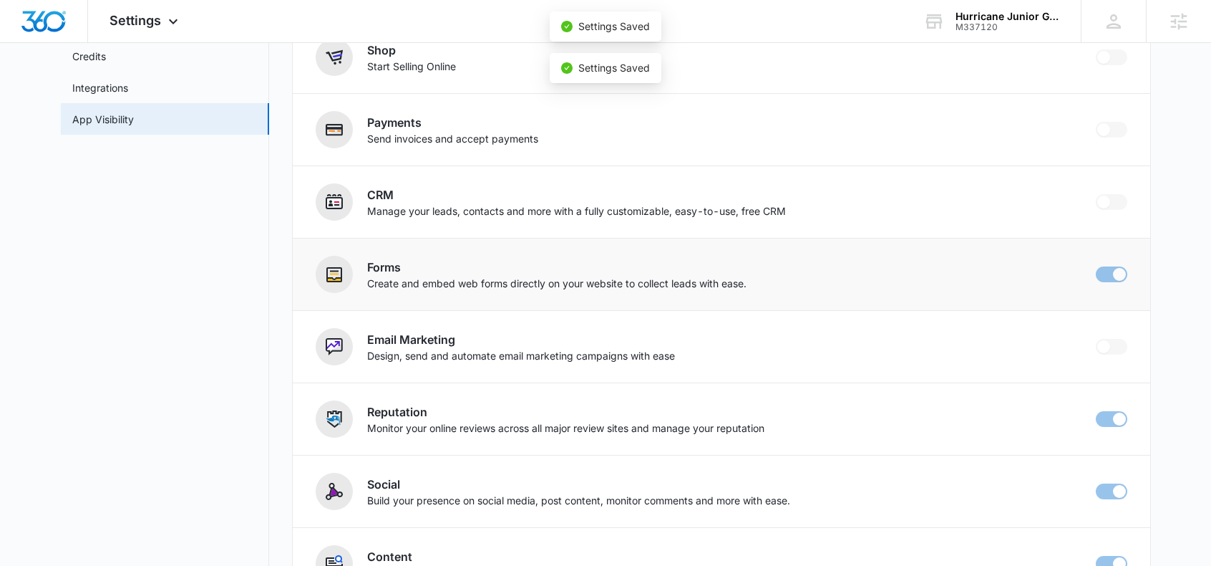
checkbox input "false"
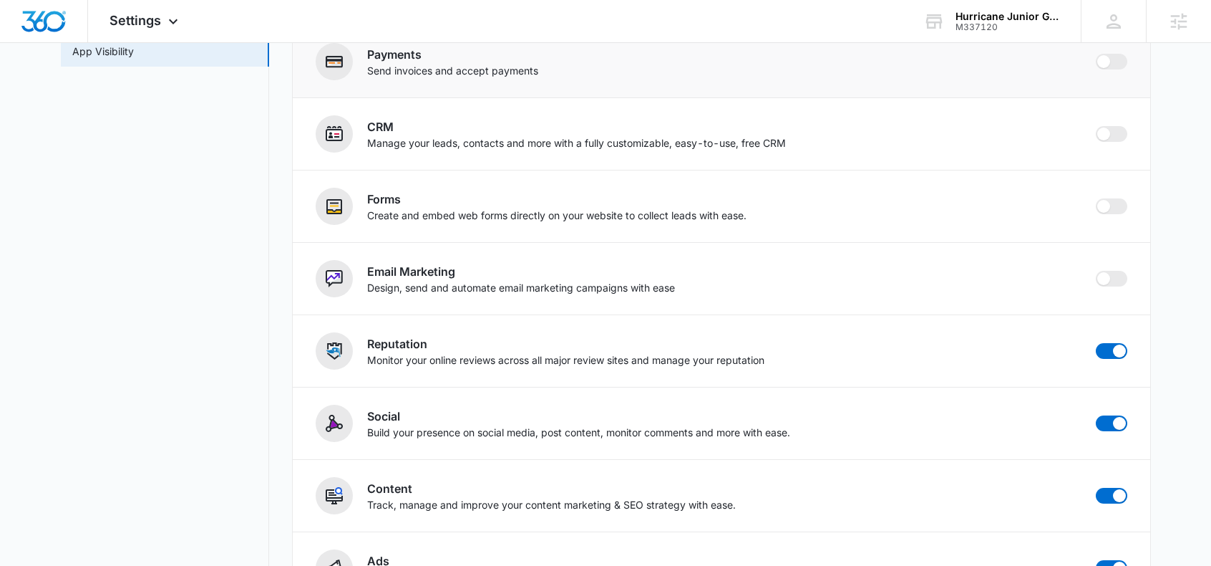
scroll to position [0, 0]
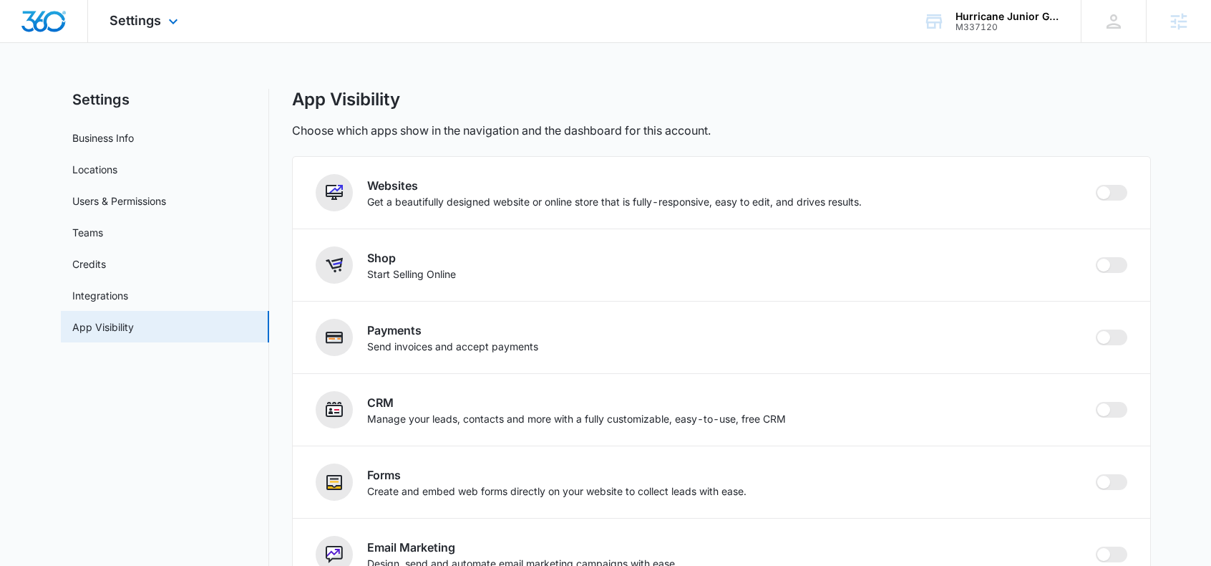
click at [58, 16] on img "Dashboard" at bounding box center [44, 21] width 46 height 21
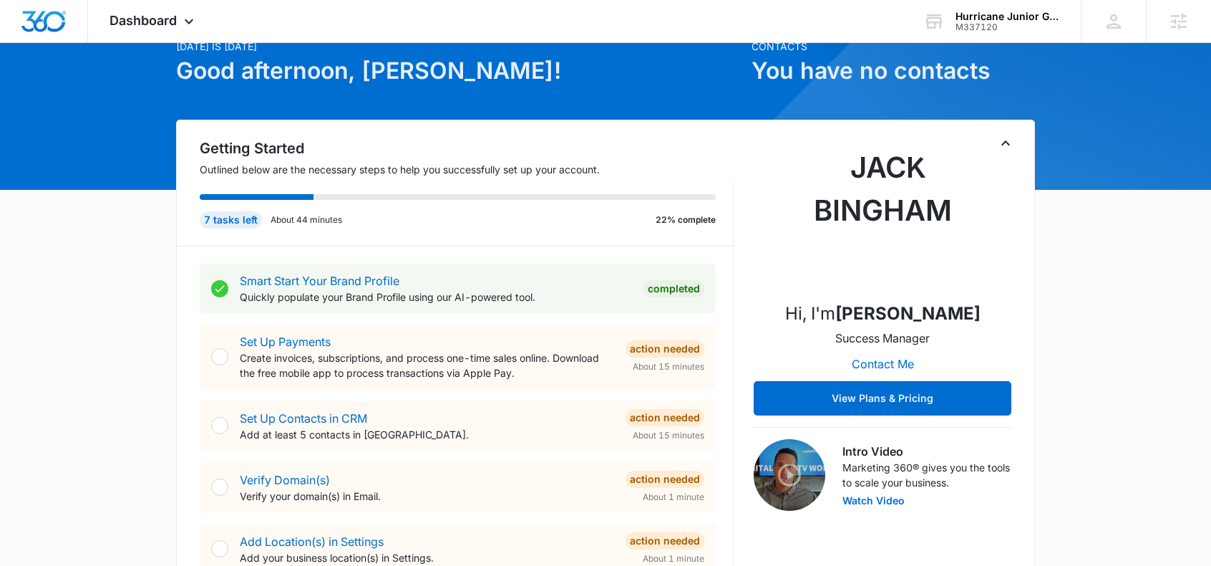
scroll to position [250, 0]
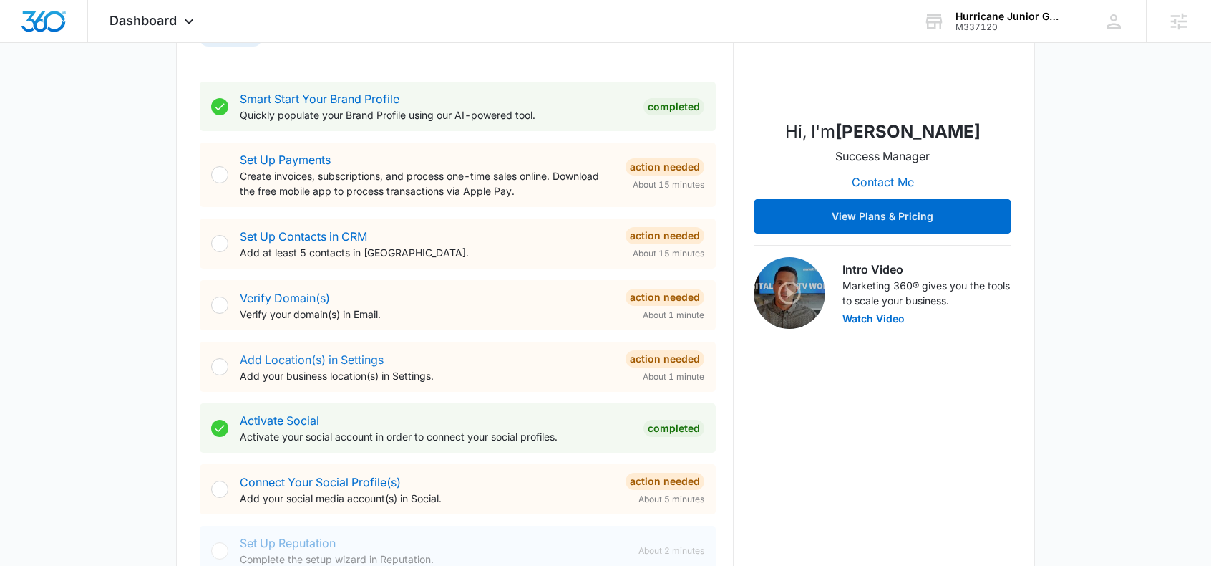
click at [294, 361] on link "Add Location(s) in Settings" at bounding box center [312, 359] width 144 height 14
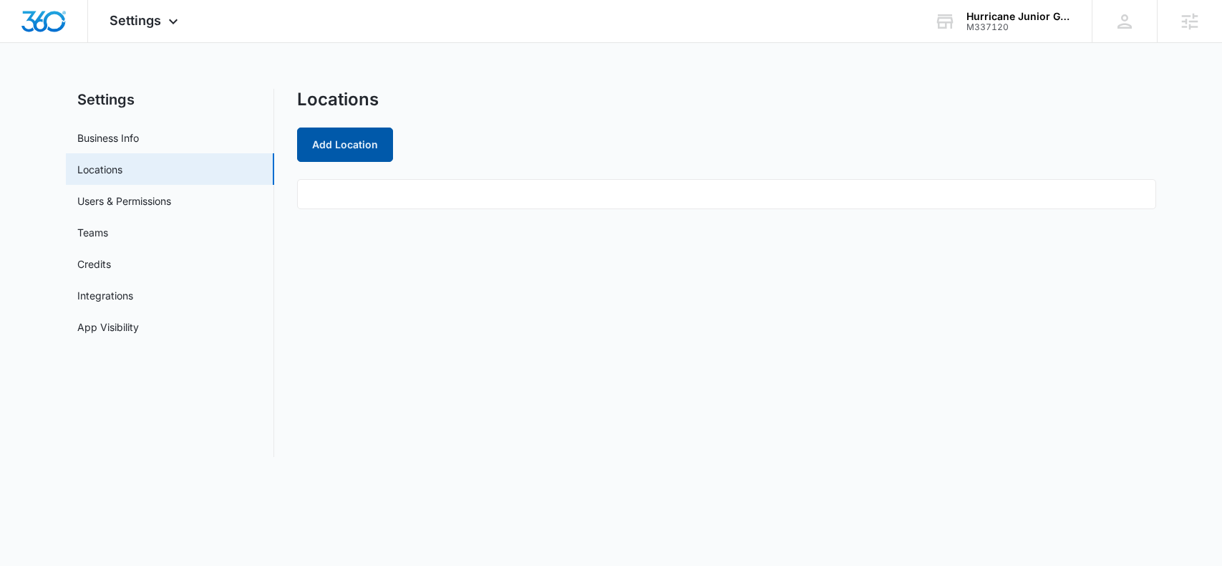
click at [362, 140] on button "Add Location" at bounding box center [345, 144] width 96 height 34
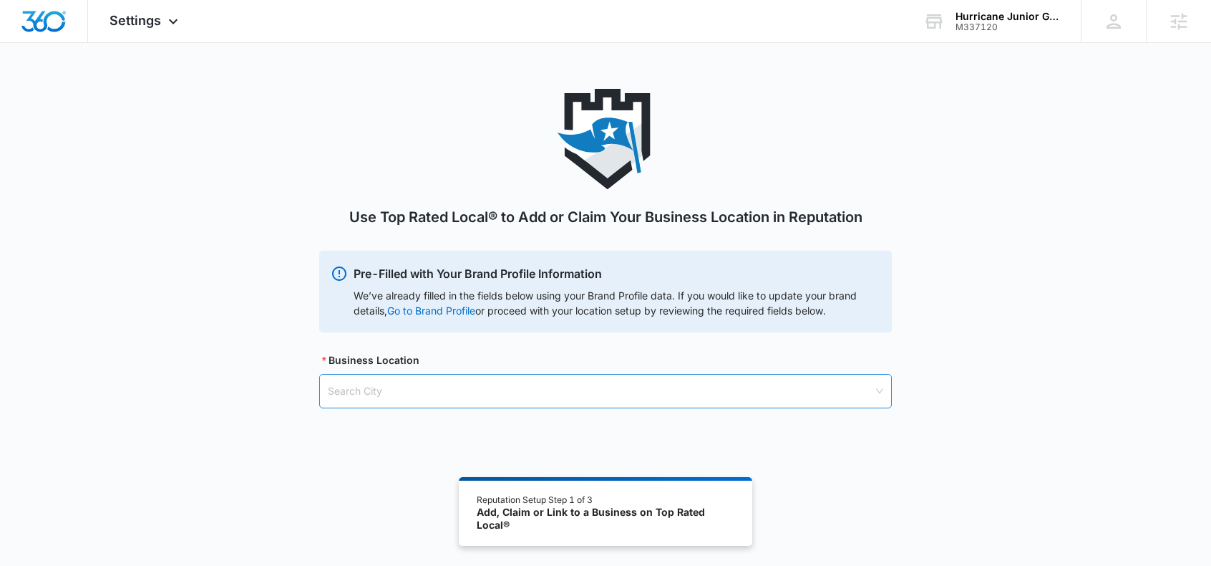
click at [373, 392] on input "search" at bounding box center [601, 390] width 546 height 33
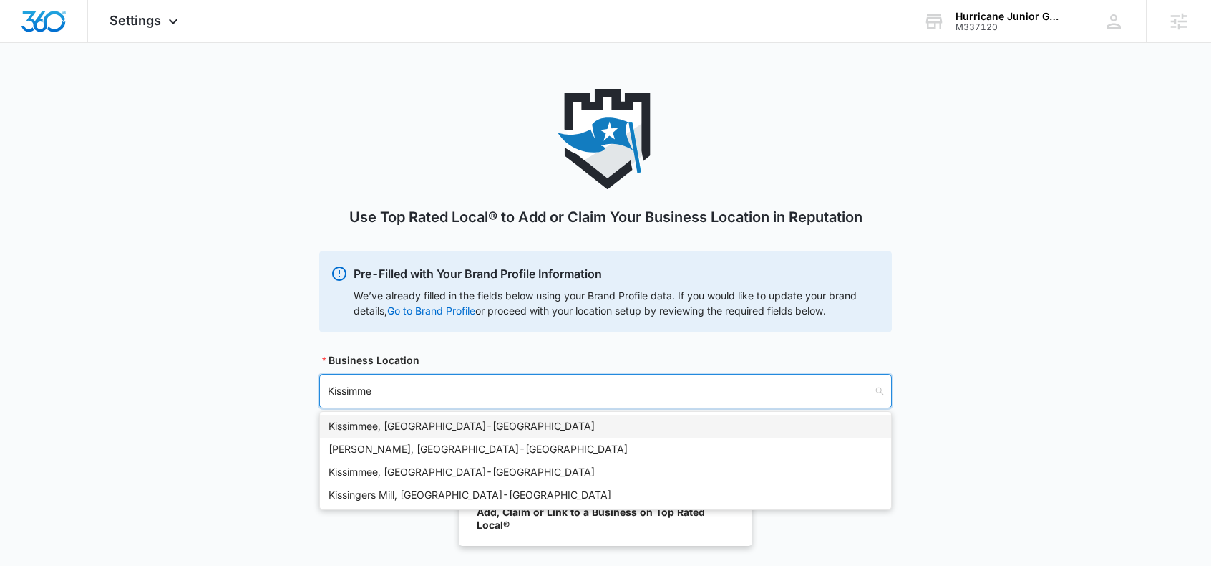
type input "Kissimmee"
click at [400, 428] on div "Kissimmee, FL - USA" at bounding box center [606, 426] width 554 height 16
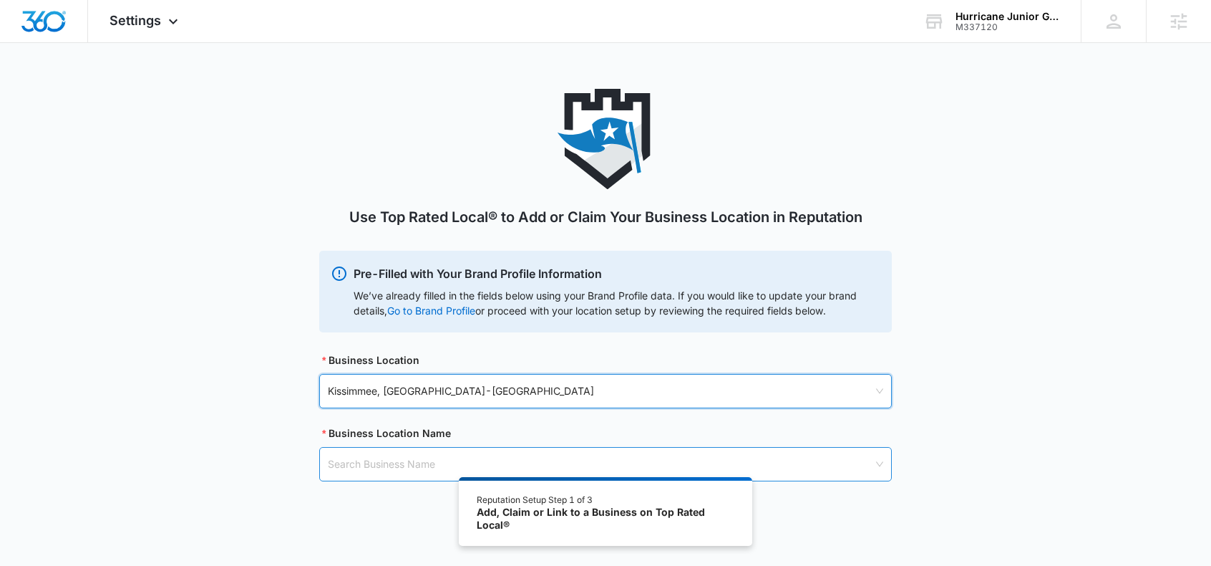
click at [427, 452] on input "search" at bounding box center [601, 464] width 546 height 33
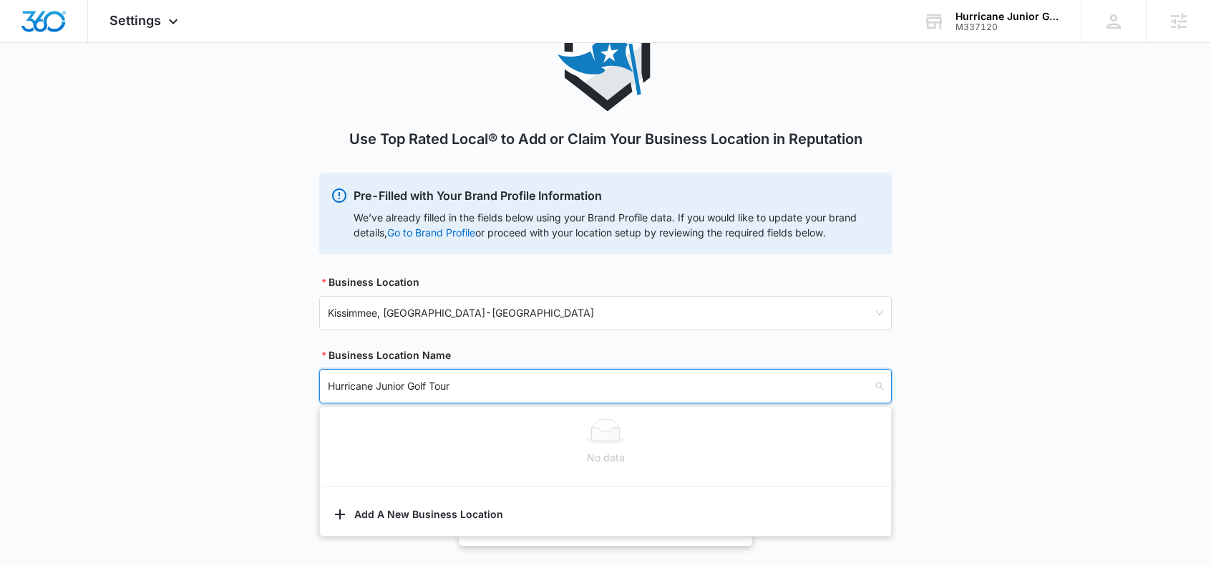
scroll to position [79, 0]
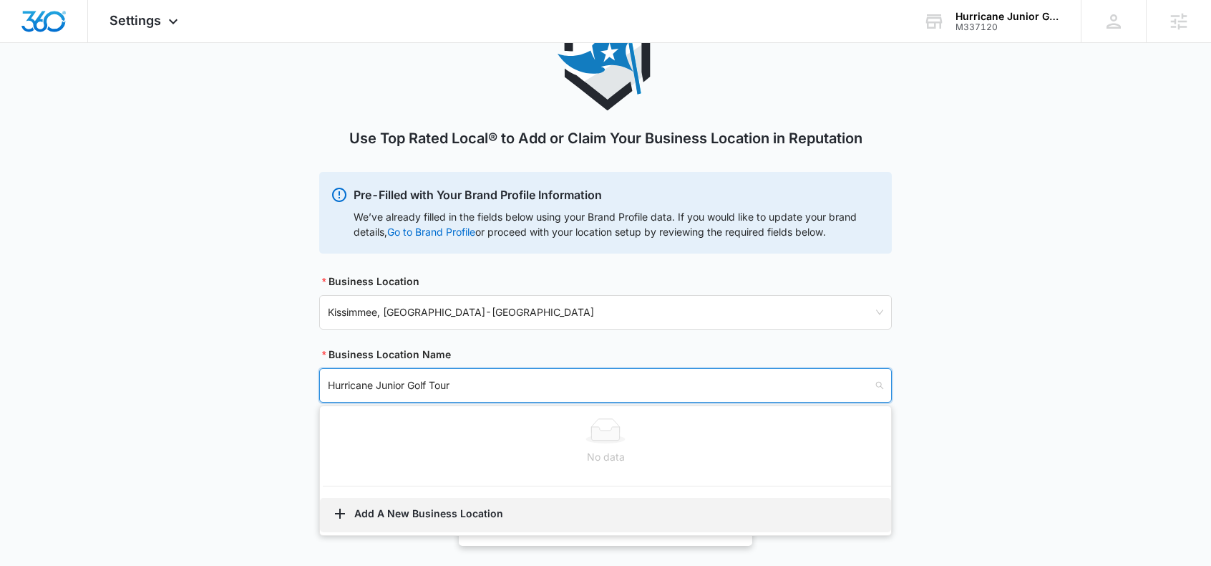
type input "Hurricane Junior Golf Tour"
click at [399, 518] on button "Add A New Business Location" at bounding box center [605, 515] width 571 height 34
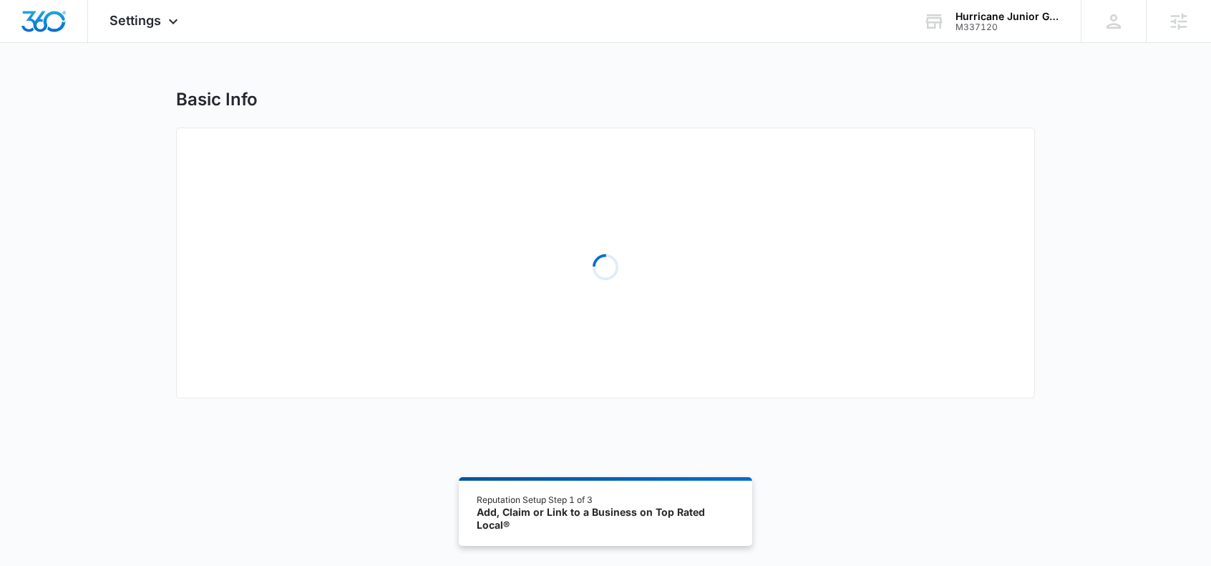
select select "Florida"
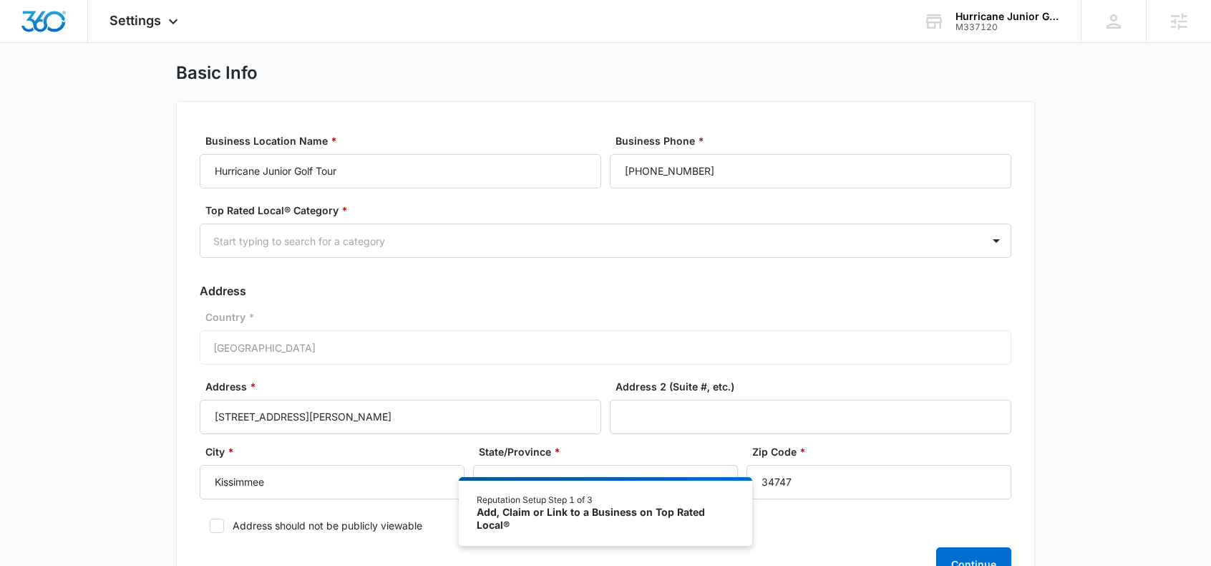
scroll to position [29, 0]
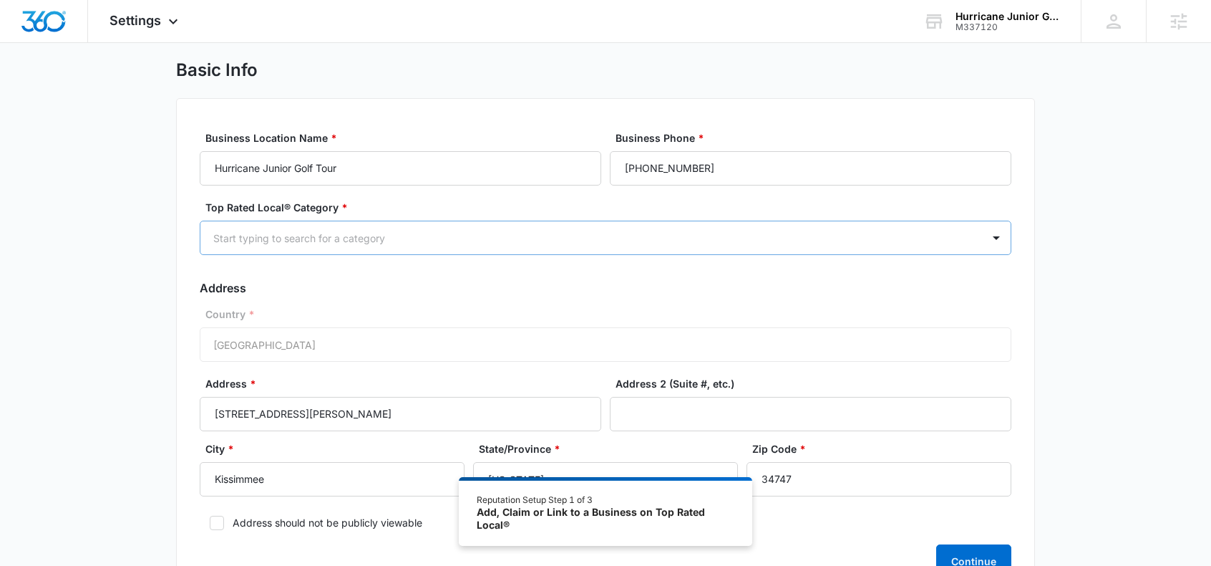
click at [448, 238] on div at bounding box center [588, 238] width 750 height 18
type input "Golf"
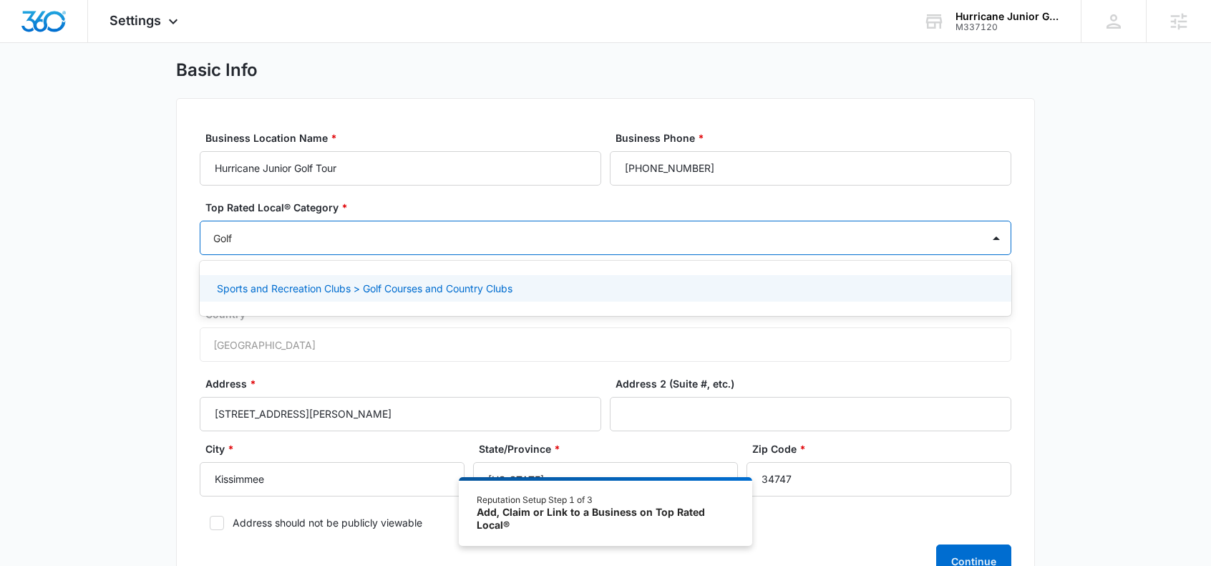
click at [475, 289] on p "Sports and Recreation Clubs > Golf Courses and Country Clubs" at bounding box center [365, 288] width 296 height 15
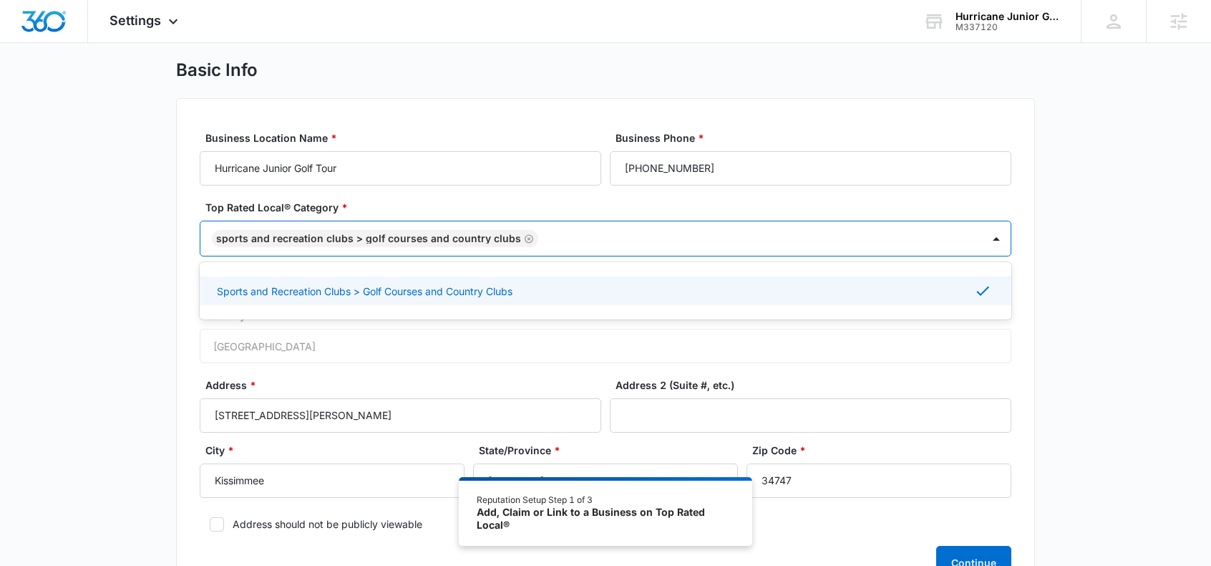
click at [1085, 316] on div "Basic Info Business Location Name * Hurricane Junior Golf Tour Business Phone *…" at bounding box center [605, 339] width 1211 height 561
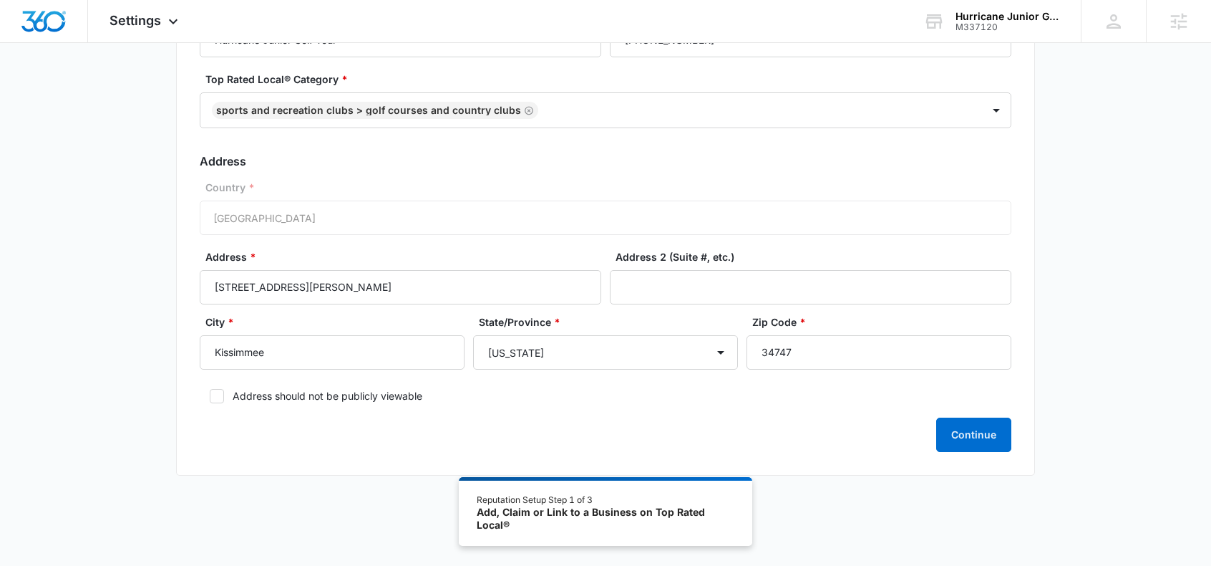
scroll to position [158, 0]
click at [969, 433] on button "Continue" at bounding box center [974, 434] width 75 height 34
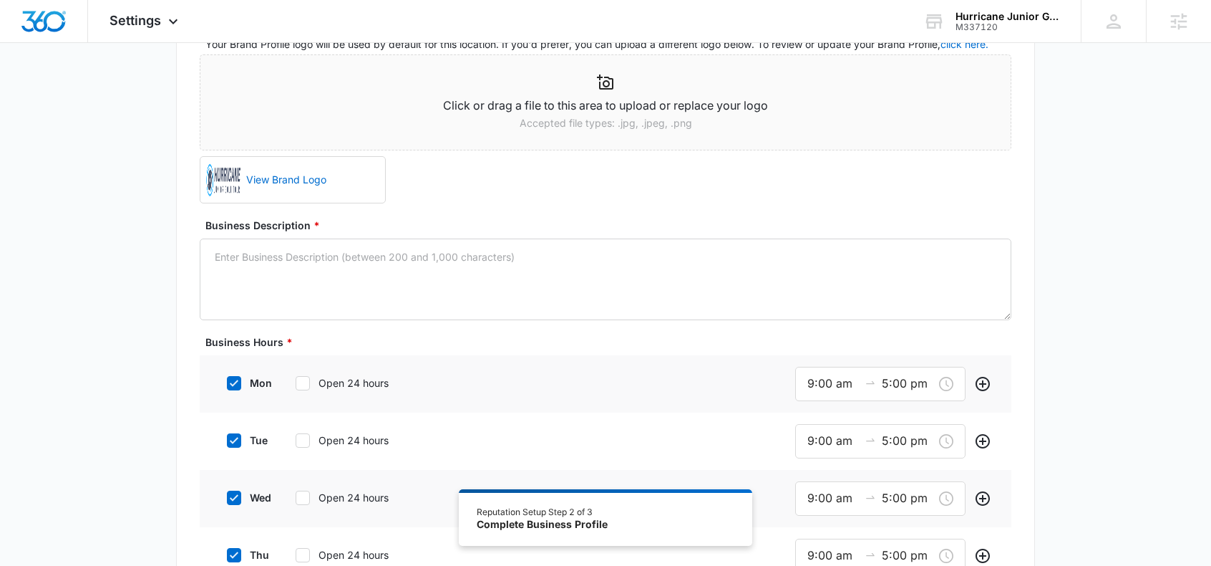
scroll to position [176, 0]
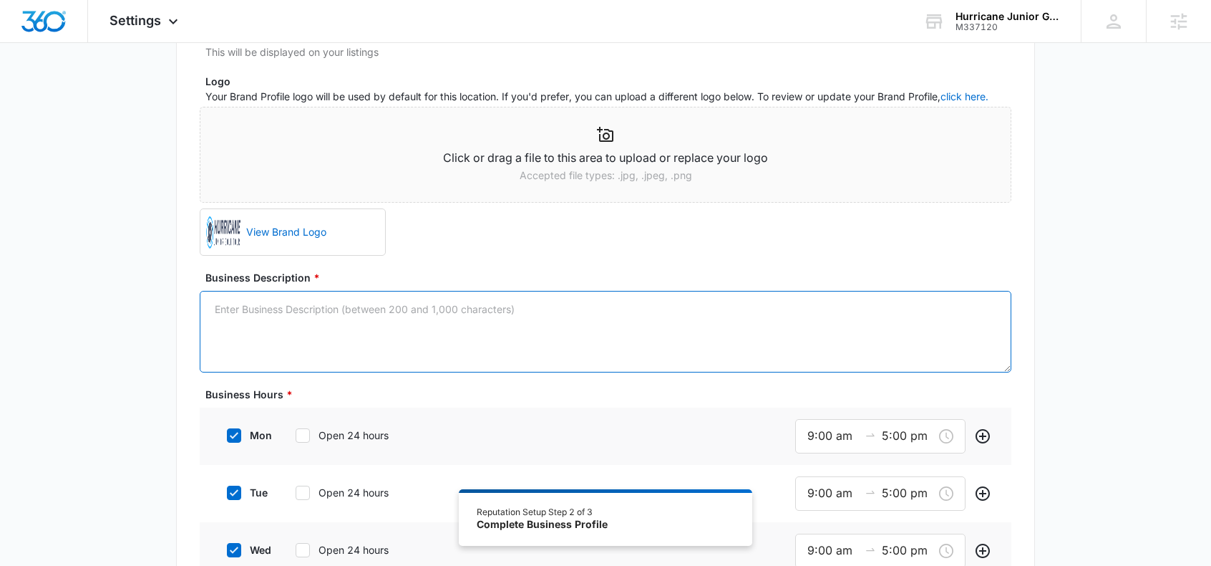
click at [632, 319] on textarea "Business Description *" at bounding box center [606, 332] width 812 height 82
paste textarea "The HJGT is unlike any other junior golf experience in the world. Our focus has…"
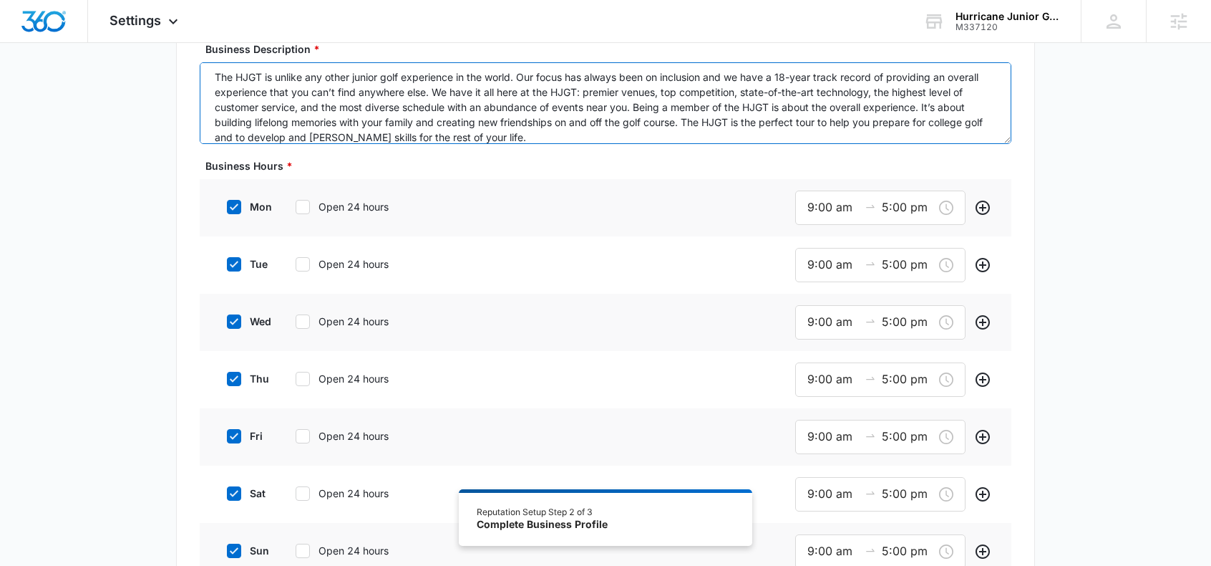
scroll to position [232, 0]
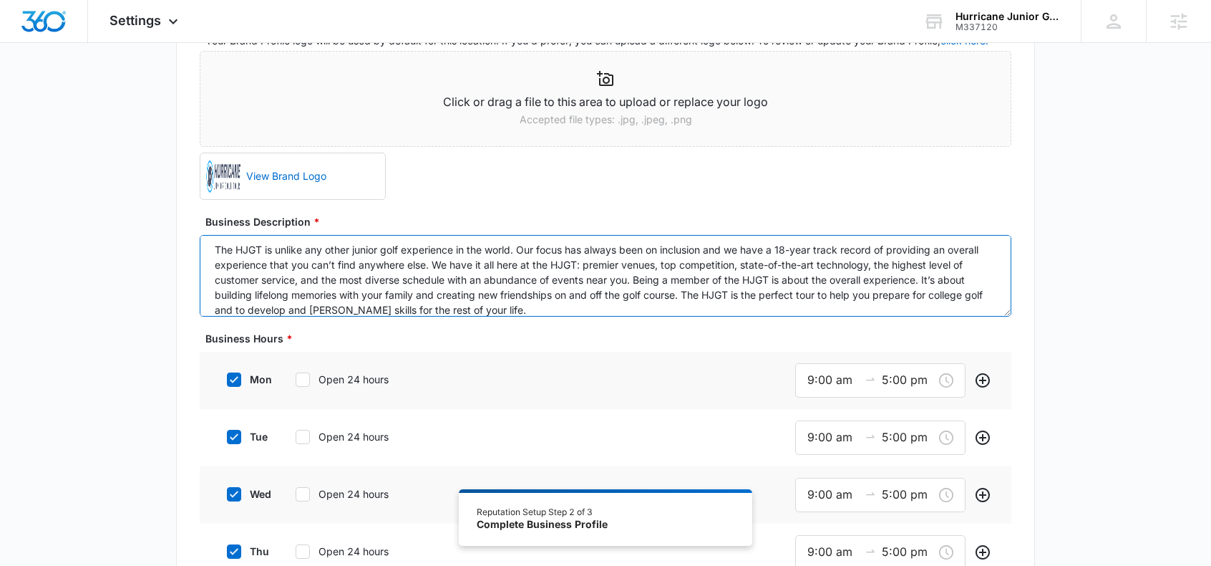
type textarea "The HJGT is unlike any other junior golf experience in the world. Our focus has…"
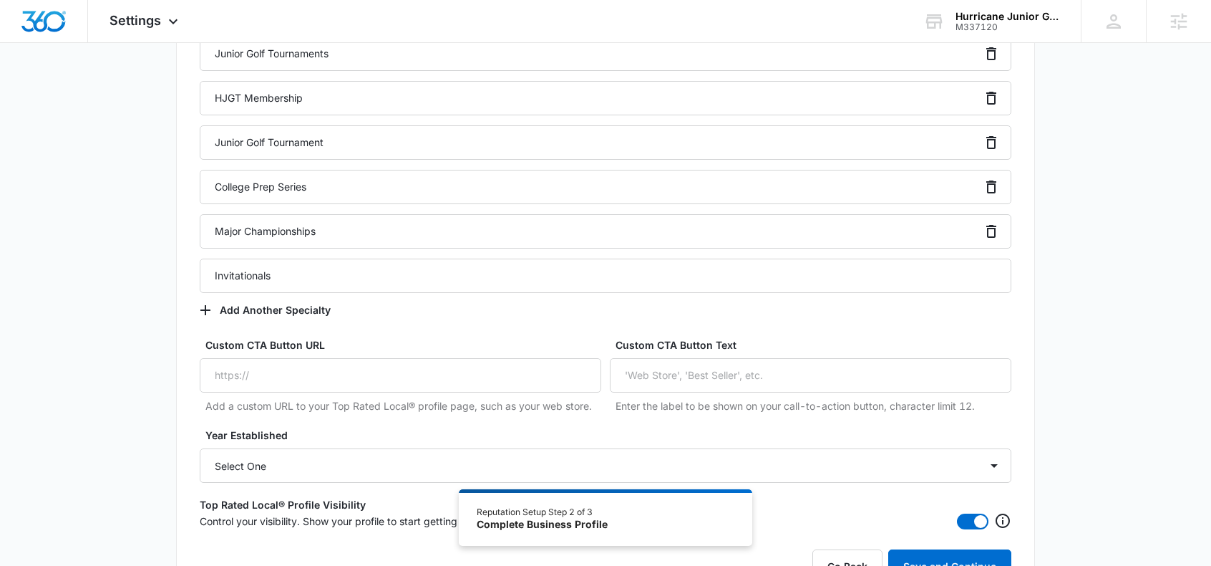
scroll to position [1253, 0]
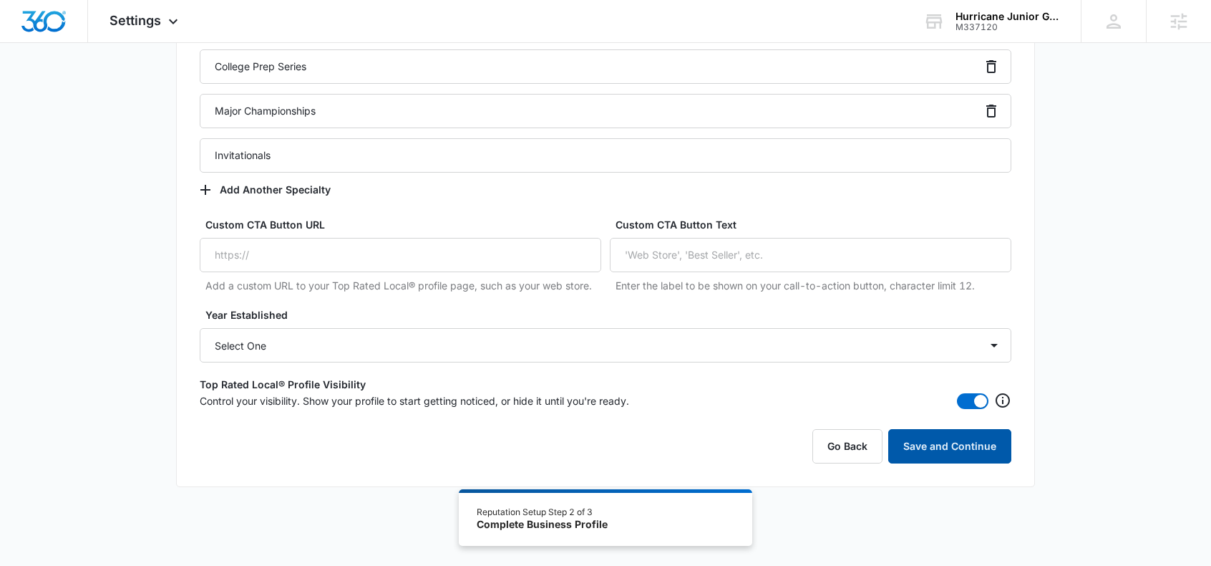
drag, startPoint x: 938, startPoint y: 442, endPoint x: 1017, endPoint y: 422, distance: 81.8
click at [937, 442] on button "Save and Continue" at bounding box center [950, 446] width 123 height 34
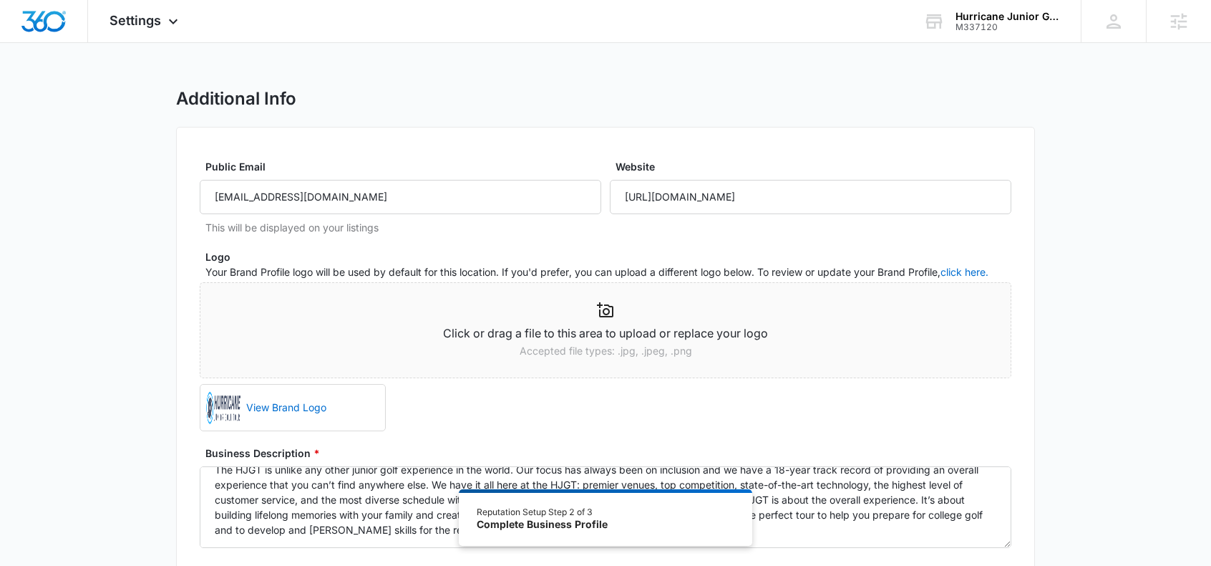
scroll to position [0, 0]
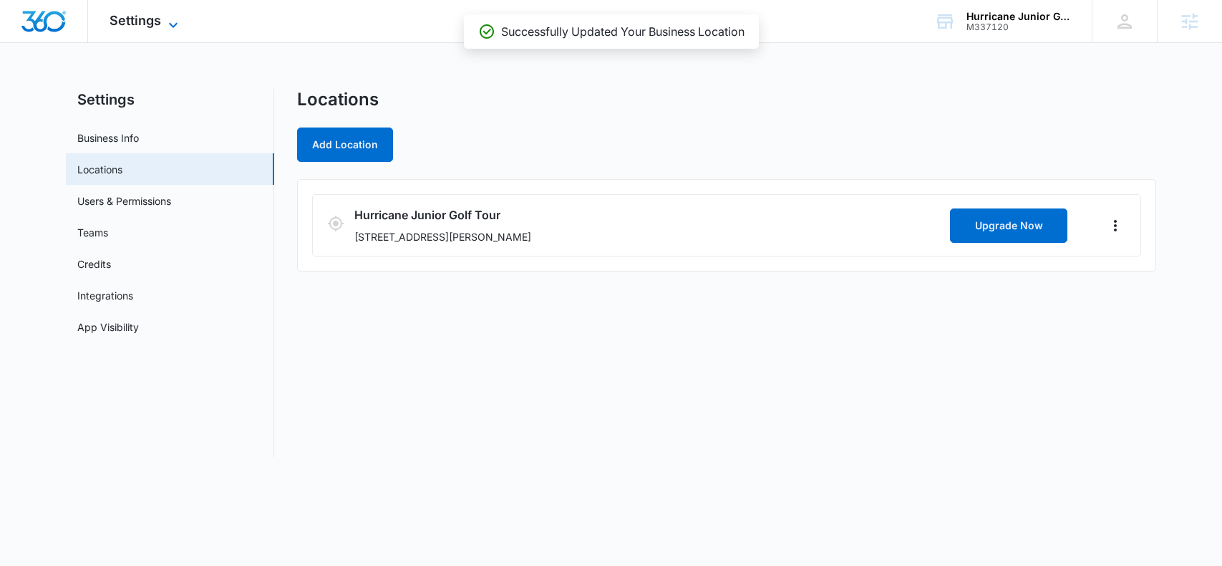
click at [125, 20] on span "Settings" at bounding box center [136, 20] width 52 height 15
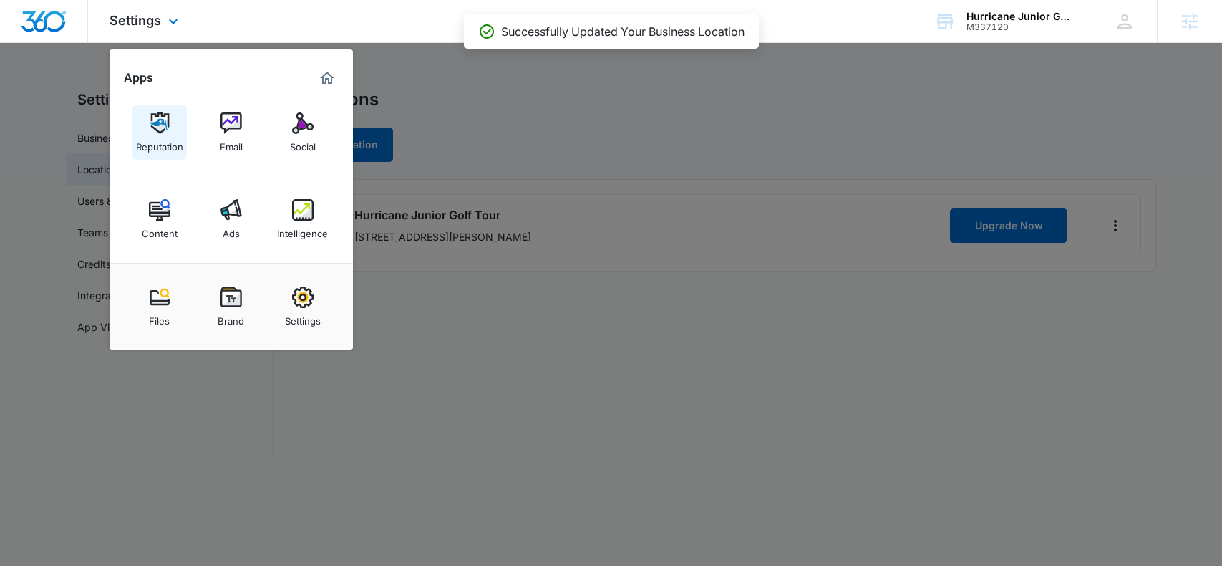
click at [155, 120] on img at bounding box center [159, 122] width 21 height 21
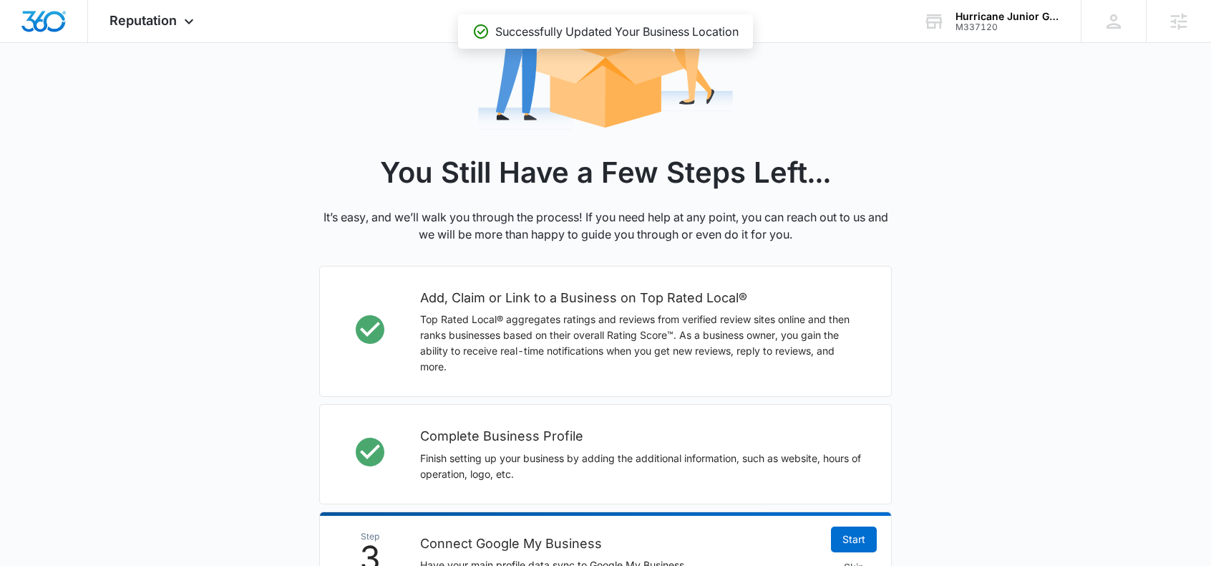
scroll to position [301, 0]
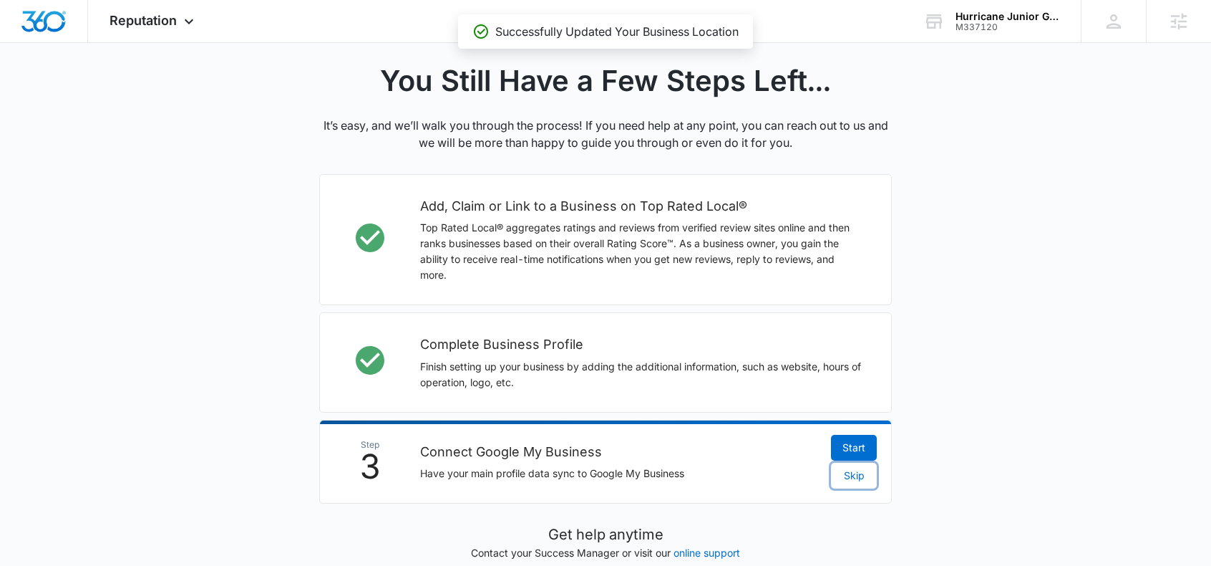
click at [854, 478] on span "Skip" at bounding box center [854, 476] width 21 height 16
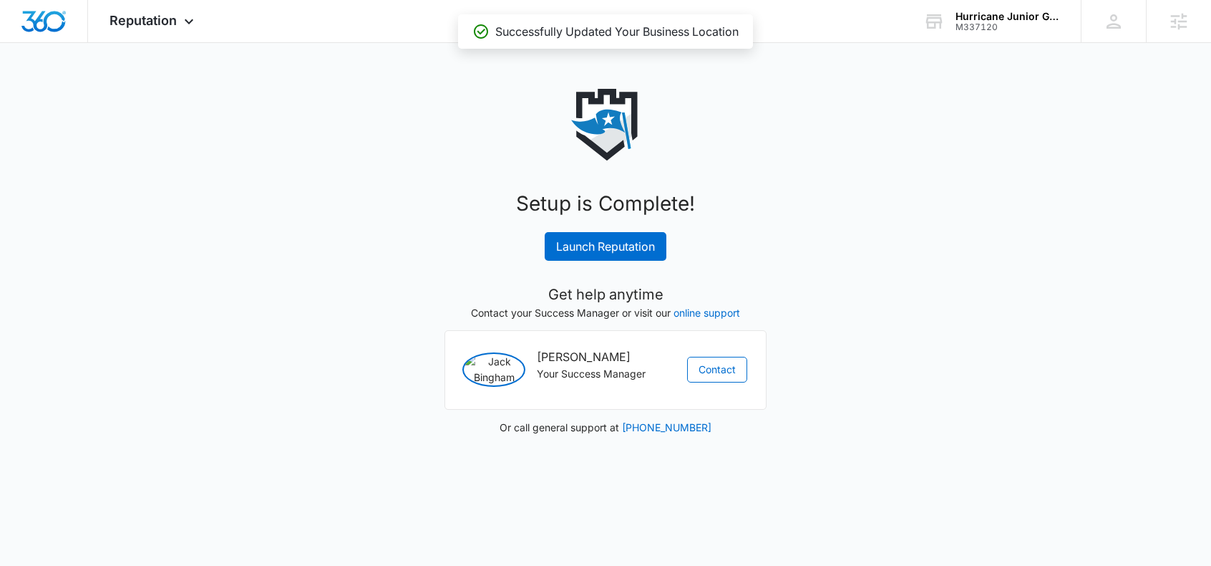
scroll to position [0, 0]
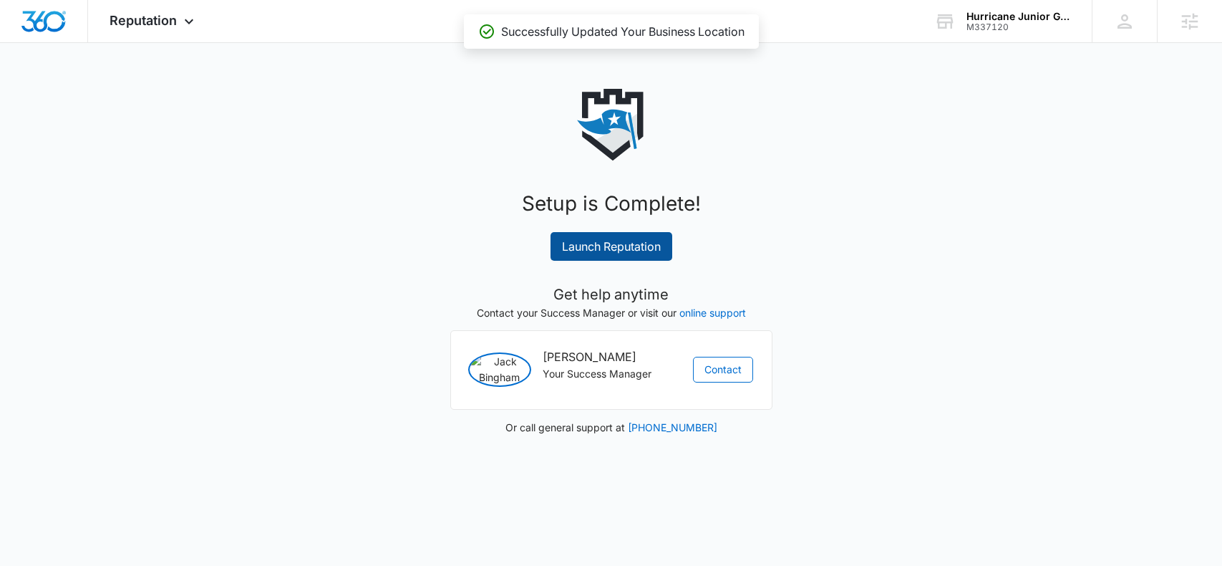
click at [584, 250] on link "Launch Reputation" at bounding box center [612, 246] width 122 height 29
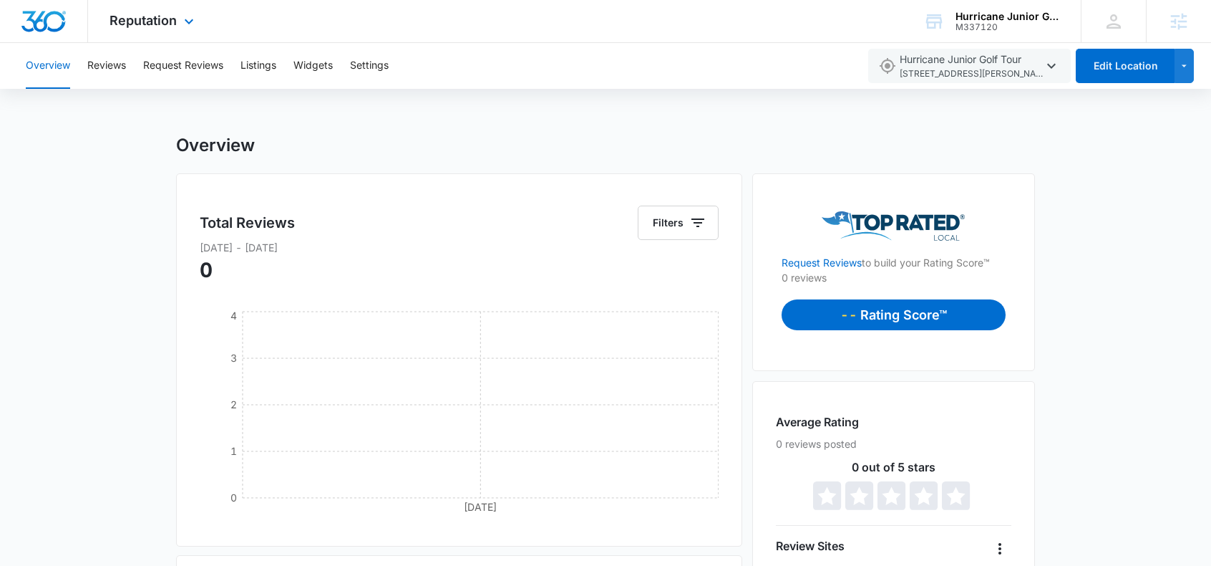
click at [32, 18] on img "Dashboard" at bounding box center [44, 21] width 46 height 21
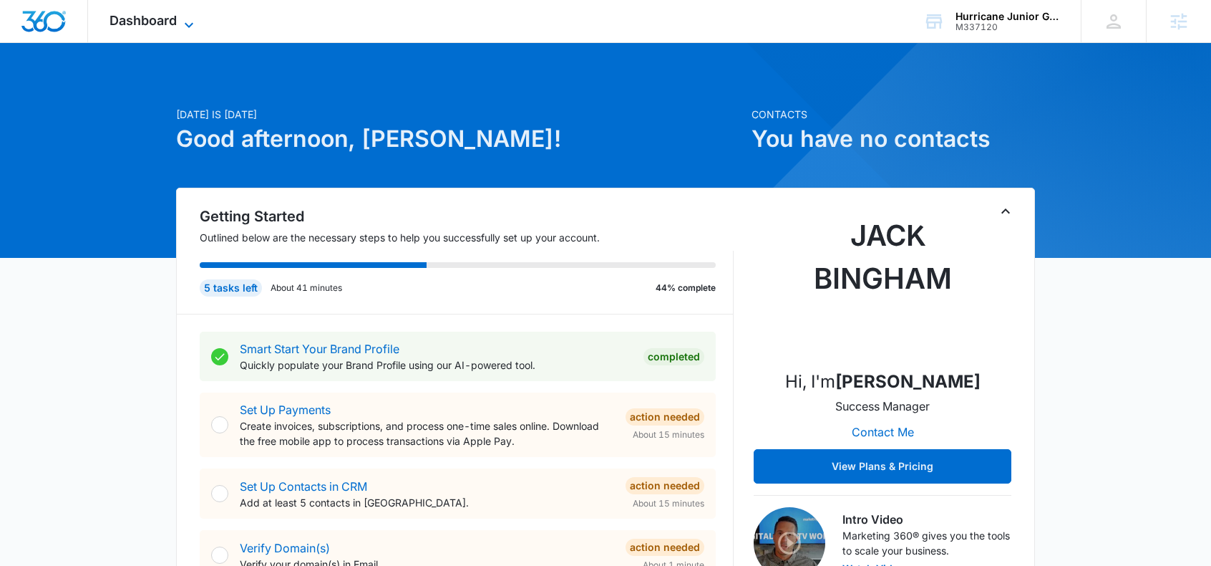
click at [173, 21] on span "Dashboard" at bounding box center [143, 20] width 67 height 15
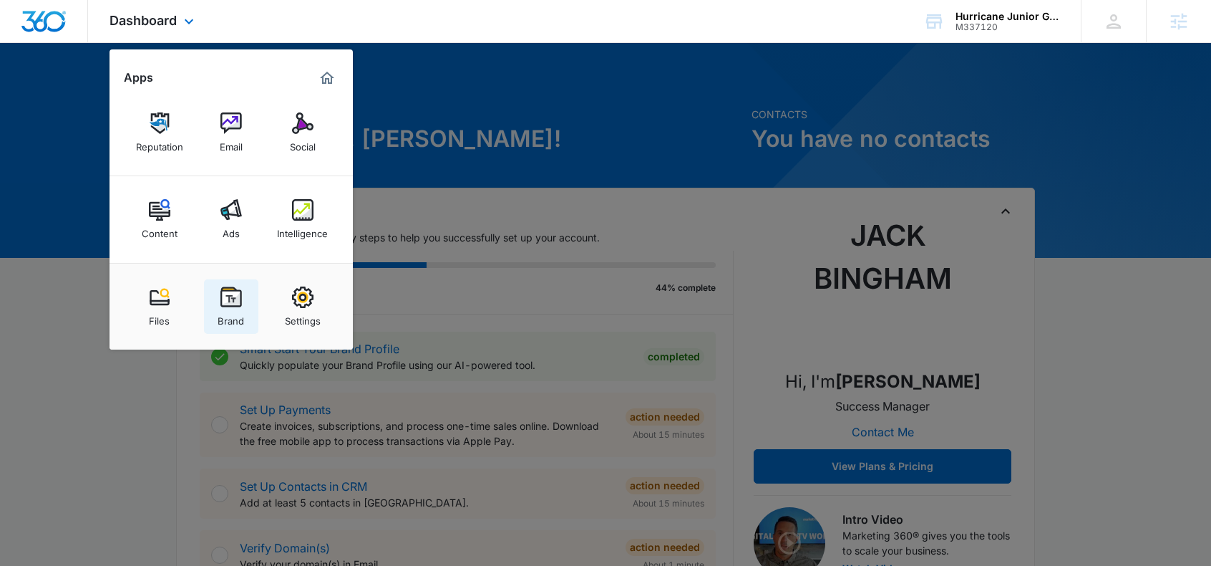
click at [221, 295] on img at bounding box center [231, 296] width 21 height 21
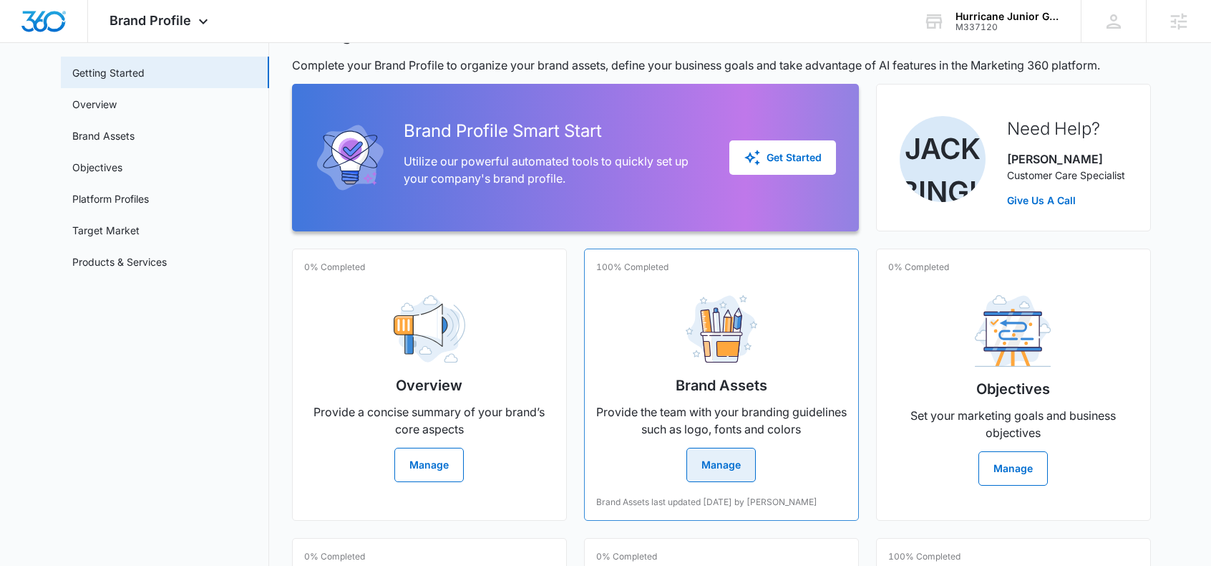
scroll to position [77, 0]
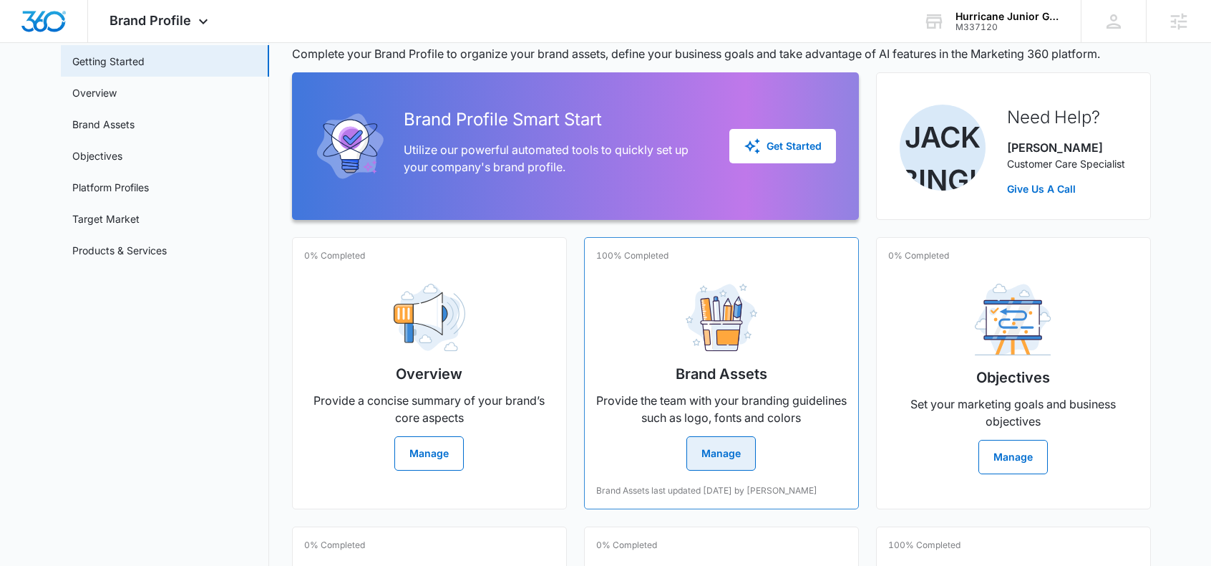
click at [720, 443] on button "Manage" at bounding box center [721, 453] width 69 height 34
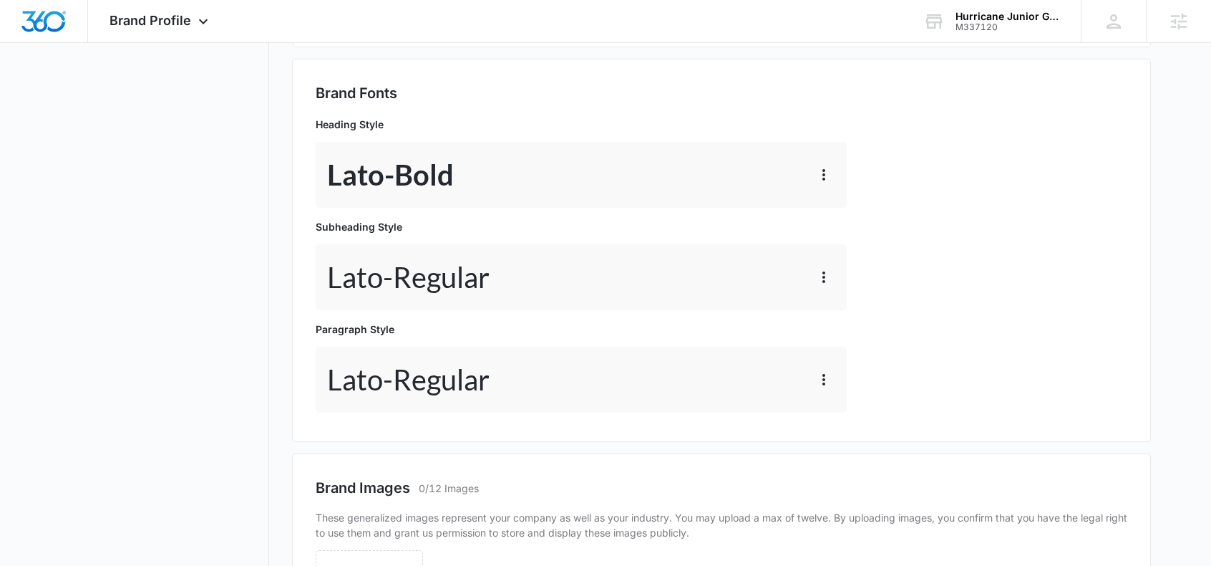
scroll to position [648, 0]
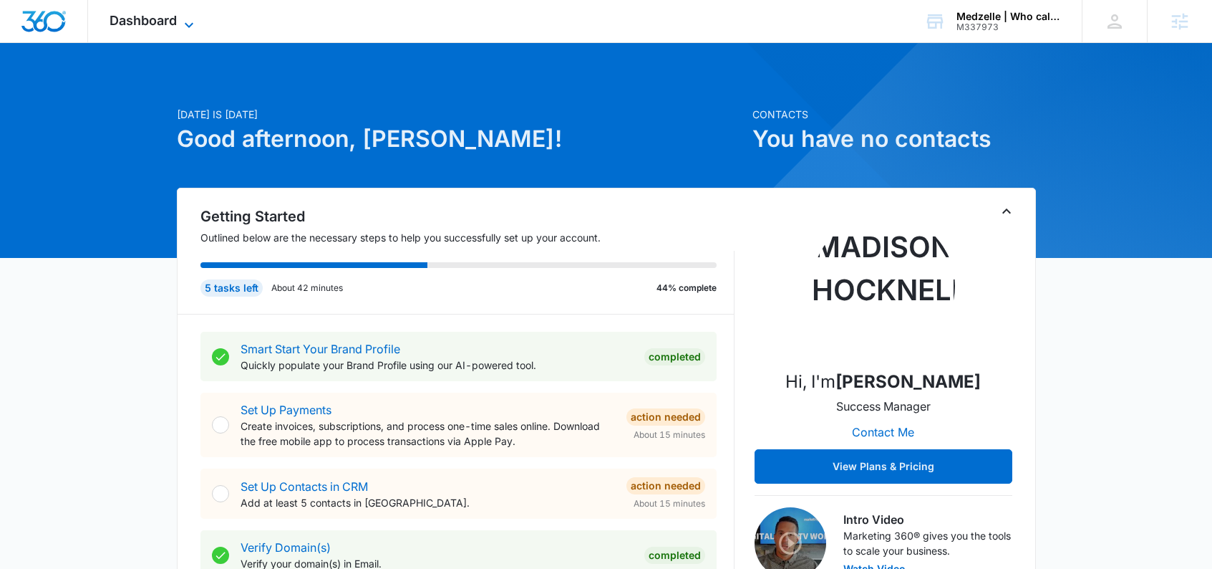
click at [177, 24] on span "Dashboard" at bounding box center [143, 20] width 67 height 15
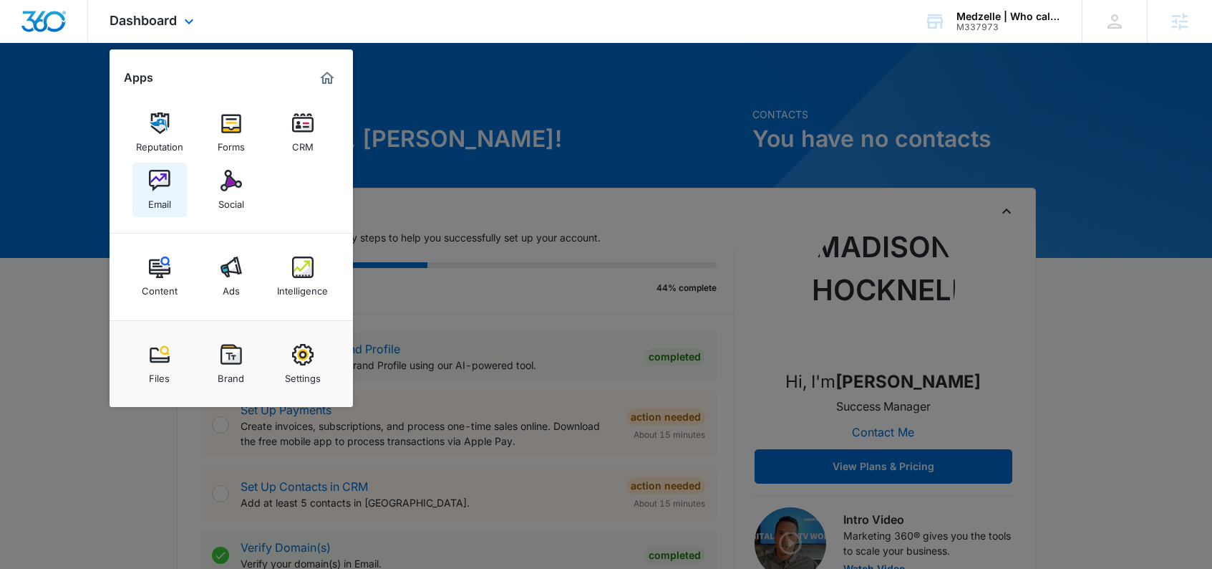
click at [158, 180] on img at bounding box center [159, 180] width 21 height 21
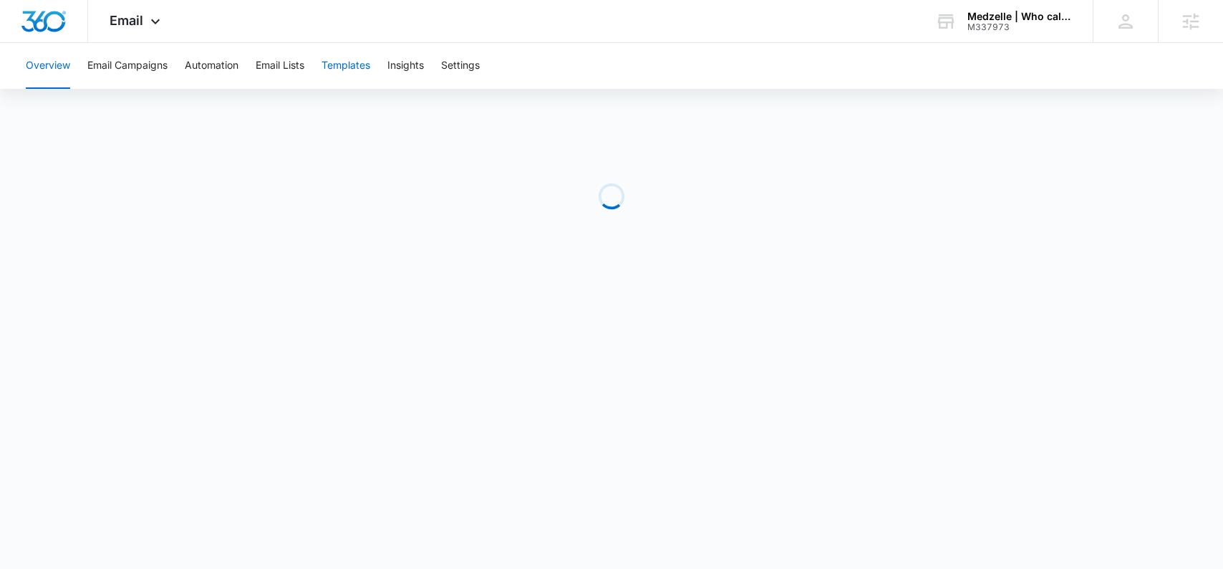
click at [362, 60] on button "Templates" at bounding box center [345, 66] width 49 height 46
click at [208, 64] on button "Automation" at bounding box center [212, 66] width 54 height 46
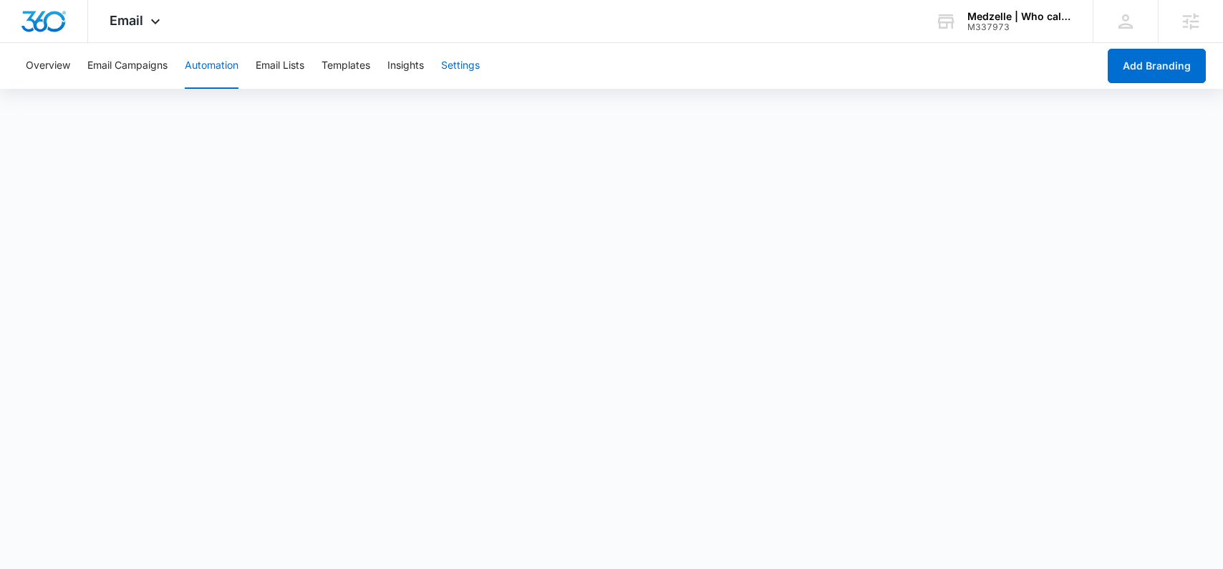
click at [464, 67] on button "Settings" at bounding box center [460, 66] width 39 height 46
